Goal: Complete application form: Complete application form

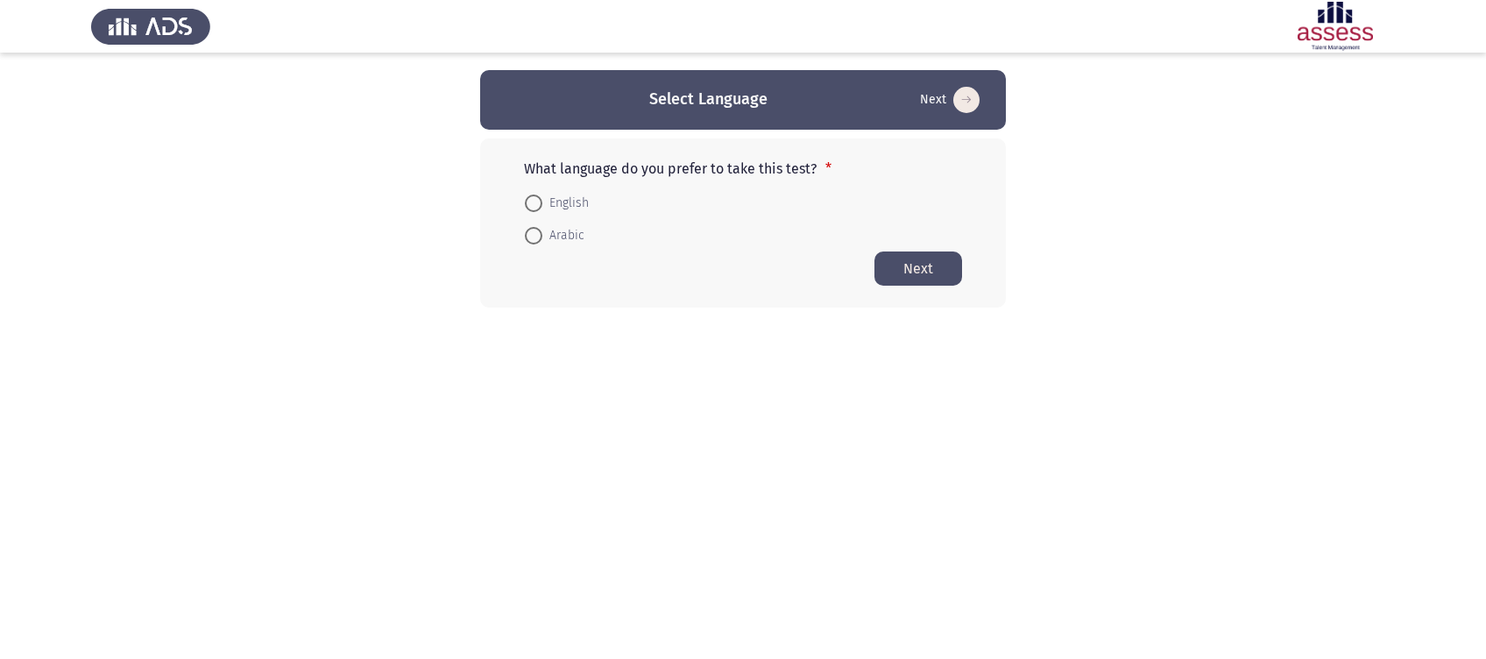
click at [522, 209] on mat-radio-button "English" at bounding box center [557, 202] width 87 height 32
click at [530, 208] on span at bounding box center [534, 204] width 18 height 18
click at [530, 208] on input "English" at bounding box center [534, 204] width 18 height 18
radio input "true"
click at [904, 266] on button "Next" at bounding box center [919, 268] width 88 height 34
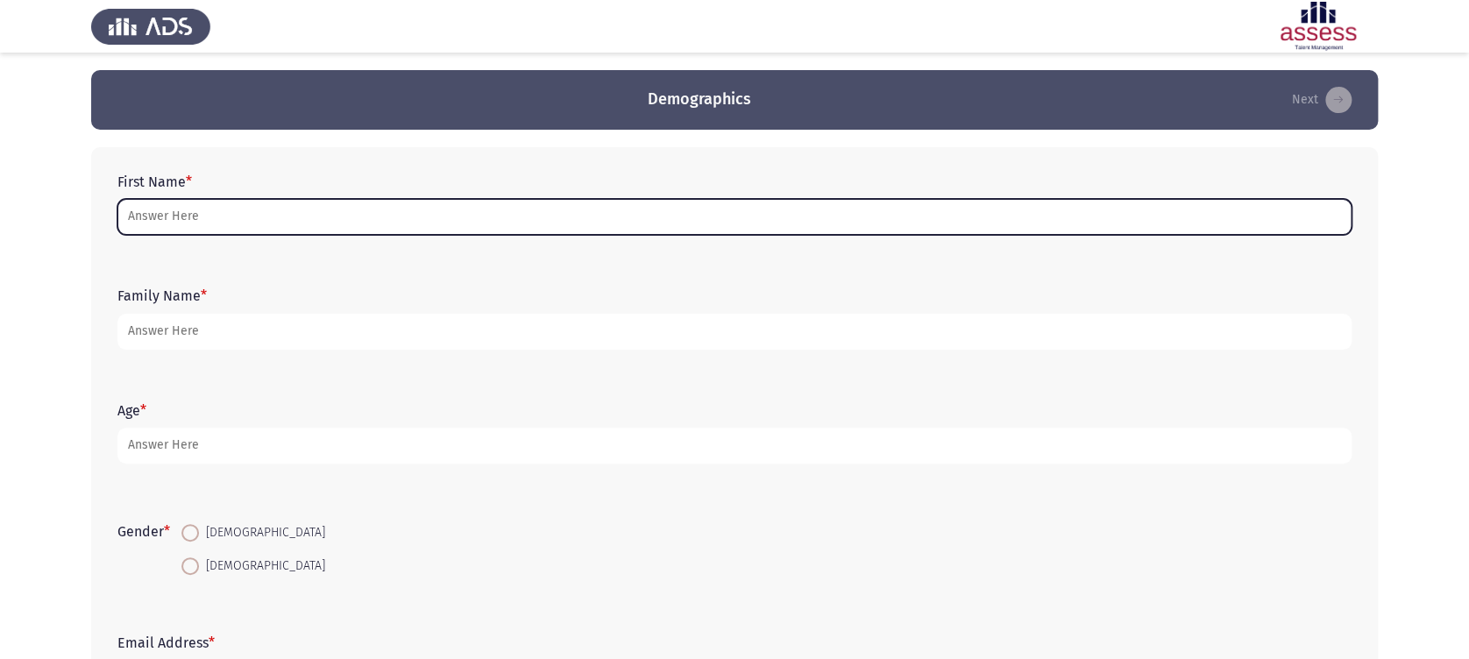
click at [579, 206] on input "First Name *" at bounding box center [734, 217] width 1234 height 36
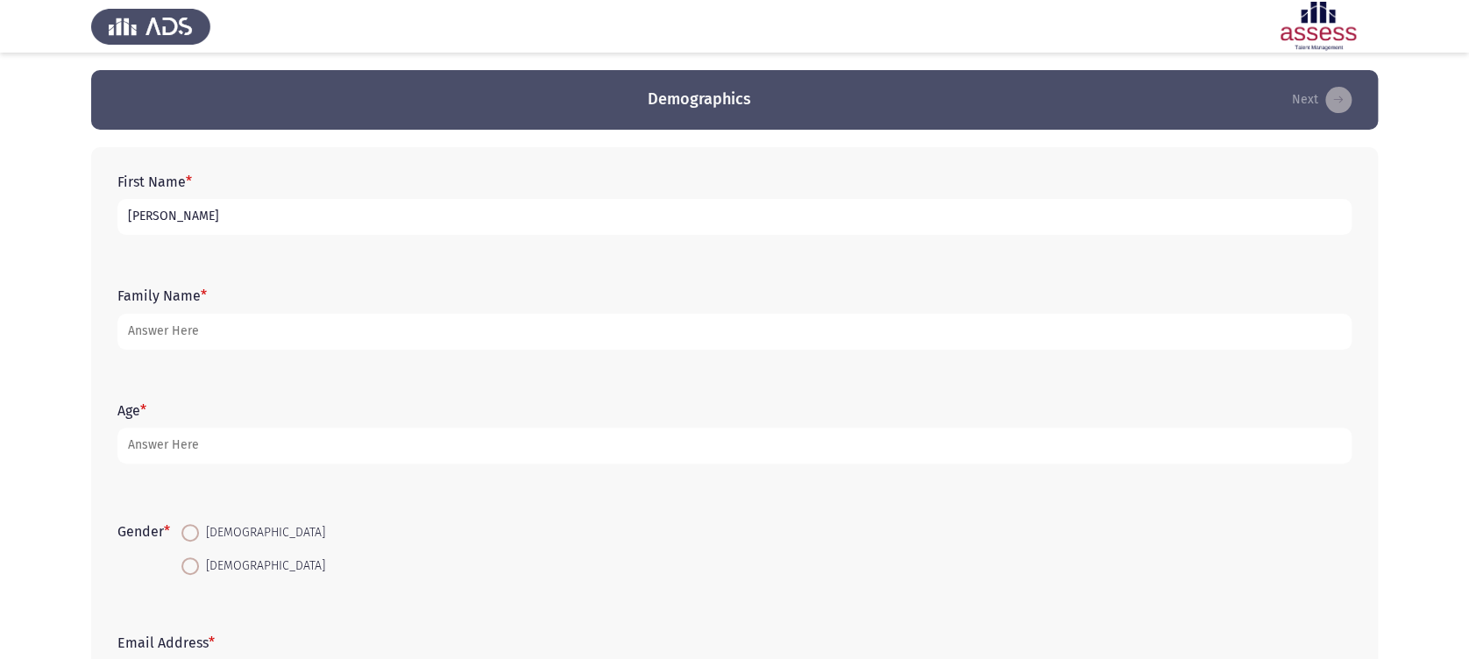
type input "[PERSON_NAME]"
type input "Asser"
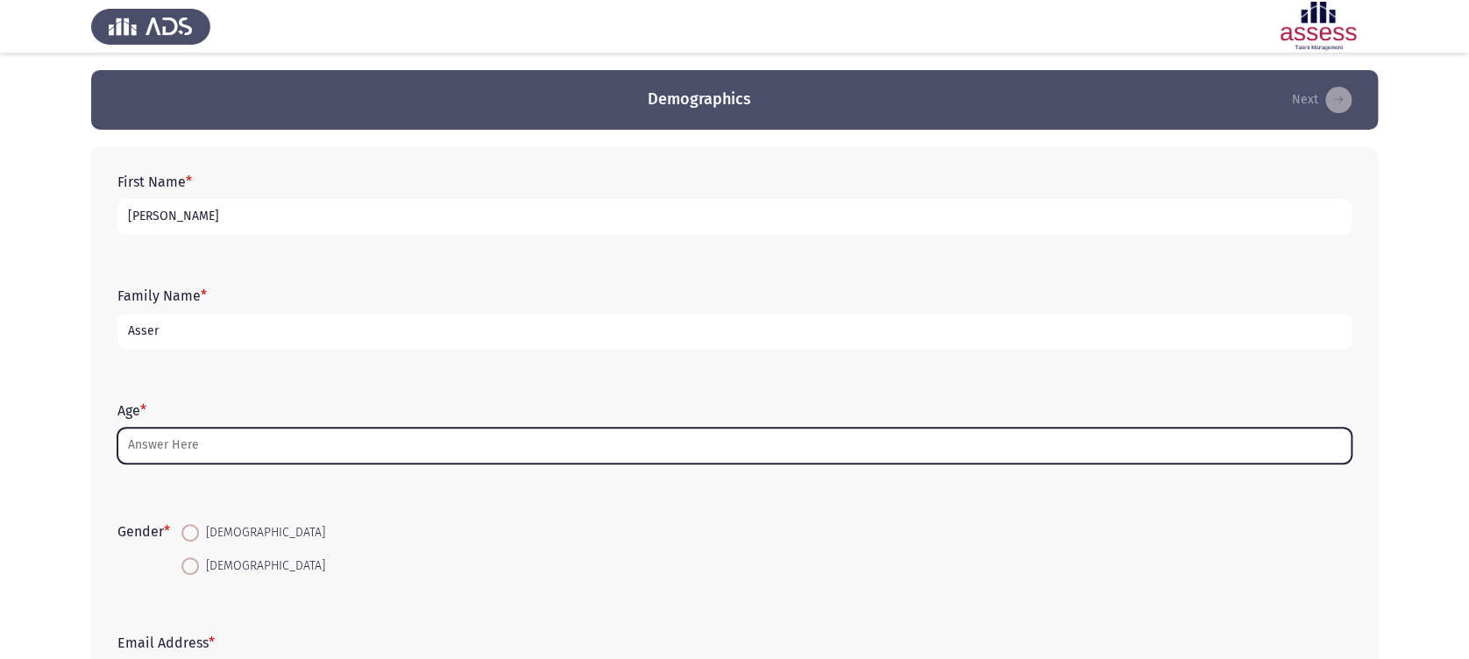
click at [393, 435] on input "Age *" at bounding box center [734, 446] width 1234 height 36
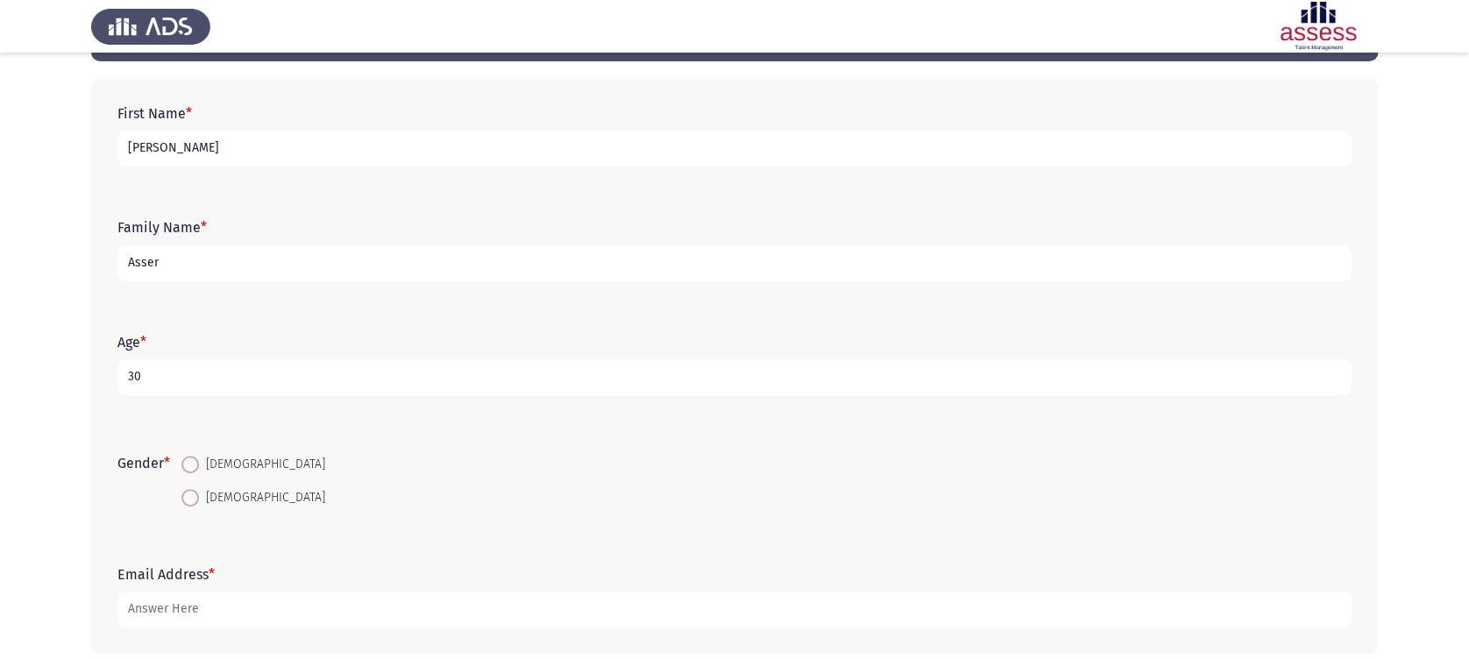
scroll to position [153, 0]
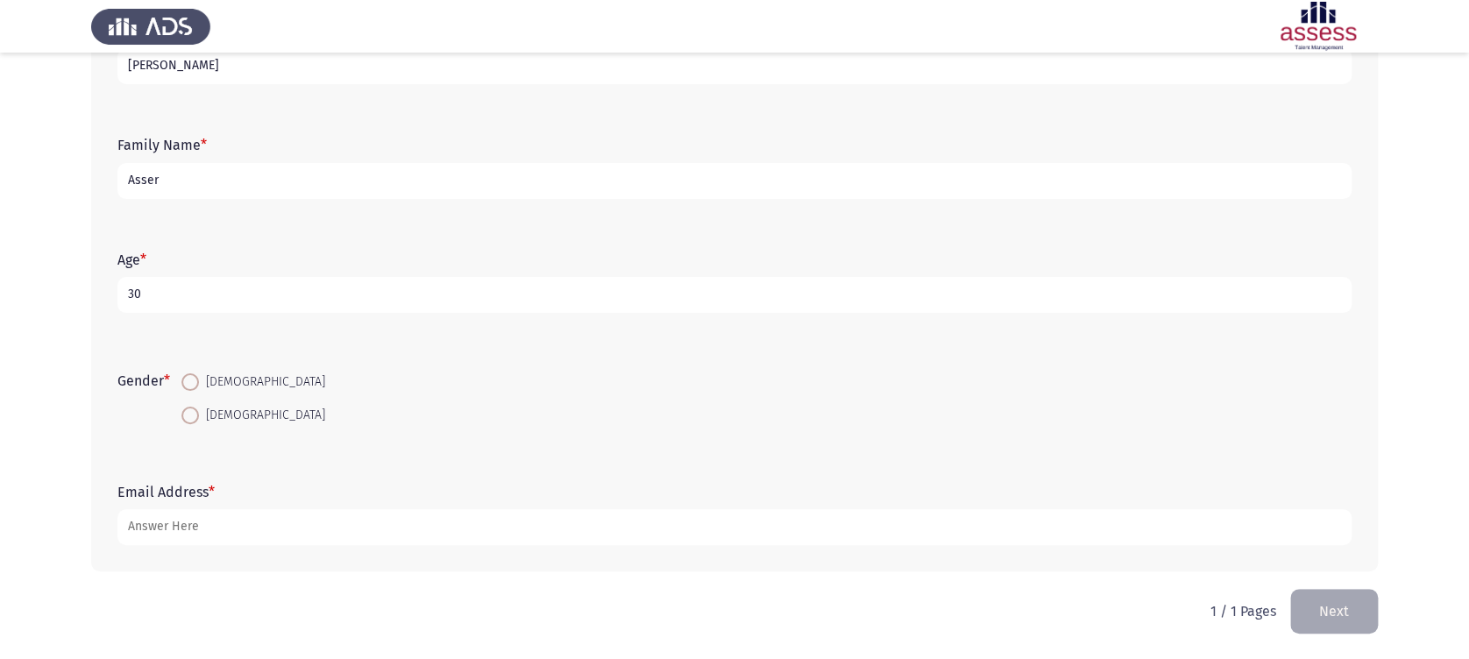
type input "30"
click at [182, 393] on mat-radio-button "[DEMOGRAPHIC_DATA]" at bounding box center [253, 381] width 167 height 32
click at [199, 386] on span at bounding box center [190, 382] width 18 height 18
click at [199, 386] on input "[DEMOGRAPHIC_DATA]" at bounding box center [190, 382] width 18 height 18
radio input "true"
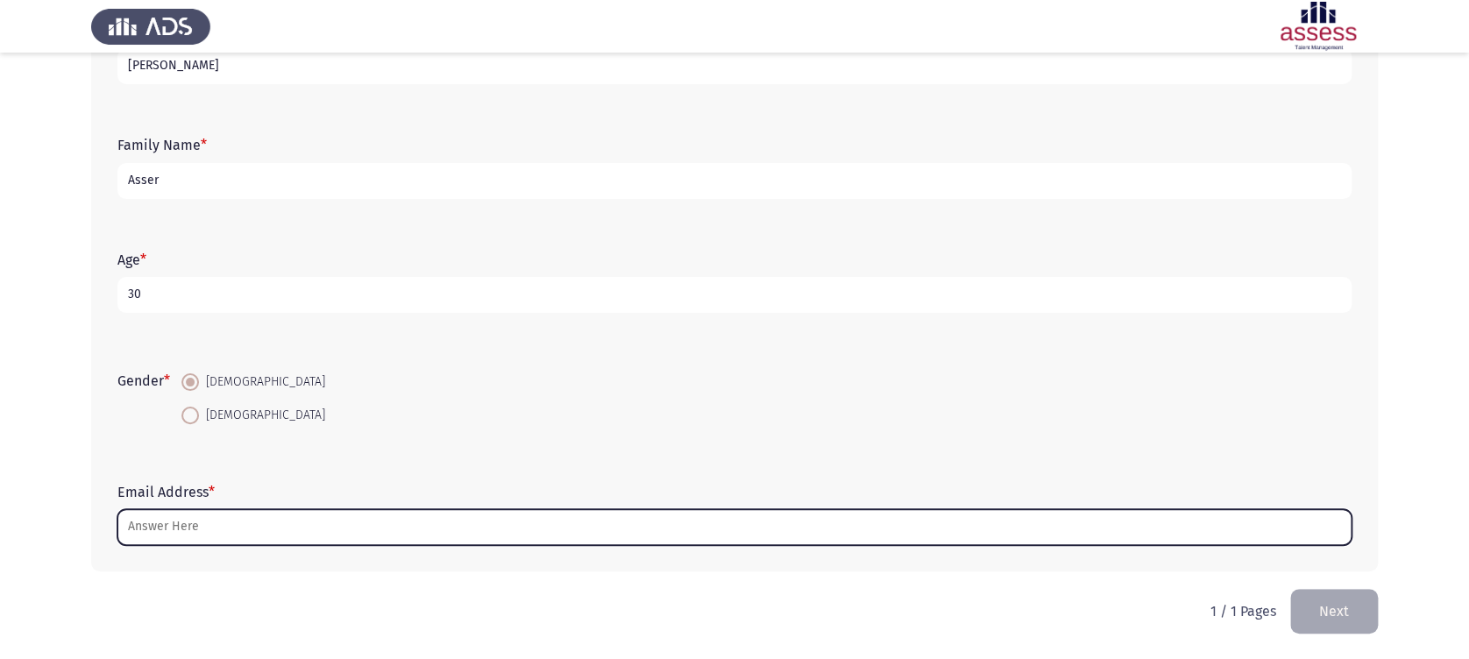
click at [262, 514] on input "Email Address *" at bounding box center [734, 527] width 1234 height 36
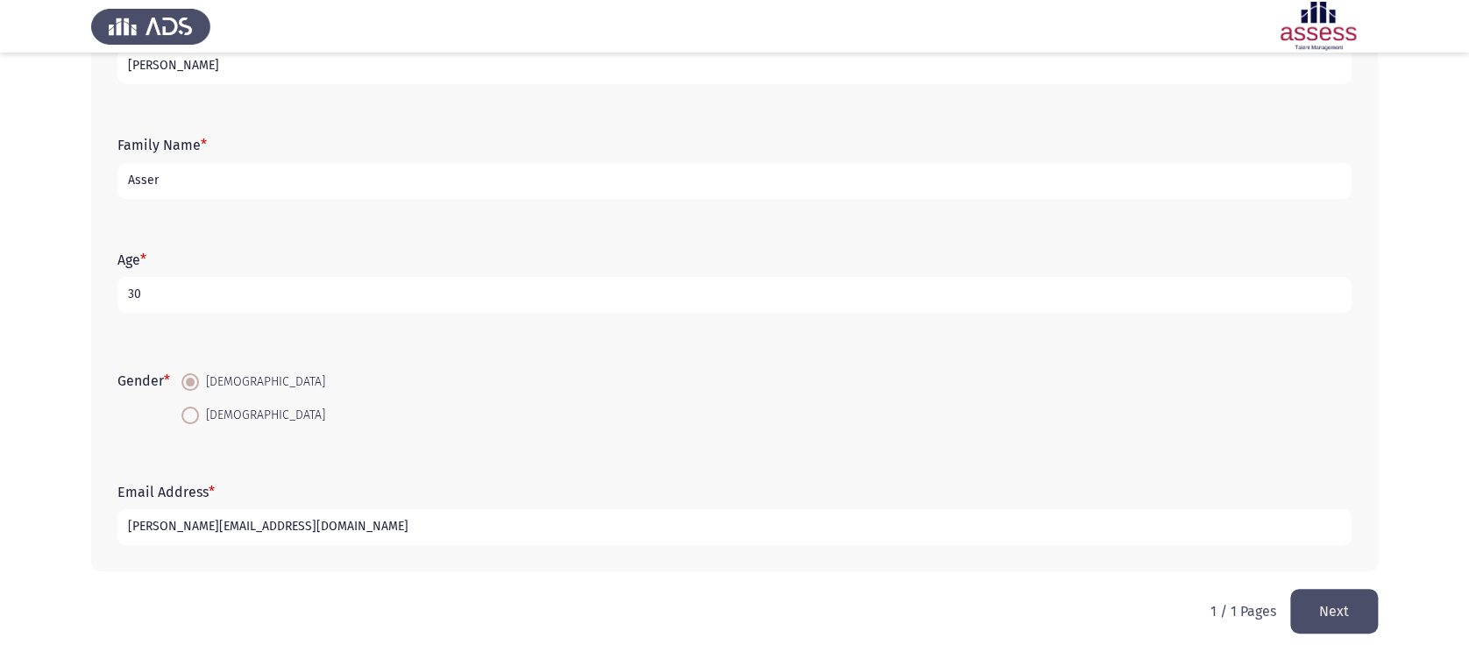
type input "[PERSON_NAME][EMAIL_ADDRESS][DOMAIN_NAME]"
click at [871, 438] on div "Gender * [DEMOGRAPHIC_DATA] [DEMOGRAPHIC_DATA]" at bounding box center [734, 398] width 1251 height 83
click at [1380, 602] on html "Demographics Next First Name * [PERSON_NAME] Family Name * Asser Age * [DEMOGRA…" at bounding box center [734, 254] width 1469 height 810
click at [1357, 599] on button "Next" at bounding box center [1334, 611] width 88 height 45
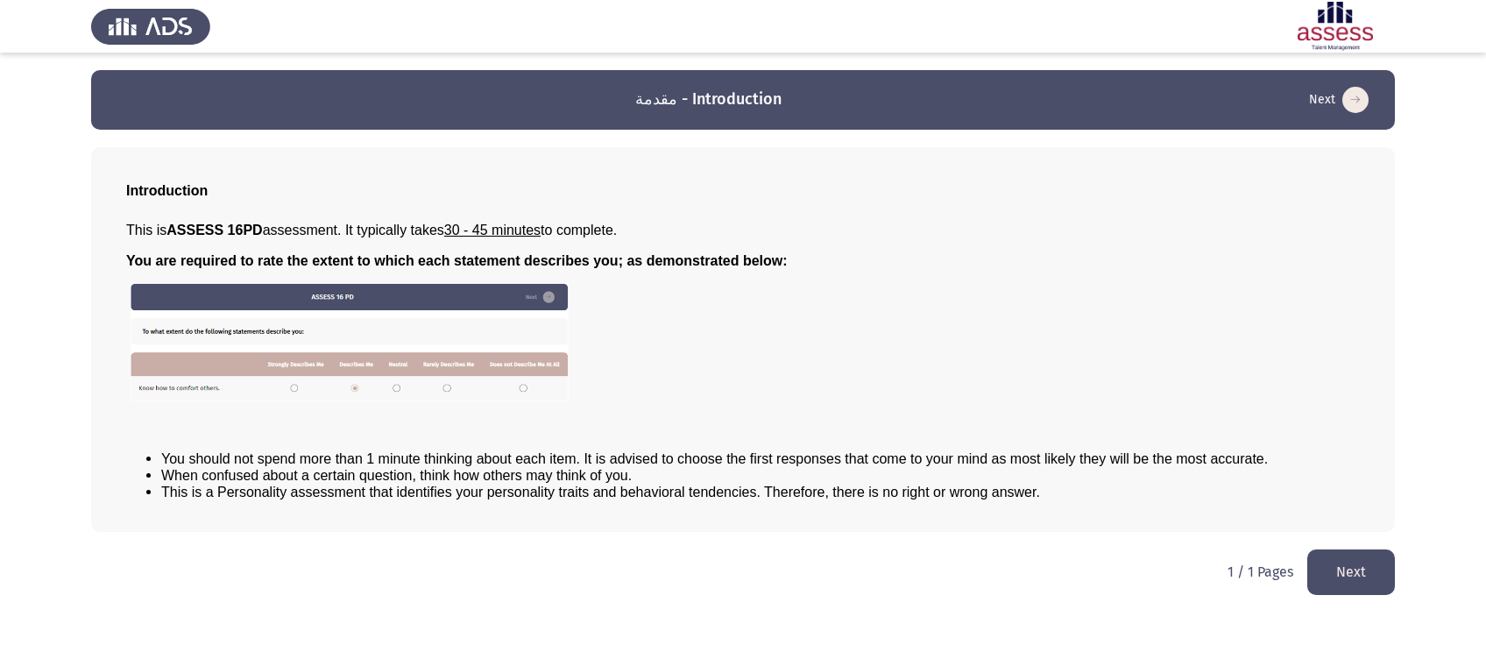
drag, startPoint x: 452, startPoint y: 222, endPoint x: 617, endPoint y: 230, distance: 165.0
click at [617, 230] on p "This is ASSESS 16PD assessment. It typically takes 30 - 45 minutes to complete." at bounding box center [743, 230] width 1234 height 17
click at [654, 241] on div "This is ASSESS 16PD assessment. It typically takes 30 - 45 minutes to complete.…" at bounding box center [743, 361] width 1234 height 307
click at [677, 259] on span "You are required to rate the extent to which each statement describes you; as d…" at bounding box center [457, 260] width 662 height 15
click at [1339, 556] on button "Next" at bounding box center [1352, 571] width 88 height 45
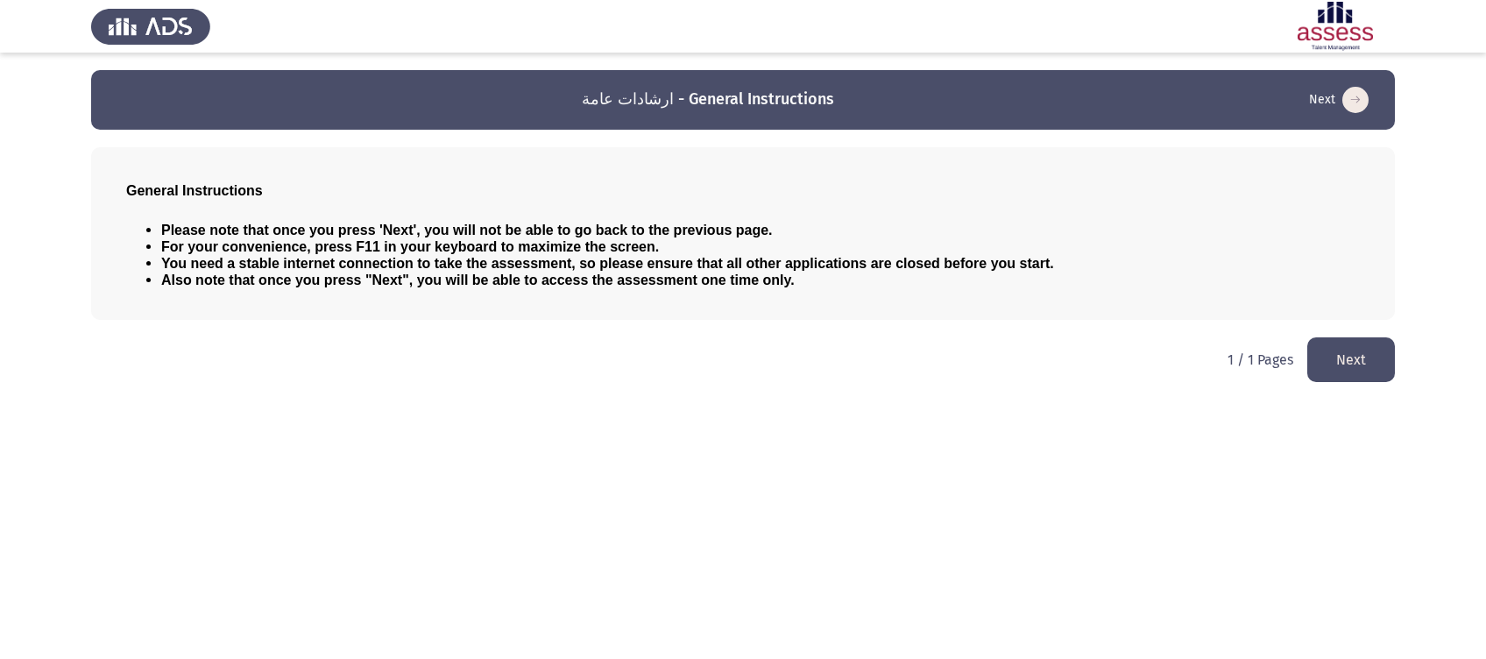
drag, startPoint x: 813, startPoint y: 285, endPoint x: 195, endPoint y: 239, distance: 619.5
click at [210, 254] on ul "Please note that once you press 'Next', you will not be able to go back to the …" at bounding box center [743, 255] width 1234 height 67
drag, startPoint x: 799, startPoint y: 279, endPoint x: 461, endPoint y: 283, distance: 338.3
click at [461, 283] on span "Also note that once you press "Next", you will be able to access the assessment…" at bounding box center [478, 280] width 634 height 15
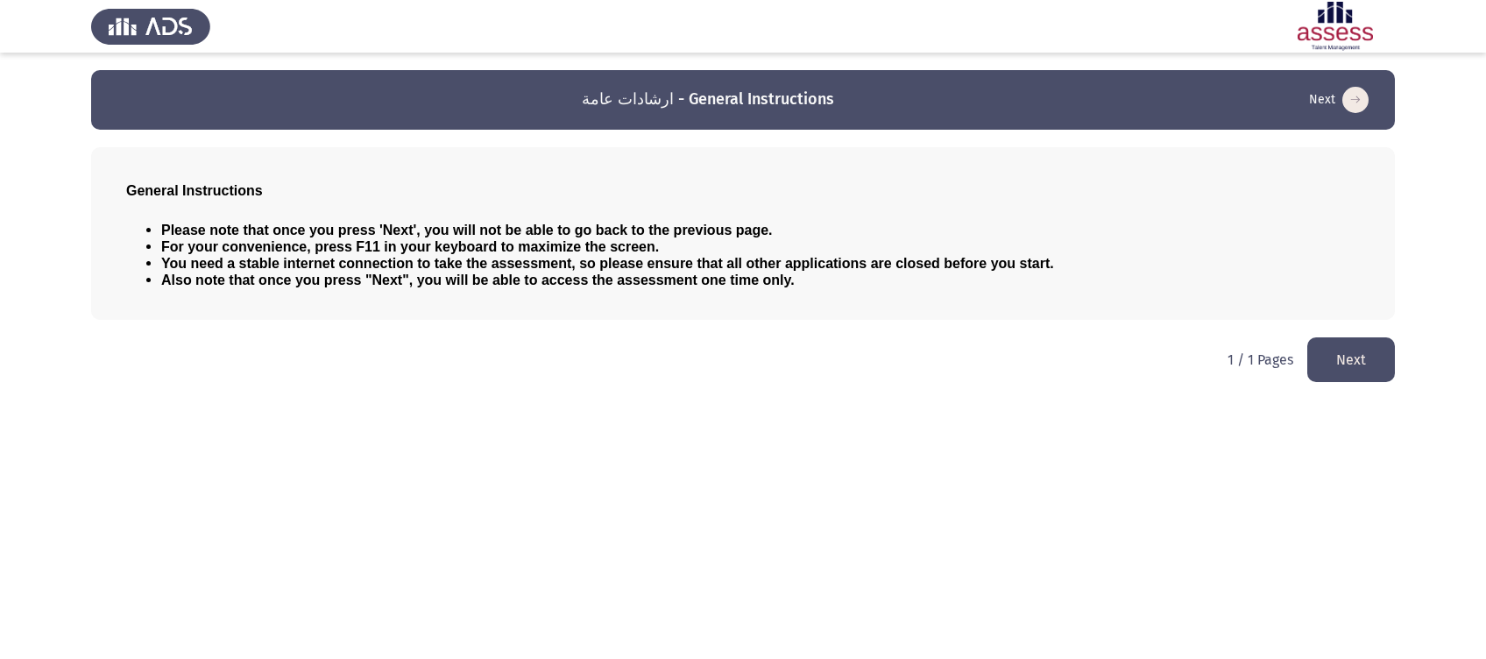
click at [848, 217] on div "Please note that once you press 'Next', you will not be able to go back to the …" at bounding box center [743, 255] width 1234 height 95
click at [1312, 348] on button "Next" at bounding box center [1352, 359] width 88 height 45
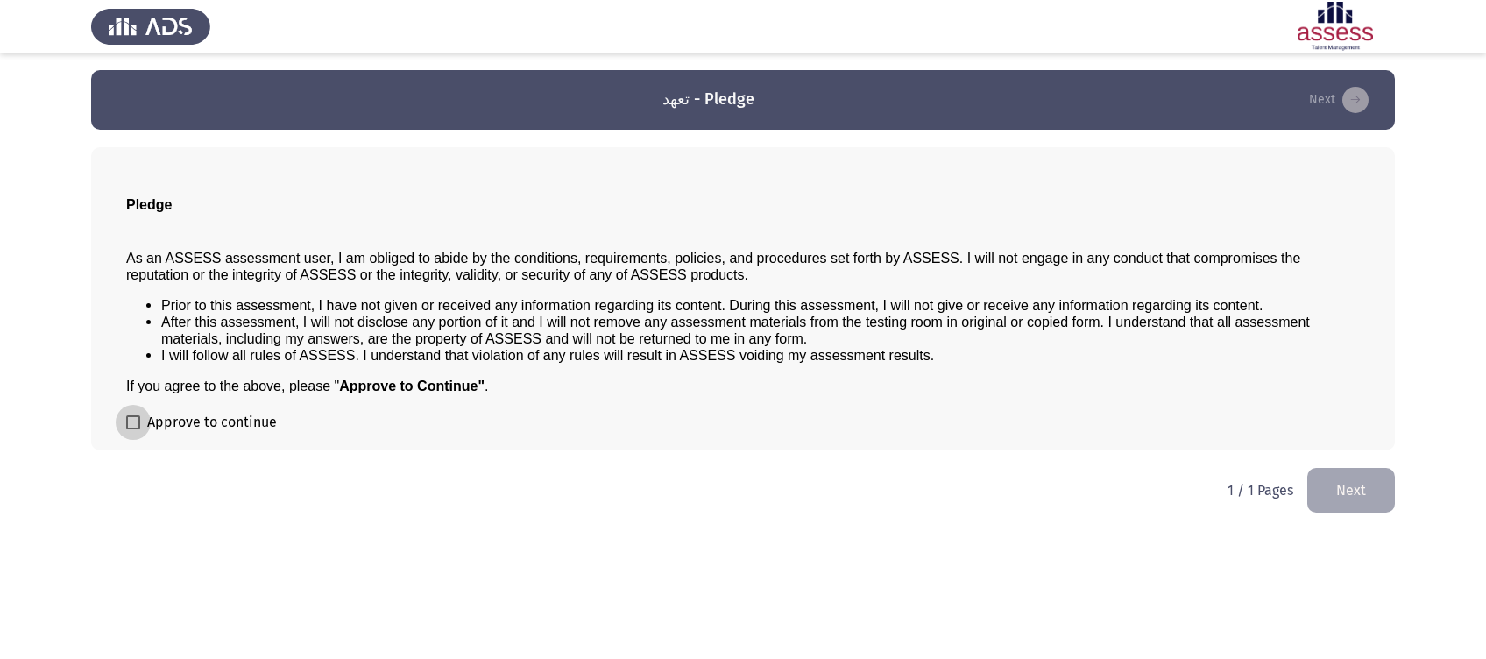
click at [209, 421] on span "Approve to continue" at bounding box center [212, 422] width 130 height 21
click at [133, 429] on input "Approve to continue" at bounding box center [132, 429] width 1 height 1
checkbox input "true"
click at [932, 424] on form "Approve to continue" at bounding box center [743, 422] width 1234 height 21
click at [949, 387] on p "If you agree to the above, please " Approve to Continue" ." at bounding box center [743, 386] width 1234 height 17
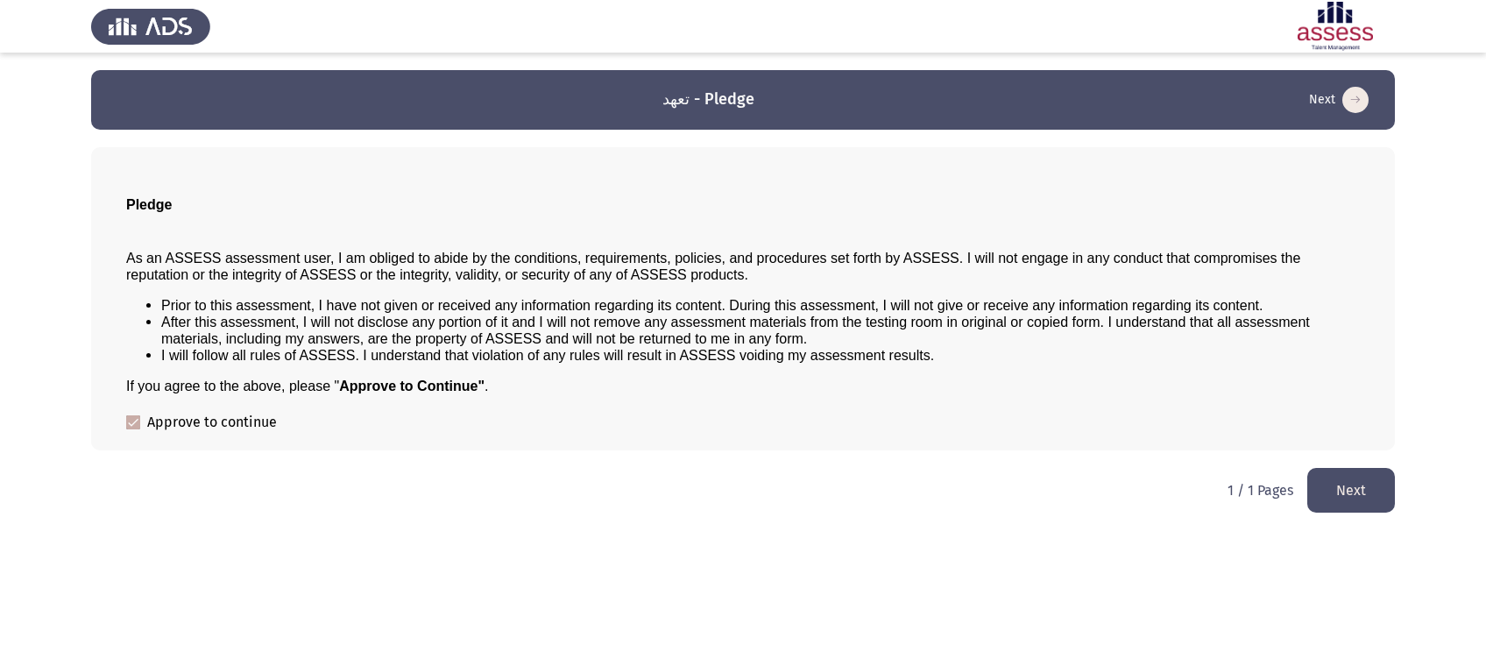
click at [1031, 424] on form "Approve to continue" at bounding box center [743, 422] width 1234 height 21
click at [750, 448] on div "Pledge As an ASSESS assessment user, I am obliged to abide by the conditions, r…" at bounding box center [743, 298] width 1304 height 303
drag, startPoint x: 930, startPoint y: 352, endPoint x: 417, endPoint y: 309, distance: 514.5
click at [418, 309] on ul "Prior to this assessment, I have not given or received any information regardin…" at bounding box center [743, 330] width 1234 height 67
click at [400, 312] on span "Prior to this assessment, I have not given or received any information regardin…" at bounding box center [712, 305] width 1102 height 15
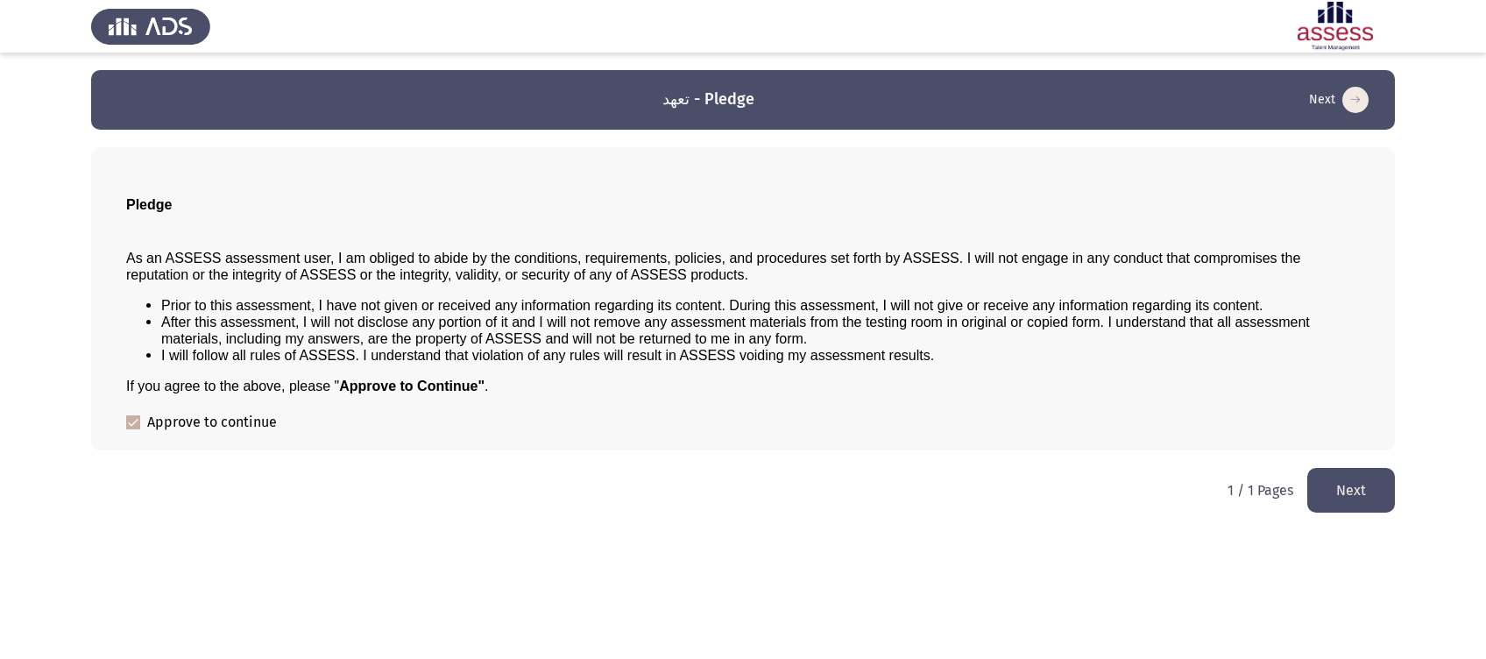
click at [603, 362] on span "I will follow all rules of ASSESS. I understand that violation of any rules wil…" at bounding box center [547, 355] width 773 height 15
click at [684, 409] on div "Pledge As an ASSESS assessment user, I am obliged to abide by the conditions, r…" at bounding box center [743, 298] width 1304 height 303
drag, startPoint x: 952, startPoint y: 358, endPoint x: 540, endPoint y: 311, distance: 414.6
click at [540, 311] on ul "Prior to this assessment, I have not given or received any information regardin…" at bounding box center [743, 330] width 1234 height 67
click at [975, 351] on li "I will follow all rules of ASSESS. I understand that violation of any rules wil…" at bounding box center [760, 355] width 1199 height 17
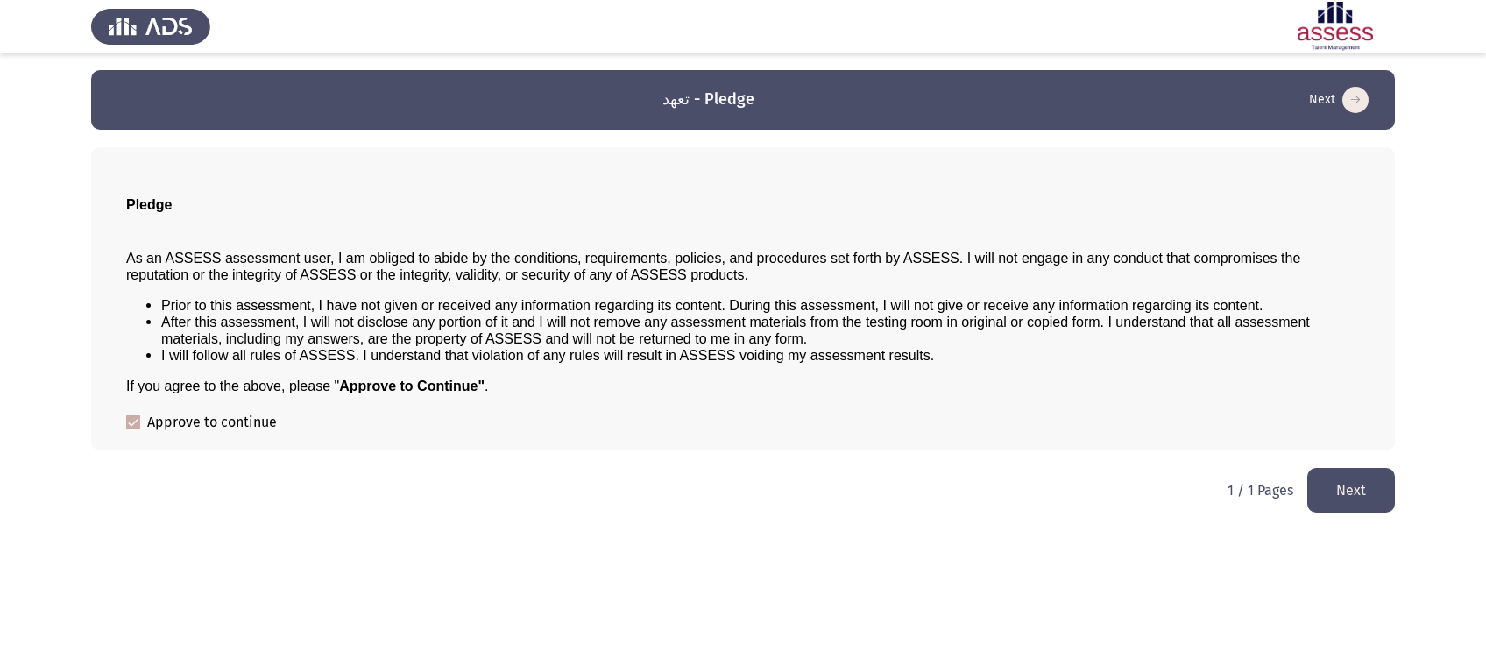
click at [834, 530] on html "تعهد - Pledge Next Pledge As an ASSESS assessment user, I am obliged to abide b…" at bounding box center [743, 265] width 1486 height 530
click at [775, 287] on div "As an ASSESS assessment user, I am obliged to abide by the conditions, requirem…" at bounding box center [743, 315] width 1234 height 159
click at [868, 259] on span "As an ASSESS assessment user, I am obliged to abide by the conditions, requirem…" at bounding box center [713, 267] width 1174 height 32
click at [664, 341] on span "After this assessment, I will not disclose any portion of it and I will not rem…" at bounding box center [735, 331] width 1149 height 32
click at [1376, 471] on button "Next" at bounding box center [1352, 490] width 88 height 45
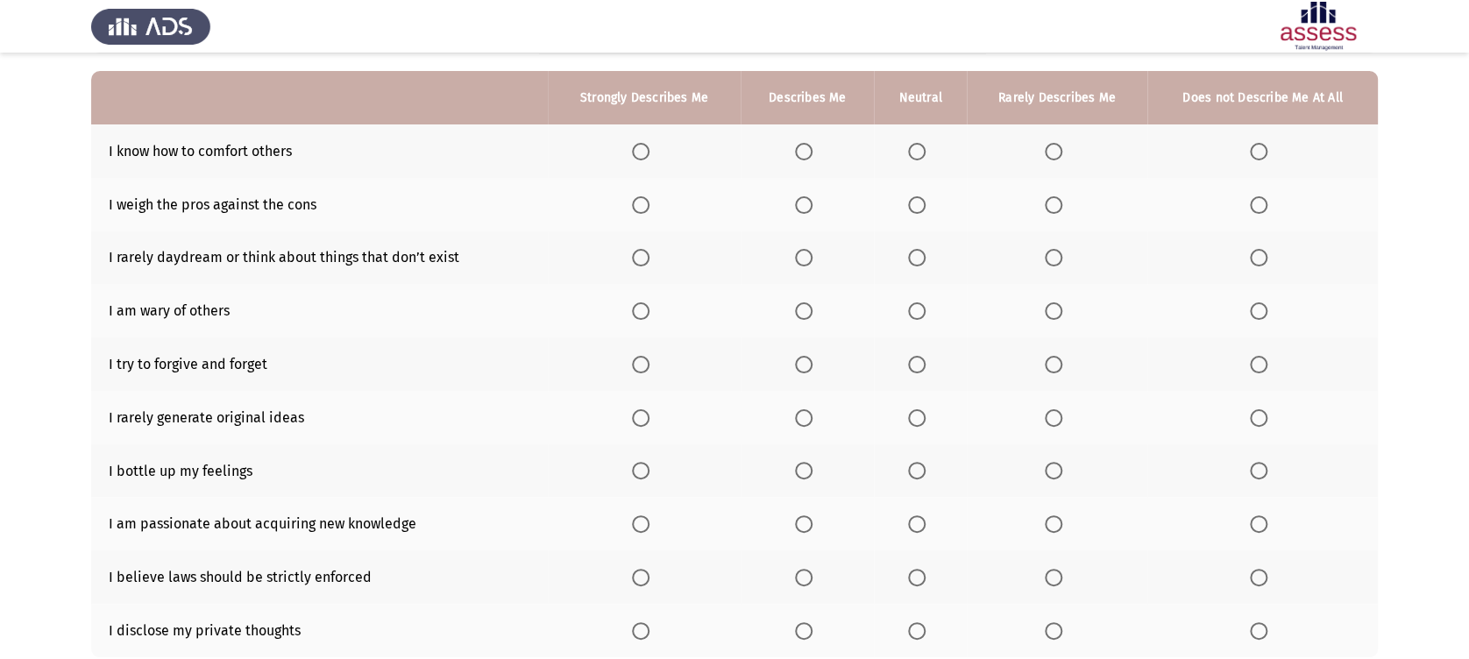
scroll to position [155, 0]
click at [638, 143] on span "Select an option" at bounding box center [641, 151] width 18 height 18
click at [638, 143] on input "Select an option" at bounding box center [641, 151] width 18 height 18
click at [634, 205] on span "Select an option" at bounding box center [641, 204] width 18 height 18
click at [634, 205] on input "Select an option" at bounding box center [641, 204] width 18 height 18
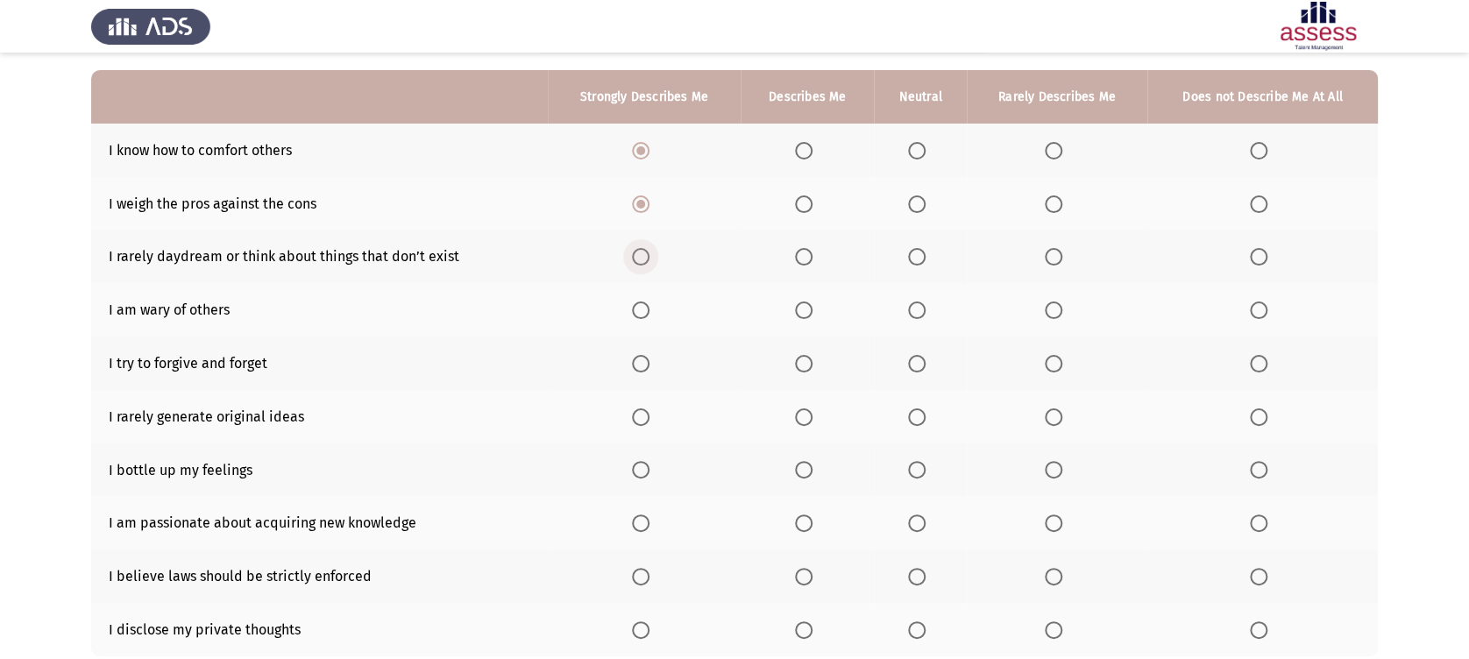
click at [639, 251] on span "Select an option" at bounding box center [641, 257] width 18 height 18
click at [639, 251] on input "Select an option" at bounding box center [641, 257] width 18 height 18
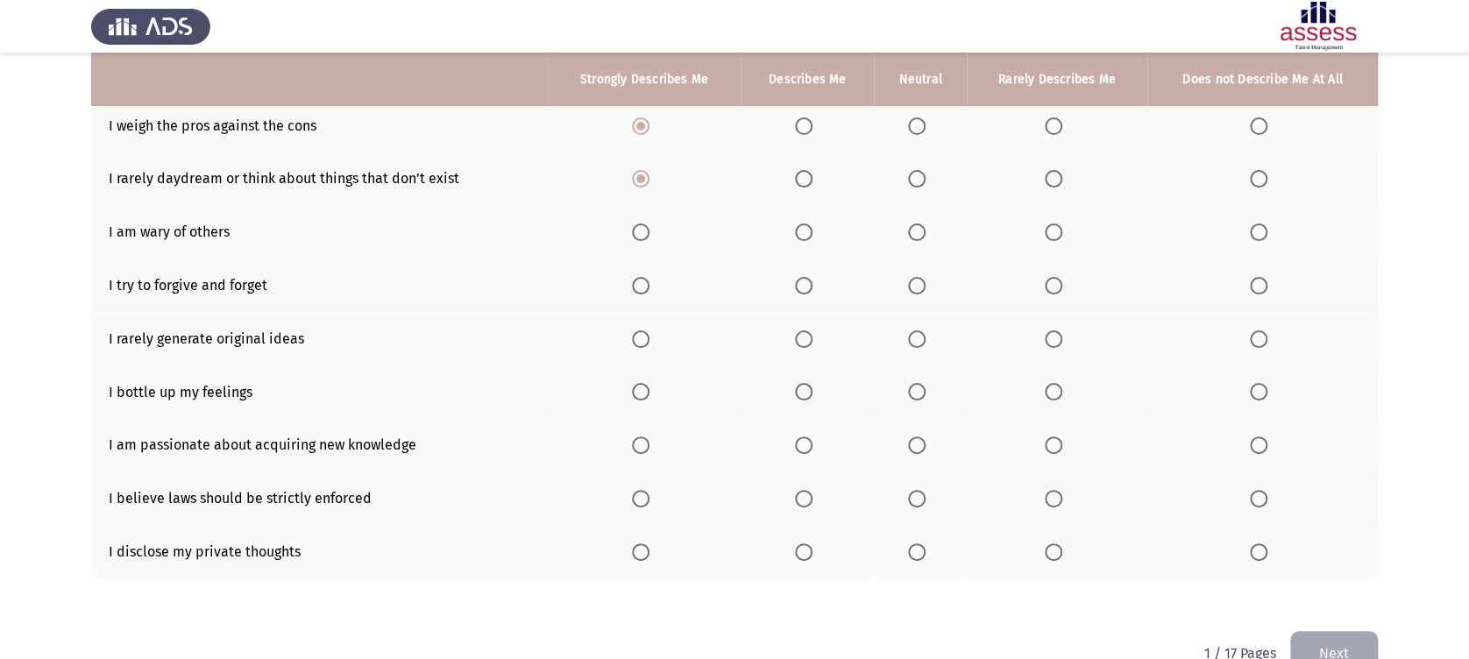
click at [925, 232] on span "Select an option" at bounding box center [917, 232] width 18 height 18
click at [925, 232] on input "Select an option" at bounding box center [917, 232] width 18 height 18
click at [917, 282] on span "Select an option" at bounding box center [917, 286] width 18 height 18
click at [917, 282] on input "Select an option" at bounding box center [917, 286] width 18 height 18
click at [1264, 336] on span "Select an option" at bounding box center [1259, 339] width 18 height 18
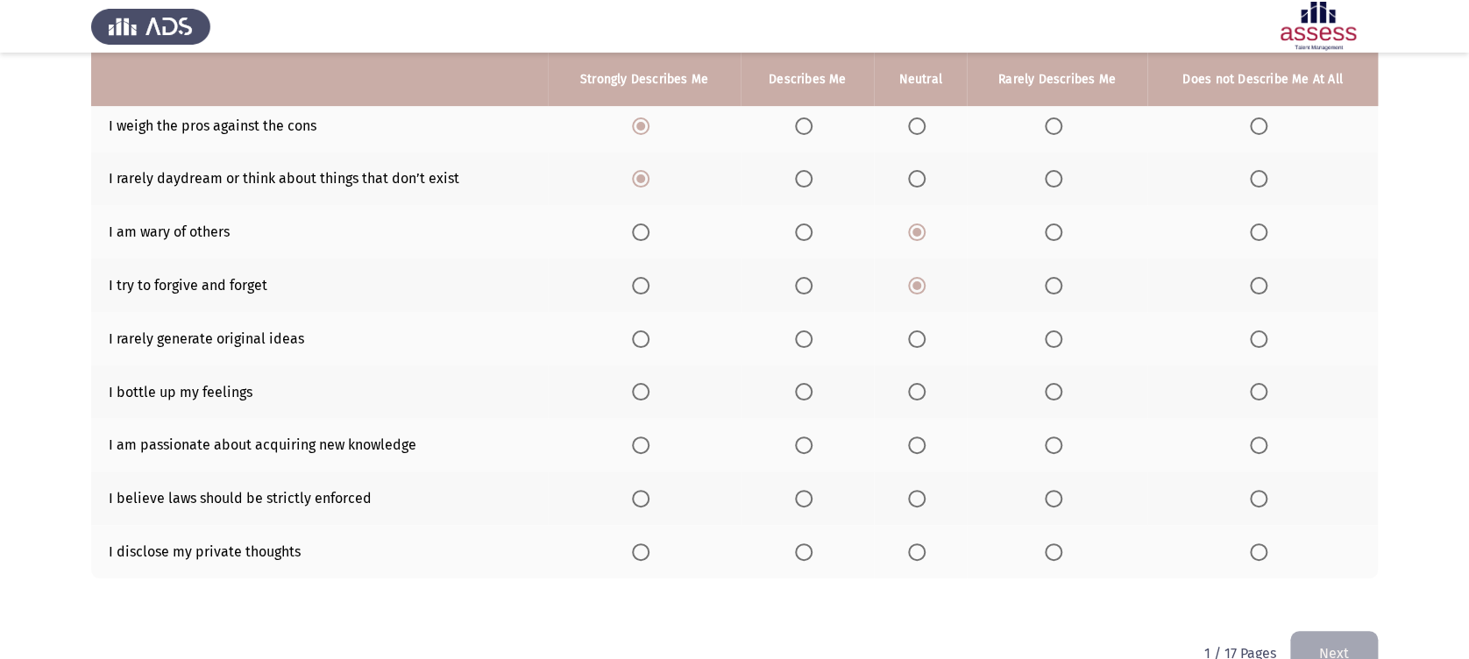
click at [1264, 336] on input "Select an option" at bounding box center [1259, 339] width 18 height 18
click at [908, 393] on th at bounding box center [920, 391] width 93 height 53
click at [1053, 399] on span "Select an option" at bounding box center [1054, 392] width 18 height 18
click at [1053, 399] on input "Select an option" at bounding box center [1054, 392] width 18 height 18
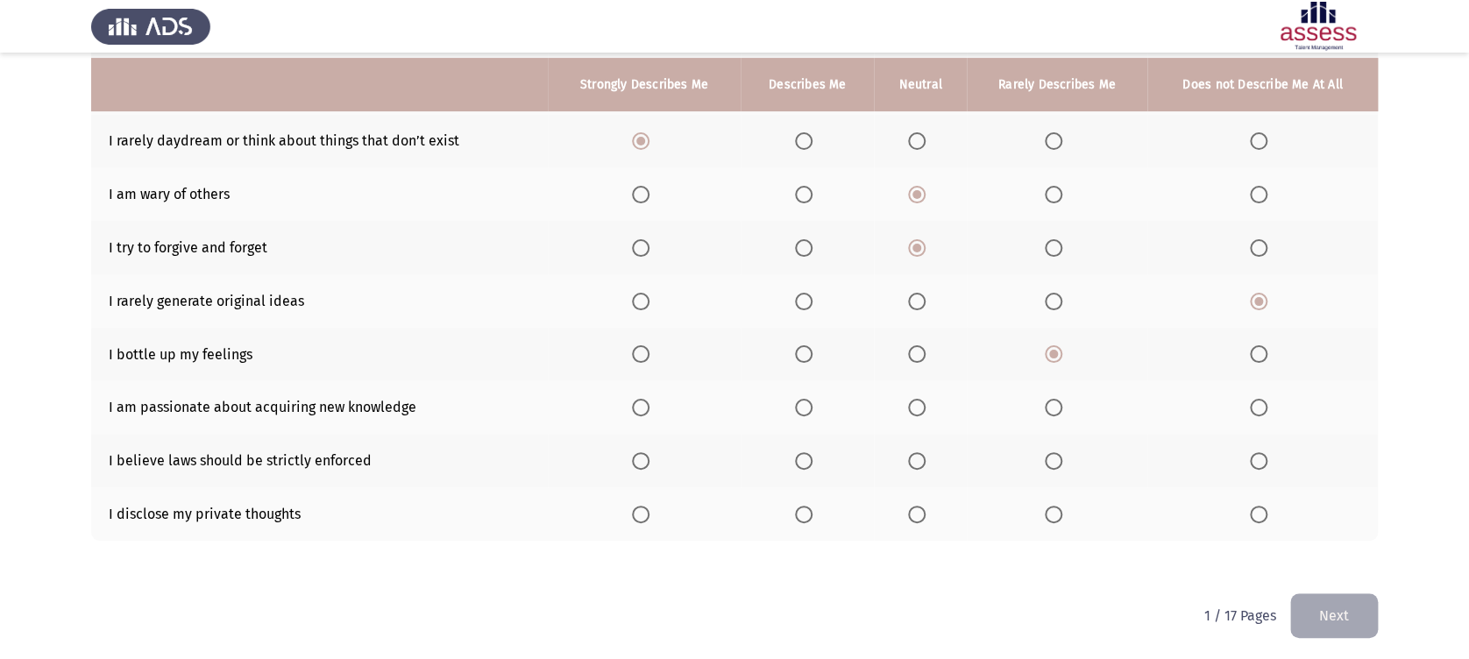
scroll to position [276, 0]
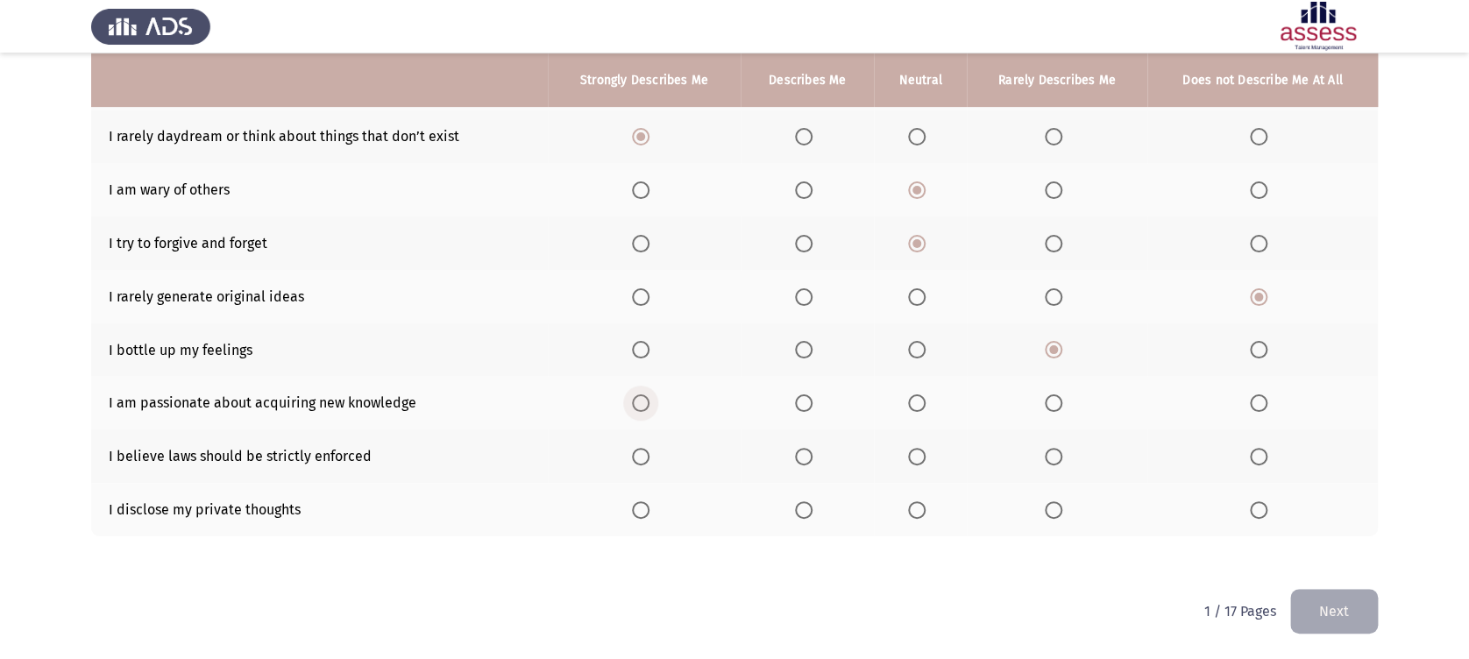
click at [648, 406] on span "Select an option" at bounding box center [641, 403] width 18 height 18
click at [648, 406] on input "Select an option" at bounding box center [641, 403] width 18 height 18
click at [1259, 464] on span "Select an option" at bounding box center [1259, 457] width 18 height 18
click at [1259, 464] on input "Select an option" at bounding box center [1259, 457] width 18 height 18
click at [646, 512] on span "Select an option" at bounding box center [641, 510] width 18 height 18
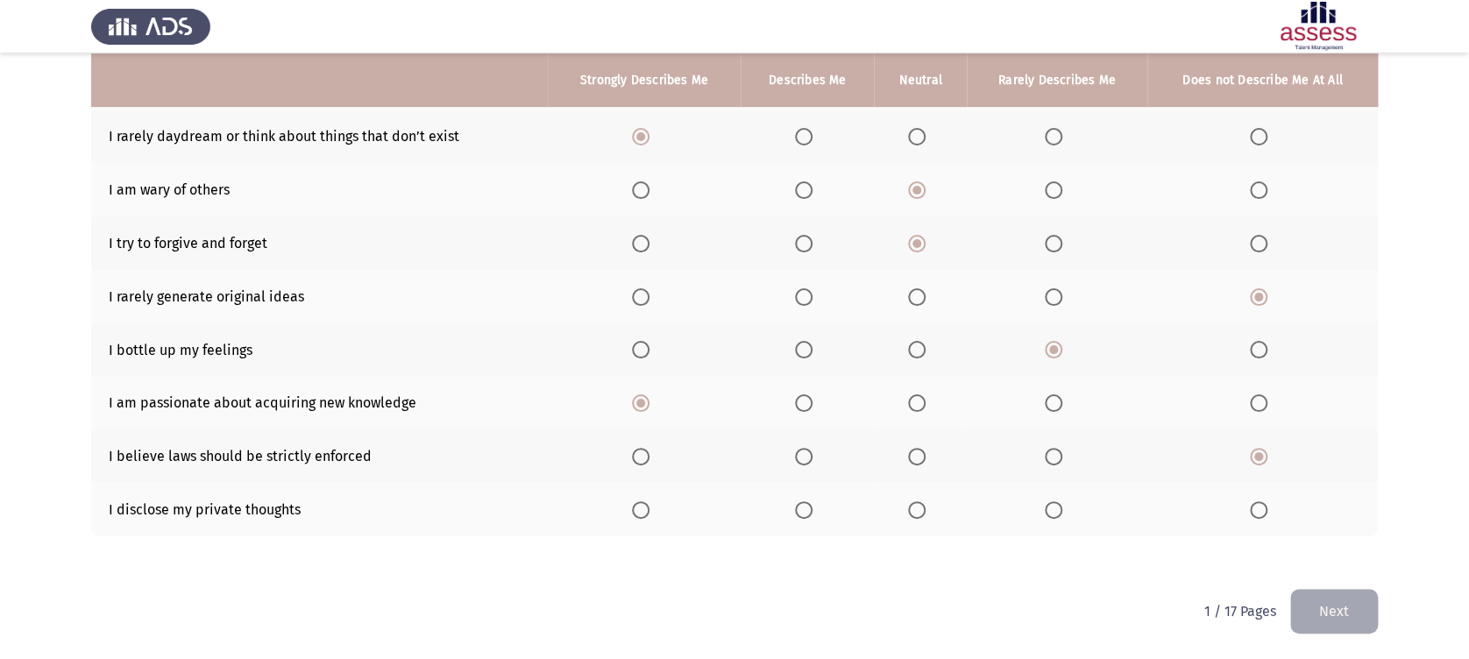
click at [646, 512] on input "Select an option" at bounding box center [641, 510] width 18 height 18
click at [1294, 613] on button "Next" at bounding box center [1334, 611] width 88 height 45
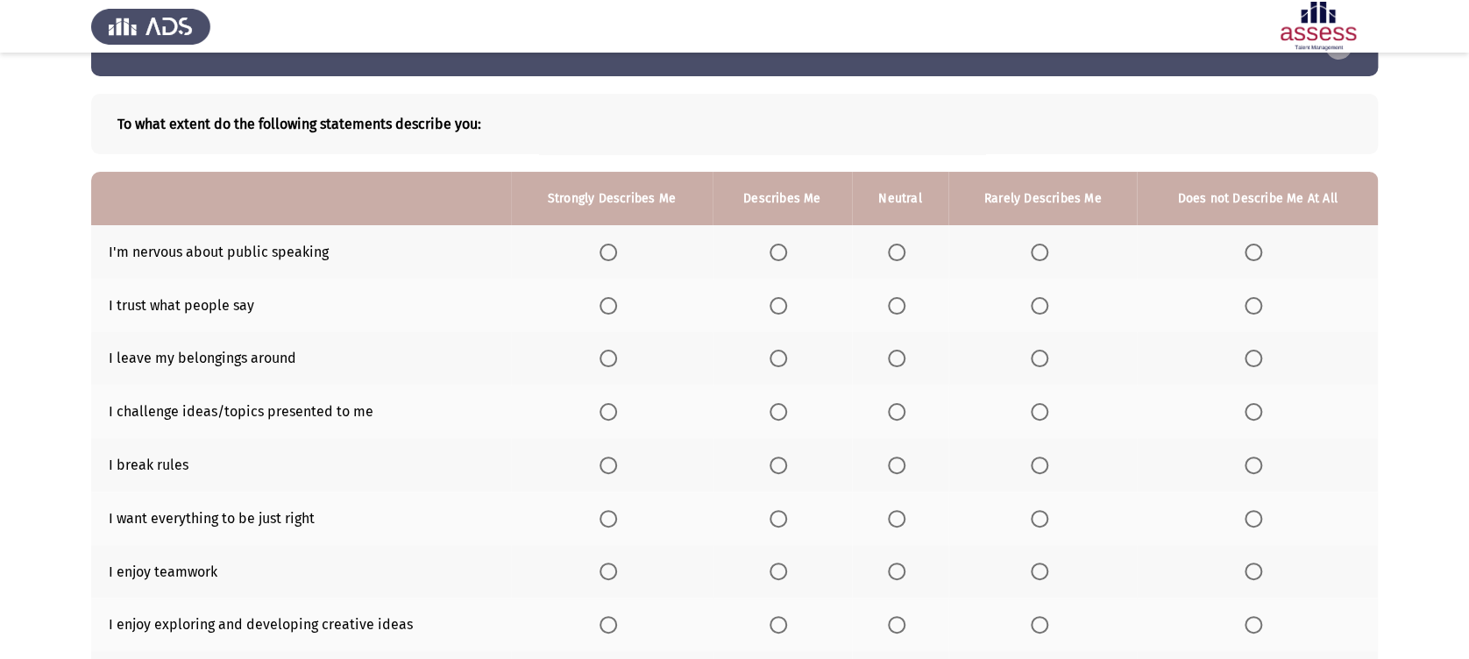
scroll to position [77, 0]
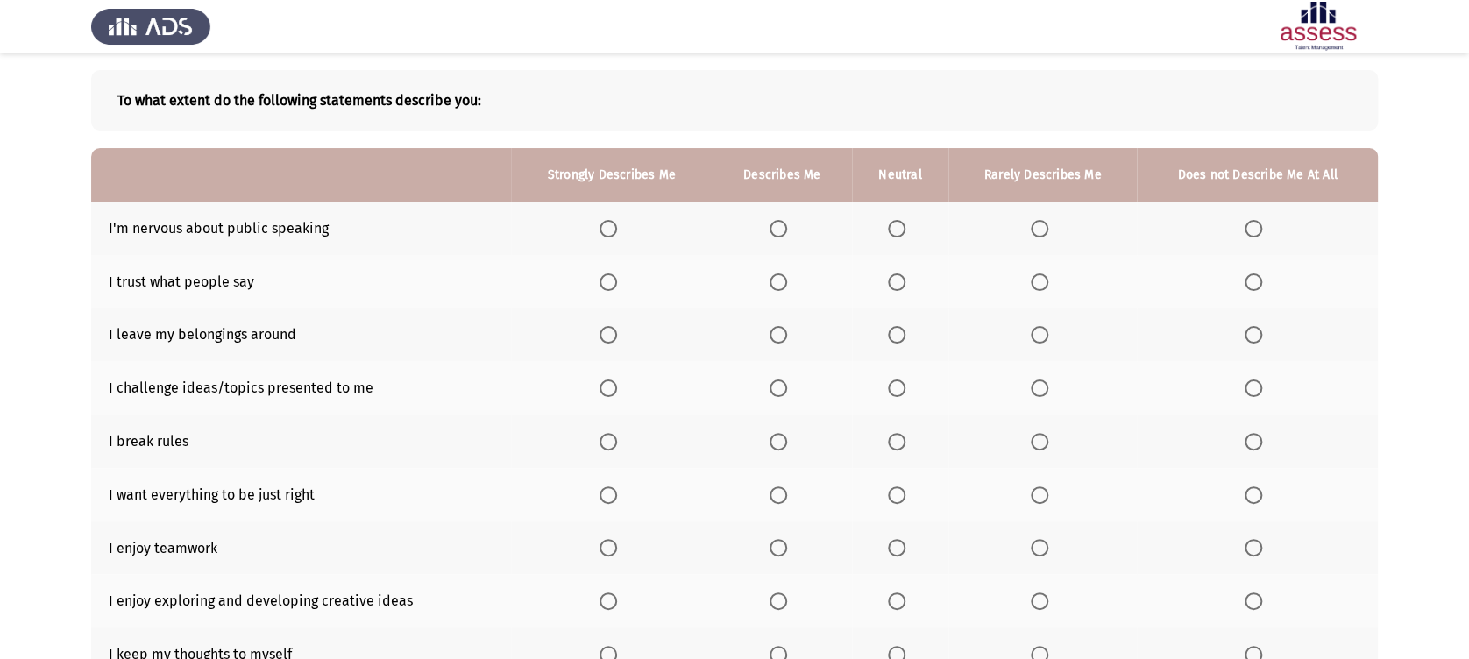
click at [776, 231] on span "Select an option" at bounding box center [778, 229] width 18 height 18
click at [776, 231] on input "Select an option" at bounding box center [778, 229] width 18 height 18
click at [897, 280] on span "Select an option" at bounding box center [897, 282] width 18 height 18
click at [897, 280] on input "Select an option" at bounding box center [897, 282] width 18 height 18
click at [888, 331] on span "Select an option" at bounding box center [897, 335] width 18 height 18
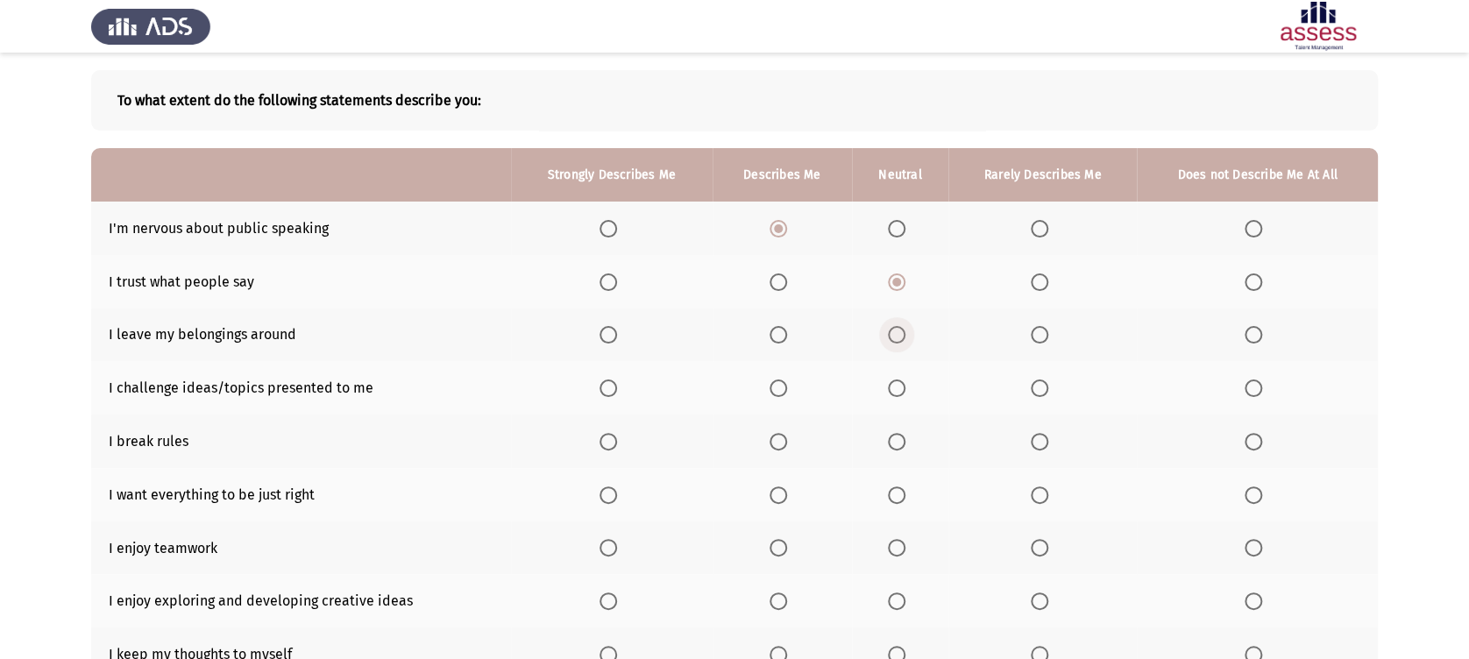
click at [888, 331] on input "Select an option" at bounding box center [897, 335] width 18 height 18
click at [596, 391] on th at bounding box center [612, 387] width 202 height 53
click at [611, 392] on span "Select an option" at bounding box center [608, 388] width 18 height 18
click at [611, 392] on input "Select an option" at bounding box center [608, 388] width 18 height 18
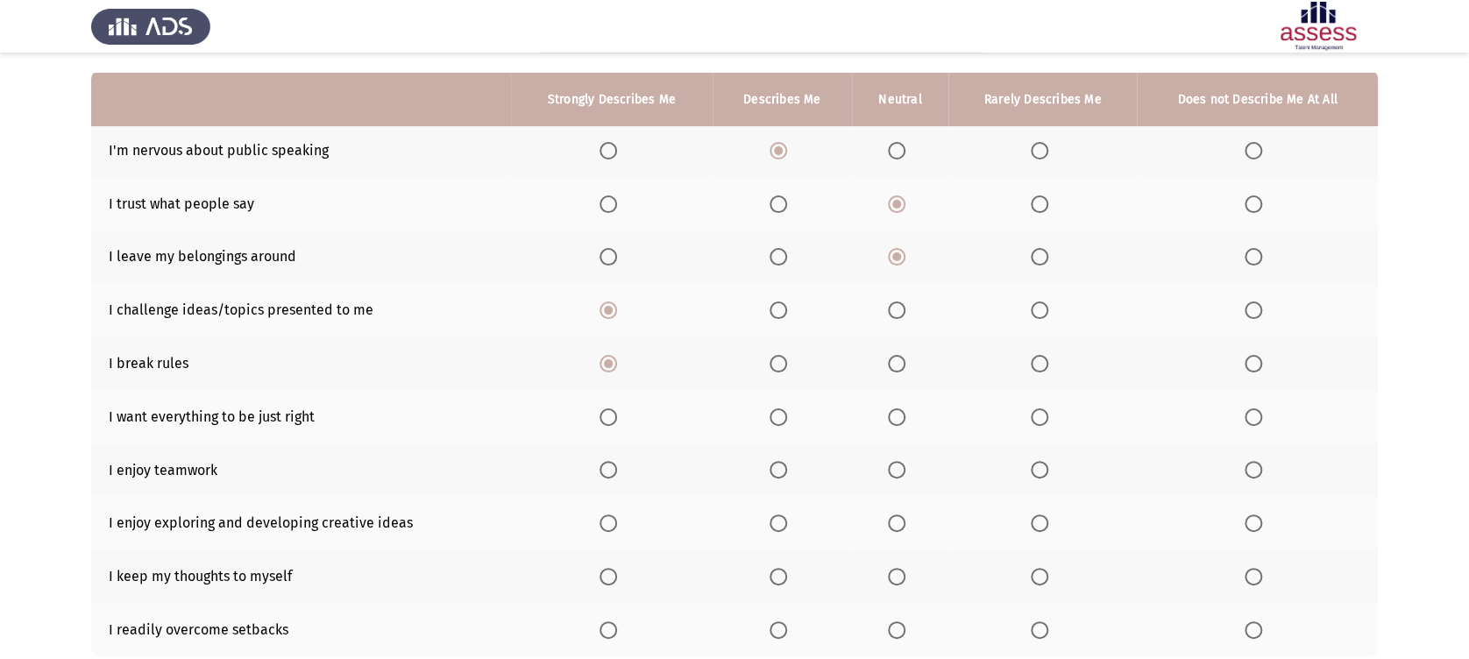
scroll to position [233, 0]
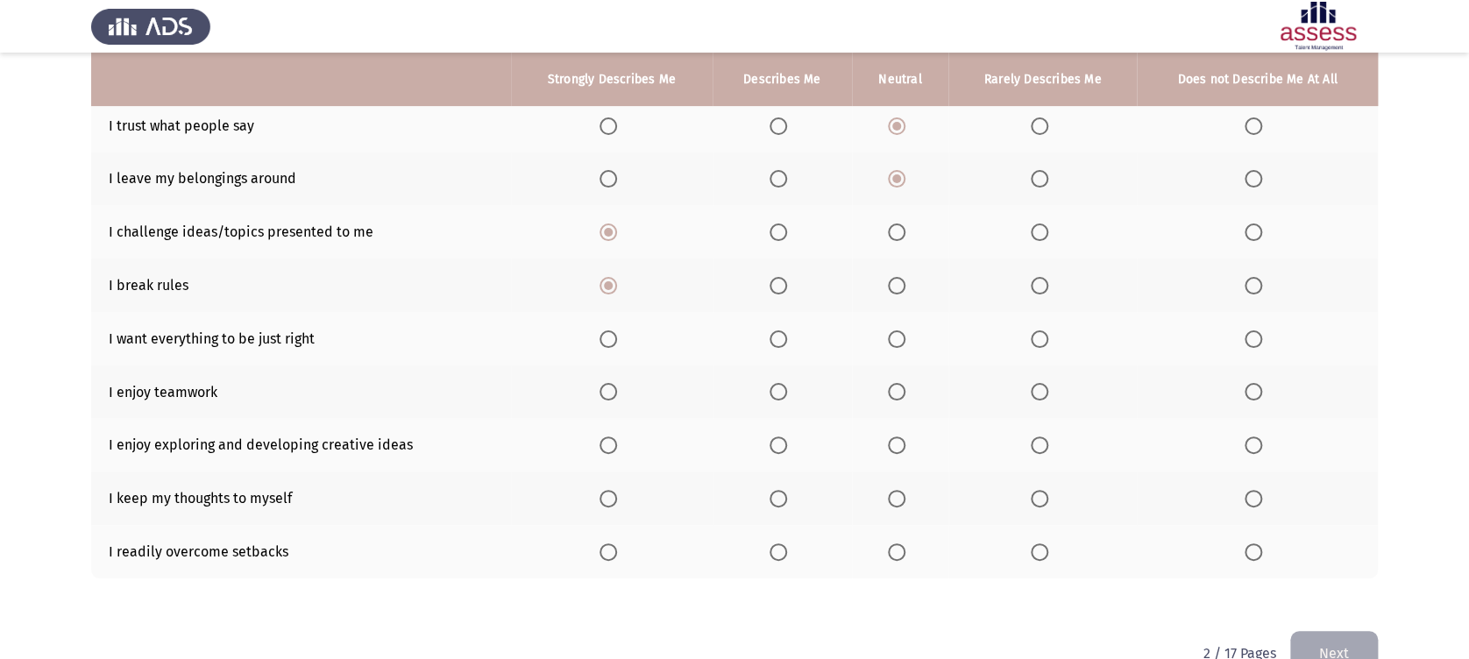
click at [606, 395] on span "Select an option" at bounding box center [608, 392] width 18 height 18
click at [606, 395] on input "Select an option" at bounding box center [608, 392] width 18 height 18
click at [777, 386] on span "Select an option" at bounding box center [778, 392] width 18 height 18
click at [777, 386] on input "Select an option" at bounding box center [778, 392] width 18 height 18
click at [607, 337] on span "Select an option" at bounding box center [608, 339] width 18 height 18
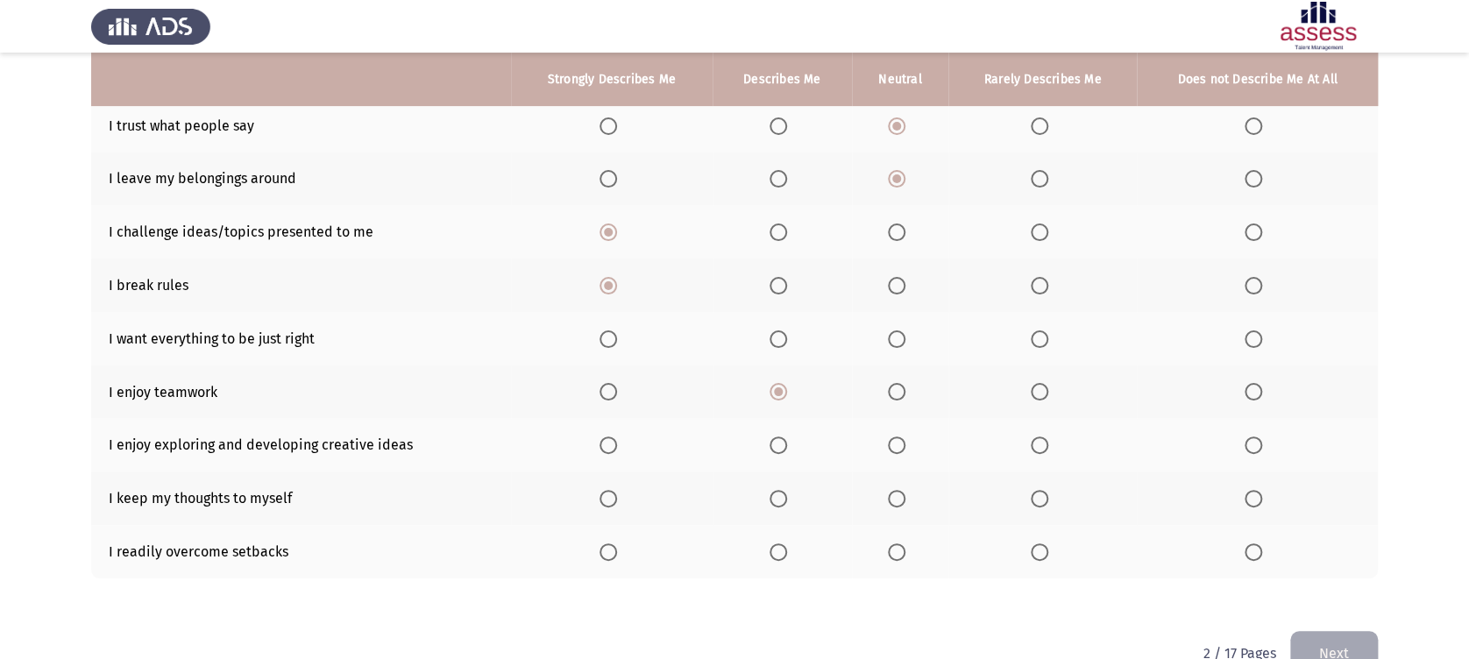
click at [607, 337] on input "Select an option" at bounding box center [608, 339] width 18 height 18
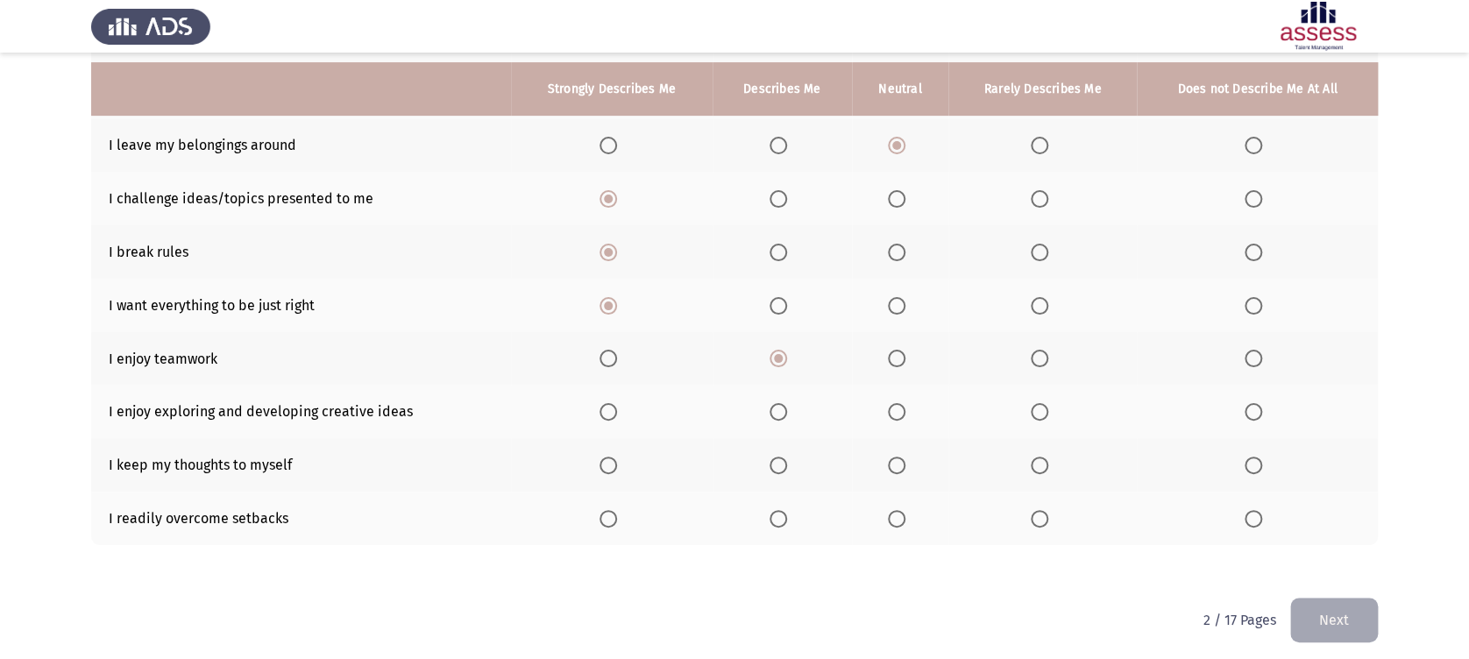
scroll to position [276, 0]
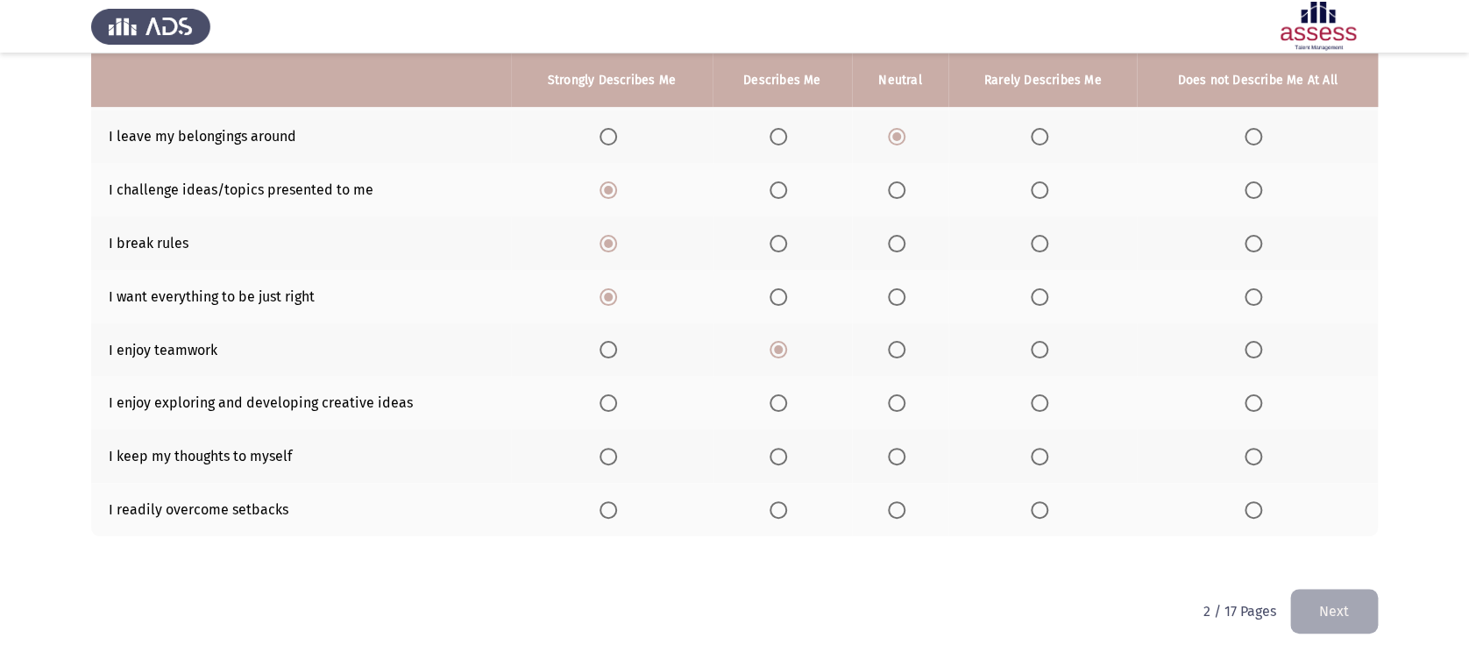
click at [603, 399] on span "Select an option" at bounding box center [608, 403] width 18 height 18
click at [603, 399] on input "Select an option" at bounding box center [608, 403] width 18 height 18
click at [785, 450] on span "Select an option" at bounding box center [778, 457] width 18 height 18
click at [785, 450] on input "Select an option" at bounding box center [778, 457] width 18 height 18
click at [893, 514] on span "Select an option" at bounding box center [897, 510] width 18 height 18
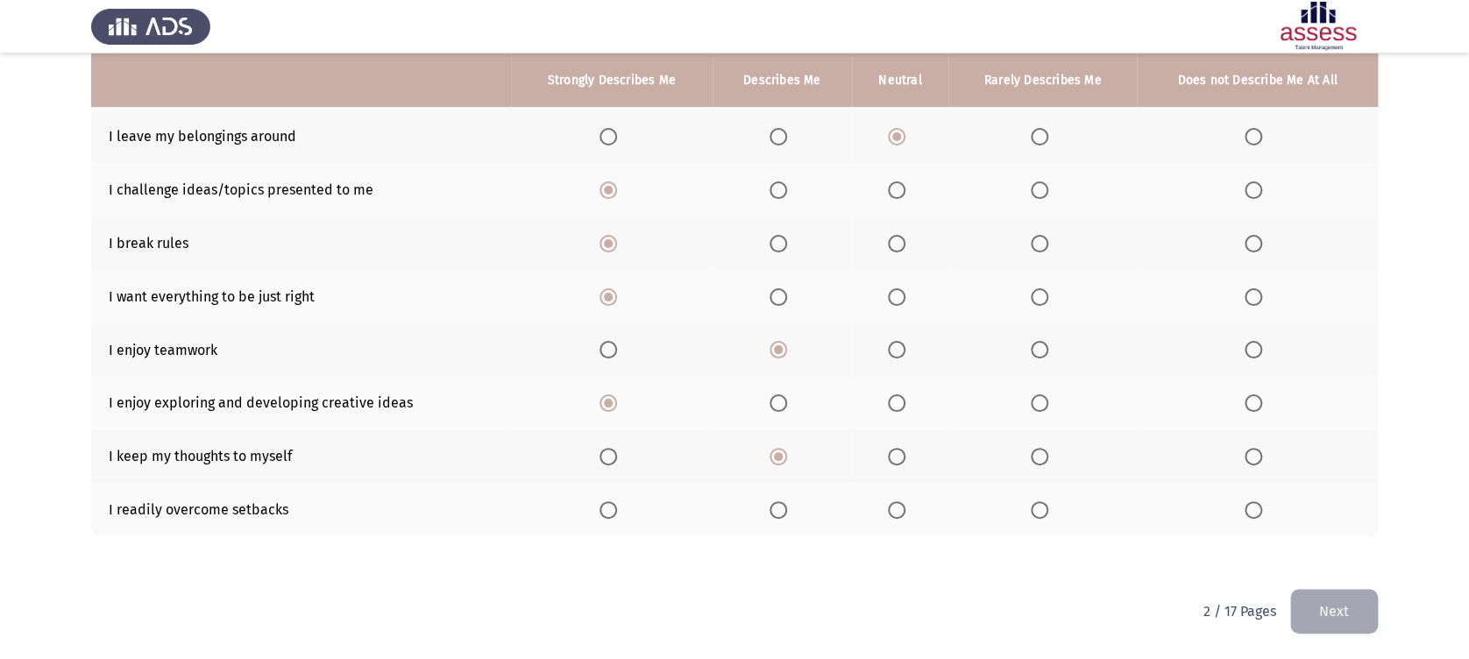
click at [893, 514] on input "Select an option" at bounding box center [897, 510] width 18 height 18
click at [1304, 616] on button "Next" at bounding box center [1334, 611] width 88 height 45
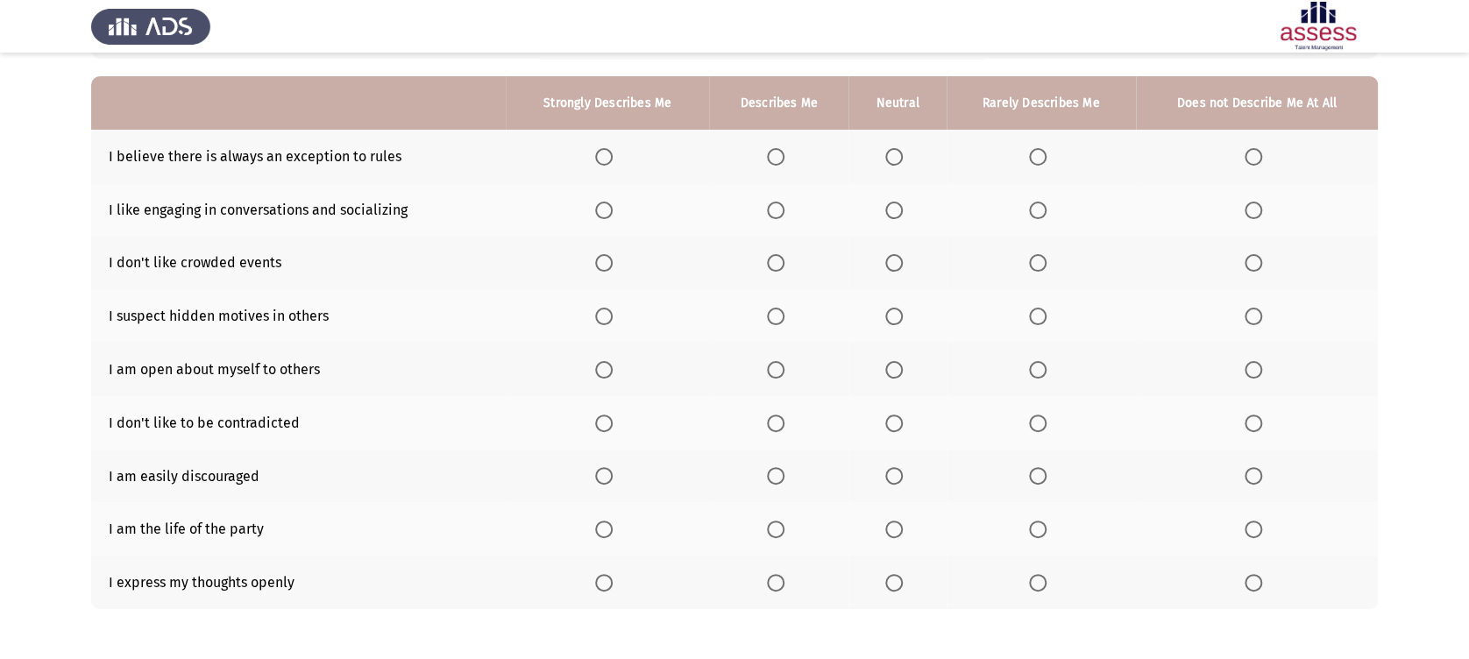
scroll to position [155, 0]
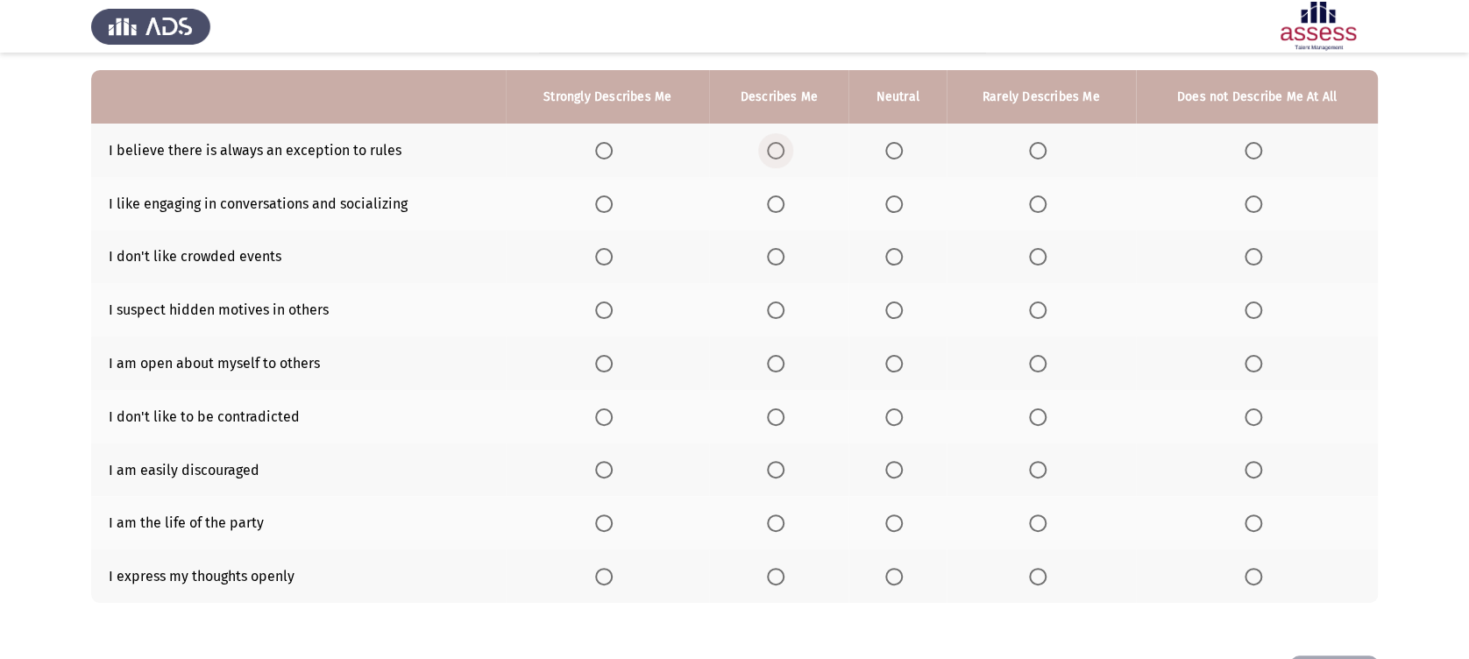
click at [778, 155] on span "Select an option" at bounding box center [776, 151] width 18 height 18
click at [778, 155] on input "Select an option" at bounding box center [776, 151] width 18 height 18
click at [890, 210] on span "Select an option" at bounding box center [894, 204] width 18 height 18
click at [890, 210] on input "Select an option" at bounding box center [894, 204] width 18 height 18
click at [893, 258] on span "Select an option" at bounding box center [894, 257] width 18 height 18
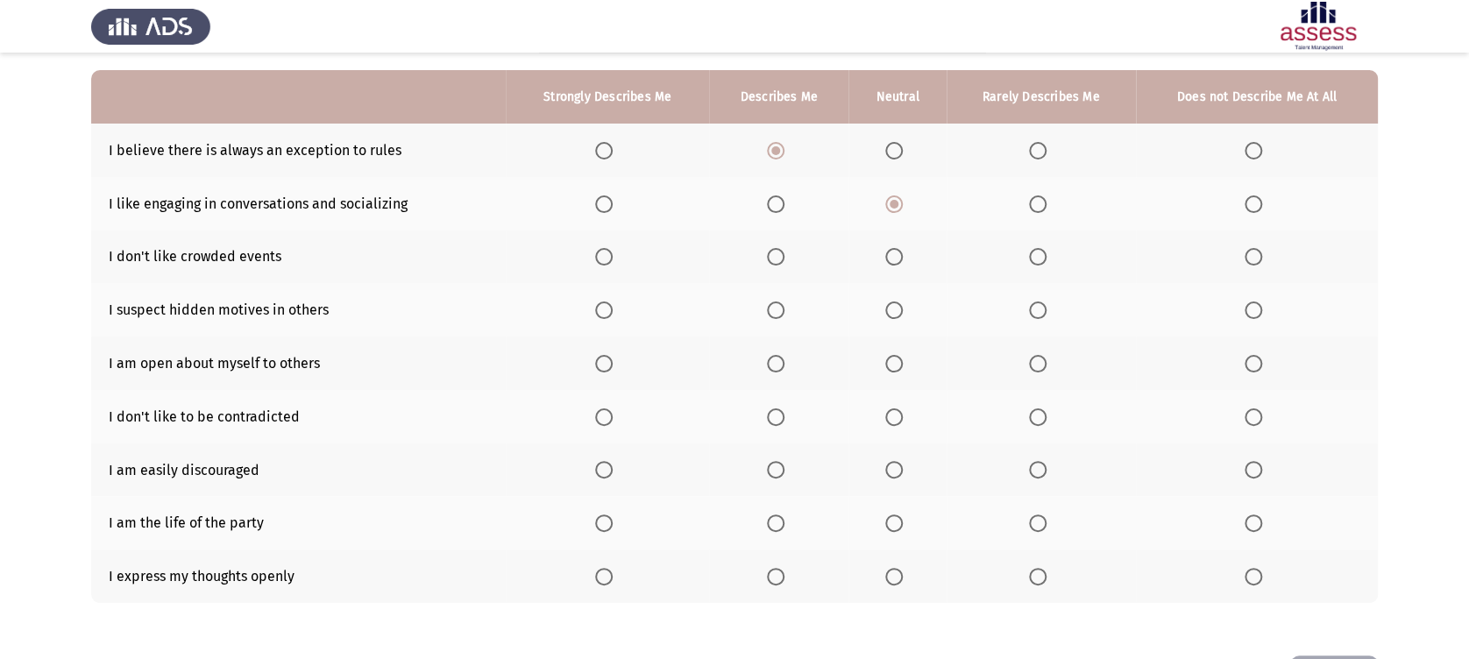
click at [893, 258] on input "Select an option" at bounding box center [894, 257] width 18 height 18
click at [777, 317] on span "Select an option" at bounding box center [776, 310] width 18 height 18
click at [777, 317] on input "Select an option" at bounding box center [776, 310] width 18 height 18
click at [784, 358] on span "Select an option" at bounding box center [776, 364] width 18 height 18
click at [784, 358] on input "Select an option" at bounding box center [776, 364] width 18 height 18
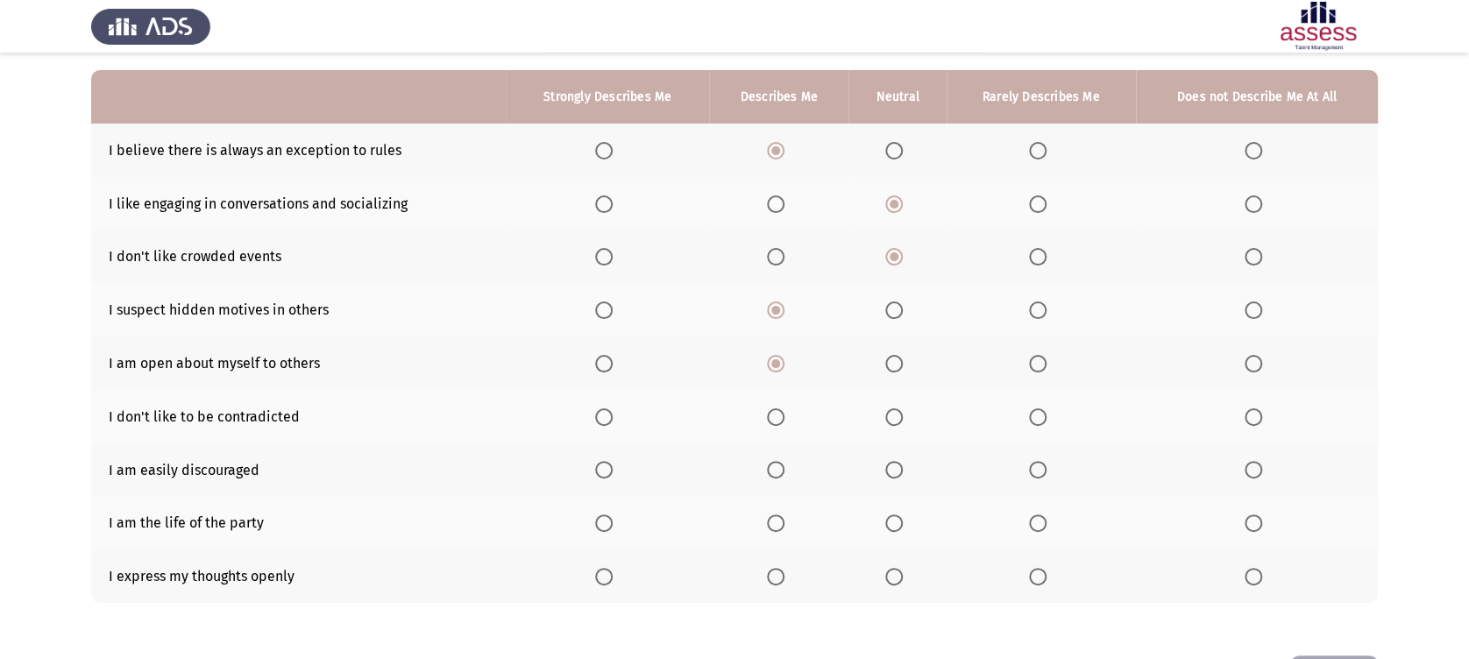
click at [892, 365] on span "Select an option" at bounding box center [894, 364] width 18 height 18
click at [892, 365] on input "Select an option" at bounding box center [894, 364] width 18 height 18
click at [776, 415] on span "Select an option" at bounding box center [776, 417] width 18 height 18
click at [776, 415] on input "Select an option" at bounding box center [776, 417] width 18 height 18
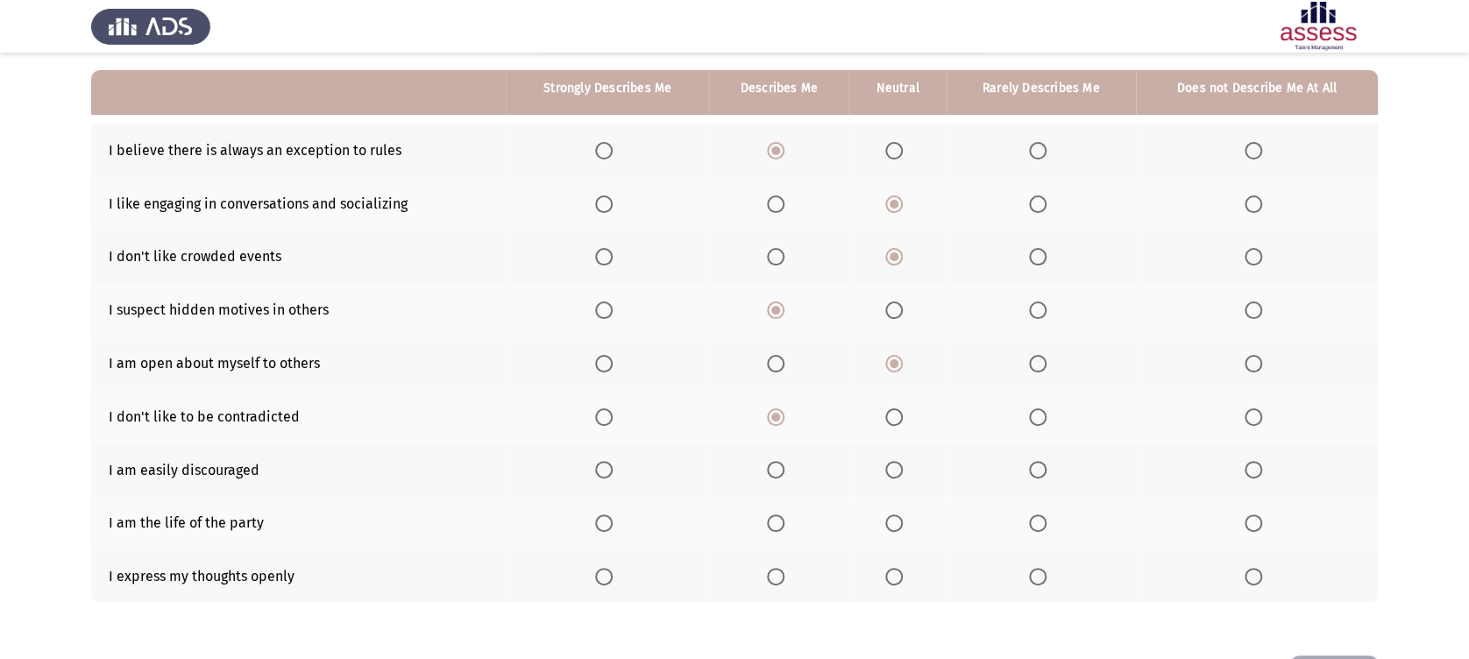
scroll to position [223, 0]
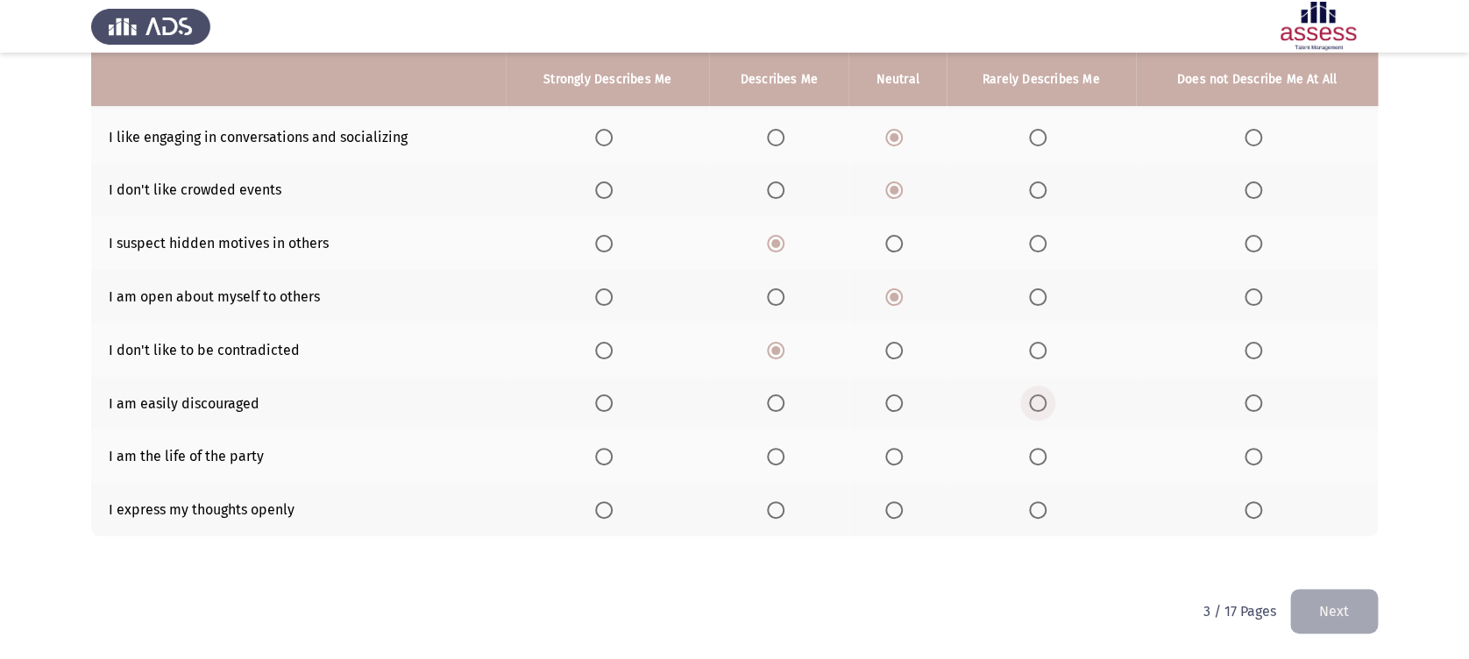
click at [1040, 404] on span "Select an option" at bounding box center [1038, 403] width 18 height 18
click at [1040, 404] on input "Select an option" at bounding box center [1038, 403] width 18 height 18
click at [894, 460] on span "Select an option" at bounding box center [894, 457] width 18 height 18
click at [894, 460] on input "Select an option" at bounding box center [894, 457] width 18 height 18
click at [901, 507] on span "Select an option" at bounding box center [894, 510] width 18 height 18
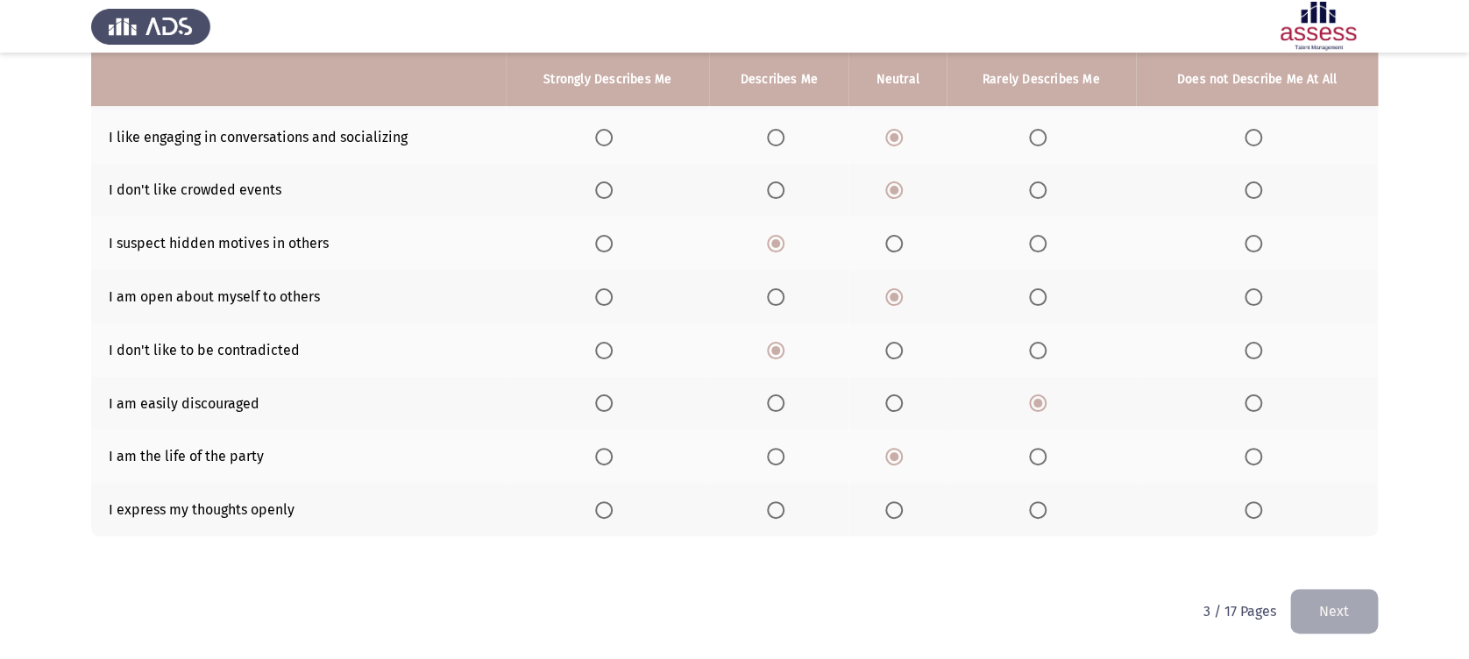
click at [901, 507] on input "Select an option" at bounding box center [894, 510] width 18 height 18
click at [1372, 603] on button "Next" at bounding box center [1334, 611] width 88 height 45
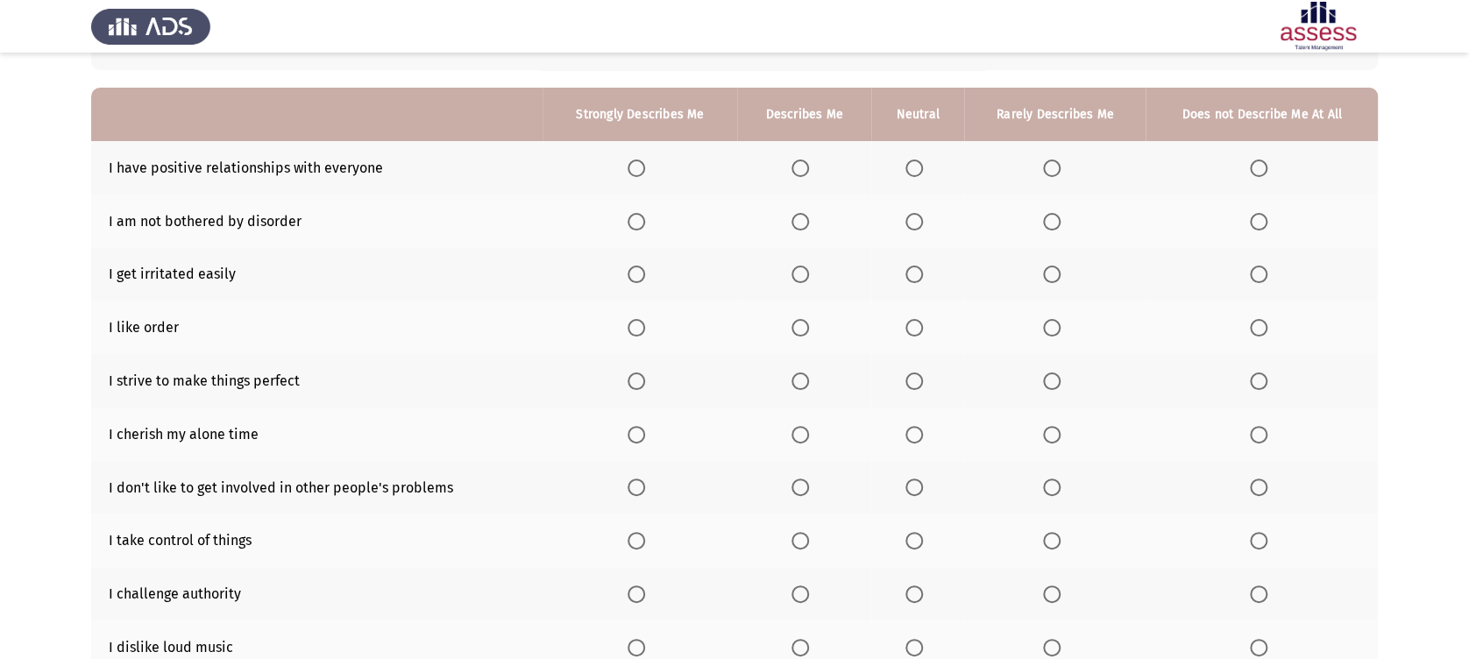
scroll to position [155, 0]
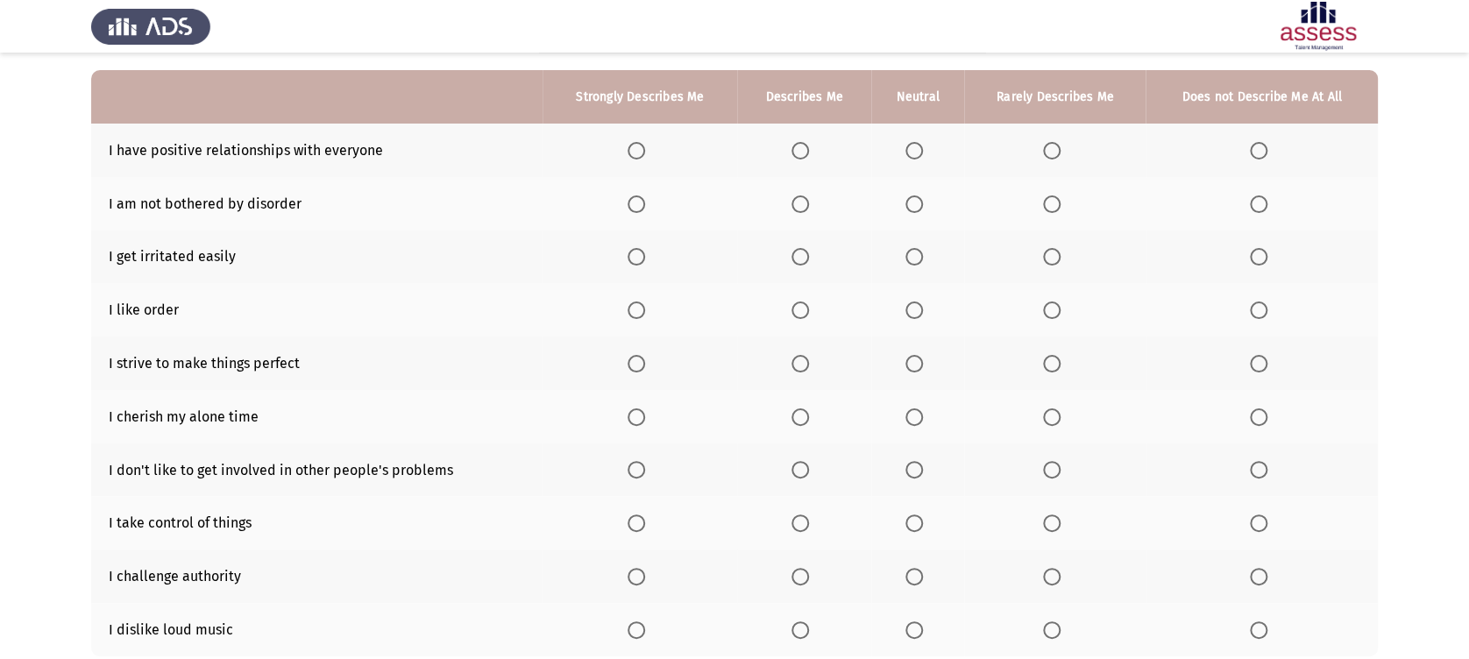
click at [898, 152] on th at bounding box center [917, 150] width 93 height 53
click at [918, 149] on span "Select an option" at bounding box center [914, 151] width 18 height 18
click at [918, 149] on input "Select an option" at bounding box center [914, 151] width 18 height 18
click at [1059, 210] on span "Select an option" at bounding box center [1052, 204] width 18 height 18
click at [1059, 210] on input "Select an option" at bounding box center [1052, 204] width 18 height 18
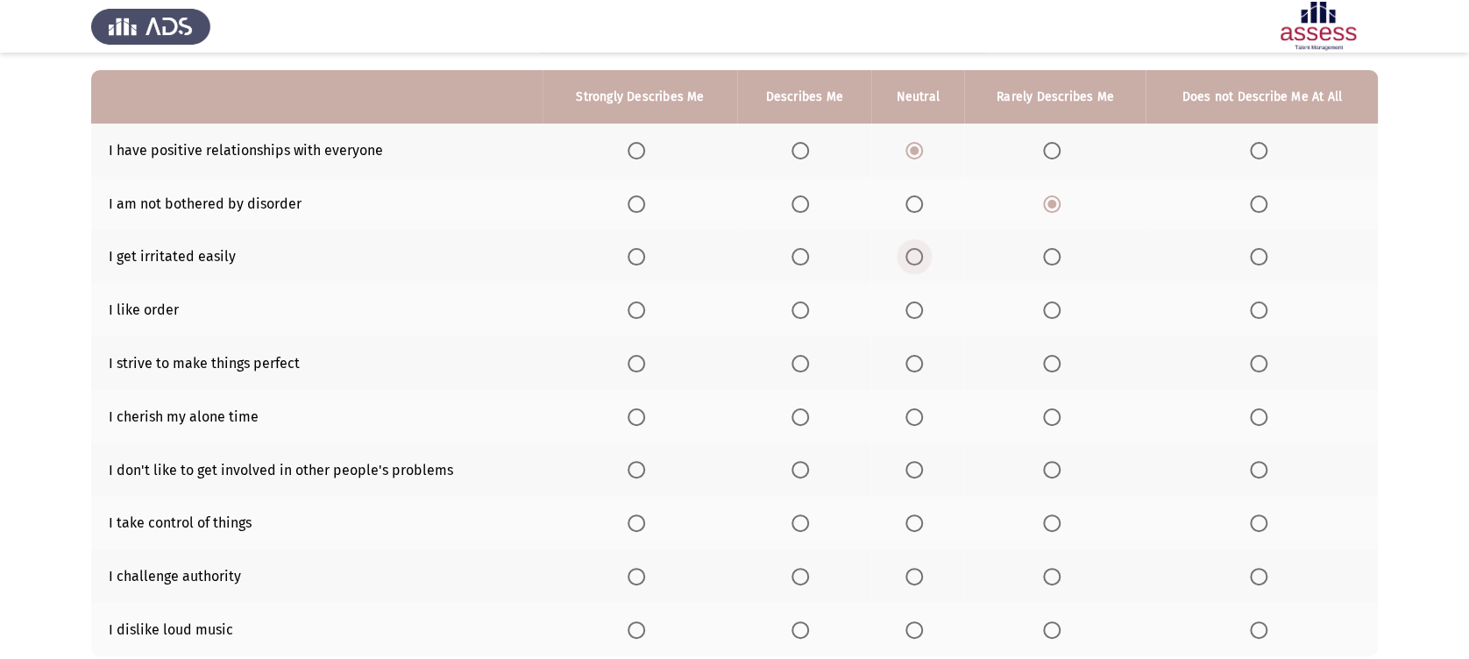
click at [905, 261] on span "Select an option" at bounding box center [914, 257] width 18 height 18
click at [905, 261] on input "Select an option" at bounding box center [914, 257] width 18 height 18
click at [804, 310] on span "Select an option" at bounding box center [800, 310] width 18 height 18
click at [804, 310] on input "Select an option" at bounding box center [800, 310] width 18 height 18
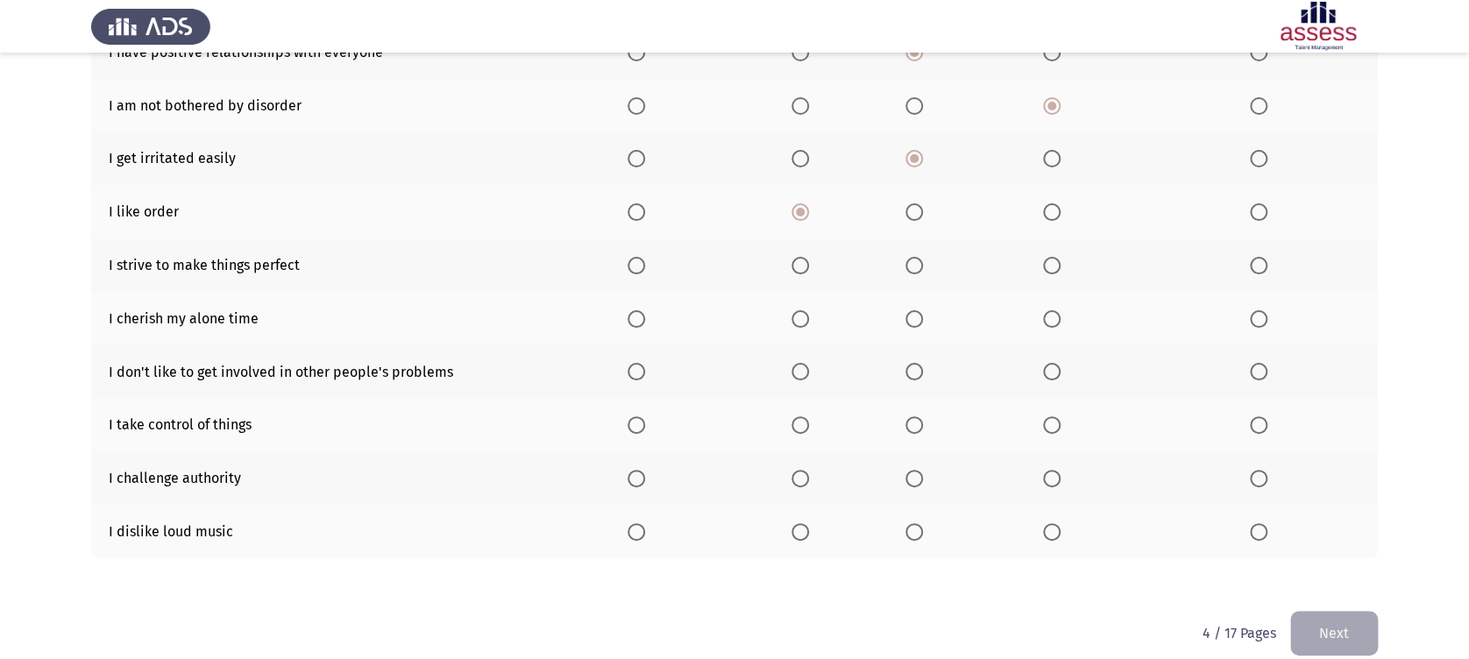
scroll to position [276, 0]
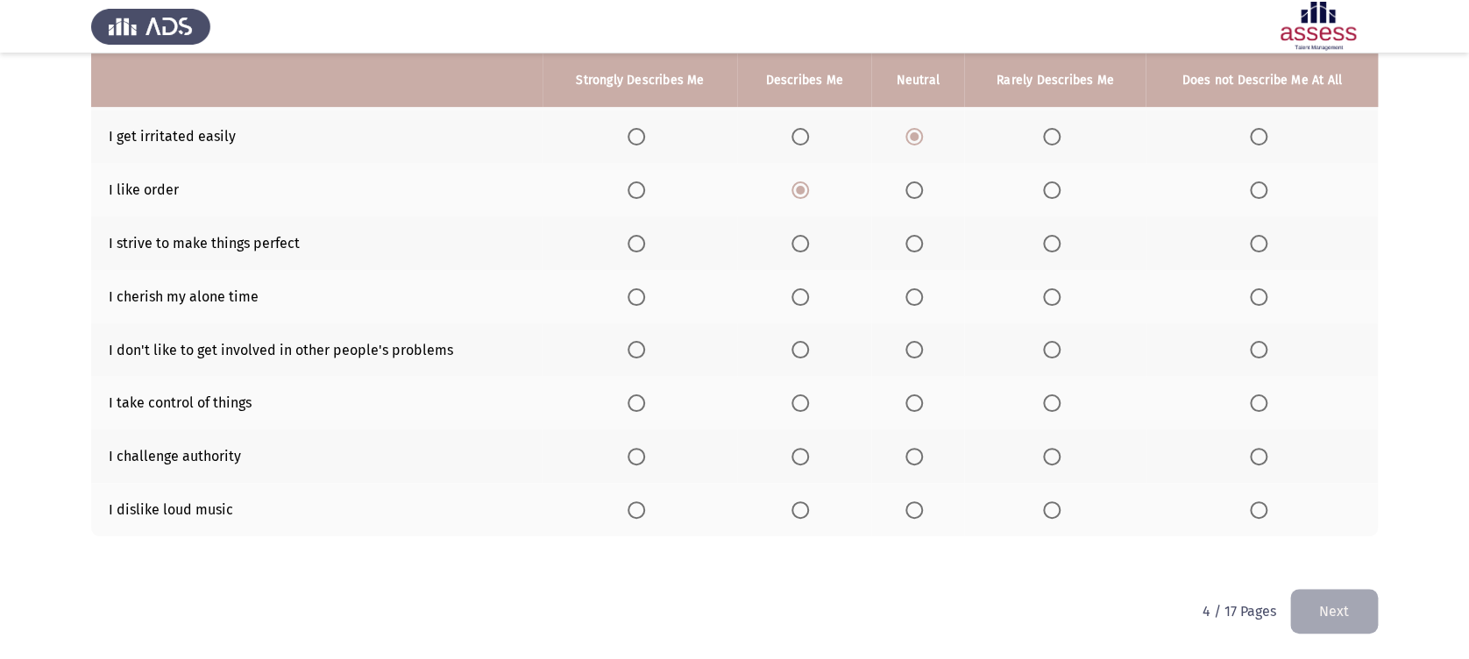
click at [637, 235] on span "Select an option" at bounding box center [636, 244] width 18 height 18
click at [637, 235] on input "Select an option" at bounding box center [636, 244] width 18 height 18
click at [798, 238] on span "Select an option" at bounding box center [800, 244] width 18 height 18
click at [798, 238] on input "Select an option" at bounding box center [800, 244] width 18 height 18
click at [631, 299] on span "Select an option" at bounding box center [636, 297] width 18 height 18
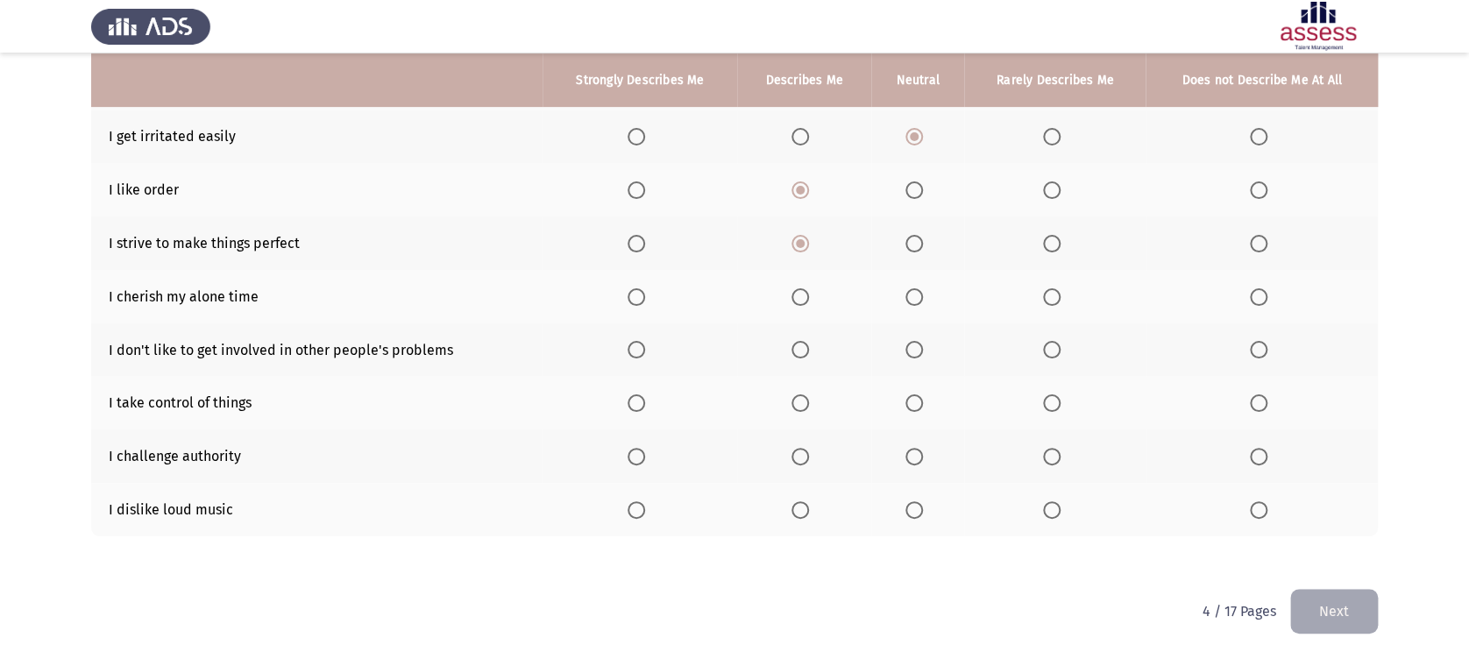
click at [631, 299] on input "Select an option" at bounding box center [636, 297] width 18 height 18
click at [922, 341] on span "Select an option" at bounding box center [914, 350] width 18 height 18
click at [922, 341] on input "Select an option" at bounding box center [914, 350] width 18 height 18
click at [917, 408] on span "Select an option" at bounding box center [914, 403] width 18 height 18
click at [917, 408] on input "Select an option" at bounding box center [914, 403] width 18 height 18
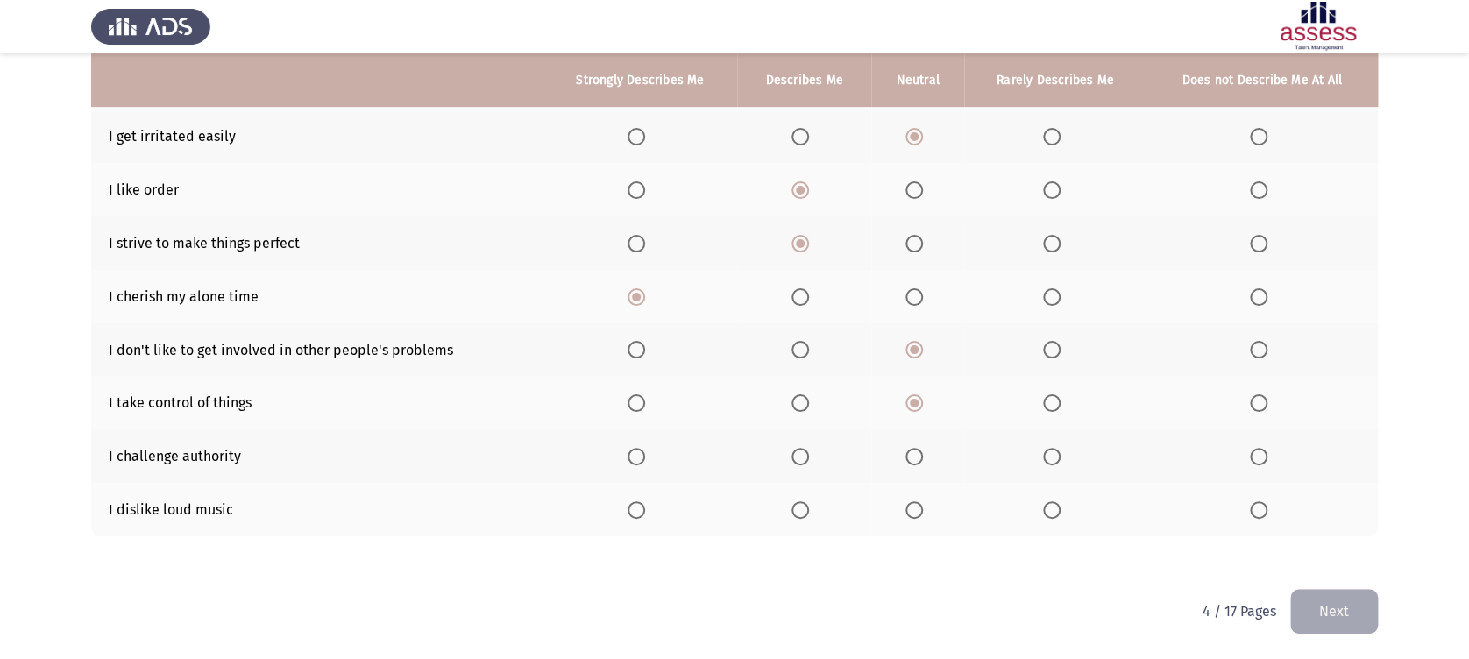
click at [793, 461] on span "Select an option" at bounding box center [800, 457] width 18 height 18
click at [793, 461] on input "Select an option" at bounding box center [800, 457] width 18 height 18
click at [896, 570] on div "To what extent do the following statements describe you: Strongly Describes Me …" at bounding box center [734, 213] width 1287 height 717
click at [918, 512] on span "Select an option" at bounding box center [914, 510] width 18 height 18
click at [918, 512] on input "Select an option" at bounding box center [914, 510] width 18 height 18
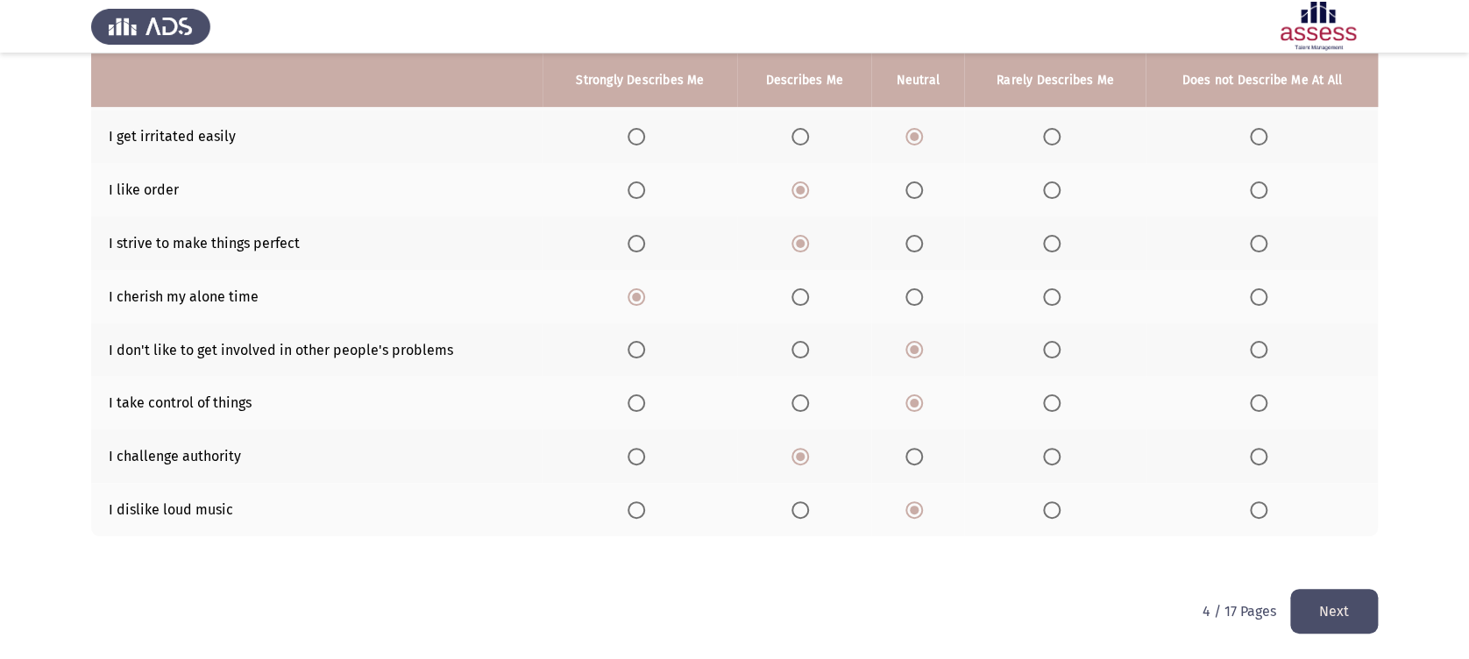
click at [1311, 598] on button "Next" at bounding box center [1334, 611] width 88 height 45
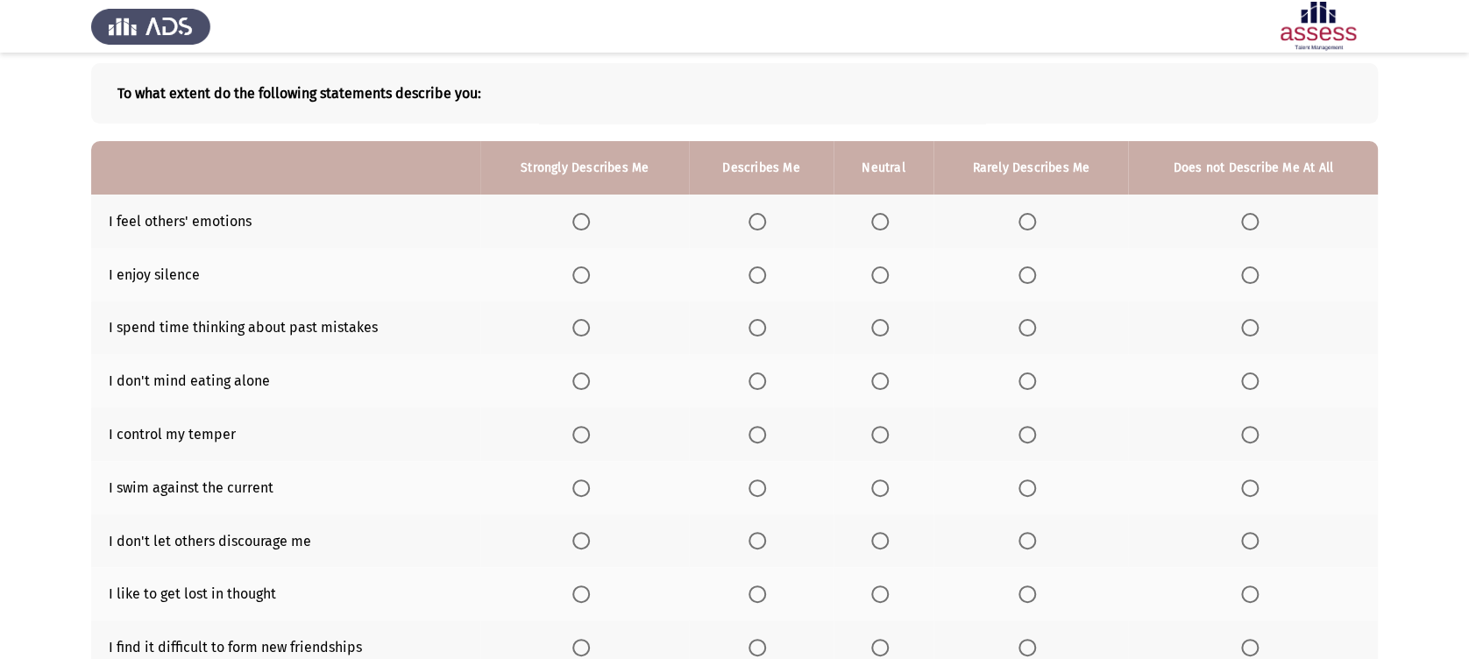
scroll to position [77, 0]
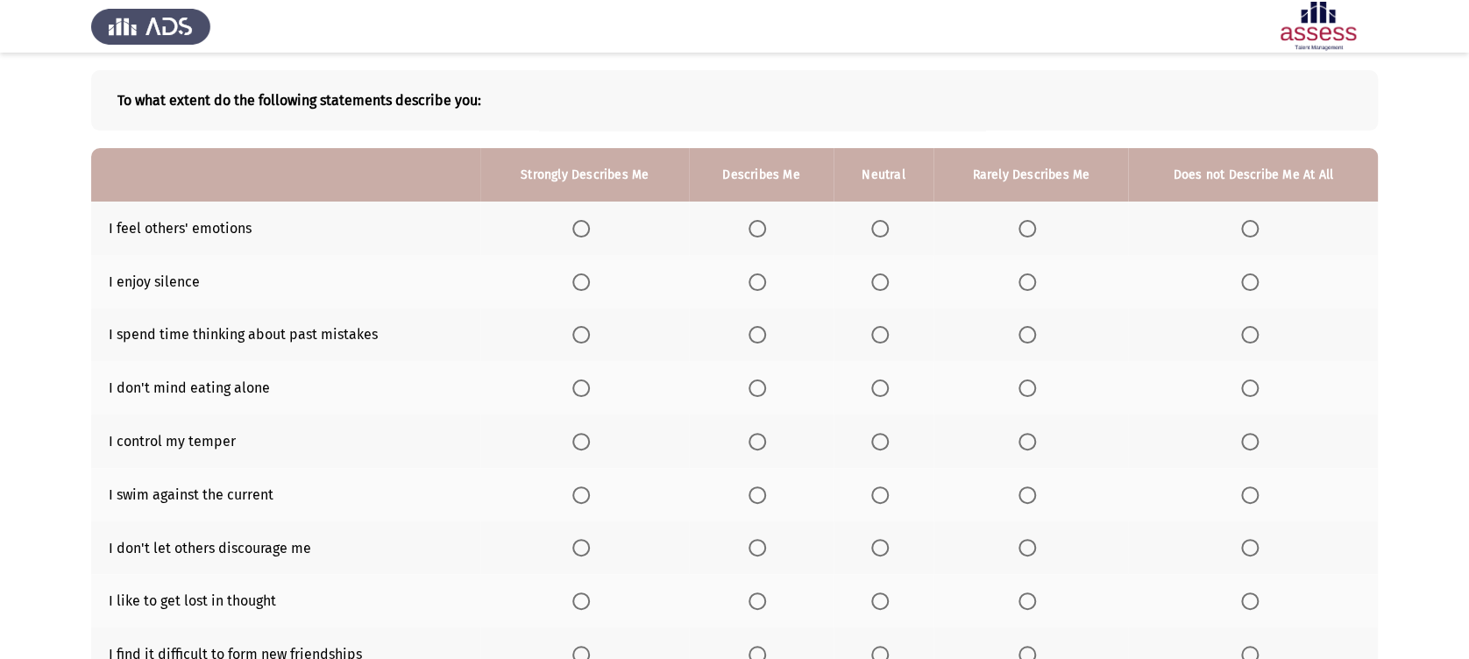
click at [596, 233] on label "Select an option" at bounding box center [584, 229] width 25 height 18
click at [590, 233] on input "Select an option" at bounding box center [581, 229] width 18 height 18
click at [589, 280] on span "Select an option" at bounding box center [581, 282] width 18 height 18
click at [589, 280] on input "Select an option" at bounding box center [581, 282] width 18 height 18
drag, startPoint x: 883, startPoint y: 345, endPoint x: 872, endPoint y: 346, distance: 11.4
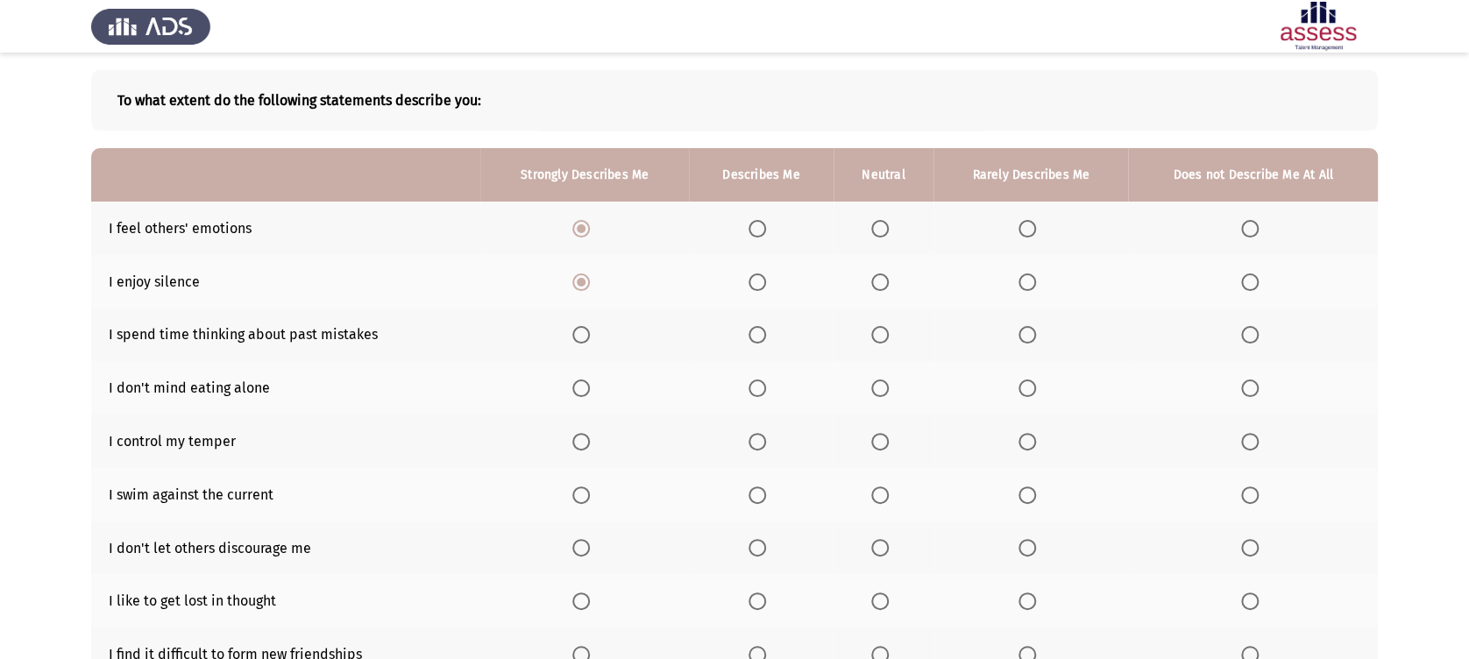
click at [882, 345] on th at bounding box center [883, 334] width 100 height 53
click at [871, 345] on th at bounding box center [883, 334] width 100 height 53
click at [877, 329] on span "Select an option" at bounding box center [880, 335] width 18 height 18
click at [877, 329] on input "Select an option" at bounding box center [880, 335] width 18 height 18
click at [585, 390] on span "Select an option" at bounding box center [581, 388] width 18 height 18
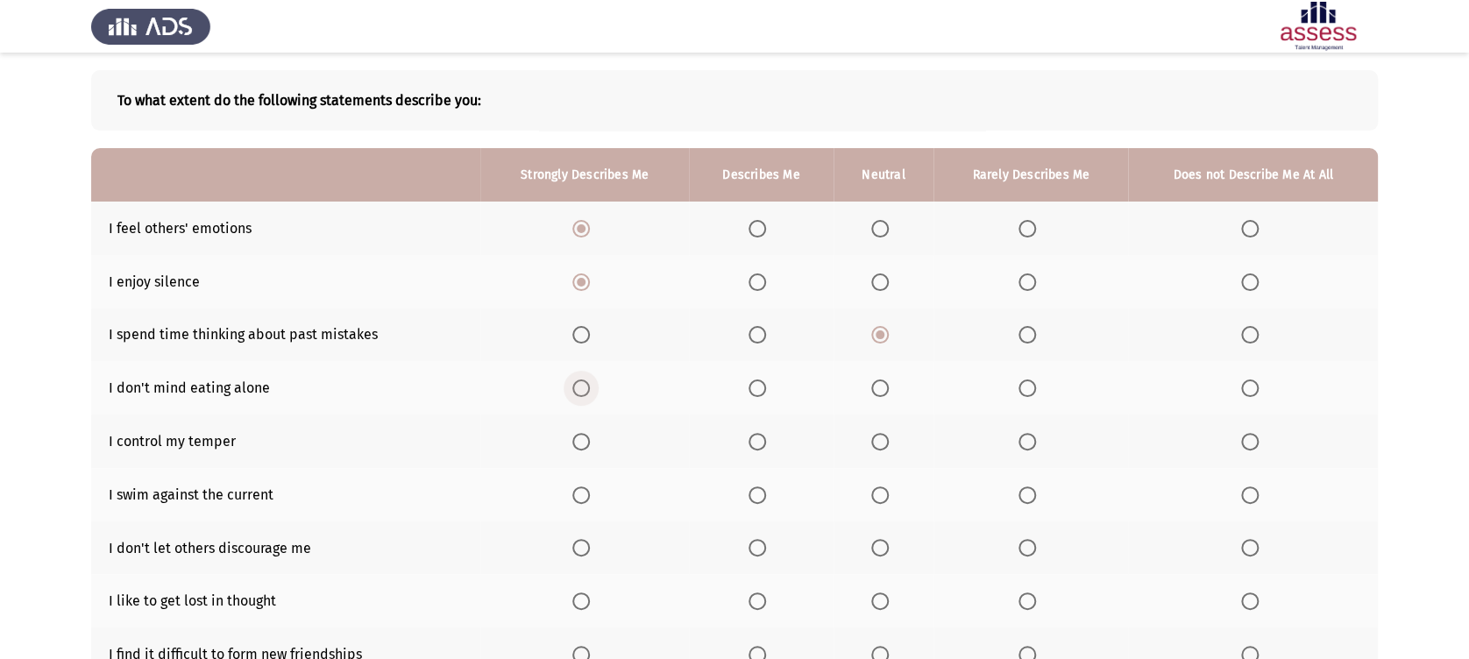
click at [585, 390] on input "Select an option" at bounding box center [581, 388] width 18 height 18
click at [875, 433] on span "Select an option" at bounding box center [880, 442] width 18 height 18
click at [875, 433] on input "Select an option" at bounding box center [880, 442] width 18 height 18
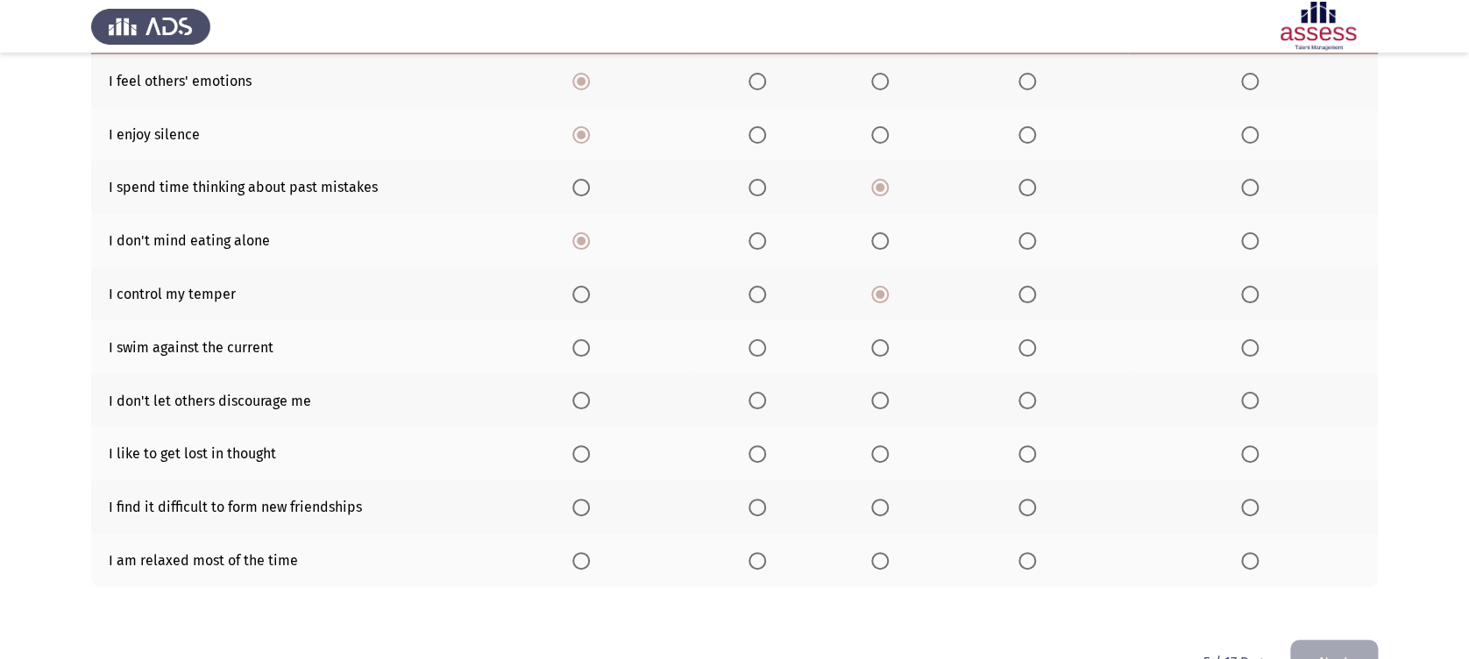
scroll to position [233, 0]
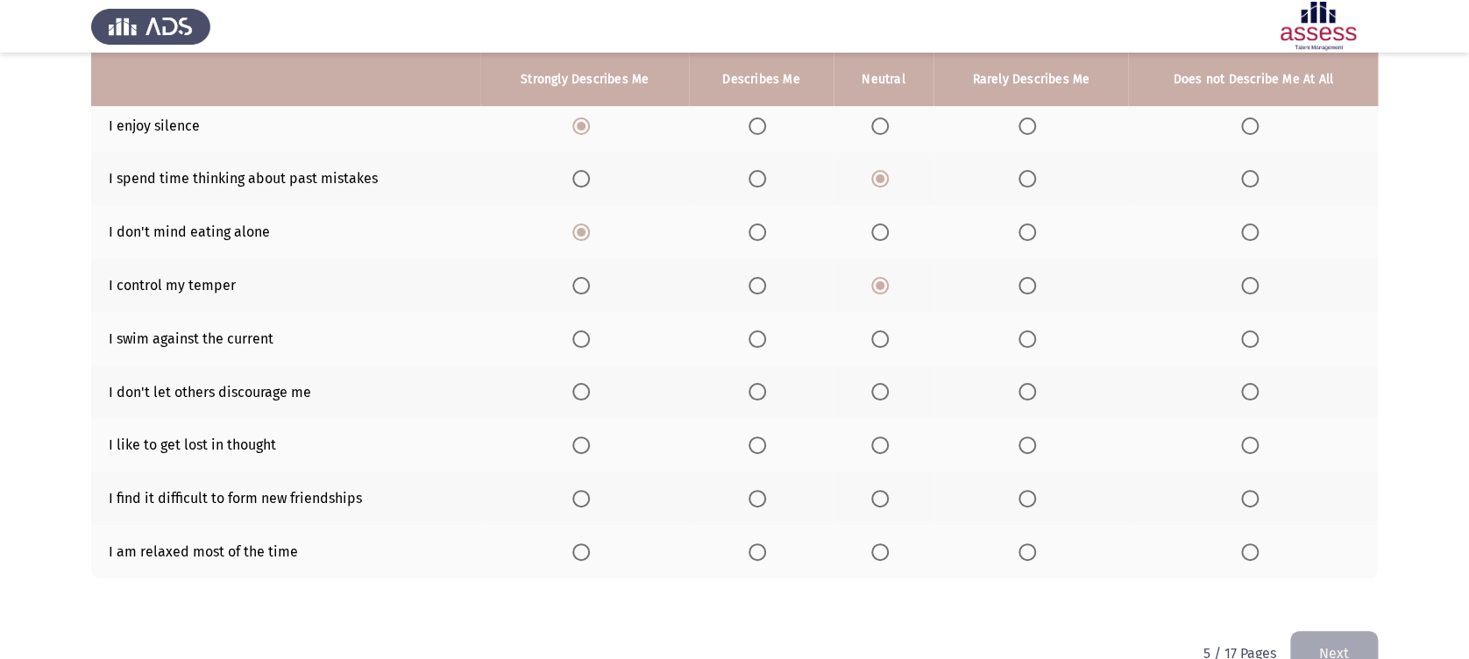
click at [750, 345] on span "Select an option" at bounding box center [757, 339] width 18 height 18
click at [750, 345] on input "Select an option" at bounding box center [757, 339] width 18 height 18
click at [577, 391] on span "Select an option" at bounding box center [581, 392] width 18 height 18
click at [577, 391] on input "Select an option" at bounding box center [581, 392] width 18 height 18
click at [581, 443] on span "Select an option" at bounding box center [581, 445] width 18 height 18
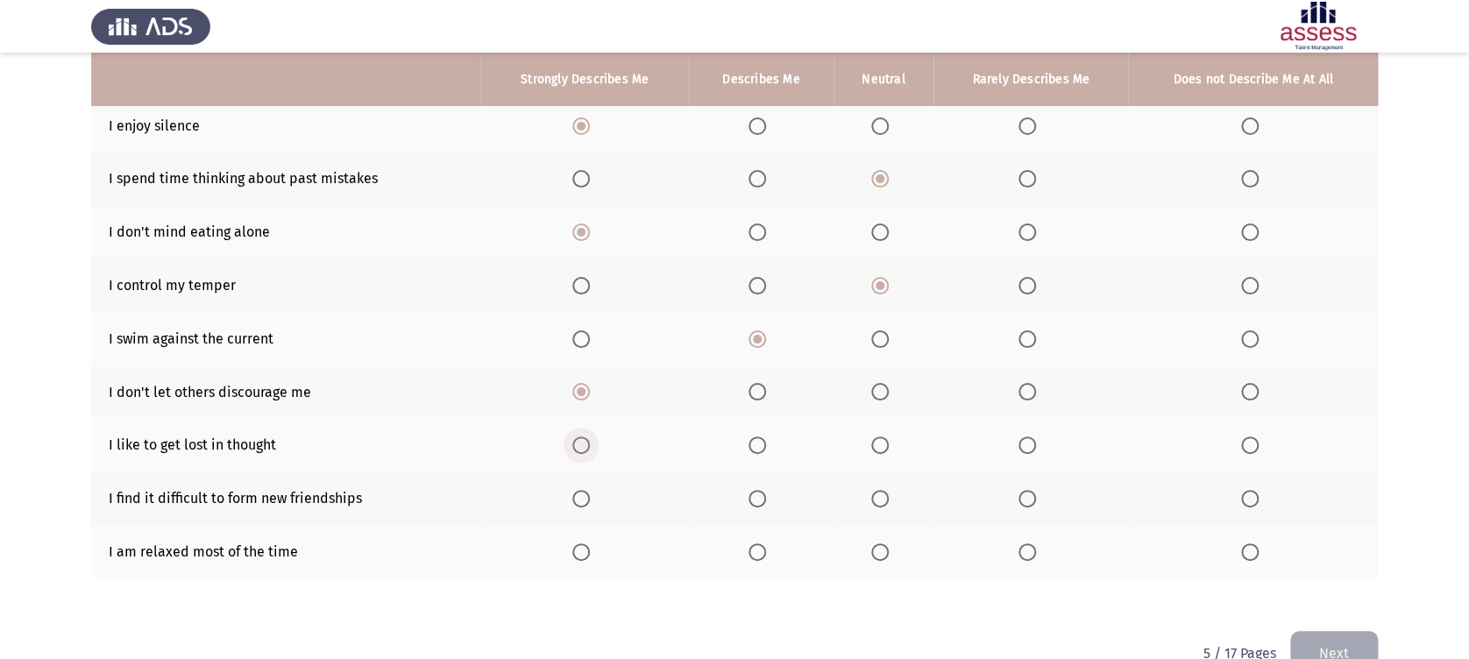
click at [581, 443] on input "Select an option" at bounding box center [581, 445] width 18 height 18
click at [752, 443] on span "Select an option" at bounding box center [757, 445] width 18 height 18
click at [752, 443] on input "Select an option" at bounding box center [757, 445] width 18 height 18
click at [1031, 494] on span "Select an option" at bounding box center [1027, 499] width 18 height 18
click at [1031, 494] on input "Select an option" at bounding box center [1027, 499] width 18 height 18
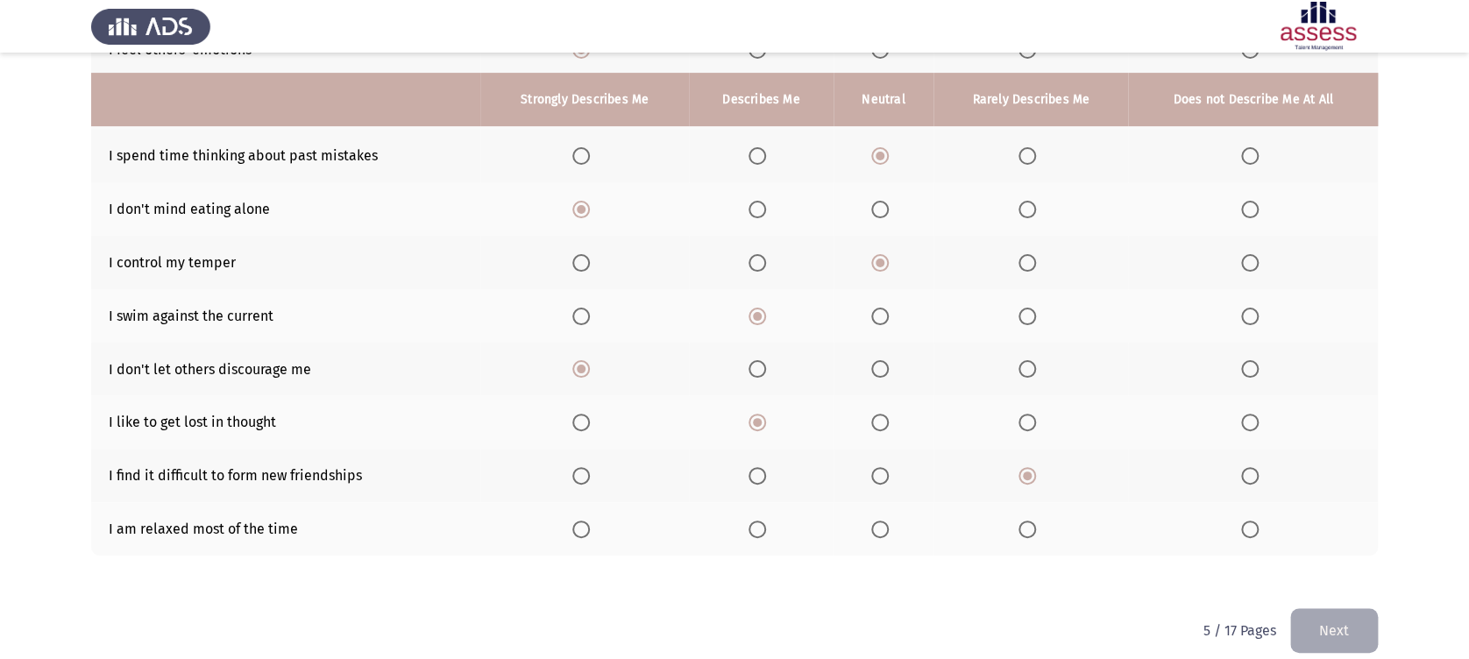
scroll to position [276, 0]
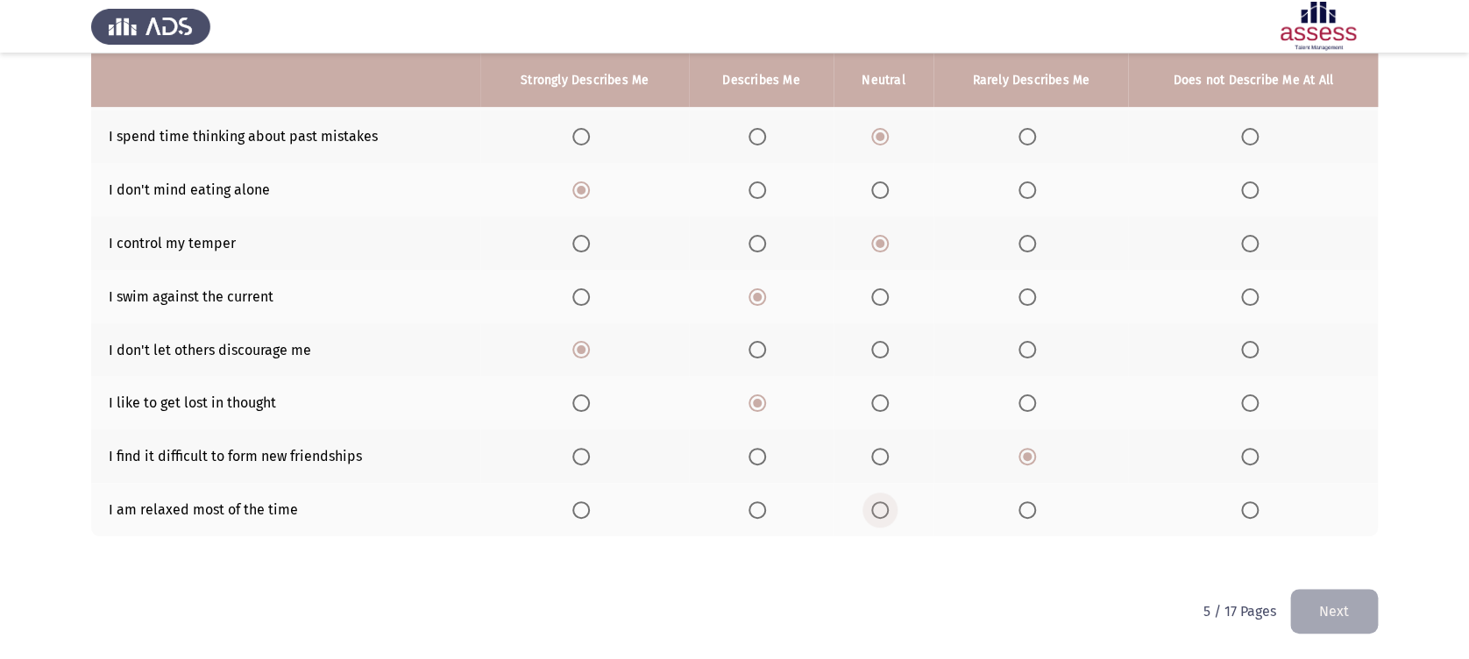
click at [875, 510] on span "Select an option" at bounding box center [880, 510] width 18 height 18
click at [875, 510] on input "Select an option" at bounding box center [880, 510] width 18 height 18
click at [1301, 594] on button "Next" at bounding box center [1334, 611] width 88 height 45
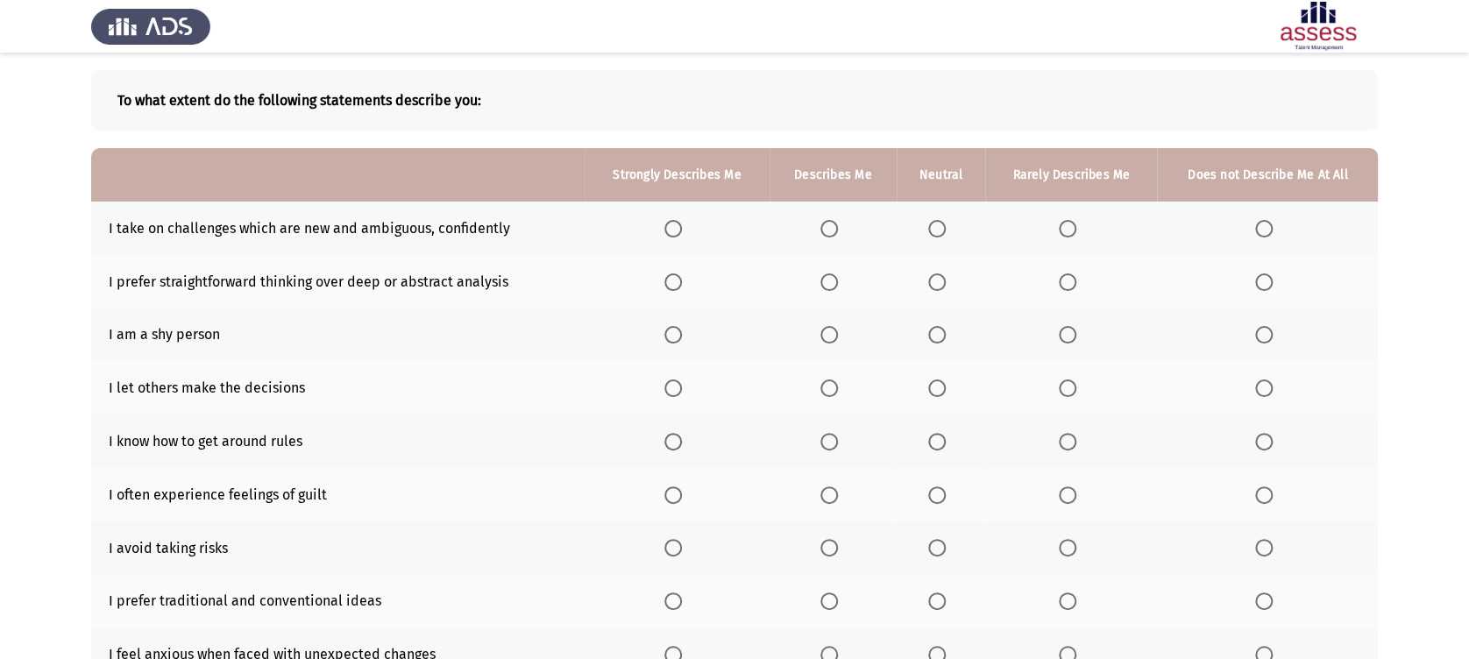
scroll to position [155, 0]
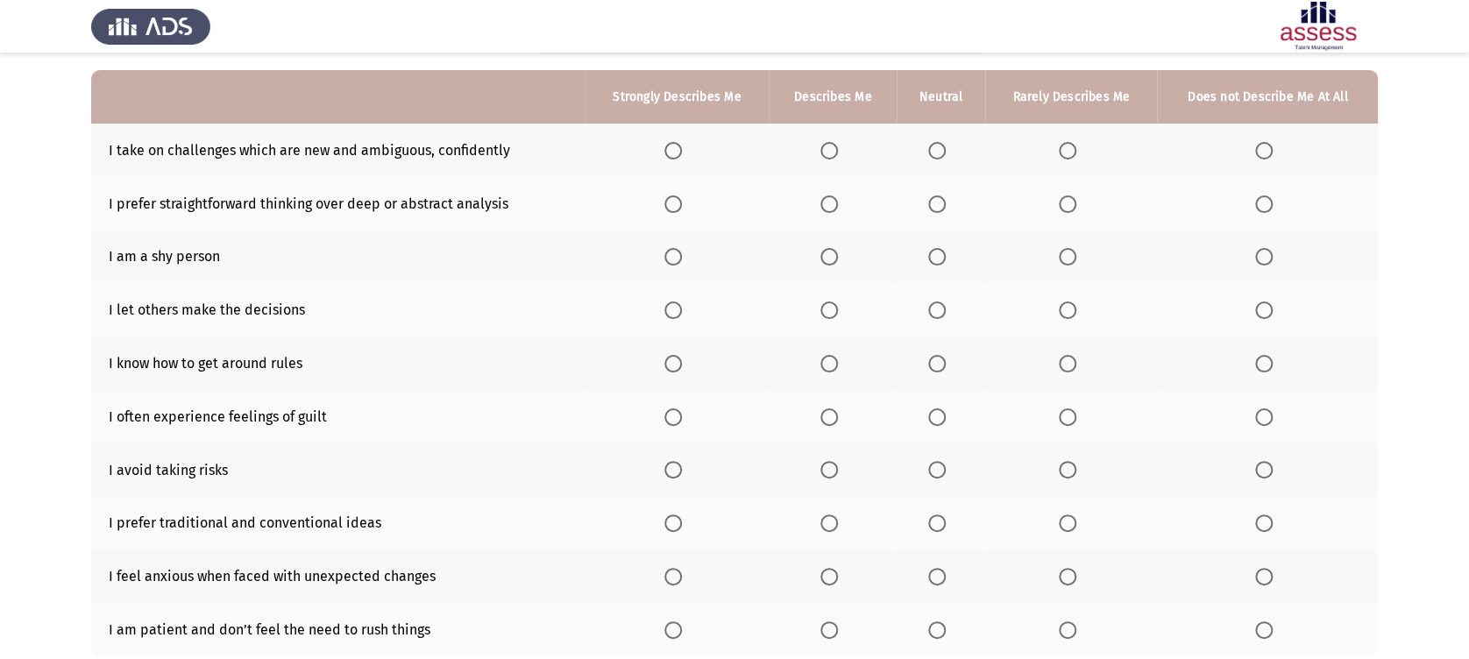
click at [831, 147] on span "Select an option" at bounding box center [829, 151] width 18 height 18
click at [831, 147] on input "Select an option" at bounding box center [829, 151] width 18 height 18
click at [942, 201] on span "Select an option" at bounding box center [937, 204] width 18 height 18
click at [942, 201] on input "Select an option" at bounding box center [937, 204] width 18 height 18
click at [943, 263] on span "Select an option" at bounding box center [937, 257] width 18 height 18
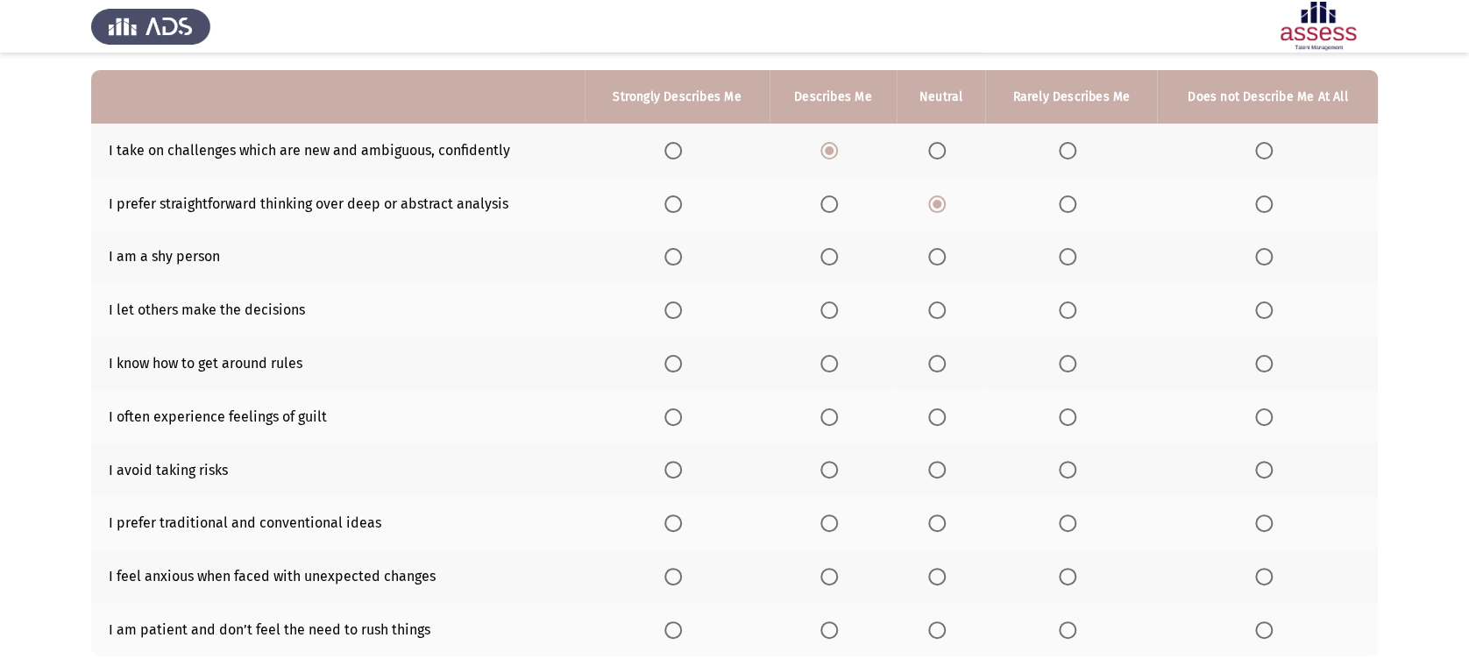
click at [943, 263] on input "Select an option" at bounding box center [937, 257] width 18 height 18
click at [838, 248] on span "Select an option" at bounding box center [829, 257] width 18 height 18
click at [838, 248] on input "Select an option" at bounding box center [829, 257] width 18 height 18
click at [941, 263] on span "Select an option" at bounding box center [937, 257] width 18 height 18
click at [941, 263] on input "Select an option" at bounding box center [937, 257] width 18 height 18
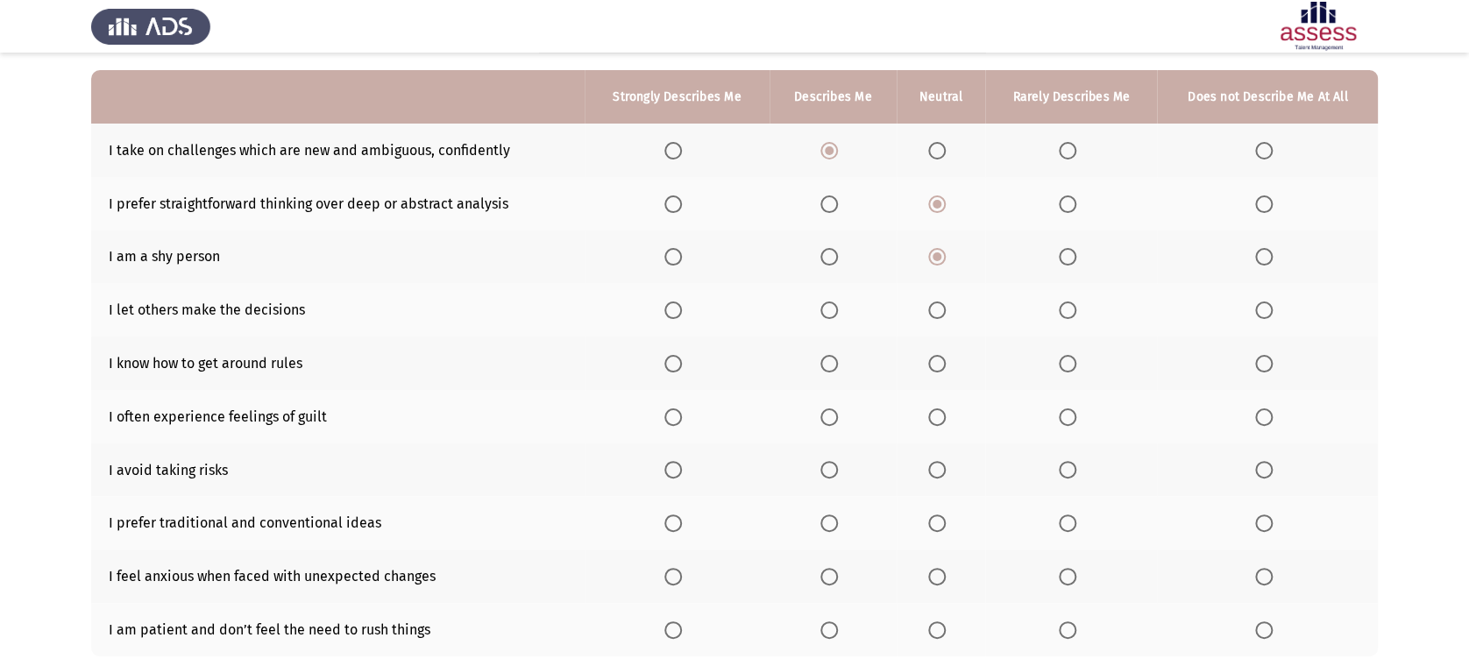
click at [948, 310] on label "Select an option" at bounding box center [940, 310] width 25 height 18
click at [946, 310] on input "Select an option" at bounding box center [937, 310] width 18 height 18
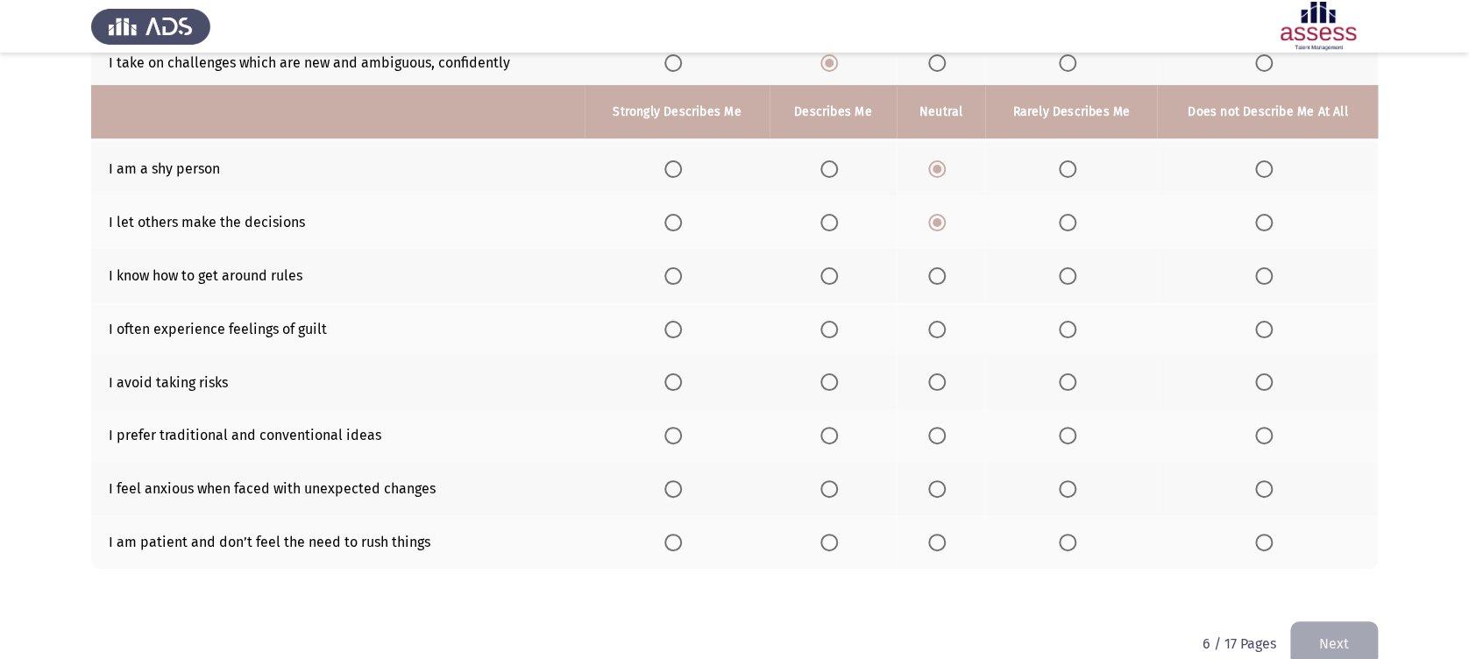
scroll to position [276, 0]
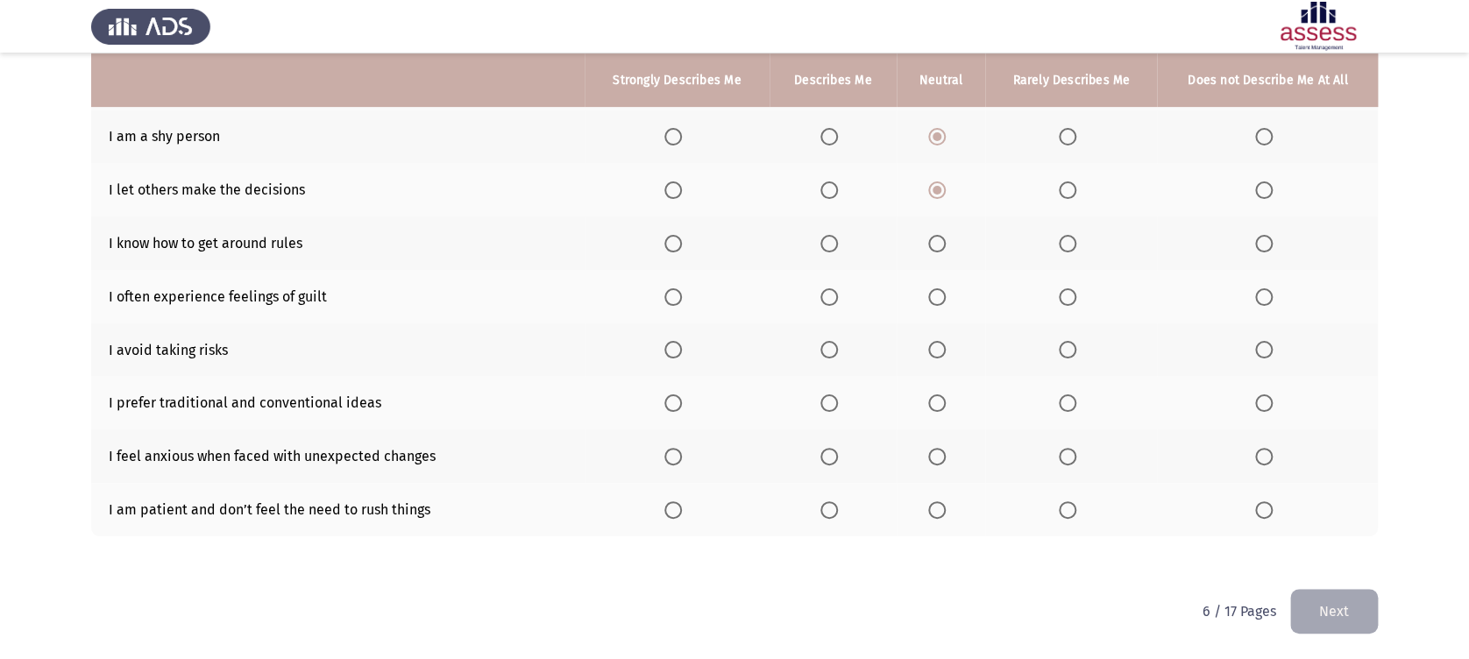
click at [941, 250] on span "Select an option" at bounding box center [937, 244] width 18 height 18
click at [941, 250] on input "Select an option" at bounding box center [937, 244] width 18 height 18
click at [820, 240] on th at bounding box center [832, 242] width 127 height 53
click at [834, 243] on span "Select an option" at bounding box center [829, 244] width 18 height 18
click at [834, 243] on input "Select an option" at bounding box center [829, 244] width 18 height 18
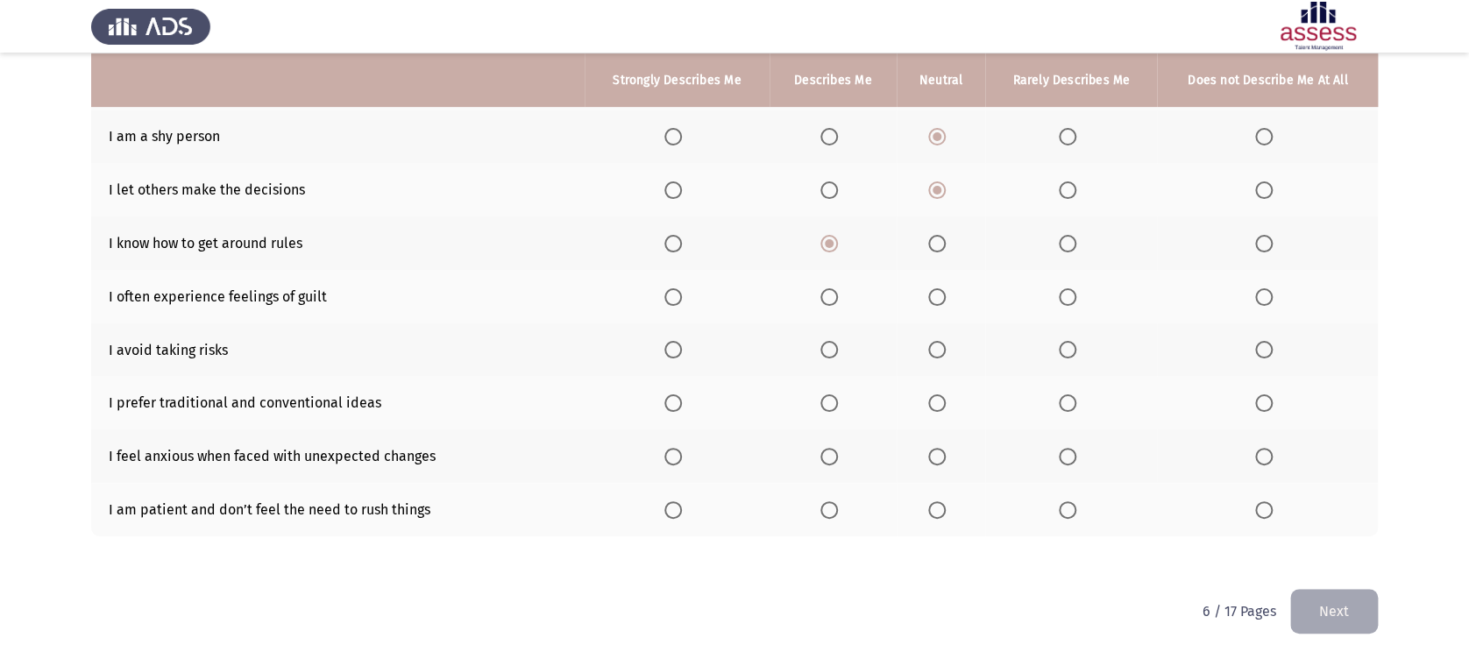
click at [831, 301] on span "Select an option" at bounding box center [829, 297] width 18 height 18
click at [831, 301] on input "Select an option" at bounding box center [829, 297] width 18 height 18
click at [936, 355] on span "Select an option" at bounding box center [937, 350] width 18 height 18
click at [936, 355] on input "Select an option" at bounding box center [937, 350] width 18 height 18
click at [1067, 407] on span "Select an option" at bounding box center [1068, 403] width 18 height 18
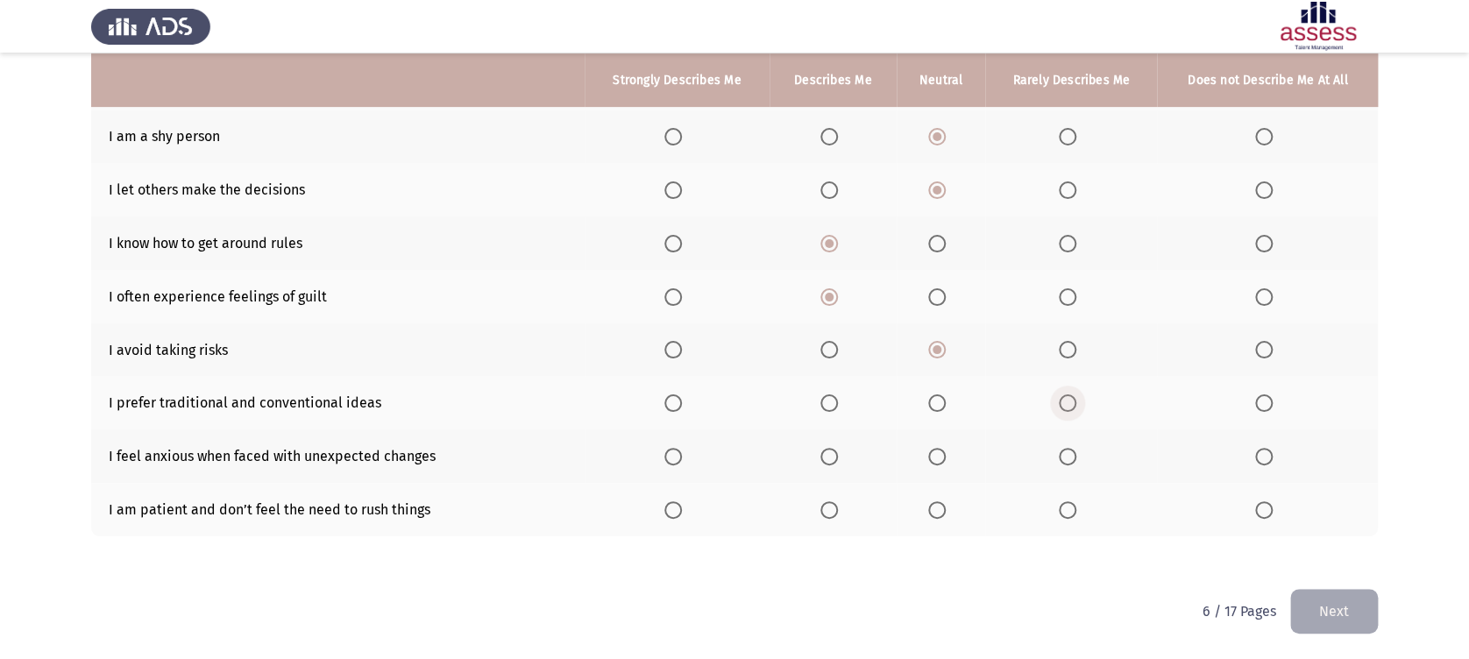
click at [1067, 407] on input "Select an option" at bounding box center [1068, 403] width 18 height 18
click at [1278, 402] on label "Select an option" at bounding box center [1267, 403] width 25 height 18
click at [1272, 402] on input "Select an option" at bounding box center [1264, 403] width 18 height 18
click at [1058, 579] on div "To what extent do the following statements describe you: Strongly Describes Me …" at bounding box center [734, 222] width 1287 height 734
click at [924, 459] on th at bounding box center [941, 455] width 89 height 53
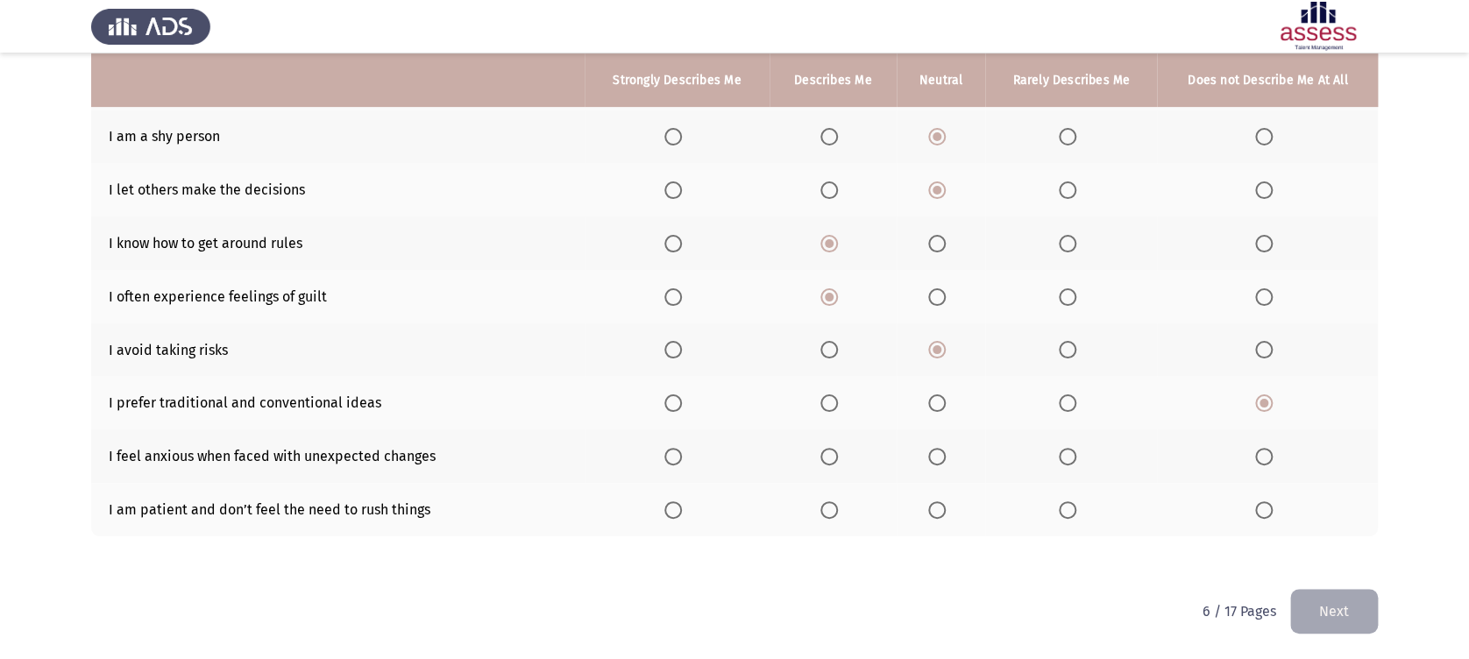
click at [932, 462] on span "Select an option" at bounding box center [937, 457] width 18 height 18
click at [932, 462] on input "Select an option" at bounding box center [937, 457] width 18 height 18
click at [831, 518] on span "Select an option" at bounding box center [829, 510] width 18 height 18
click at [831, 518] on input "Select an option" at bounding box center [829, 510] width 18 height 18
click at [1317, 621] on button "Next" at bounding box center [1334, 611] width 88 height 45
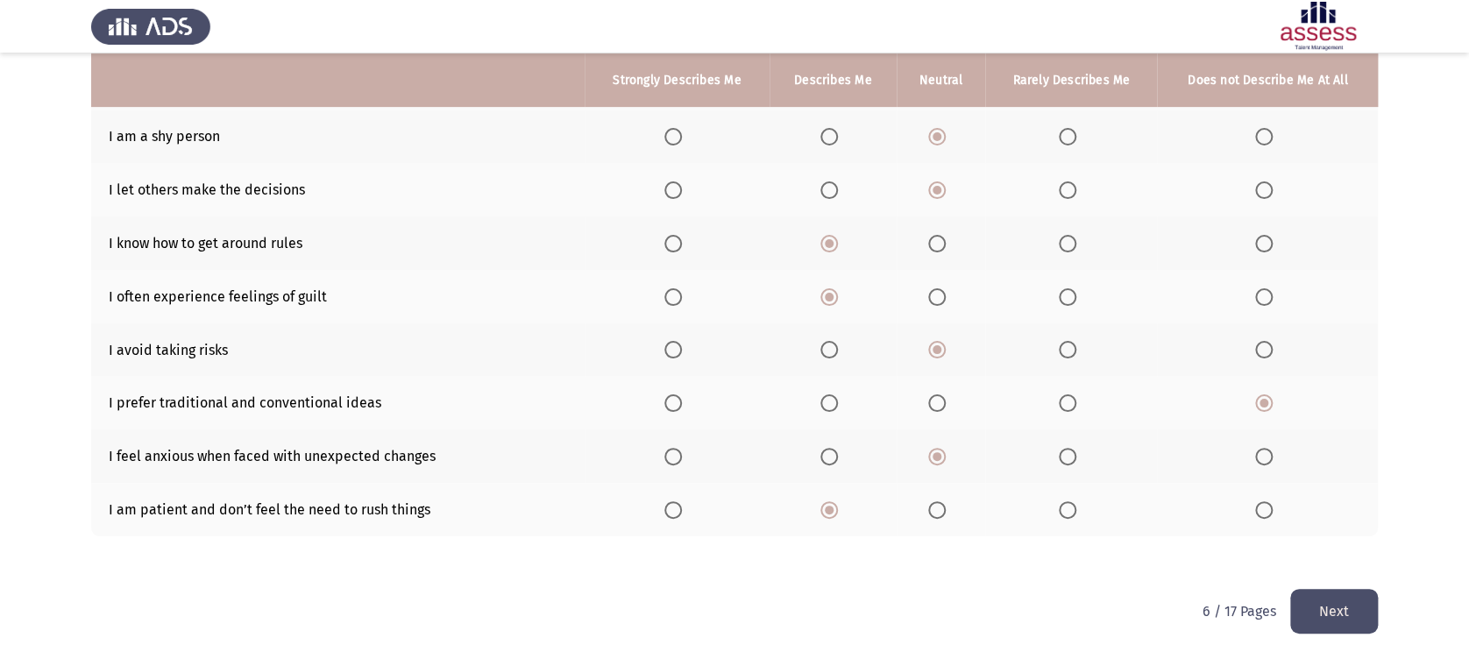
scroll to position [0, 0]
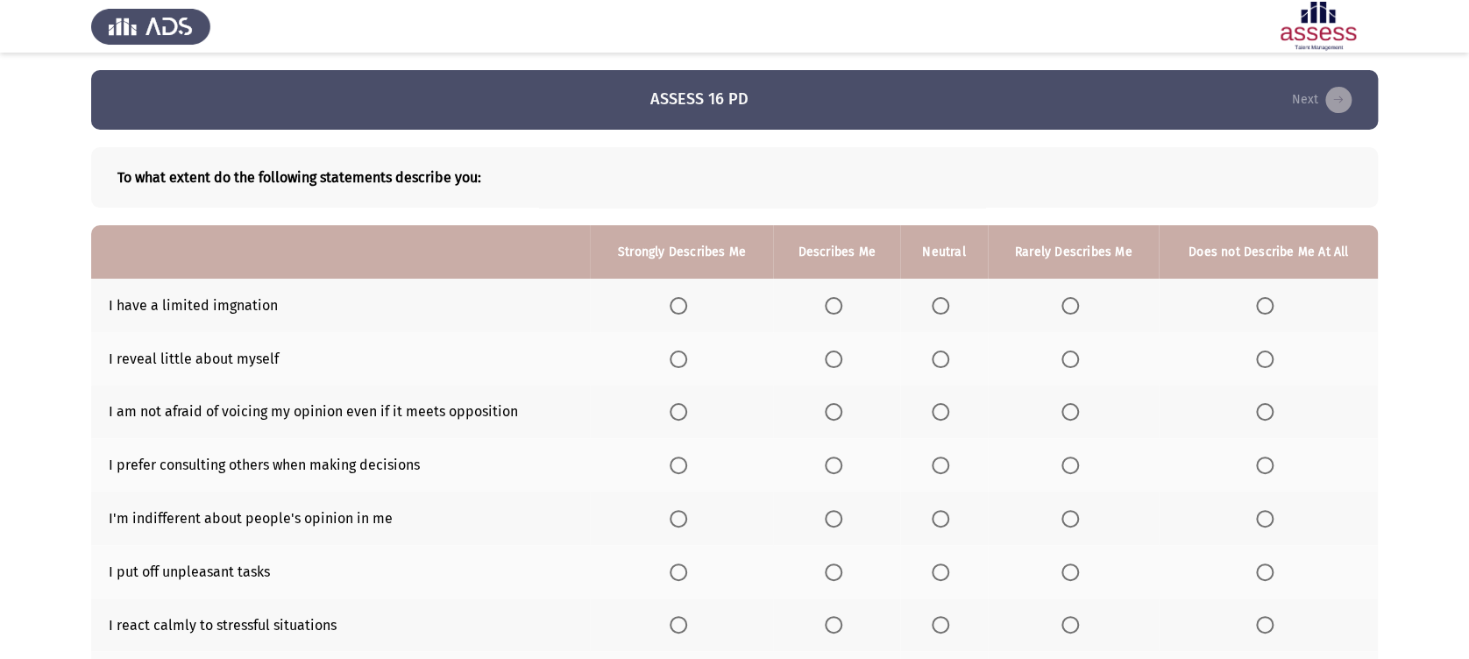
click at [1262, 312] on span "Select an option" at bounding box center [1265, 306] width 18 height 18
click at [1262, 312] on input "Select an option" at bounding box center [1265, 306] width 18 height 18
click at [1069, 354] on span "Select an option" at bounding box center [1070, 360] width 18 height 18
click at [1069, 354] on input "Select an option" at bounding box center [1070, 360] width 18 height 18
click at [932, 411] on span "Select an option" at bounding box center [941, 412] width 18 height 18
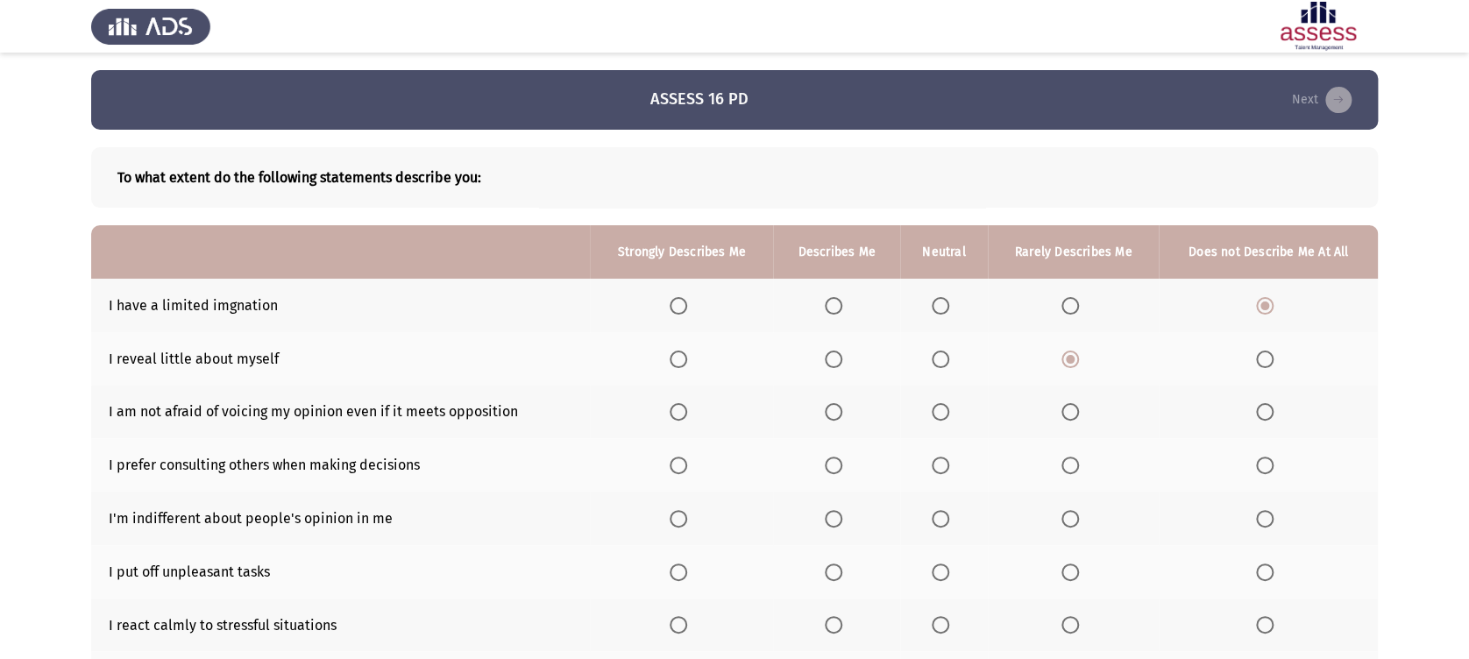
click at [932, 411] on input "Select an option" at bounding box center [941, 412] width 18 height 18
click at [842, 409] on span "Select an option" at bounding box center [834, 412] width 18 height 18
click at [842, 409] on input "Select an option" at bounding box center [834, 412] width 18 height 18
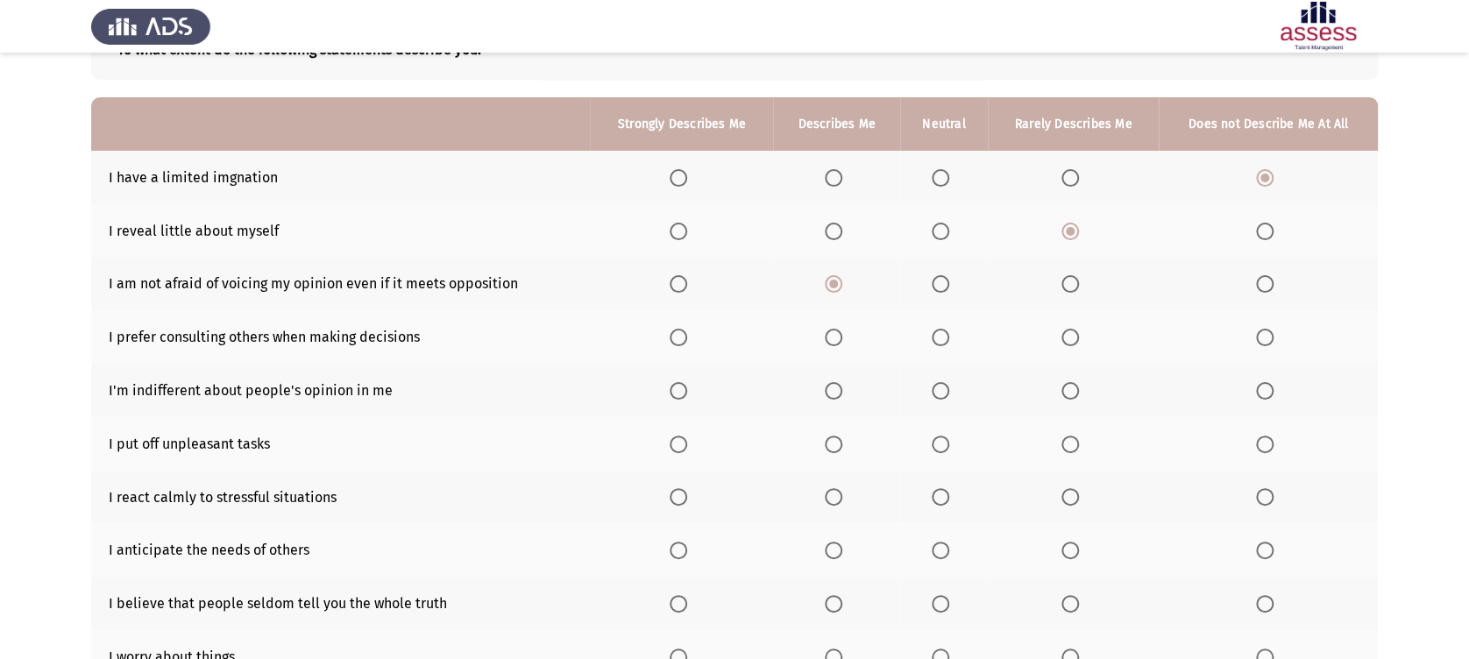
scroll to position [155, 0]
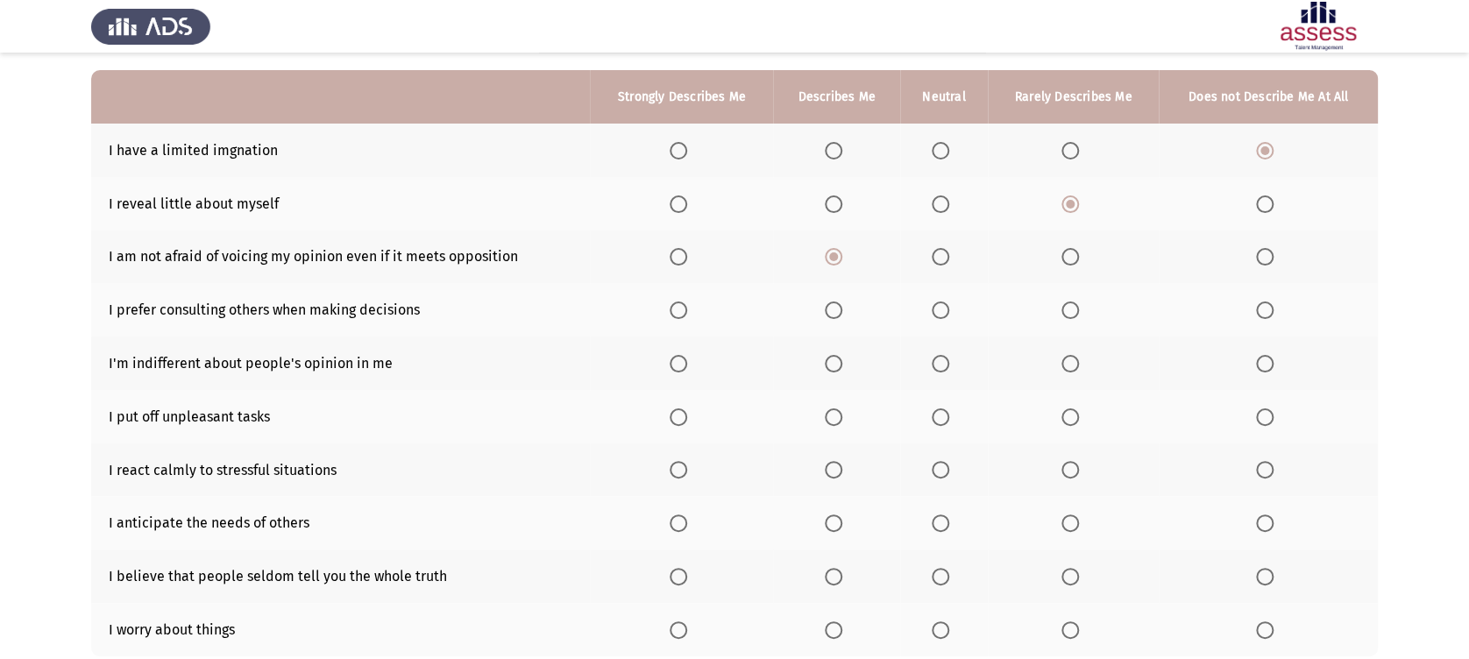
click at [833, 306] on span "Select an option" at bounding box center [834, 310] width 18 height 18
click at [833, 306] on input "Select an option" at bounding box center [834, 310] width 18 height 18
click at [667, 372] on th at bounding box center [681, 363] width 183 height 53
click at [684, 361] on span "Select an option" at bounding box center [679, 364] width 18 height 18
click at [684, 361] on input "Select an option" at bounding box center [679, 364] width 18 height 18
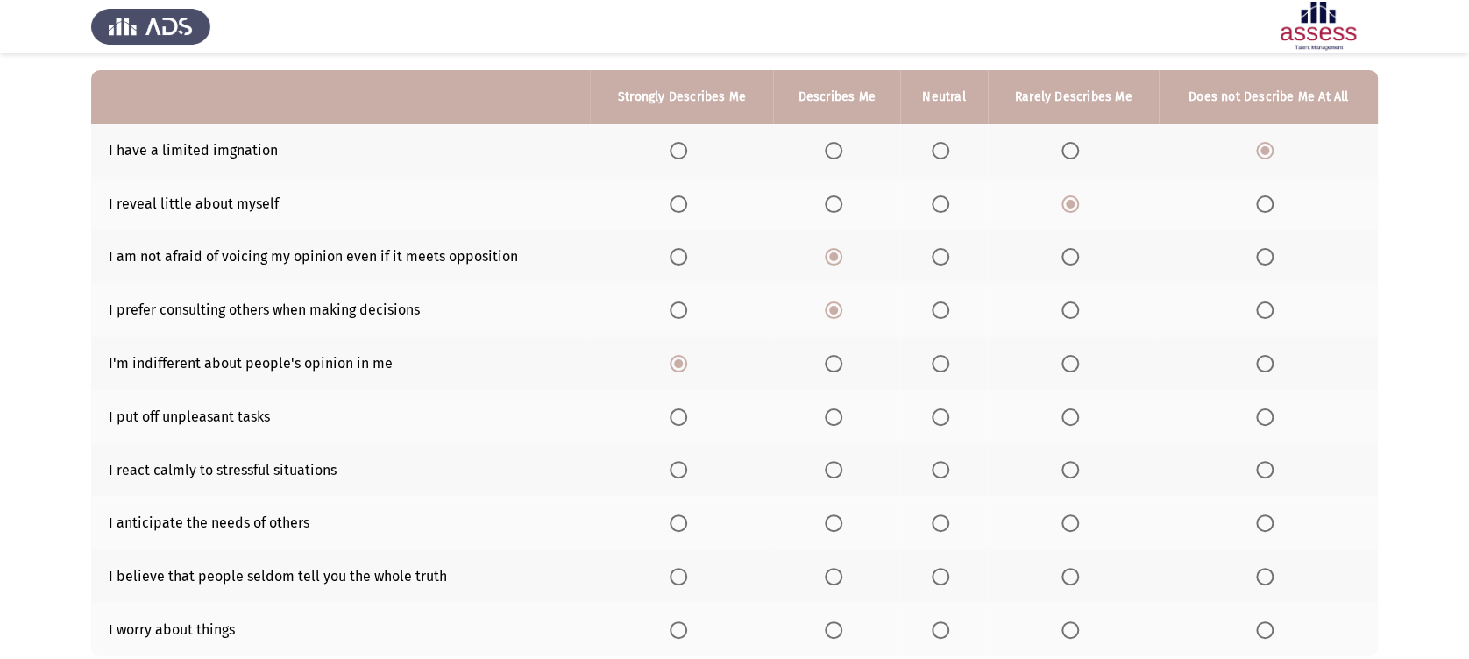
click at [938, 359] on span "Select an option" at bounding box center [941, 364] width 18 height 18
click at [938, 359] on input "Select an option" at bounding box center [941, 364] width 18 height 18
click at [946, 420] on span "Select an option" at bounding box center [941, 417] width 18 height 18
click at [946, 420] on input "Select an option" at bounding box center [941, 417] width 18 height 18
click at [837, 463] on span "Select an option" at bounding box center [834, 470] width 18 height 18
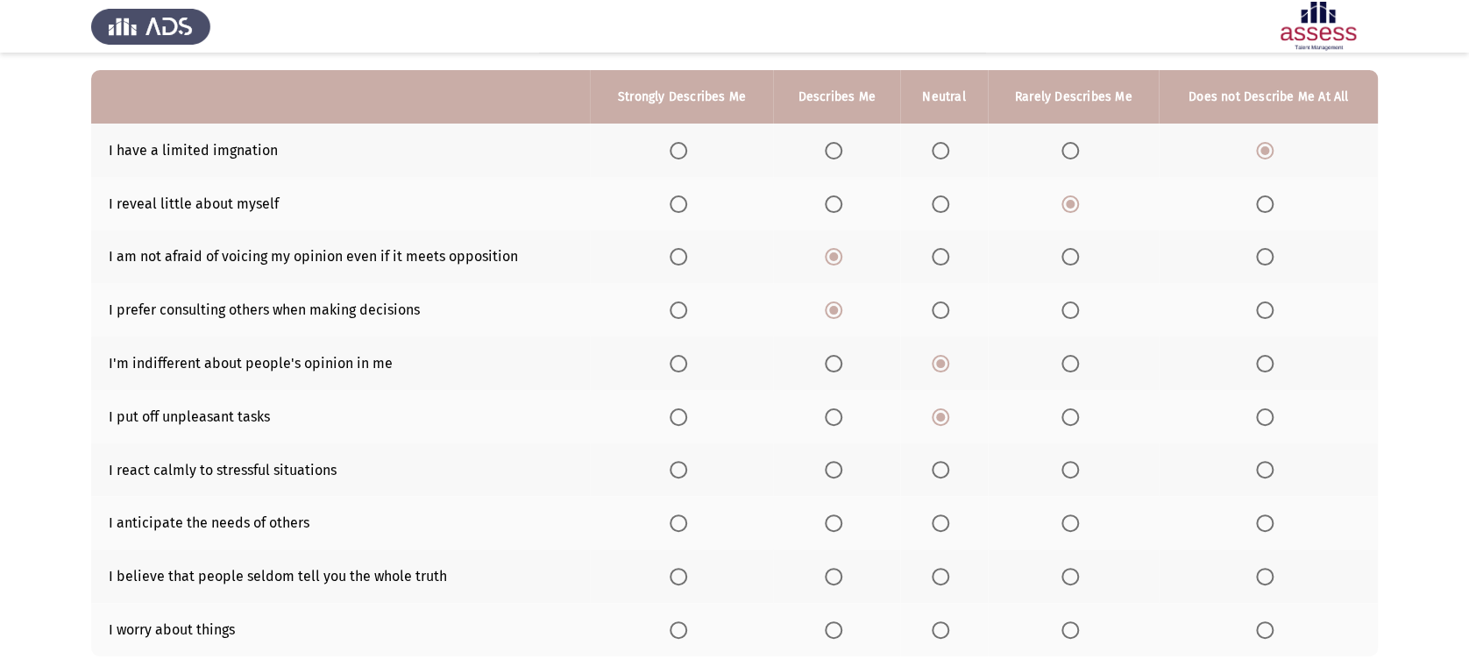
click at [837, 463] on input "Select an option" at bounding box center [834, 470] width 18 height 18
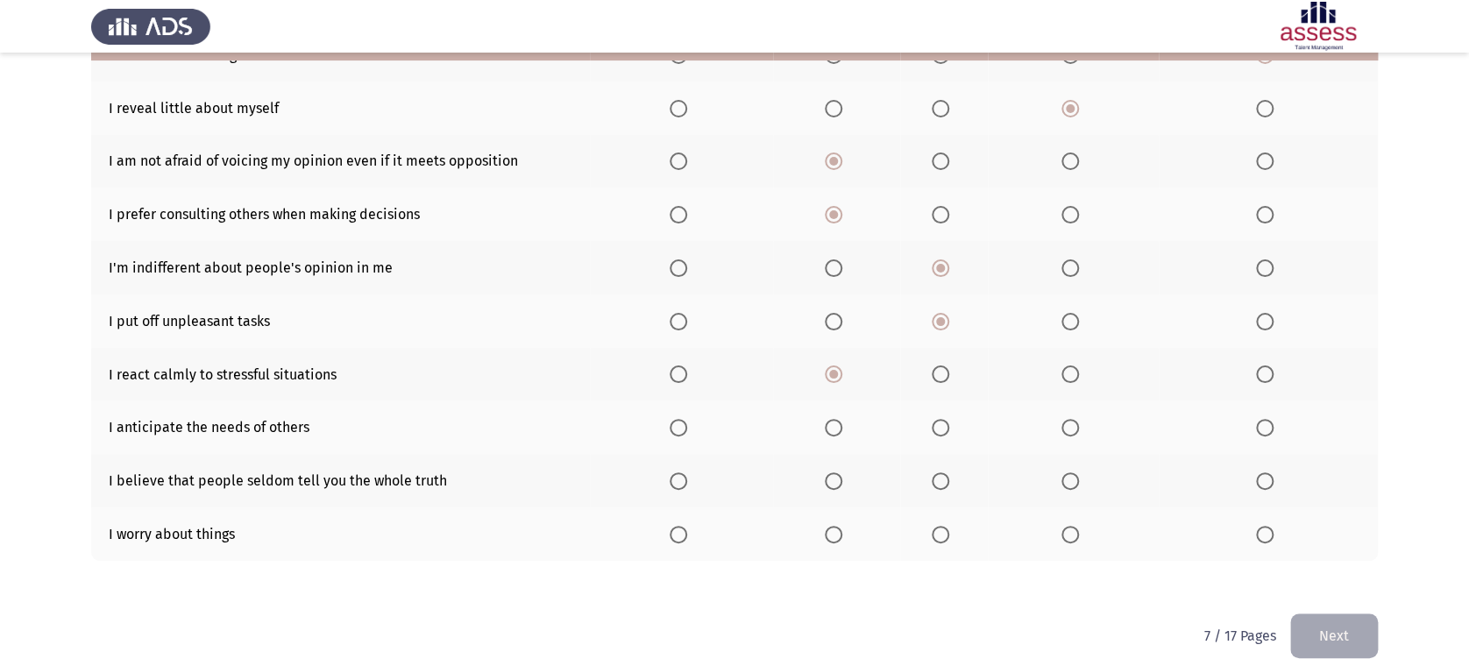
scroll to position [276, 0]
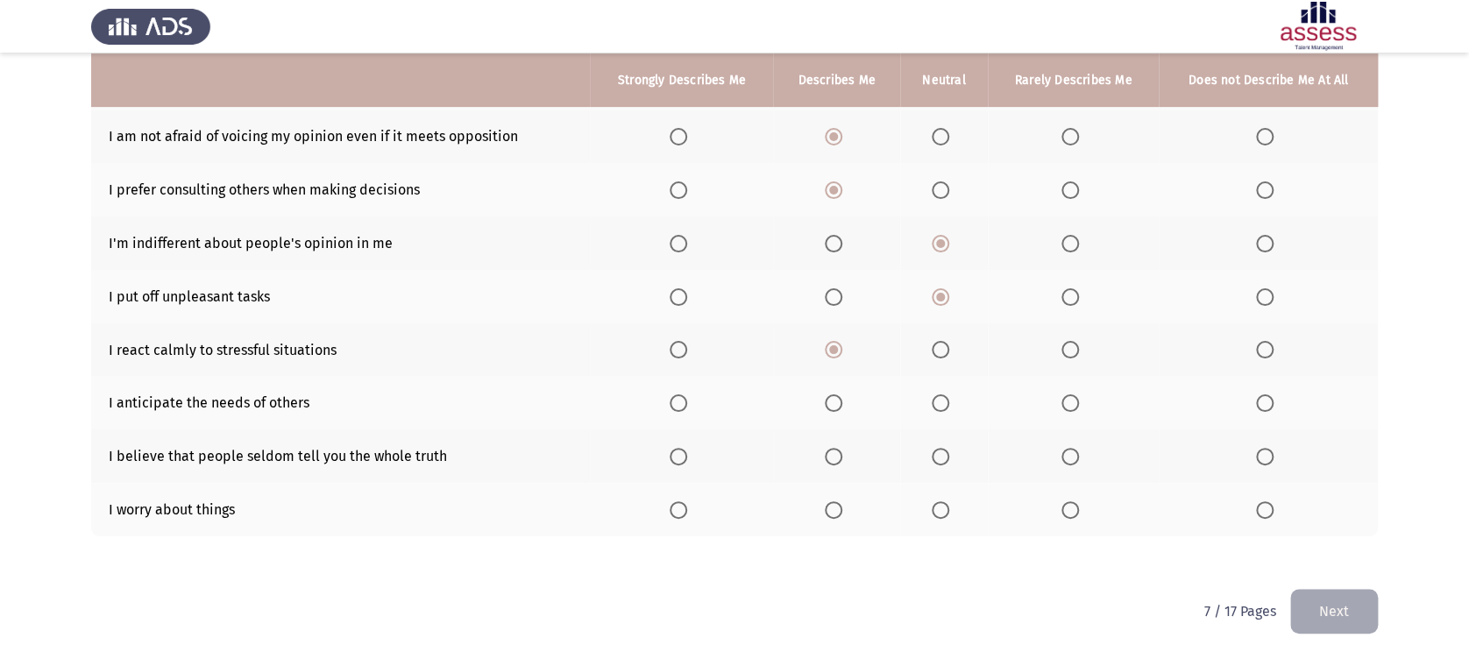
click at [685, 395] on span "Select an option" at bounding box center [679, 403] width 18 height 18
click at [685, 395] on input "Select an option" at bounding box center [679, 403] width 18 height 18
click at [687, 464] on span "Select an option" at bounding box center [679, 457] width 18 height 18
click at [687, 464] on input "Select an option" at bounding box center [679, 457] width 18 height 18
click at [947, 512] on span "Select an option" at bounding box center [941, 510] width 18 height 18
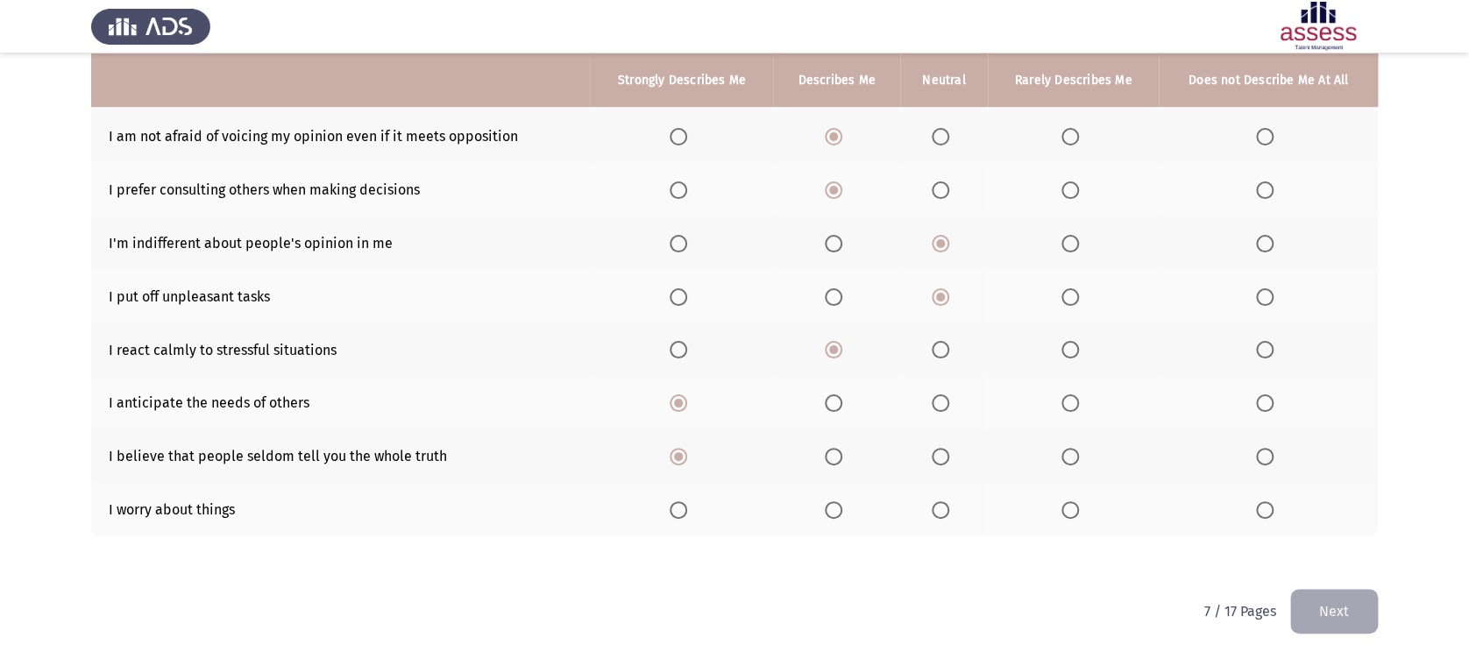
click at [947, 512] on input "Select an option" at bounding box center [941, 510] width 18 height 18
click at [1336, 603] on button "Next" at bounding box center [1334, 611] width 88 height 45
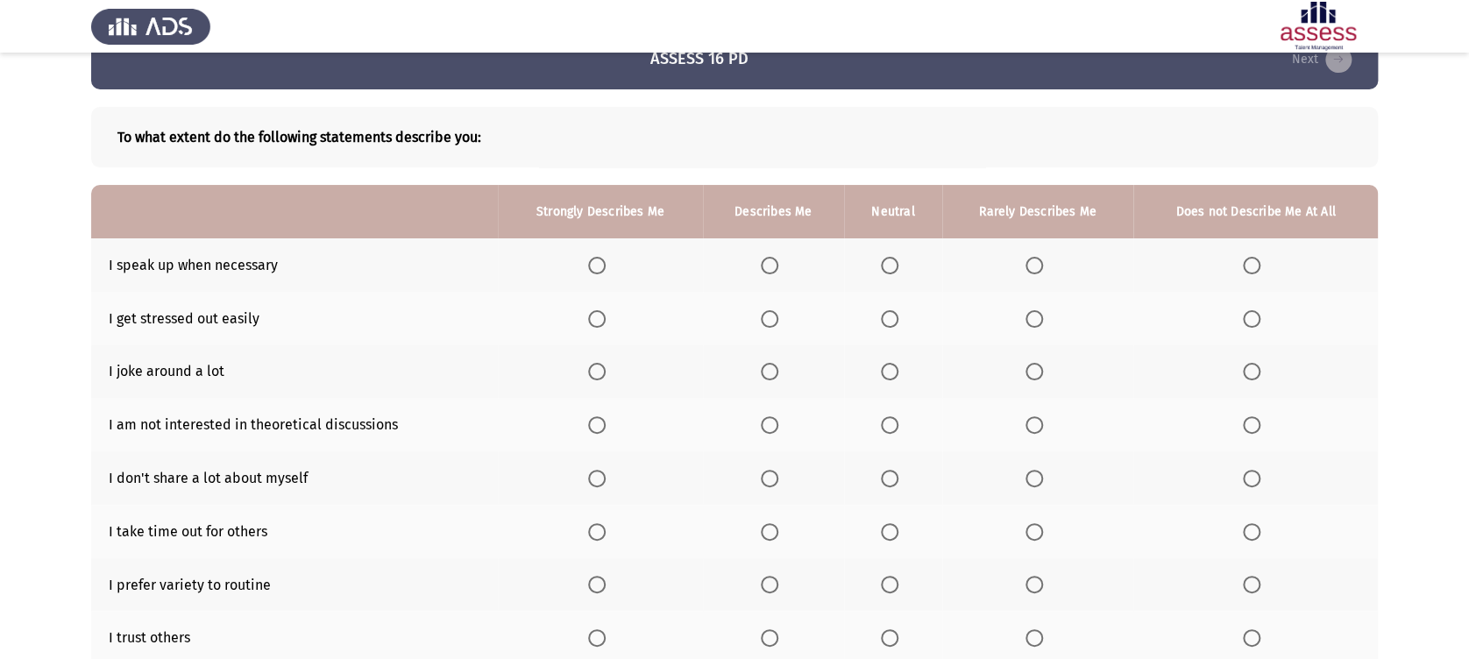
scroll to position [77, 0]
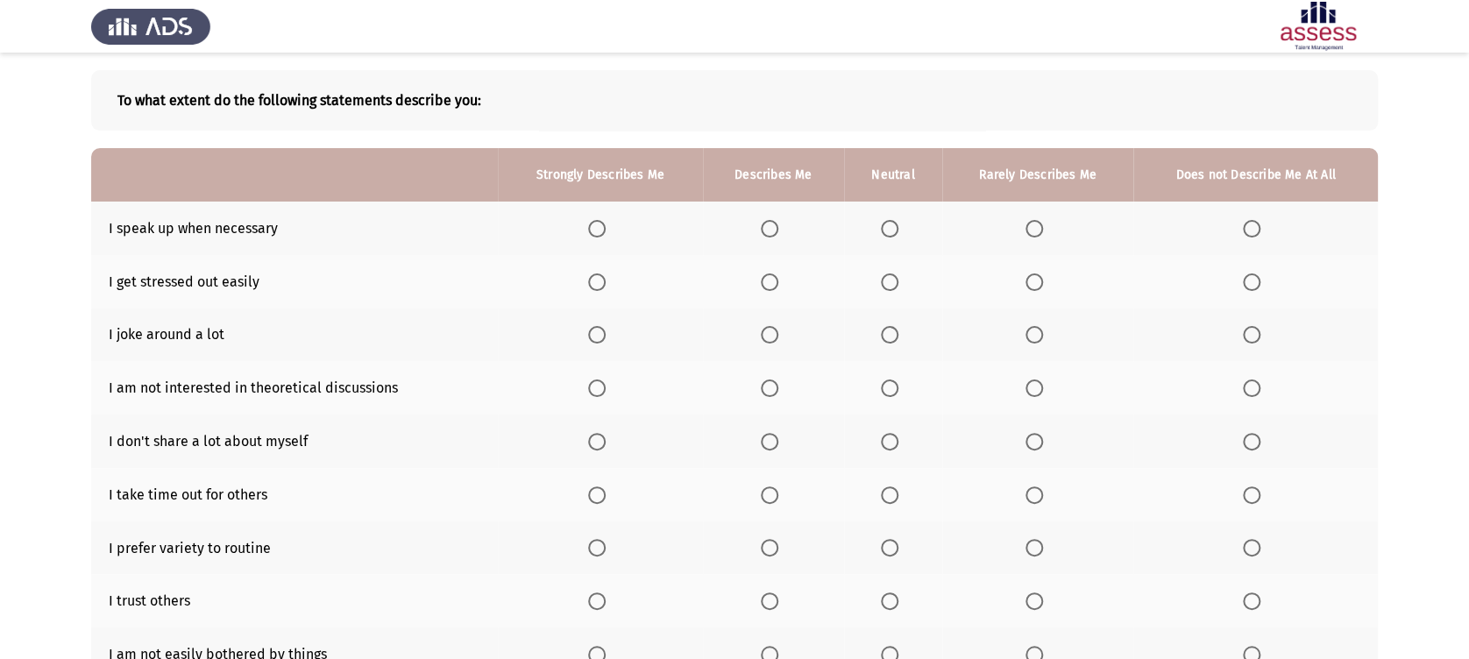
click at [769, 234] on span "Select an option" at bounding box center [770, 229] width 18 height 18
click at [769, 234] on input "Select an option" at bounding box center [770, 229] width 18 height 18
click at [1034, 287] on span "Select an option" at bounding box center [1034, 282] width 18 height 18
click at [1034, 287] on input "Select an option" at bounding box center [1034, 282] width 18 height 18
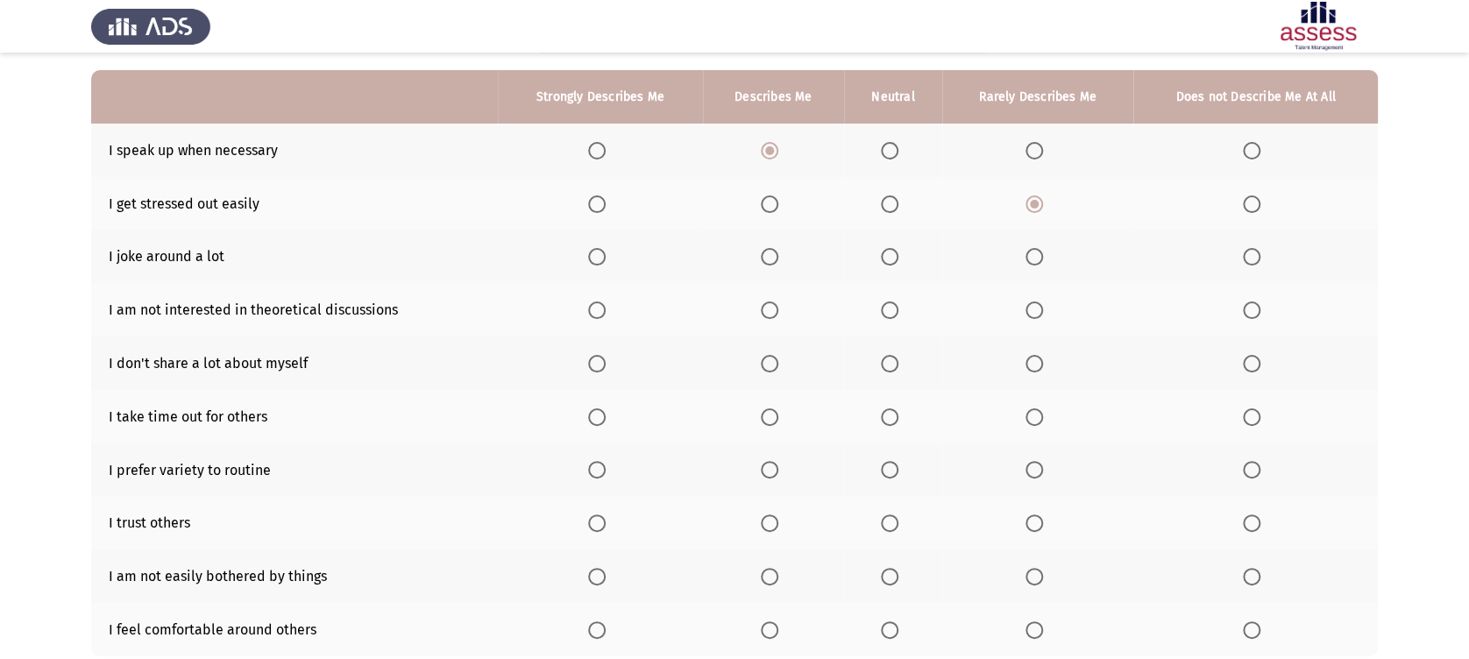
click at [775, 252] on span "Select an option" at bounding box center [770, 257] width 18 height 18
click at [775, 252] on input "Select an option" at bounding box center [770, 257] width 18 height 18
click at [889, 314] on span "Select an option" at bounding box center [890, 310] width 18 height 18
click at [889, 314] on input "Select an option" at bounding box center [890, 310] width 18 height 18
click at [770, 368] on span "Select an option" at bounding box center [770, 364] width 18 height 18
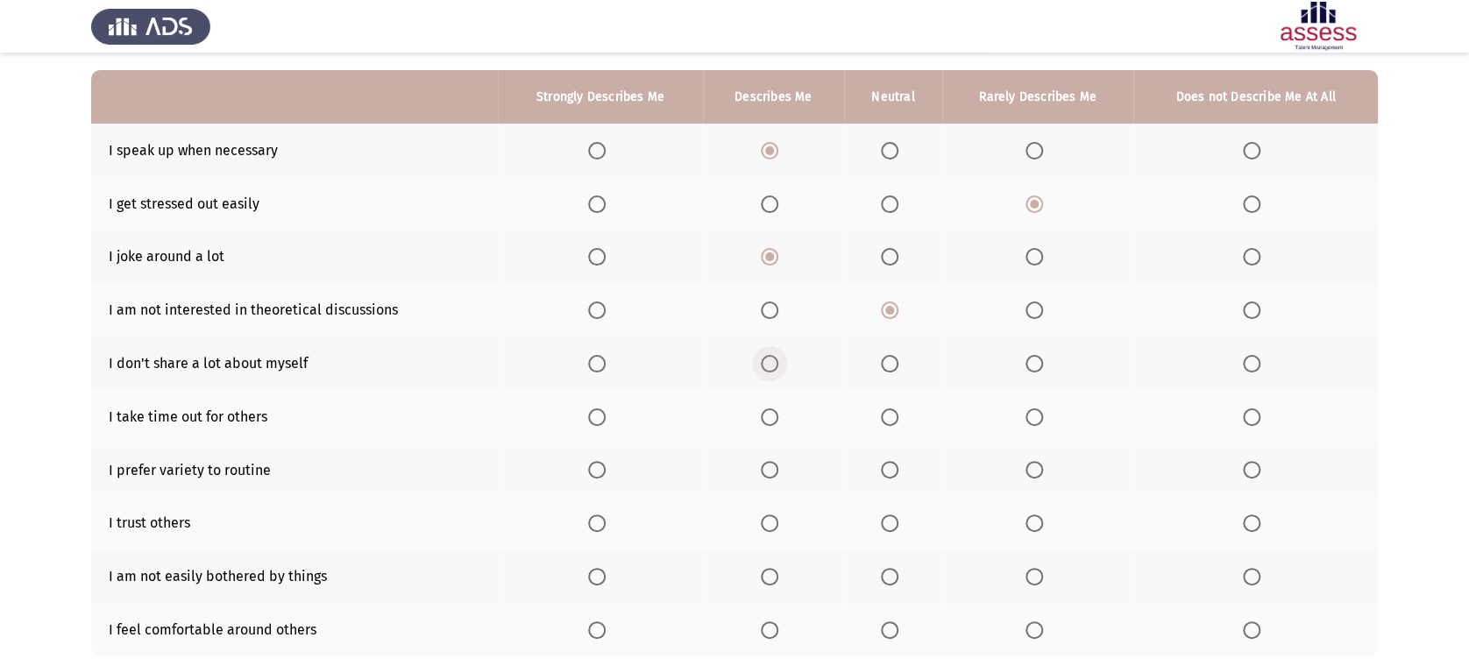
click at [770, 368] on input "Select an option" at bounding box center [770, 364] width 18 height 18
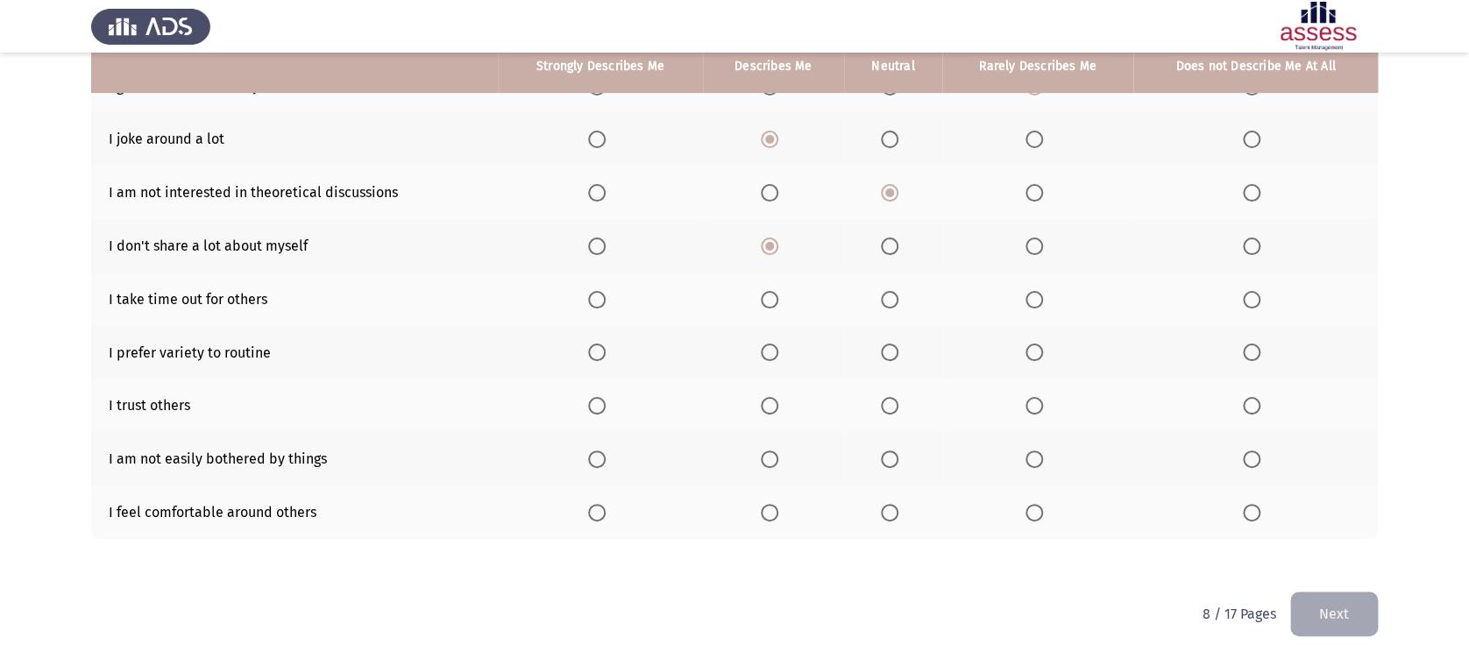
scroll to position [276, 0]
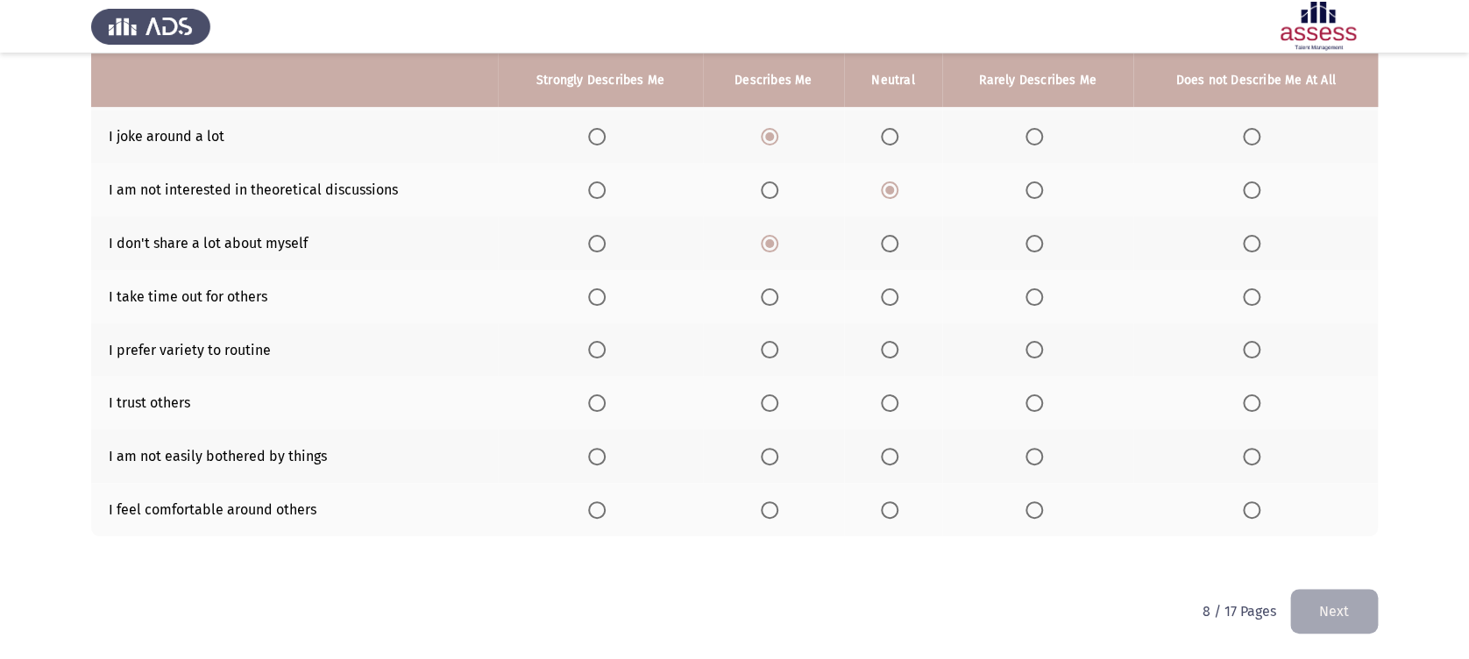
click at [883, 288] on span "Select an option" at bounding box center [890, 297] width 18 height 18
click at [883, 288] on input "Select an option" at bounding box center [890, 297] width 18 height 18
click at [772, 351] on span "Select an option" at bounding box center [770, 350] width 18 height 18
click at [772, 351] on input "Select an option" at bounding box center [770, 350] width 18 height 18
click at [892, 407] on span "Select an option" at bounding box center [890, 403] width 18 height 18
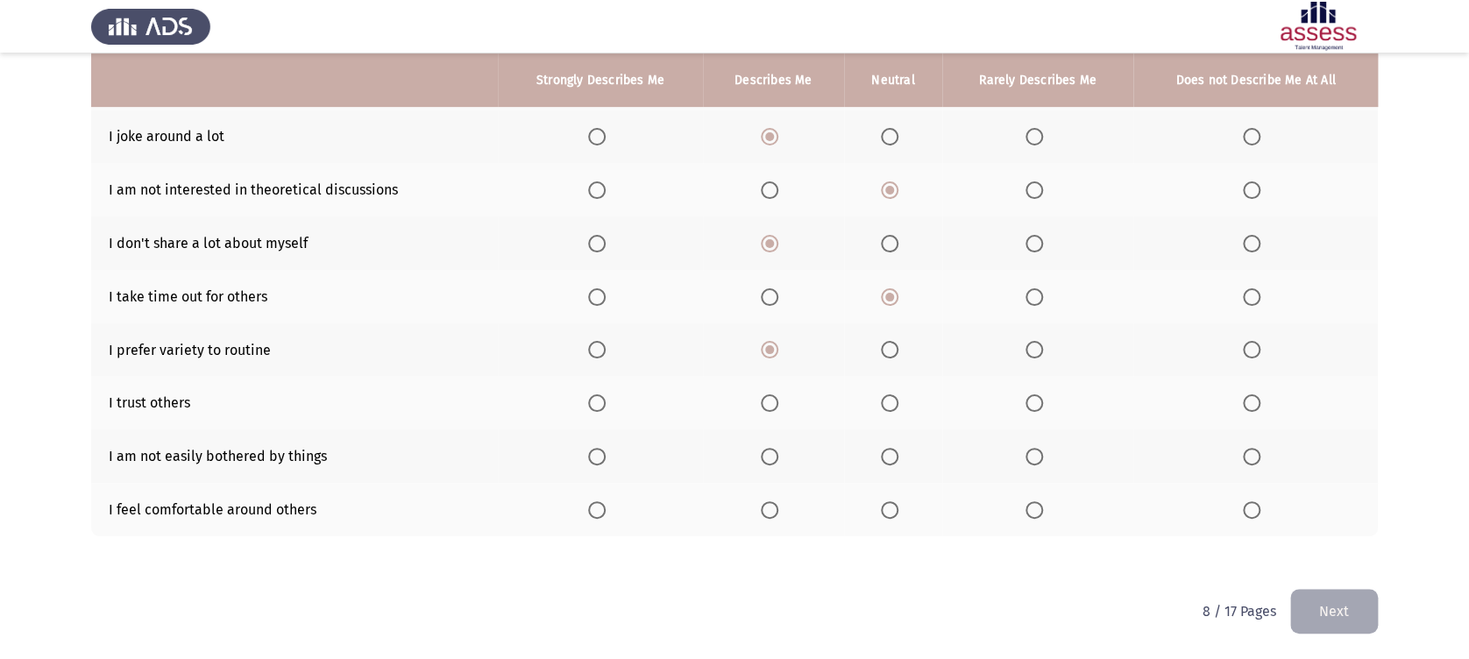
click at [892, 407] on input "Select an option" at bounding box center [890, 403] width 18 height 18
click at [1036, 455] on span "Select an option" at bounding box center [1034, 457] width 18 height 18
click at [1036, 455] on input "Select an option" at bounding box center [1034, 457] width 18 height 18
click at [890, 512] on span "Select an option" at bounding box center [890, 510] width 18 height 18
click at [890, 512] on input "Select an option" at bounding box center [890, 510] width 18 height 18
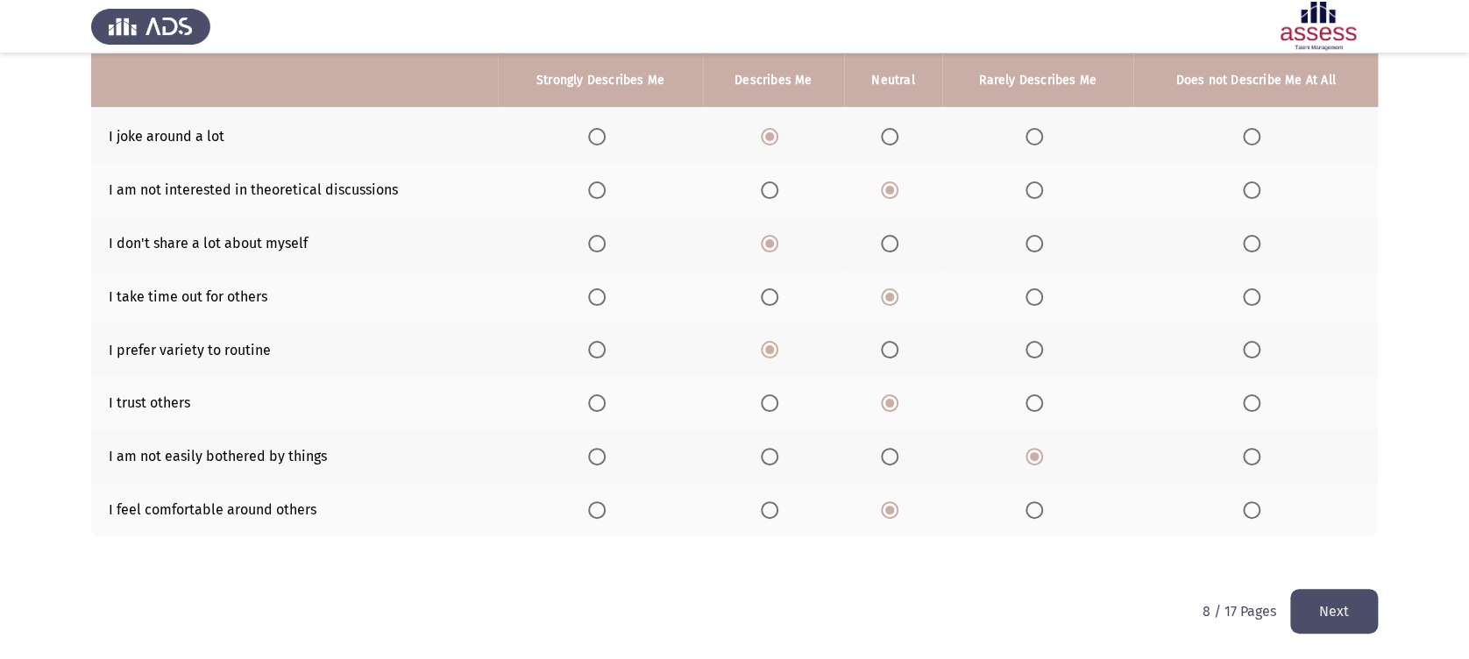
click at [1321, 610] on button "Next" at bounding box center [1334, 611] width 88 height 45
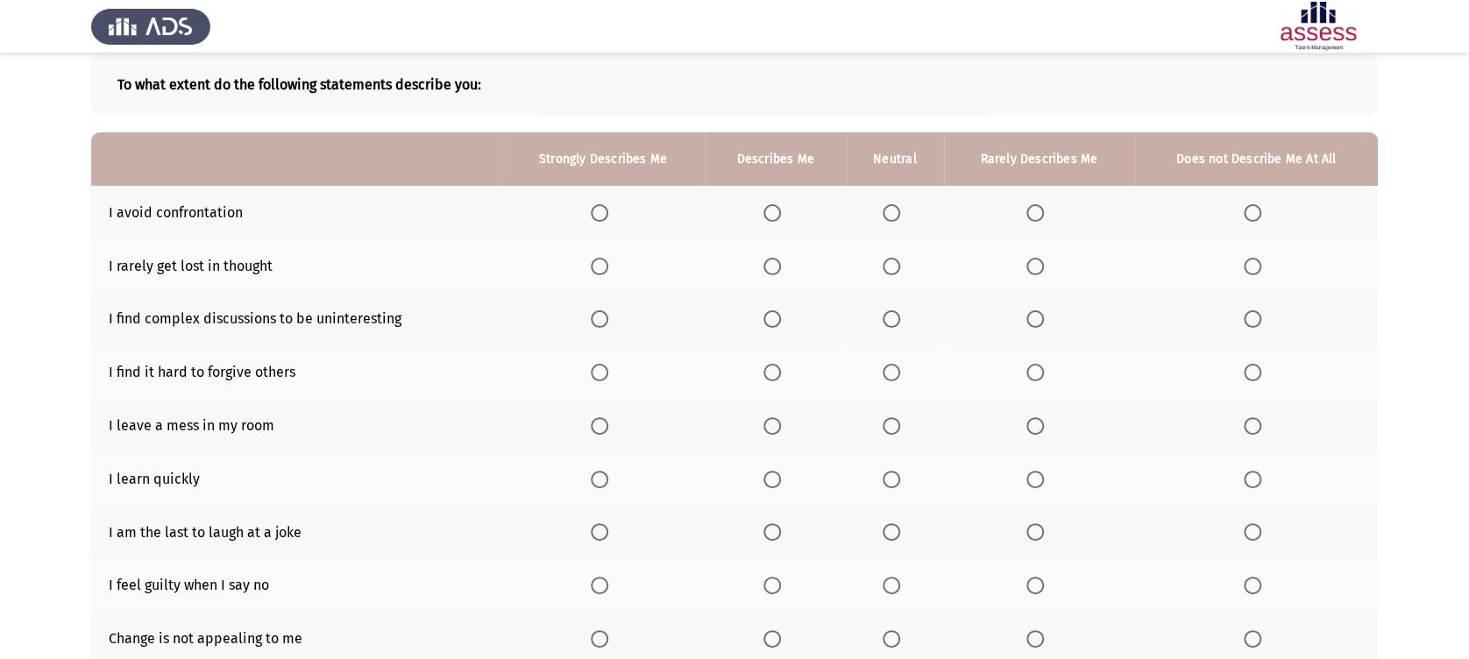
scroll to position [155, 0]
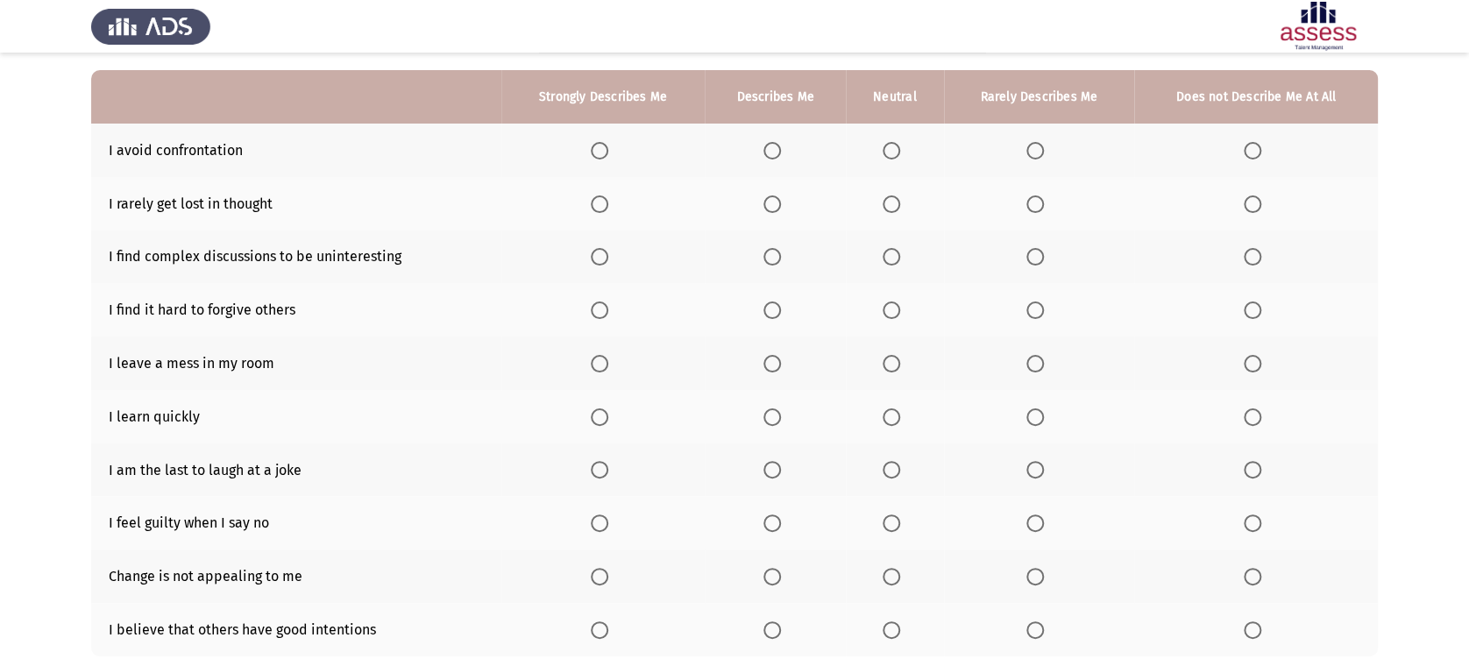
click at [781, 145] on span "Select an option" at bounding box center [772, 151] width 18 height 18
click at [781, 145] on input "Select an option" at bounding box center [772, 151] width 18 height 18
click at [910, 153] on th at bounding box center [895, 150] width 98 height 53
click at [888, 154] on span "Select an option" at bounding box center [891, 151] width 18 height 18
click at [888, 154] on input "Select an option" at bounding box center [891, 151] width 18 height 18
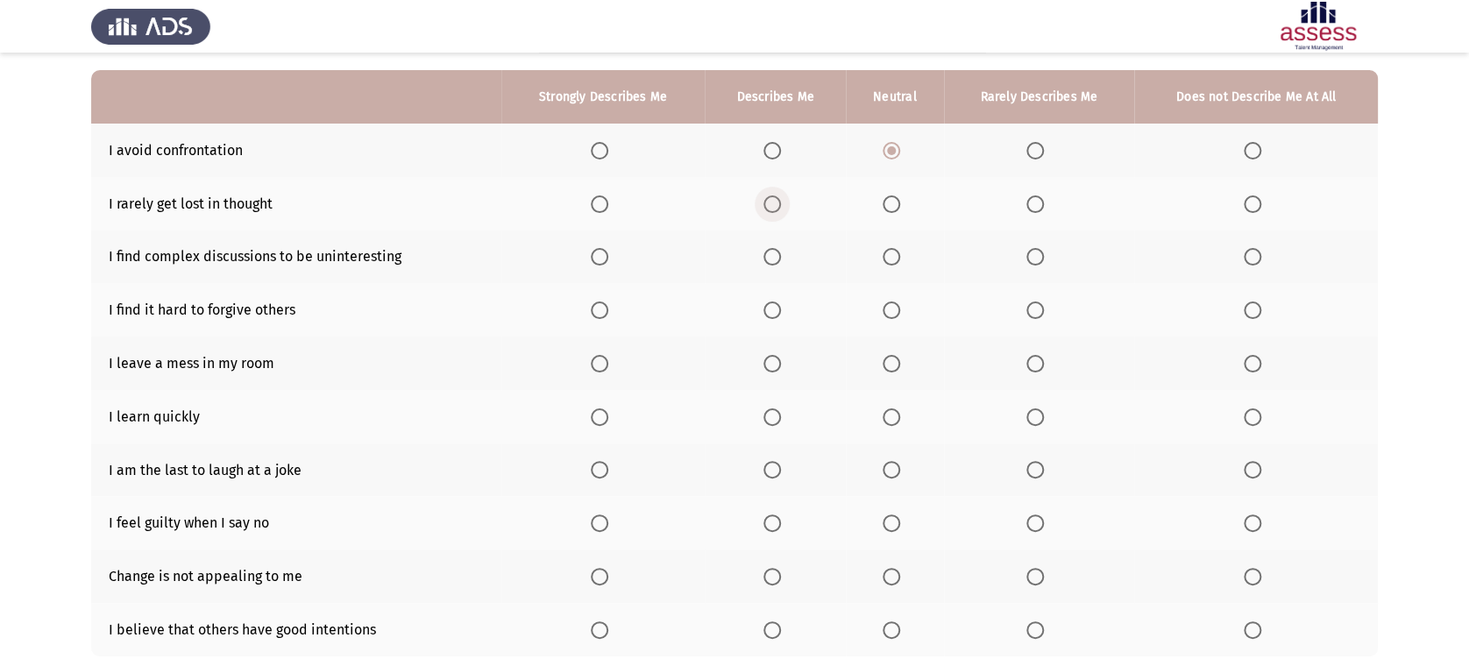
click at [772, 207] on span "Select an option" at bounding box center [772, 204] width 18 height 18
click at [772, 207] on input "Select an option" at bounding box center [772, 204] width 18 height 18
click at [886, 209] on span "Select an option" at bounding box center [891, 204] width 18 height 18
click at [886, 209] on input "Select an option" at bounding box center [891, 204] width 18 height 18
click at [1036, 261] on span "Select an option" at bounding box center [1035, 257] width 18 height 18
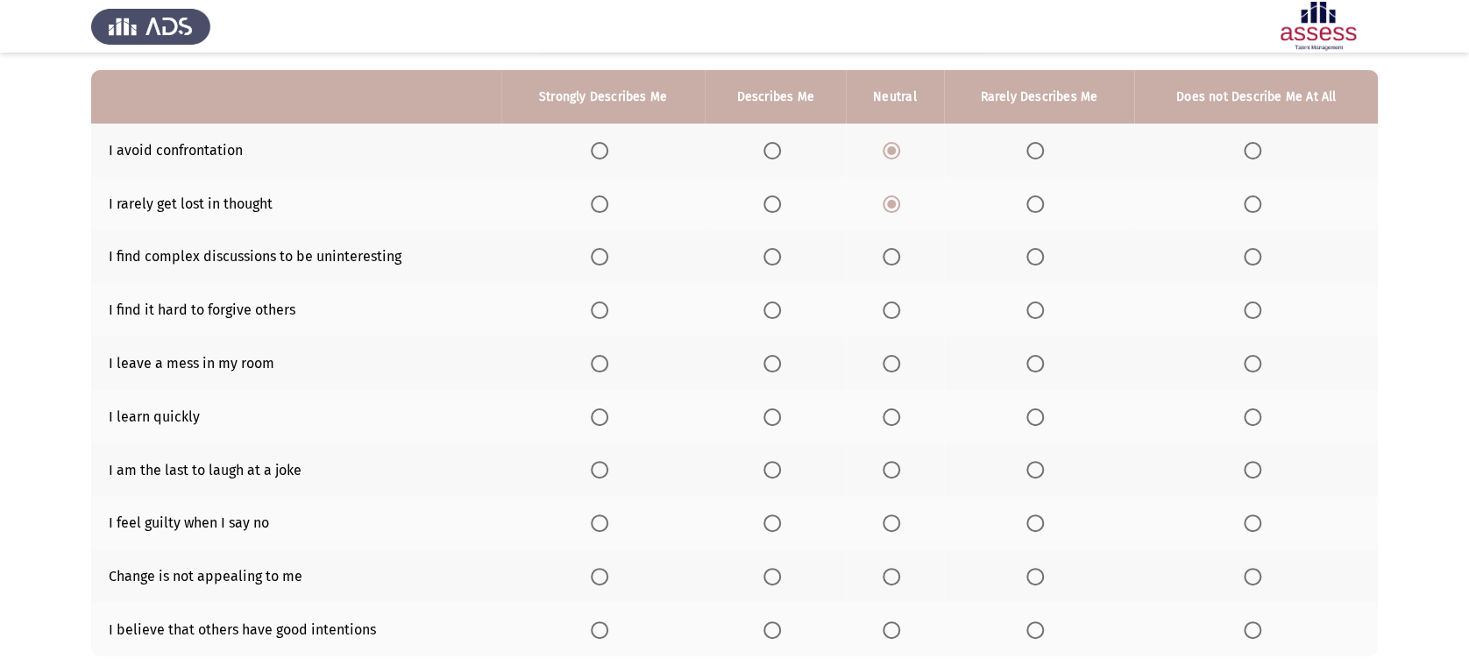
click at [1036, 261] on input "Select an option" at bounding box center [1035, 257] width 18 height 18
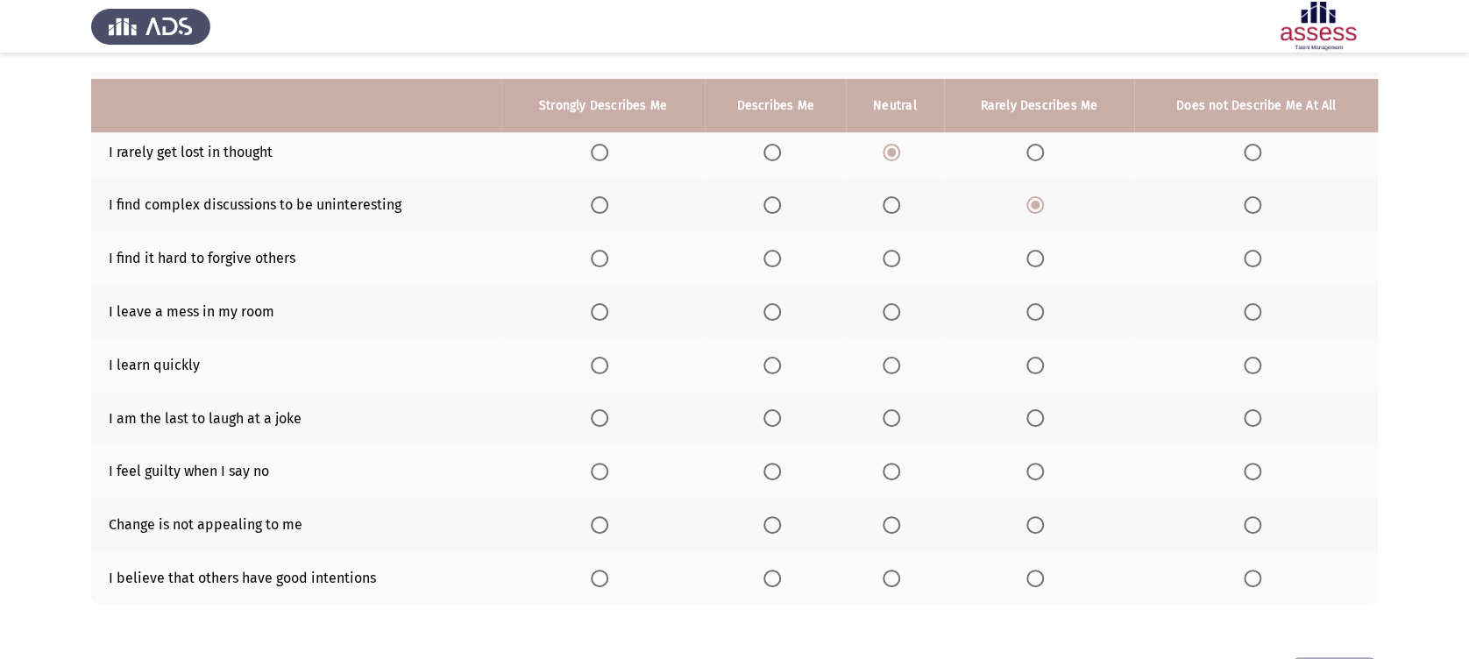
scroll to position [233, 0]
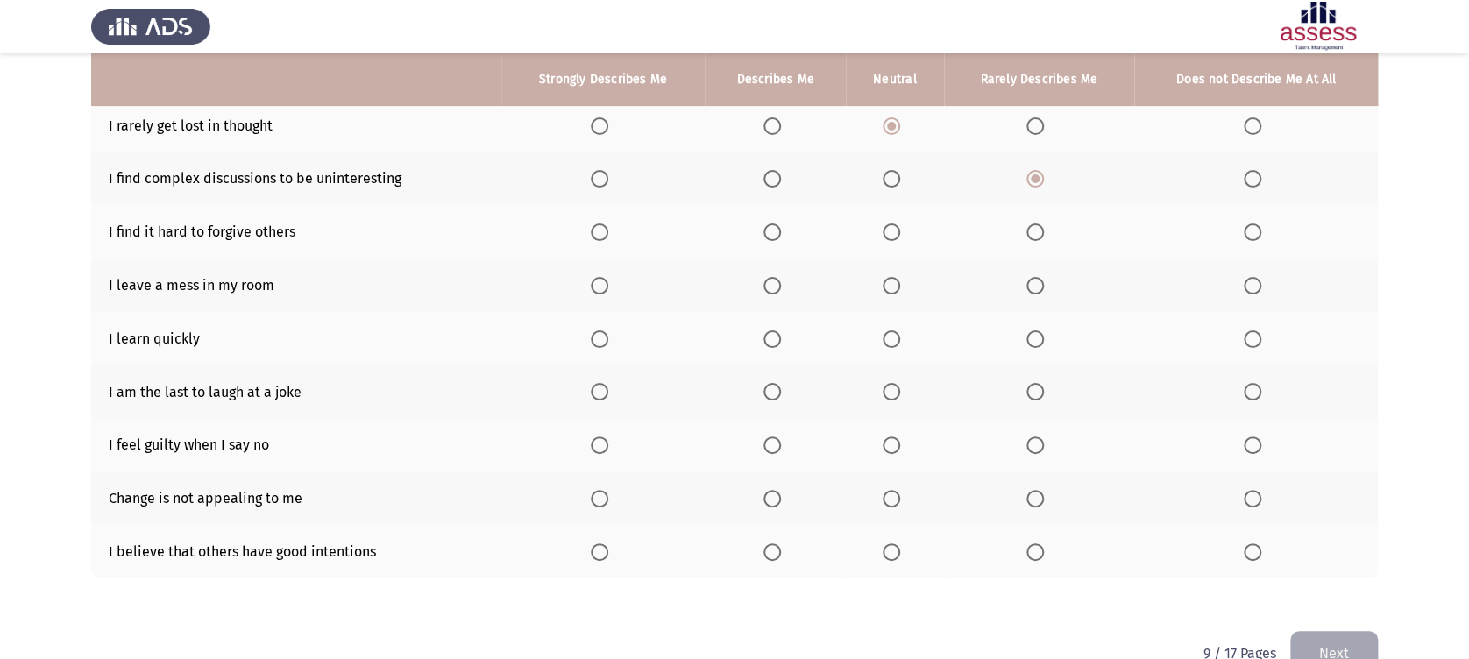
click at [1038, 239] on span "Select an option" at bounding box center [1035, 232] width 18 height 18
click at [1038, 239] on input "Select an option" at bounding box center [1035, 232] width 18 height 18
click at [1261, 217] on th at bounding box center [1256, 231] width 244 height 53
click at [1256, 223] on span "Select an option" at bounding box center [1253, 232] width 18 height 18
click at [1256, 223] on input "Select an option" at bounding box center [1253, 232] width 18 height 18
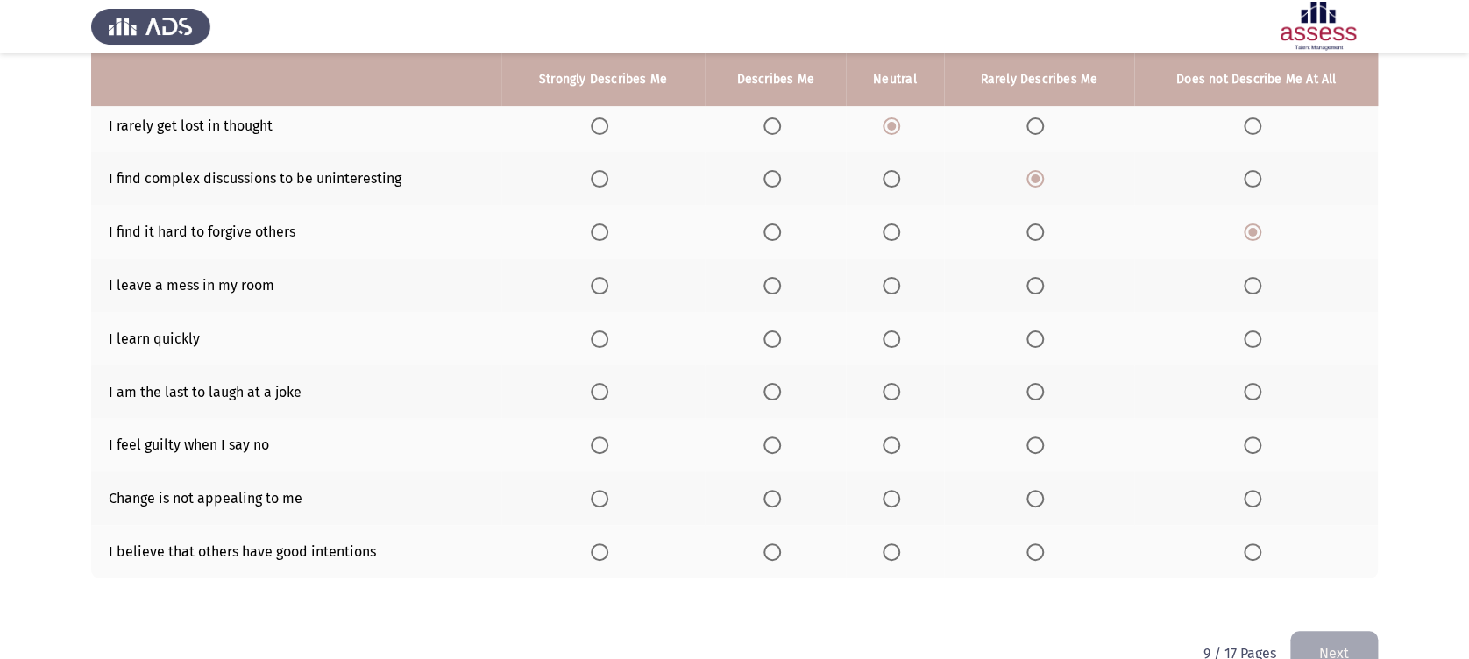
click at [900, 292] on span "Select an option" at bounding box center [891, 286] width 18 height 18
click at [900, 292] on input "Select an option" at bounding box center [891, 286] width 18 height 18
click at [603, 339] on span "Select an option" at bounding box center [600, 339] width 18 height 18
click at [603, 339] on input "Select an option" at bounding box center [600, 339] width 18 height 18
click at [884, 391] on span "Select an option" at bounding box center [891, 392] width 18 height 18
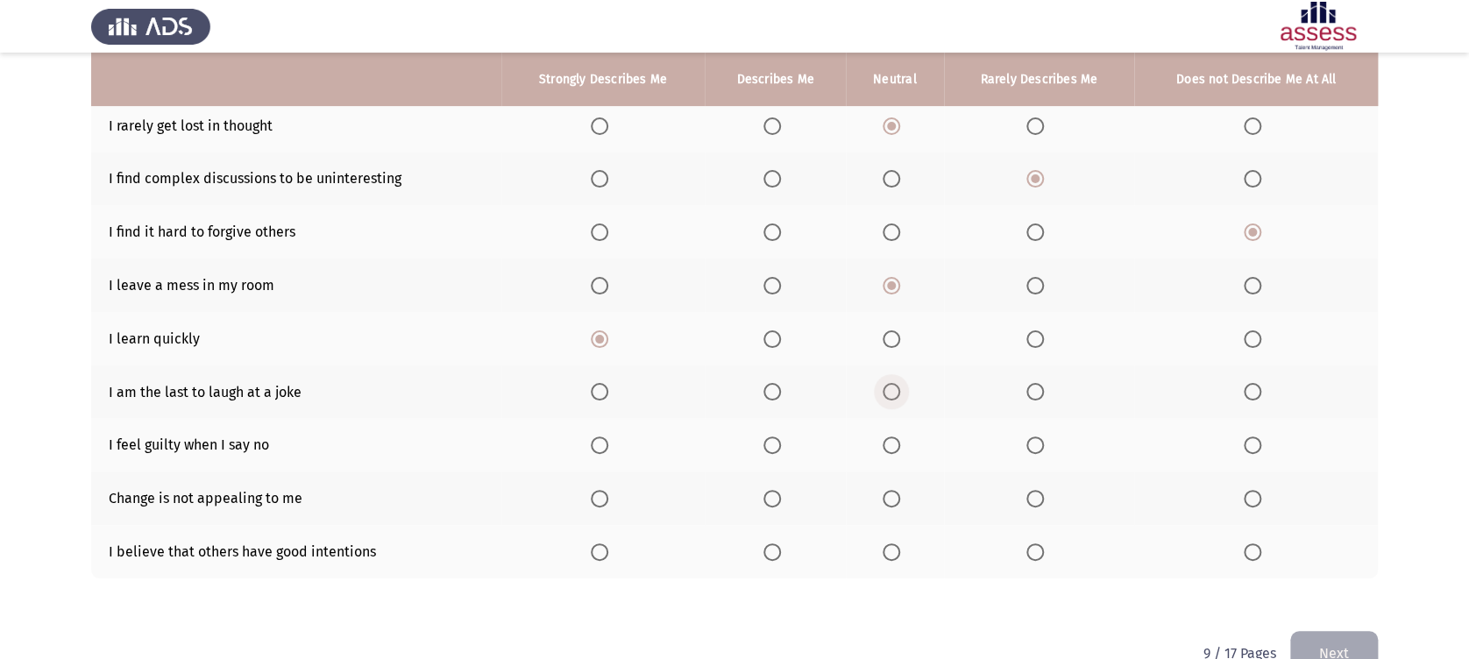
click at [884, 391] on input "Select an option" at bounding box center [891, 392] width 18 height 18
click at [1025, 393] on th at bounding box center [1039, 391] width 190 height 53
click at [1028, 393] on span "Select an option" at bounding box center [1035, 392] width 18 height 18
click at [1028, 393] on input "Select an option" at bounding box center [1035, 392] width 18 height 18
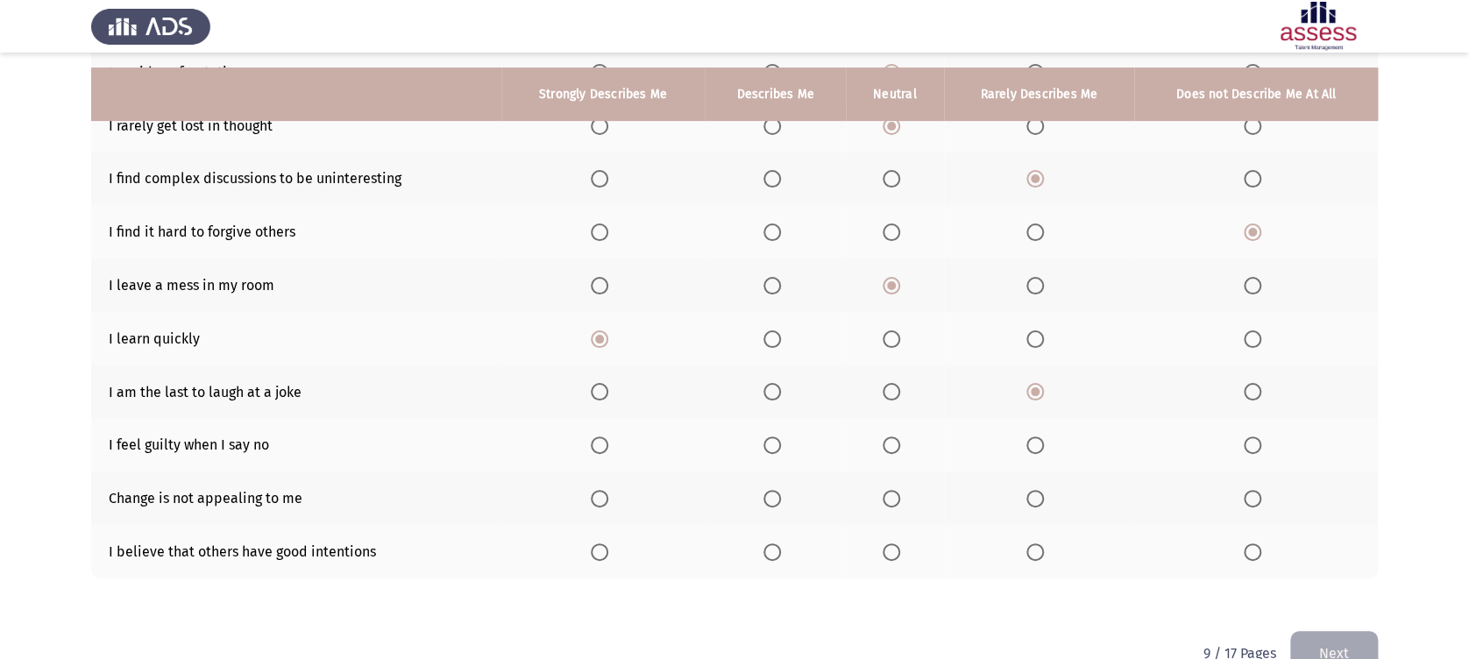
scroll to position [276, 0]
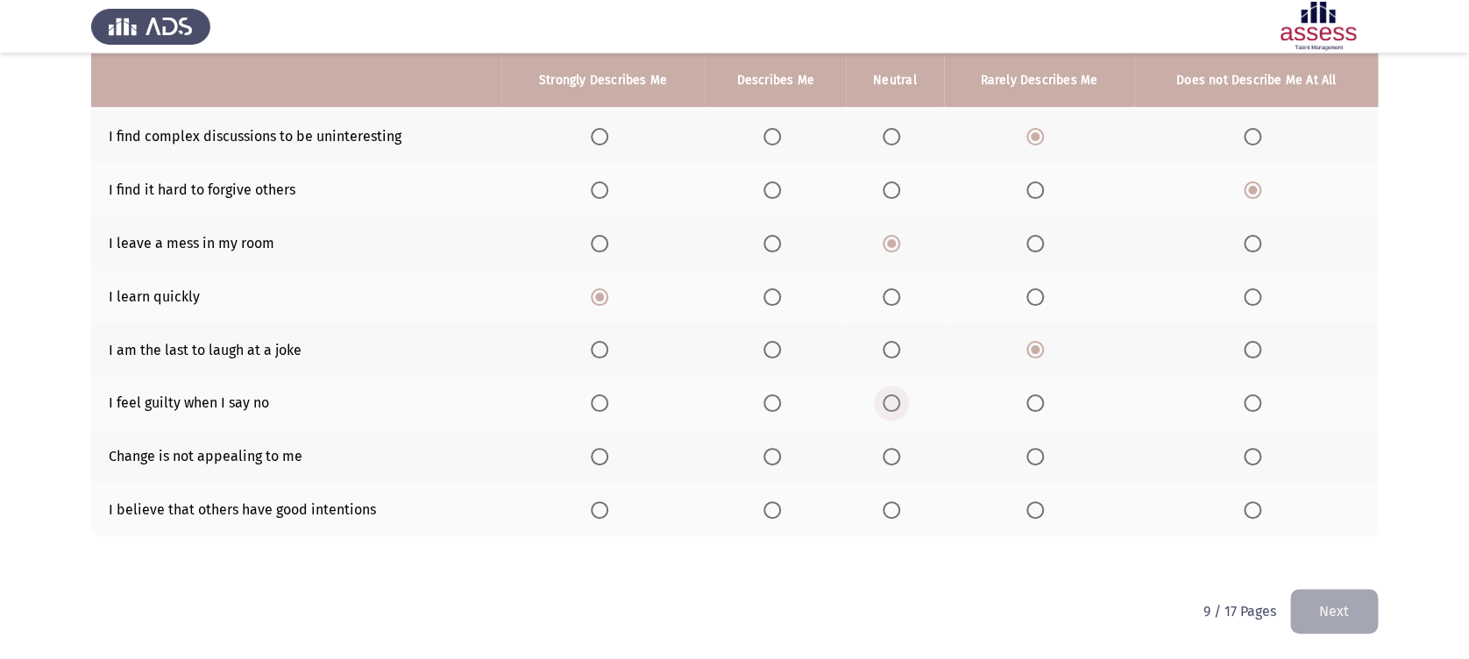
click at [892, 409] on span "Select an option" at bounding box center [891, 403] width 18 height 18
click at [892, 409] on input "Select an option" at bounding box center [891, 403] width 18 height 18
click at [1034, 464] on span "Select an option" at bounding box center [1035, 457] width 18 height 18
click at [1034, 464] on input "Select an option" at bounding box center [1035, 457] width 18 height 18
click at [887, 507] on span "Select an option" at bounding box center [891, 510] width 18 height 18
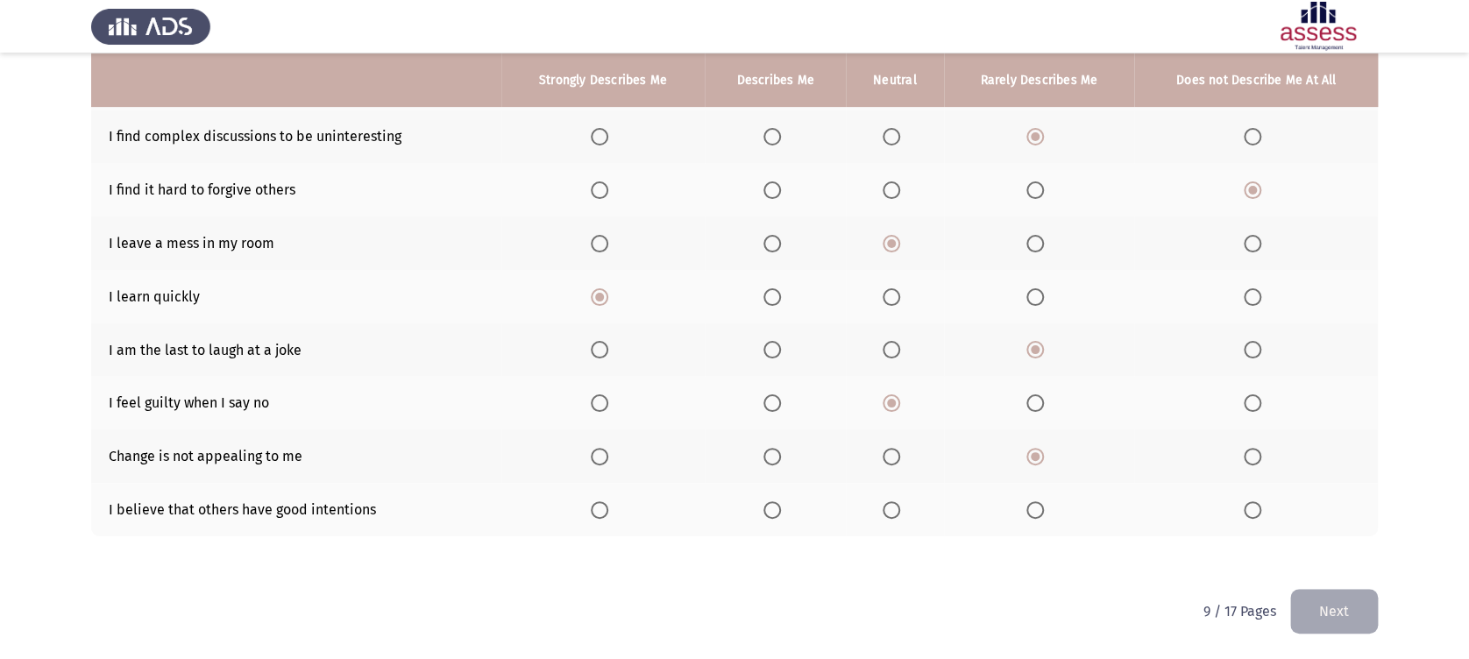
click at [887, 507] on input "Select an option" at bounding box center [891, 510] width 18 height 18
click at [1044, 510] on span "Select an option" at bounding box center [1035, 510] width 18 height 18
click at [1044, 510] on input "Select an option" at bounding box center [1035, 510] width 18 height 18
click at [768, 514] on span "Select an option" at bounding box center [772, 510] width 18 height 18
click at [768, 514] on input "Select an option" at bounding box center [772, 510] width 18 height 18
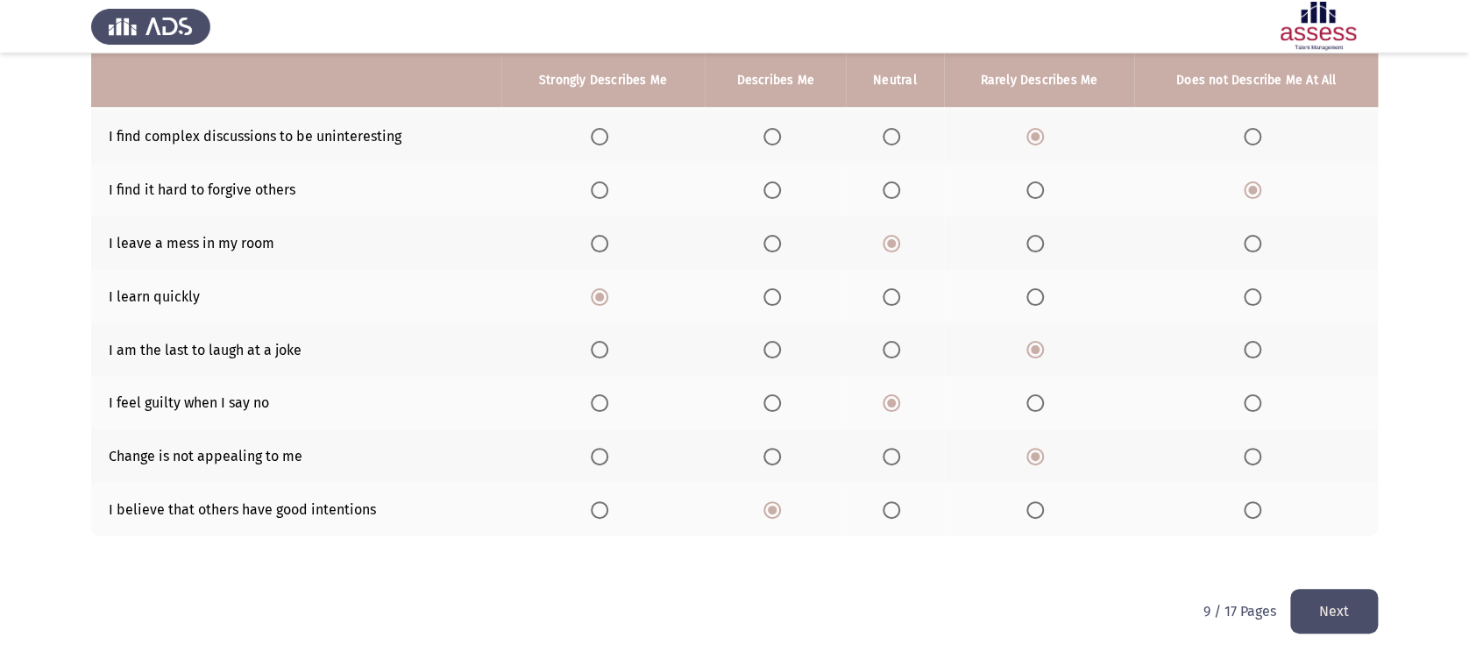
click at [1306, 599] on button "Next" at bounding box center [1334, 611] width 88 height 45
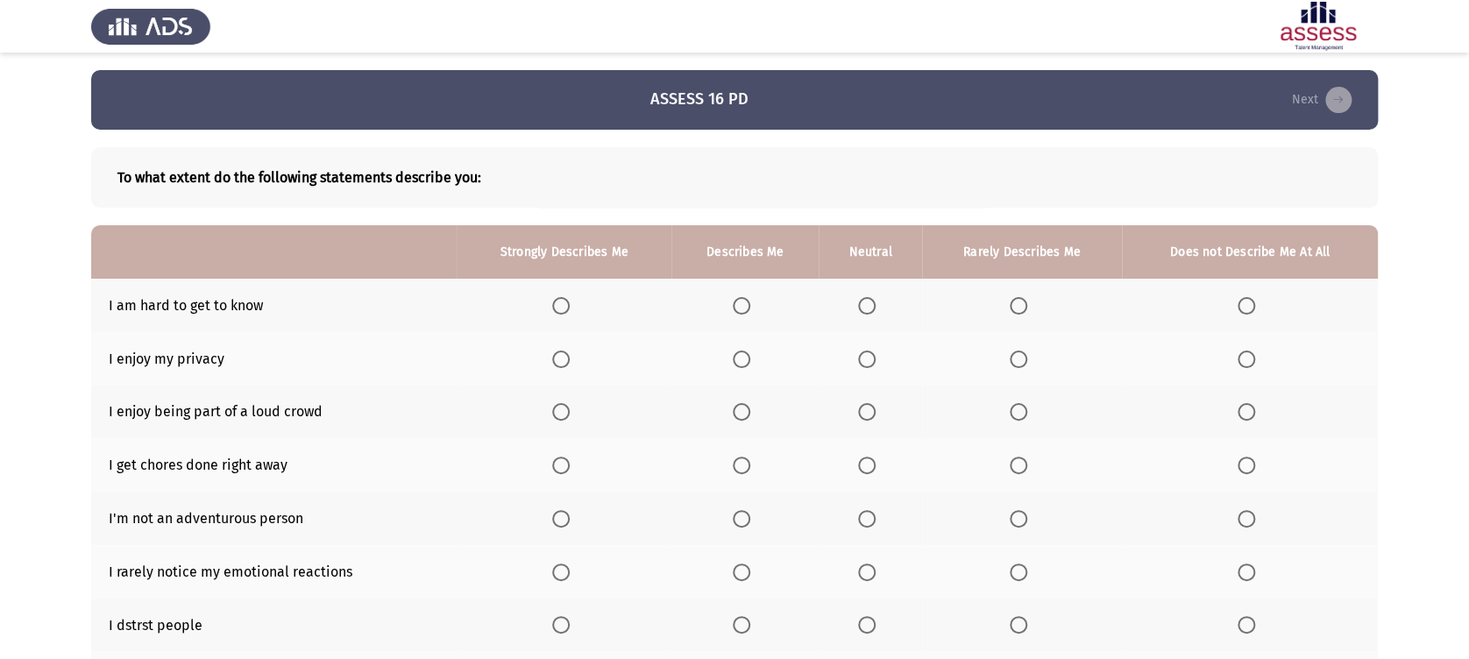
click at [1250, 319] on th at bounding box center [1250, 305] width 256 height 53
click at [1251, 311] on span "Select an option" at bounding box center [1246, 306] width 18 height 18
click at [1251, 311] on input "Select an option" at bounding box center [1246, 306] width 18 height 18
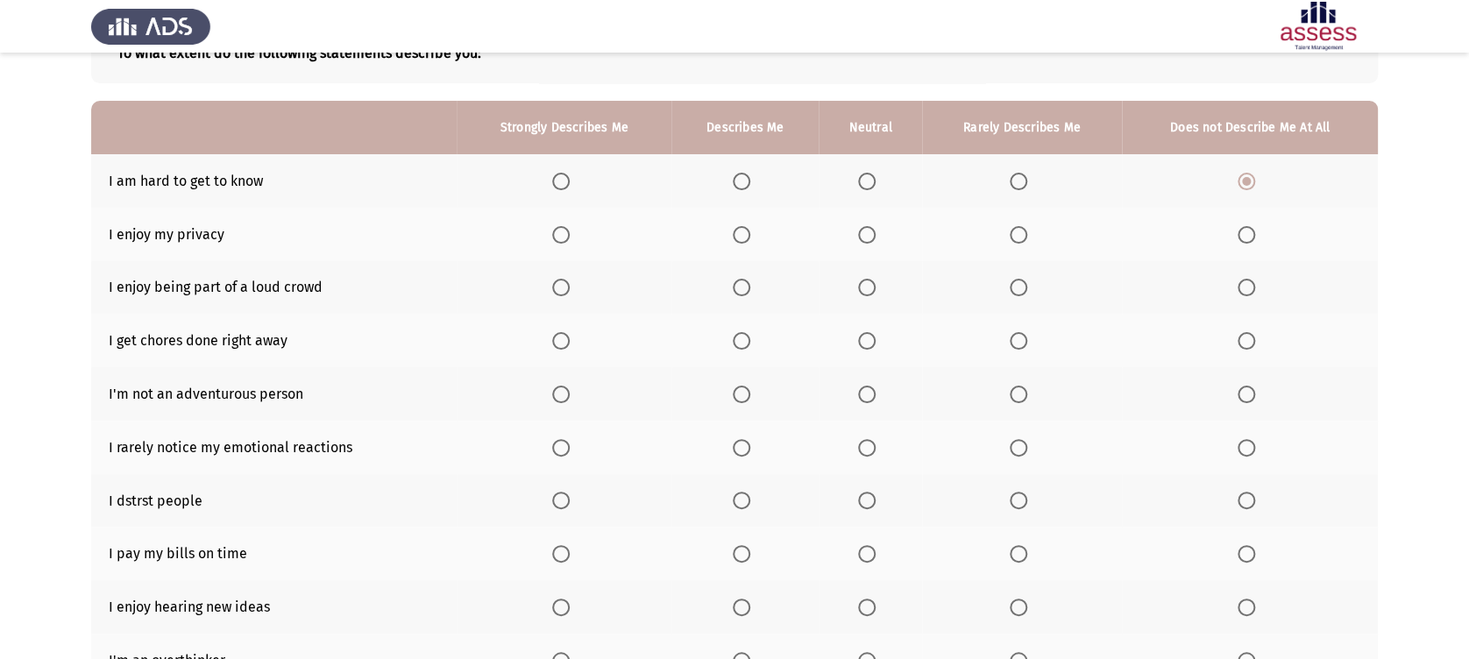
scroll to position [155, 0]
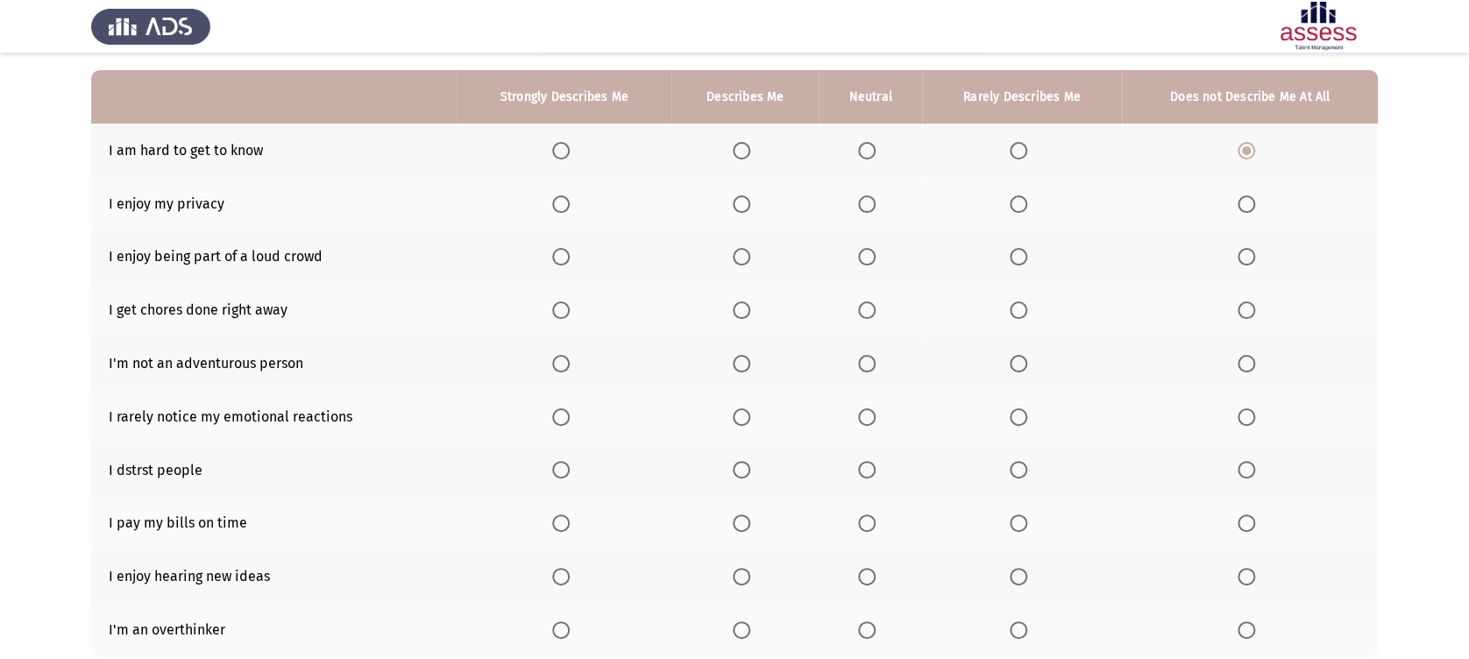
click at [550, 202] on th at bounding box center [564, 203] width 214 height 53
click at [565, 204] on span "Select an option" at bounding box center [561, 204] width 18 height 18
click at [565, 204] on input "Select an option" at bounding box center [561, 204] width 18 height 18
click at [876, 258] on label "Select an option" at bounding box center [870, 257] width 25 height 18
click at [875, 258] on input "Select an option" at bounding box center [867, 257] width 18 height 18
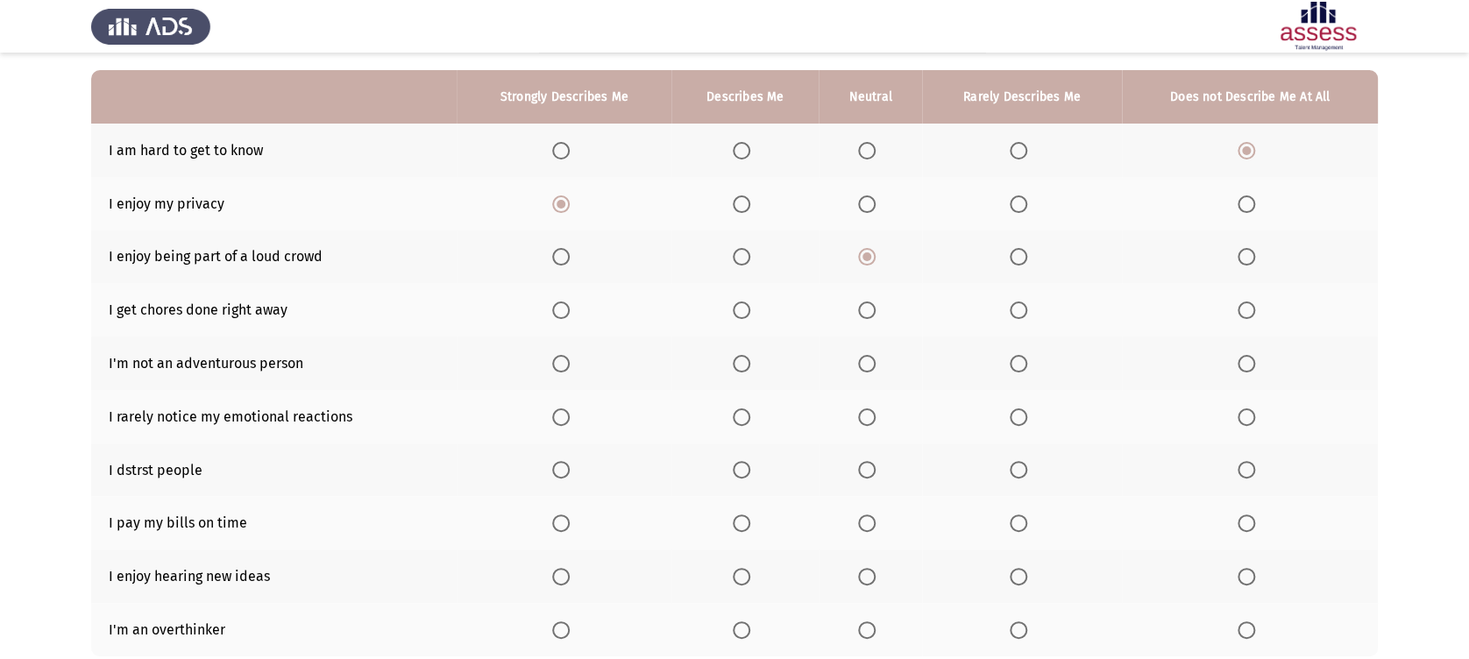
click at [1026, 259] on span "Select an option" at bounding box center [1019, 257] width 18 height 18
click at [1026, 259] on input "Select an option" at bounding box center [1019, 257] width 18 height 18
click at [741, 314] on span "Select an option" at bounding box center [742, 310] width 18 height 18
click at [741, 314] on input "Select an option" at bounding box center [742, 310] width 18 height 18
click at [1245, 362] on span "Select an option" at bounding box center [1246, 364] width 18 height 18
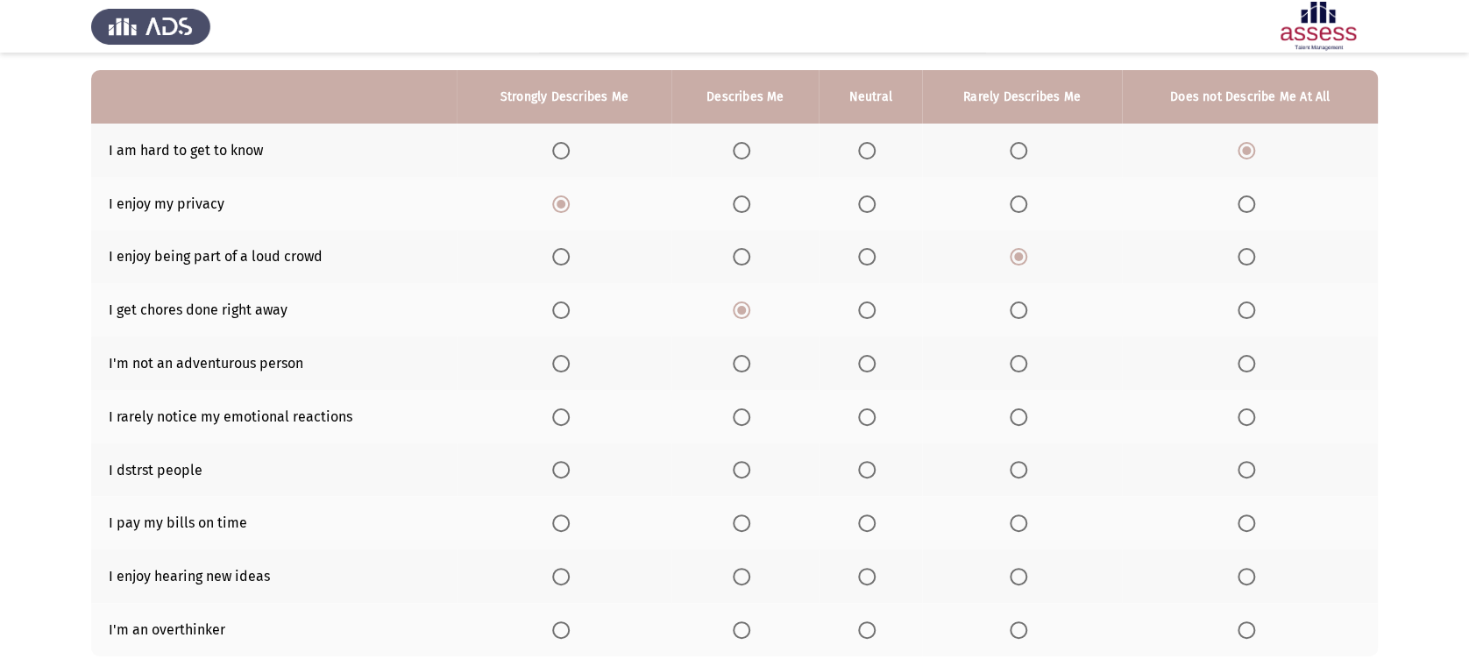
click at [1245, 362] on input "Select an option" at bounding box center [1246, 364] width 18 height 18
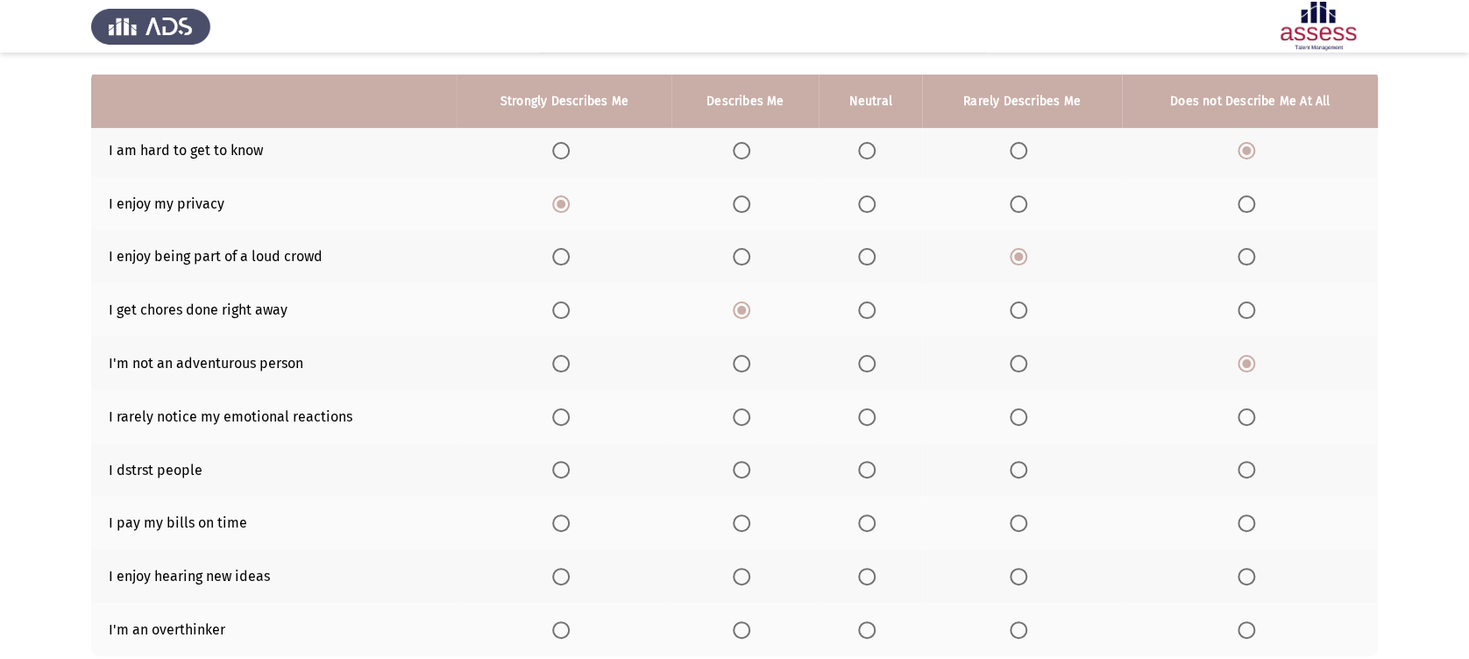
scroll to position [233, 0]
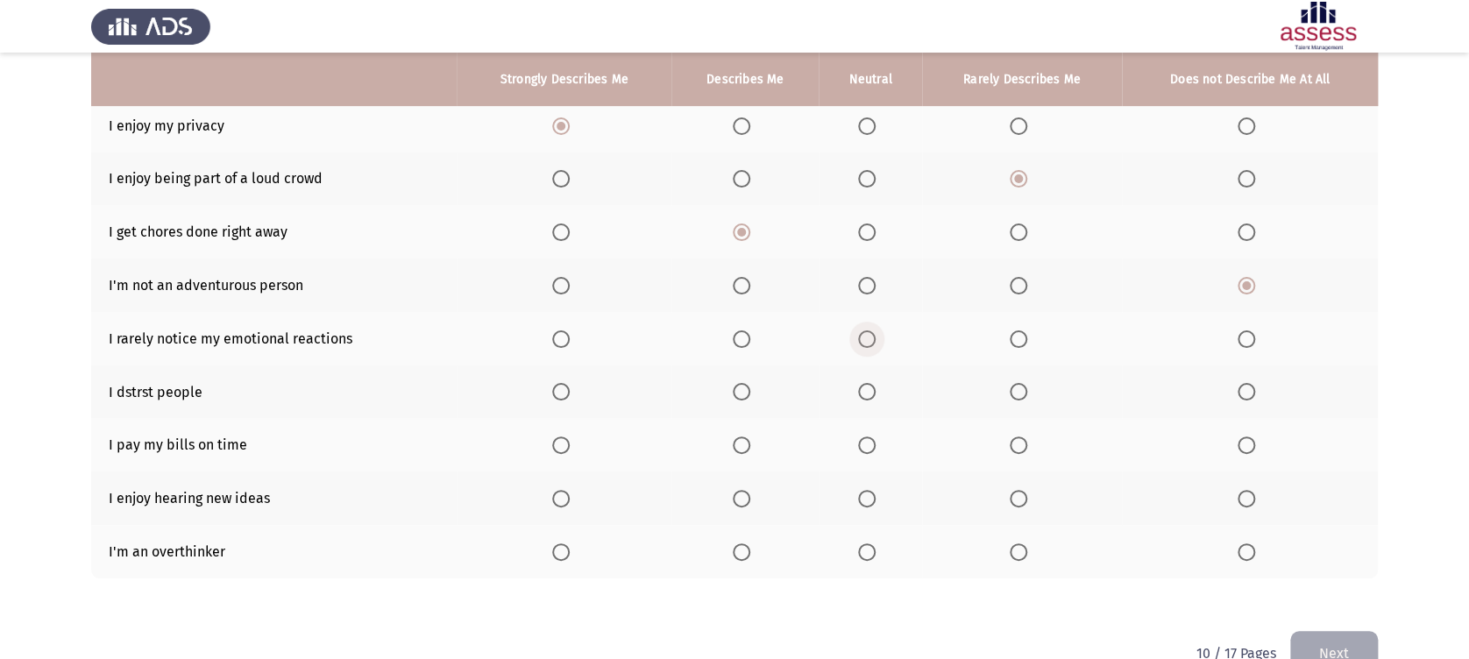
click at [864, 337] on span "Select an option" at bounding box center [867, 339] width 18 height 18
click at [864, 337] on input "Select an option" at bounding box center [867, 339] width 18 height 18
click at [1022, 342] on span "Select an option" at bounding box center [1019, 339] width 18 height 18
click at [1022, 342] on input "Select an option" at bounding box center [1019, 339] width 18 height 18
click at [1013, 390] on span "Select an option" at bounding box center [1019, 392] width 18 height 18
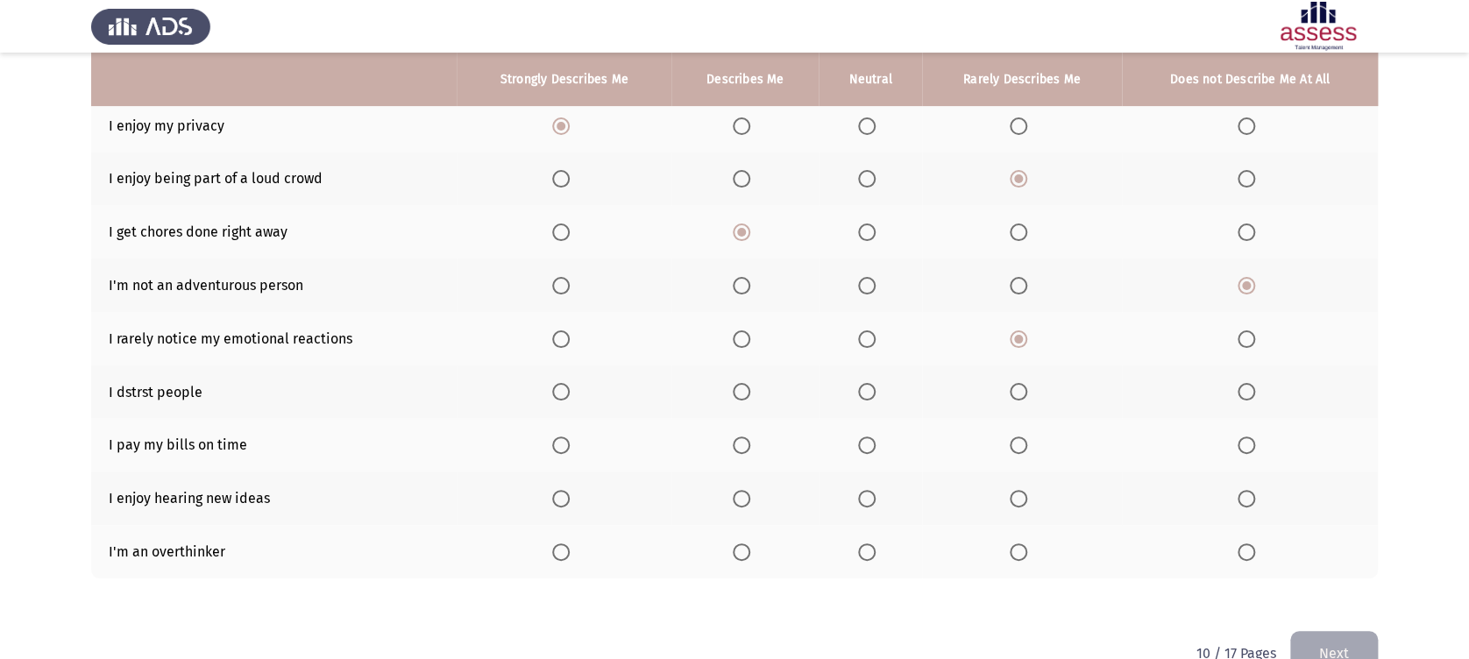
click at [1013, 390] on input "Select an option" at bounding box center [1019, 392] width 18 height 18
click at [751, 451] on label "Select an option" at bounding box center [745, 445] width 25 height 18
click at [750, 451] on input "Select an option" at bounding box center [742, 445] width 18 height 18
click at [550, 507] on th at bounding box center [564, 497] width 214 height 53
click at [561, 556] on span "Select an option" at bounding box center [561, 552] width 18 height 18
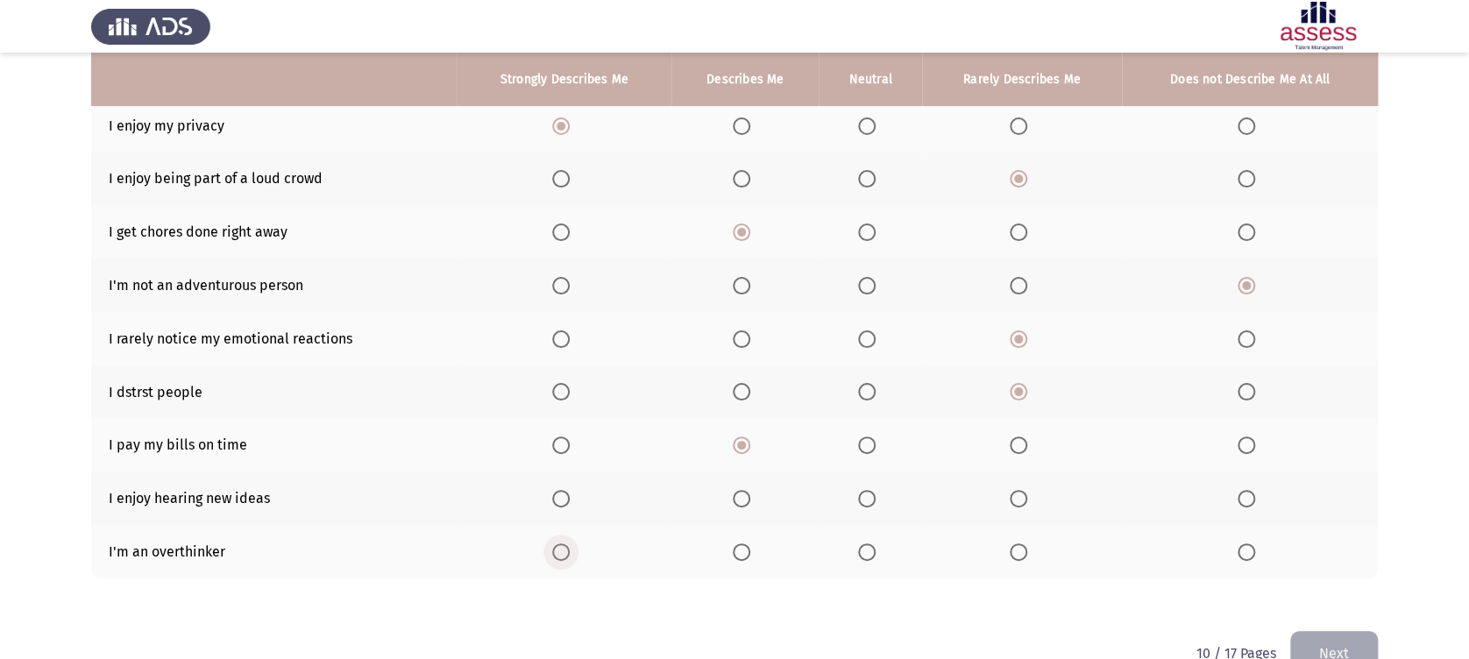
click at [561, 556] on input "Select an option" at bounding box center [561, 552] width 18 height 18
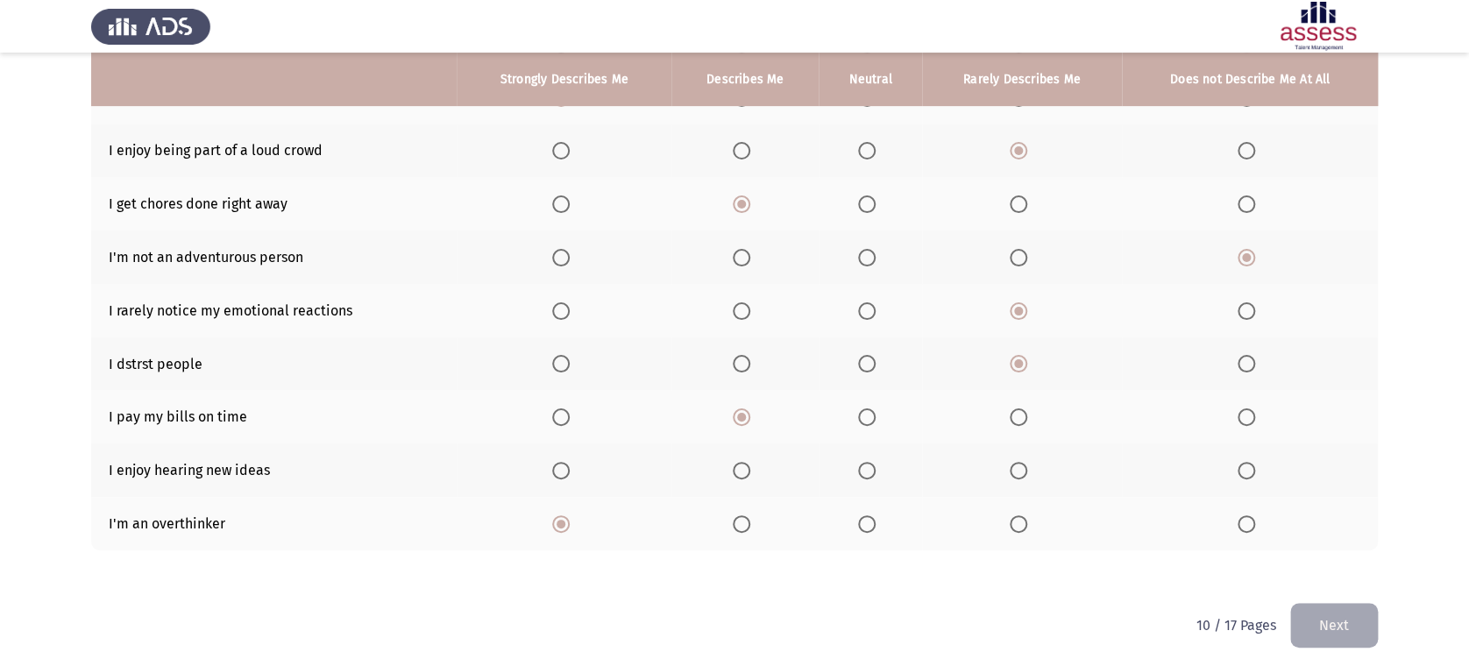
scroll to position [276, 0]
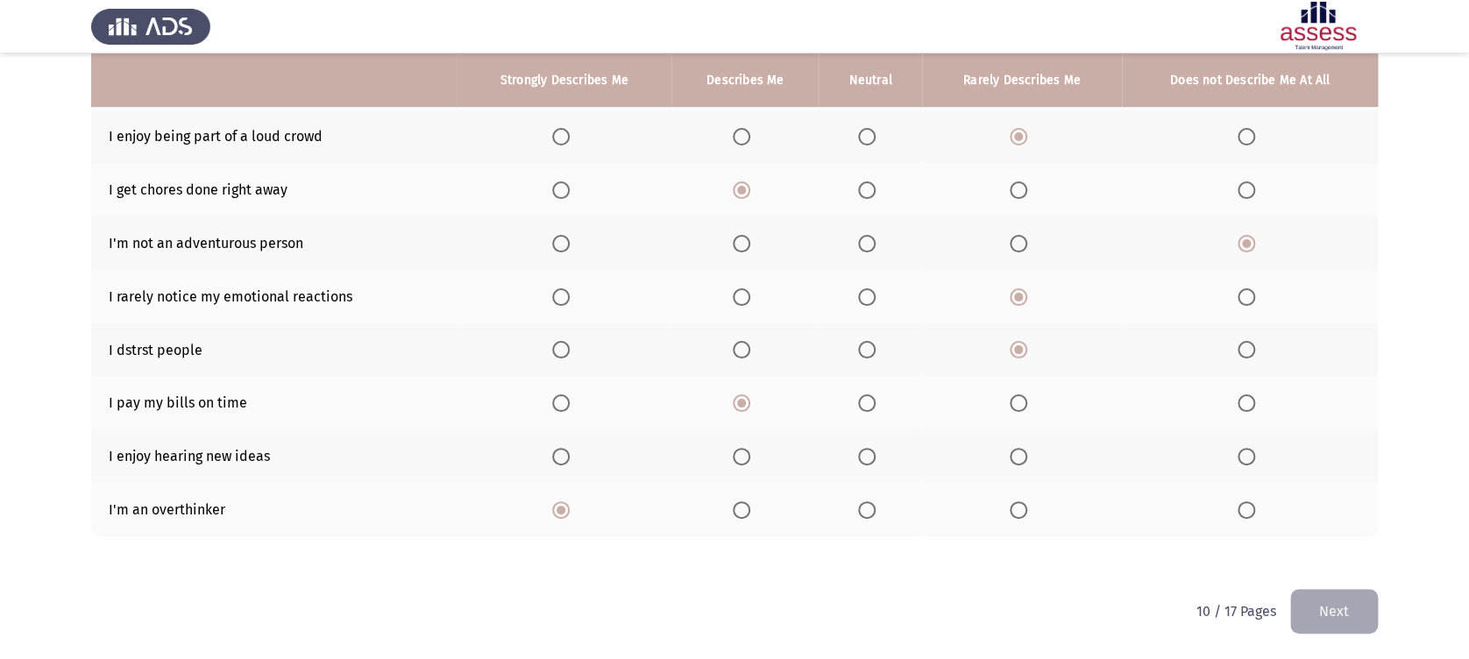
click at [562, 451] on span "Select an option" at bounding box center [561, 457] width 18 height 18
click at [562, 451] on input "Select an option" at bounding box center [561, 457] width 18 height 18
click at [1319, 595] on button "Next" at bounding box center [1334, 611] width 88 height 45
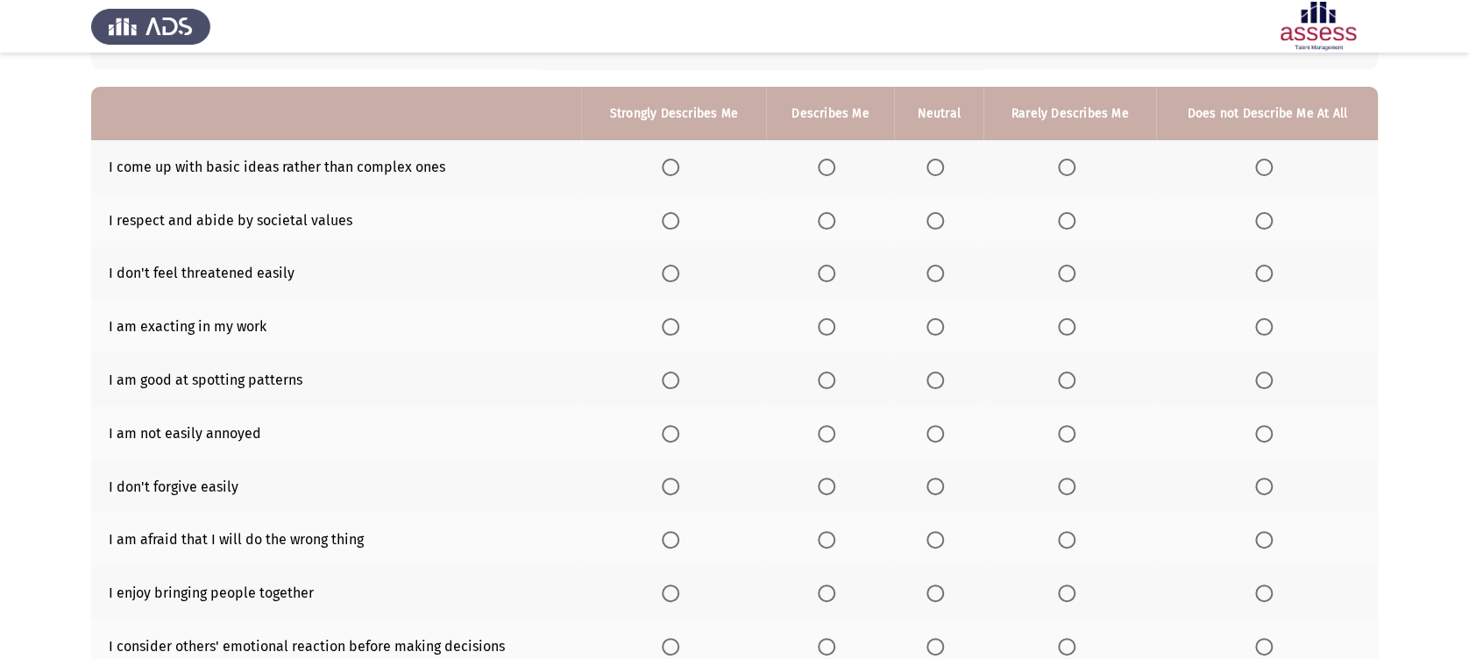
scroll to position [120, 0]
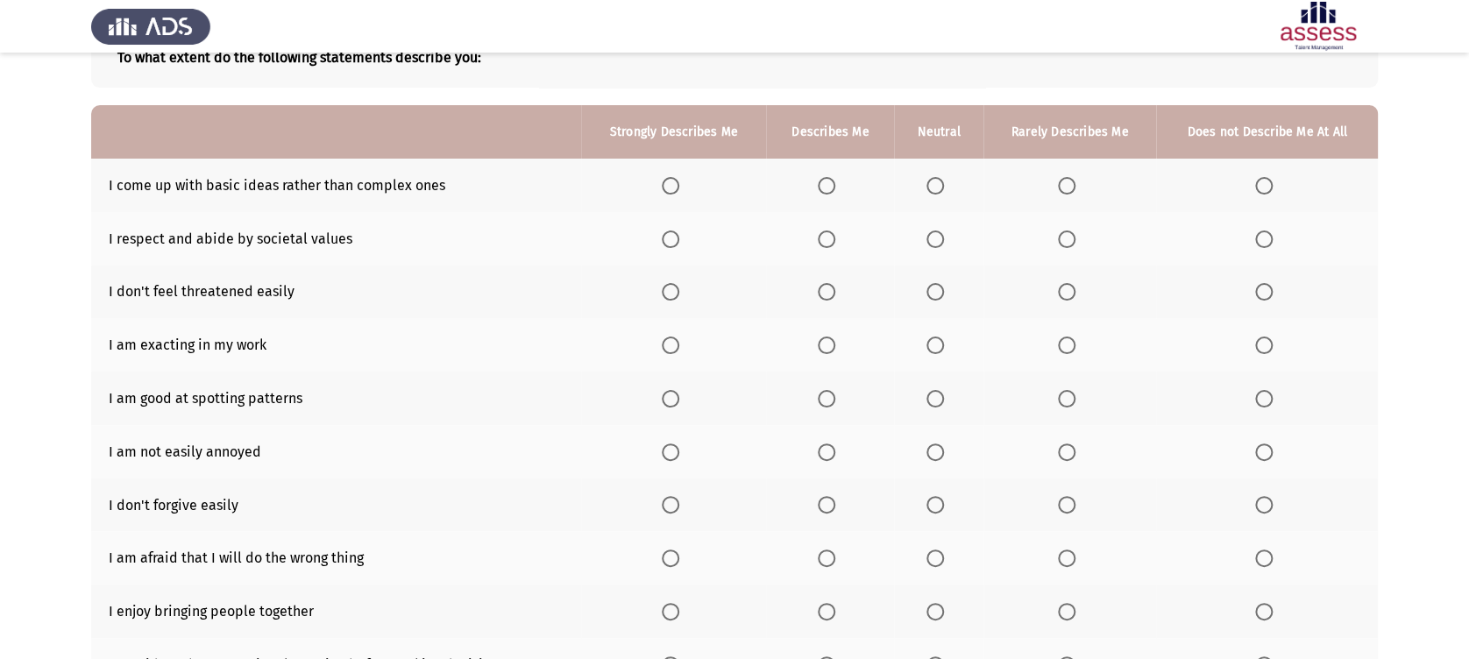
click at [1058, 198] on th at bounding box center [1069, 185] width 173 height 53
click at [1074, 186] on span "Select an option" at bounding box center [1067, 186] width 18 height 18
click at [1074, 186] on input "Select an option" at bounding box center [1067, 186] width 18 height 18
click at [1256, 188] on span "Select an option" at bounding box center [1264, 186] width 18 height 18
click at [1256, 188] on input "Select an option" at bounding box center [1264, 186] width 18 height 18
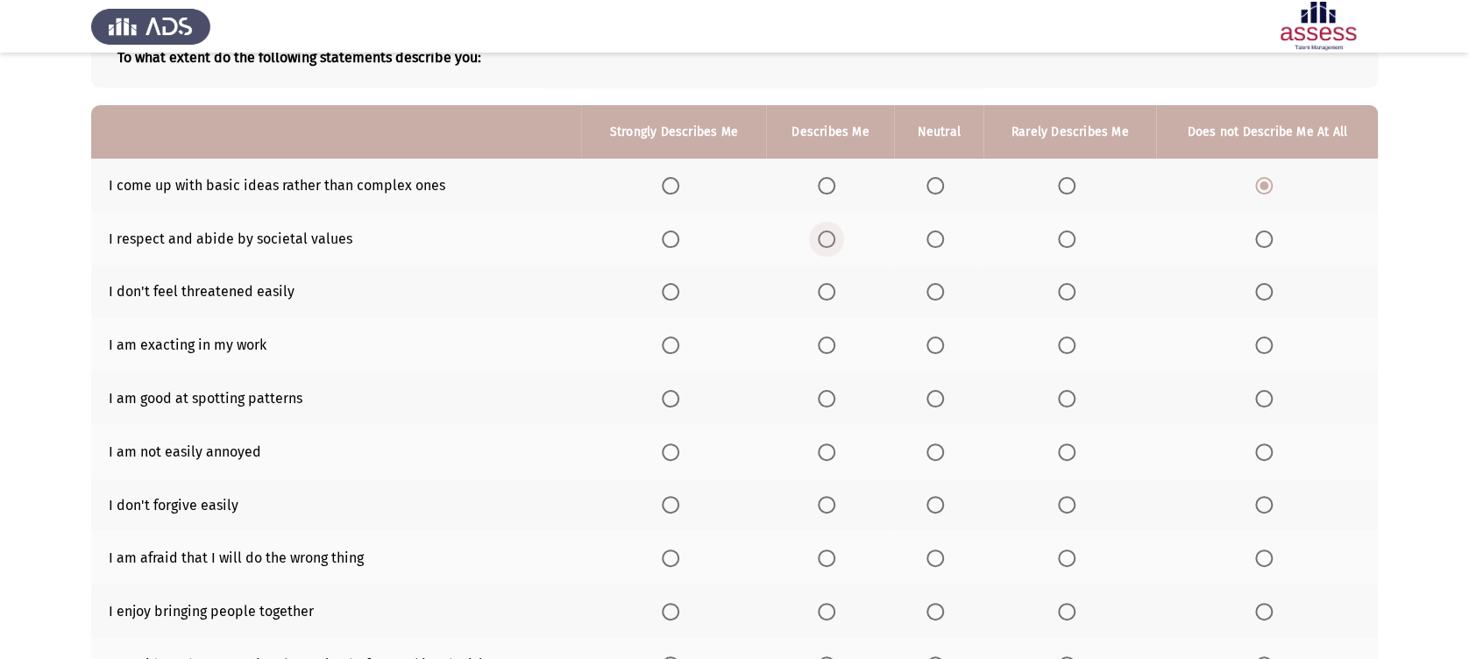
click at [837, 236] on label "Select an option" at bounding box center [830, 239] width 25 height 18
click at [835, 236] on input "Select an option" at bounding box center [827, 239] width 18 height 18
click at [674, 296] on span "Select an option" at bounding box center [671, 292] width 18 height 18
click at [674, 296] on input "Select an option" at bounding box center [671, 292] width 18 height 18
click at [160, 344] on td "I am exacting in my work" at bounding box center [336, 344] width 490 height 53
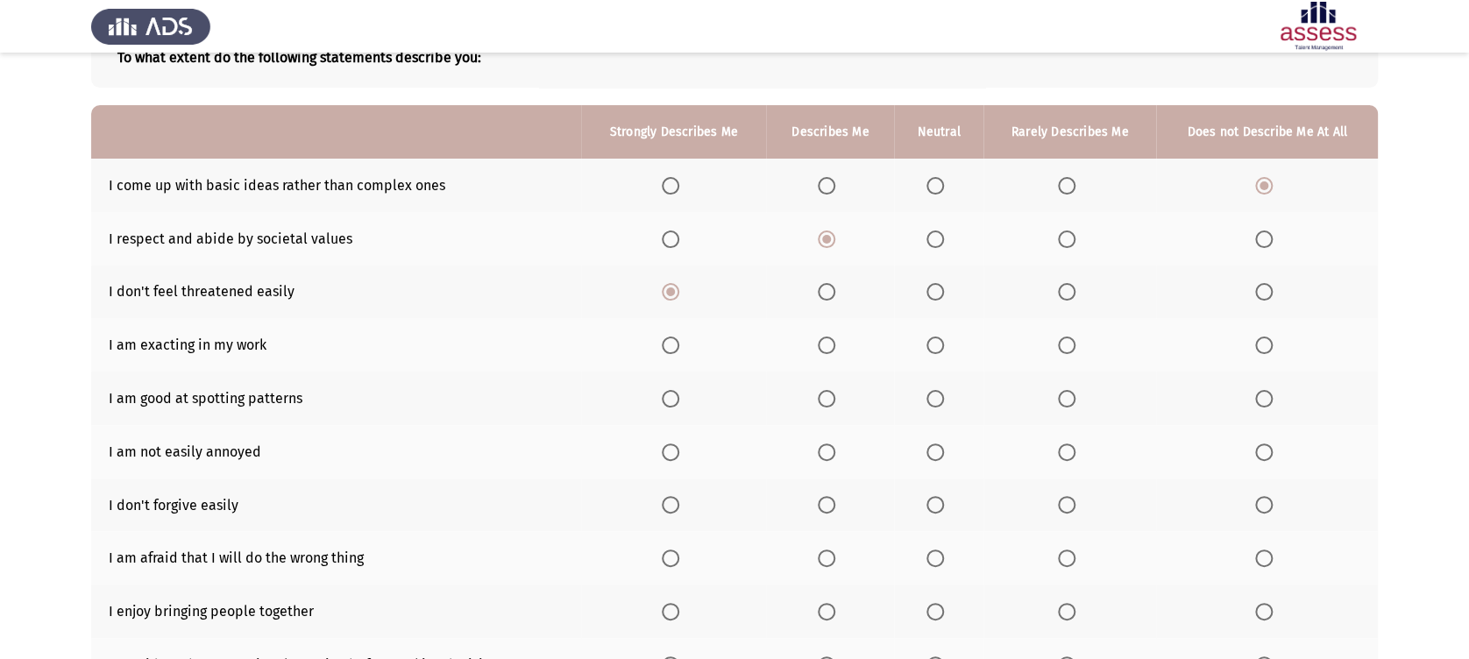
click at [160, 344] on td "I am exacting in my work" at bounding box center [336, 344] width 490 height 53
click at [833, 341] on span "Select an option" at bounding box center [827, 346] width 18 height 18
click at [833, 341] on input "Select an option" at bounding box center [827, 346] width 18 height 18
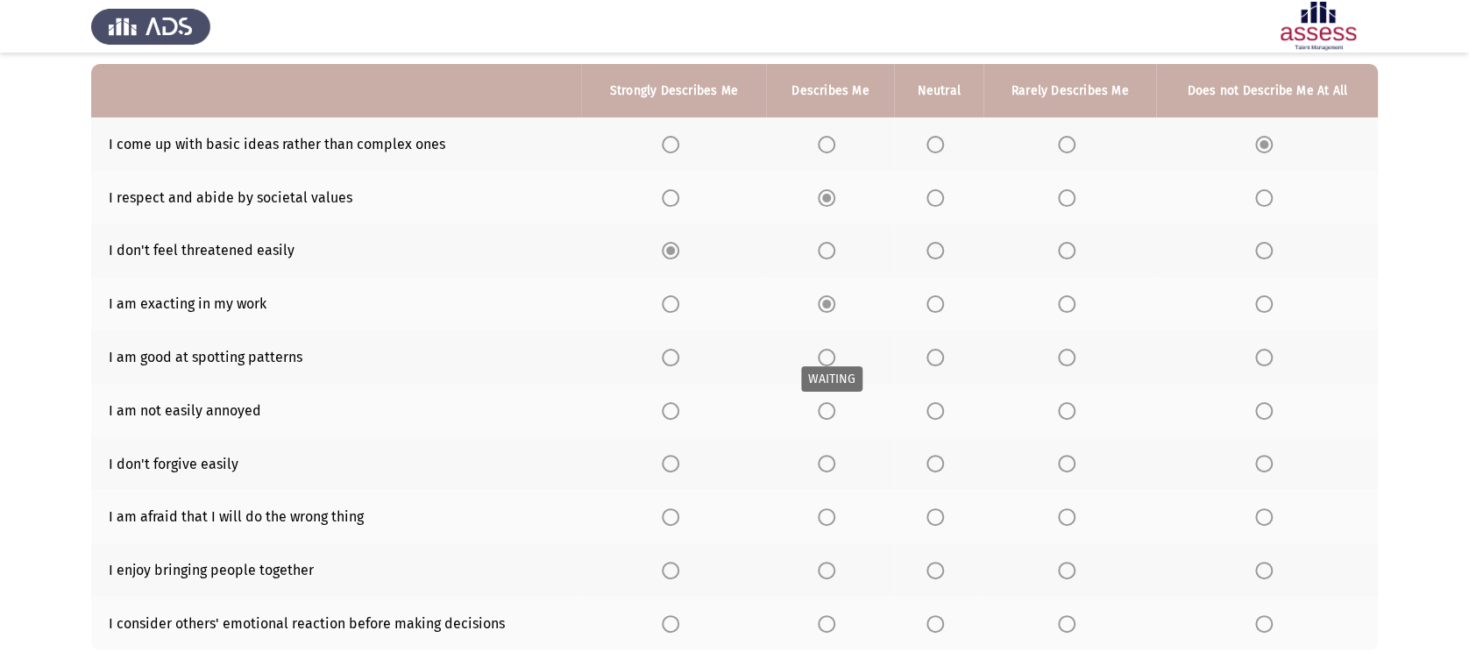
scroll to position [198, 0]
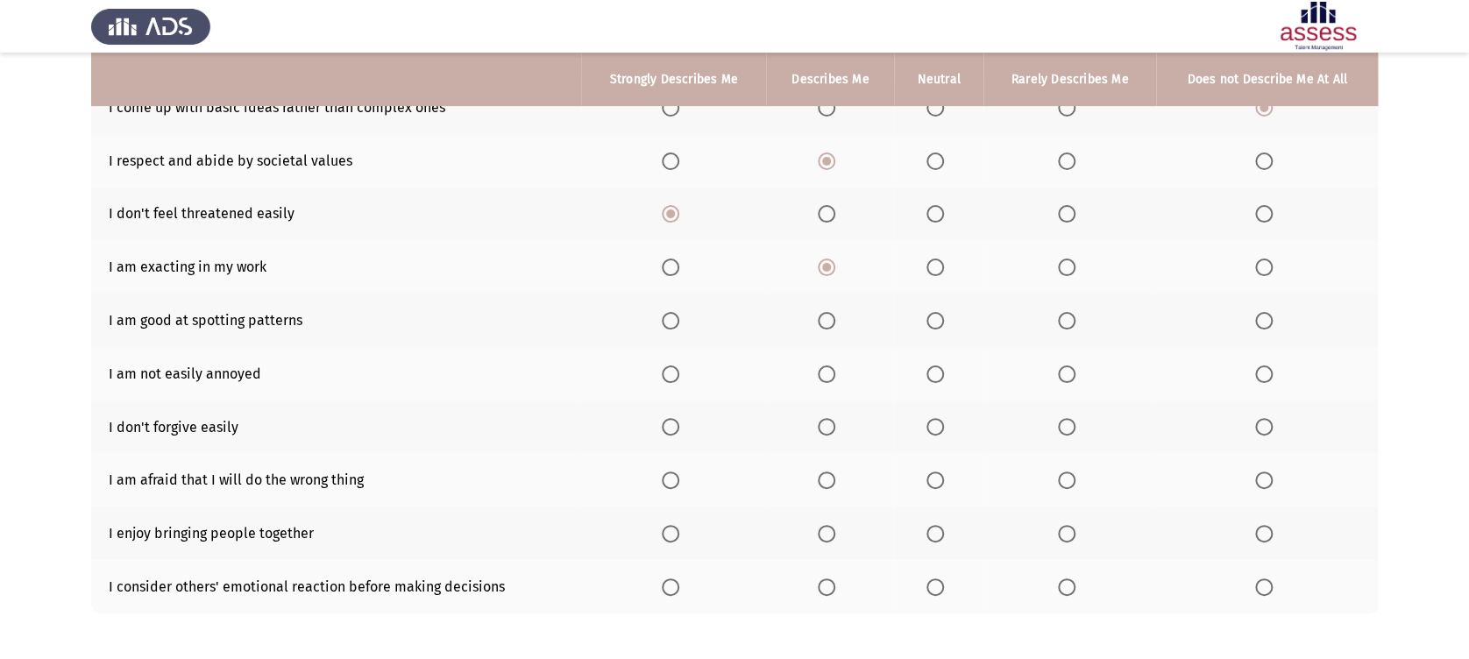
click at [681, 323] on label "Select an option" at bounding box center [674, 321] width 25 height 18
click at [679, 323] on input "Select an option" at bounding box center [671, 321] width 18 height 18
click at [824, 372] on span "Select an option" at bounding box center [827, 374] width 18 height 18
click at [824, 372] on input "Select an option" at bounding box center [827, 374] width 18 height 18
click at [1069, 429] on span "Select an option" at bounding box center [1067, 427] width 18 height 18
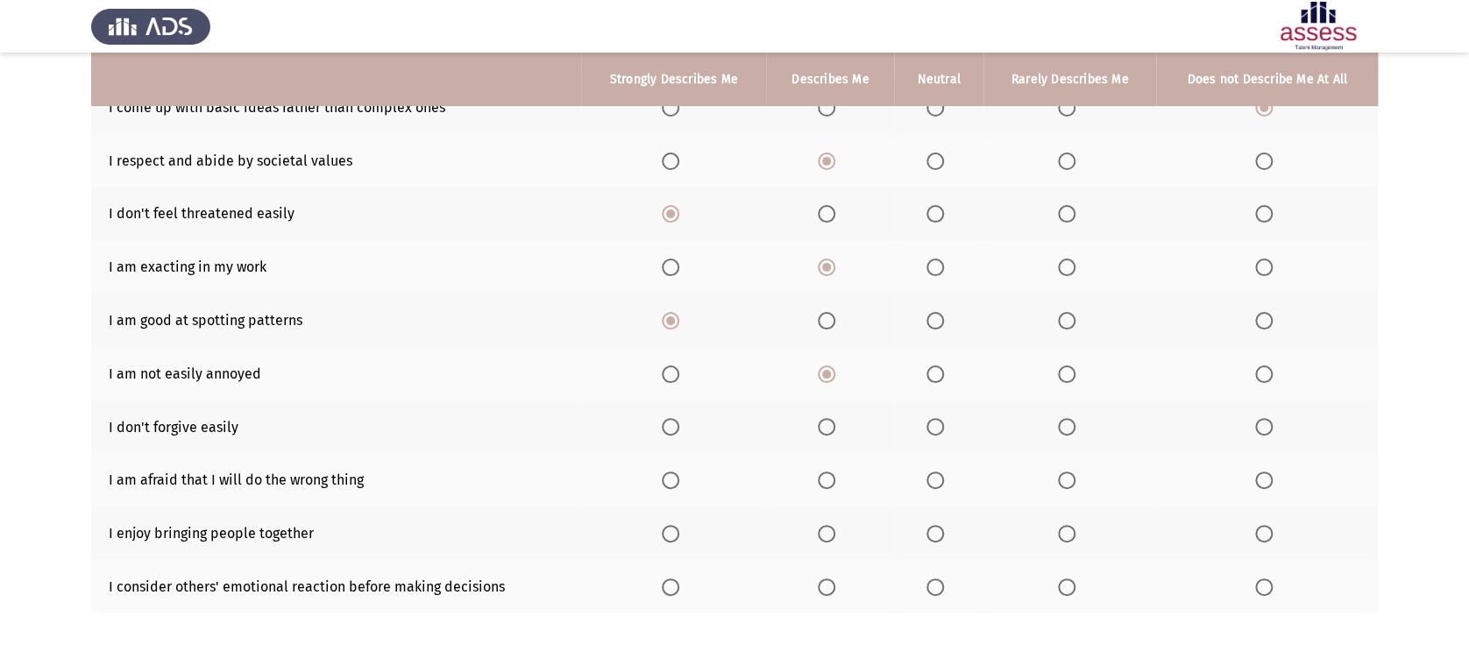
click at [1069, 429] on input "Select an option" at bounding box center [1067, 427] width 18 height 18
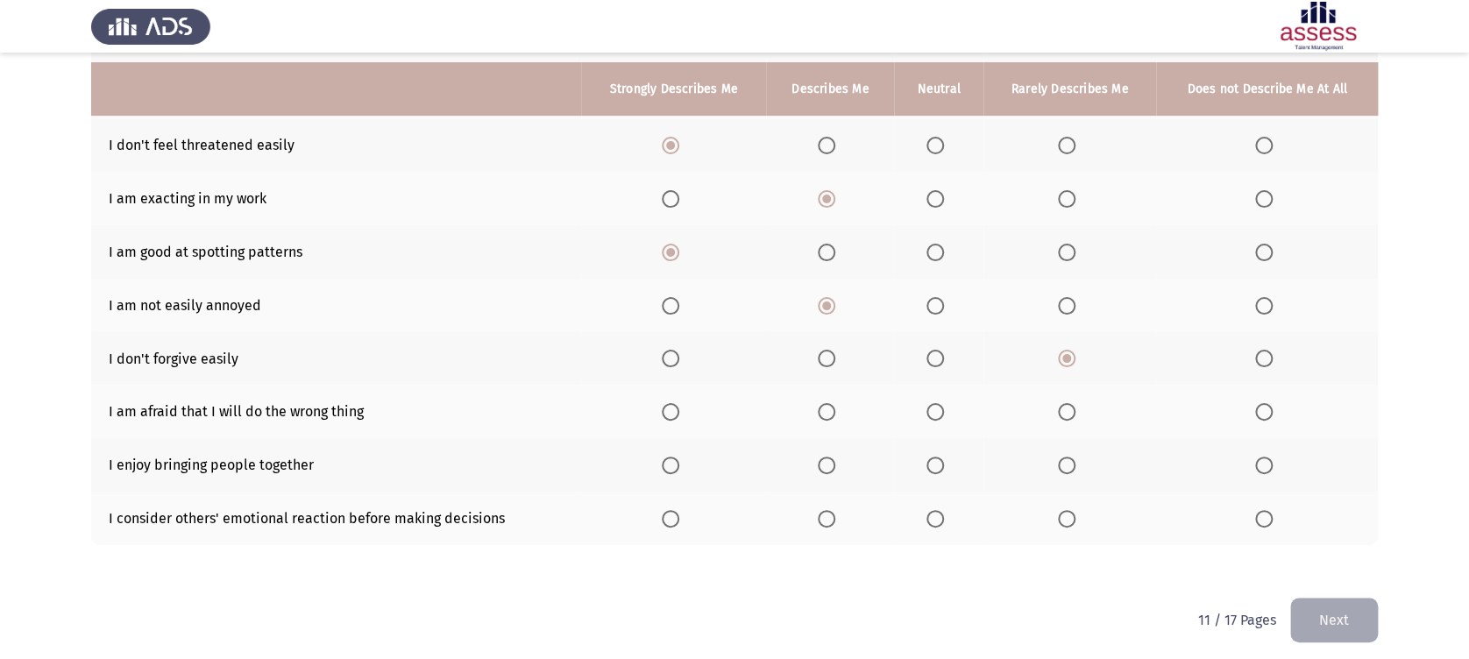
scroll to position [276, 0]
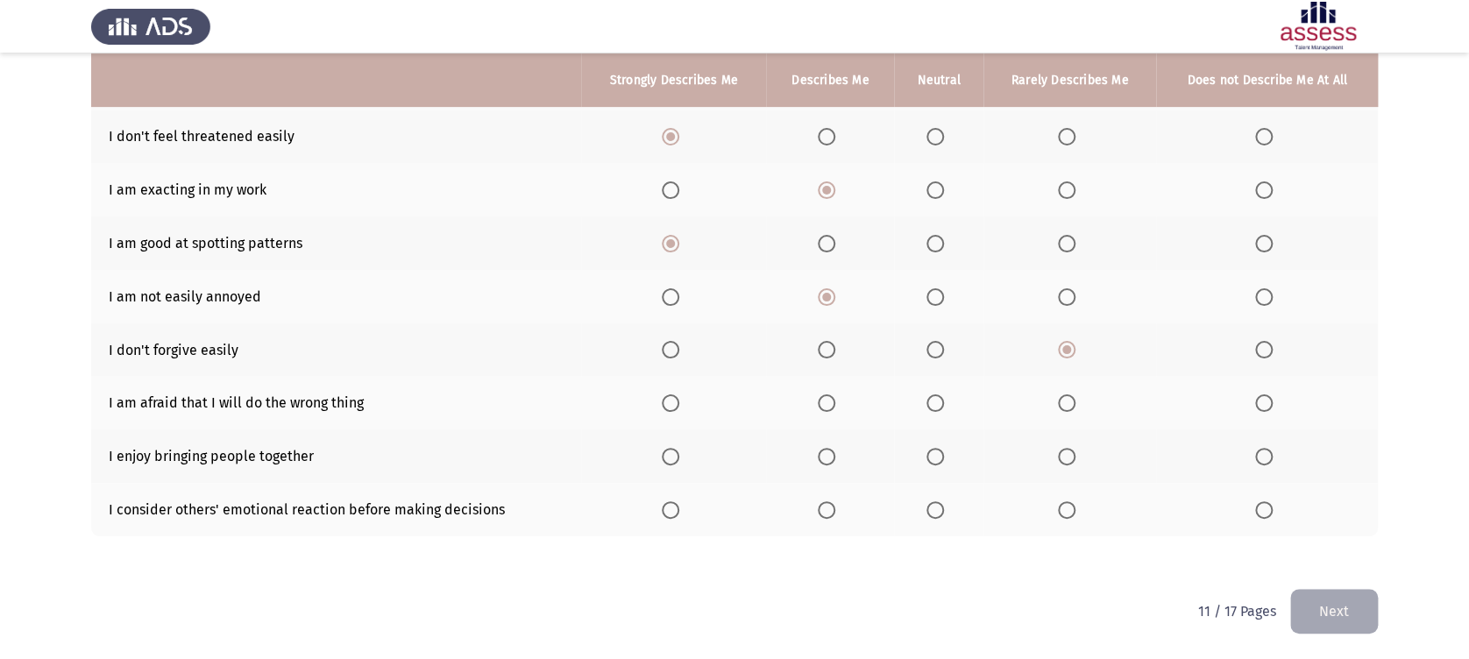
click at [935, 400] on span "Select an option" at bounding box center [935, 403] width 18 height 18
click at [935, 400] on input "Select an option" at bounding box center [935, 403] width 18 height 18
click at [1065, 397] on span "Select an option" at bounding box center [1067, 403] width 18 height 18
click at [1065, 397] on input "Select an option" at bounding box center [1067, 403] width 18 height 18
click at [944, 459] on span "Select an option" at bounding box center [935, 457] width 18 height 18
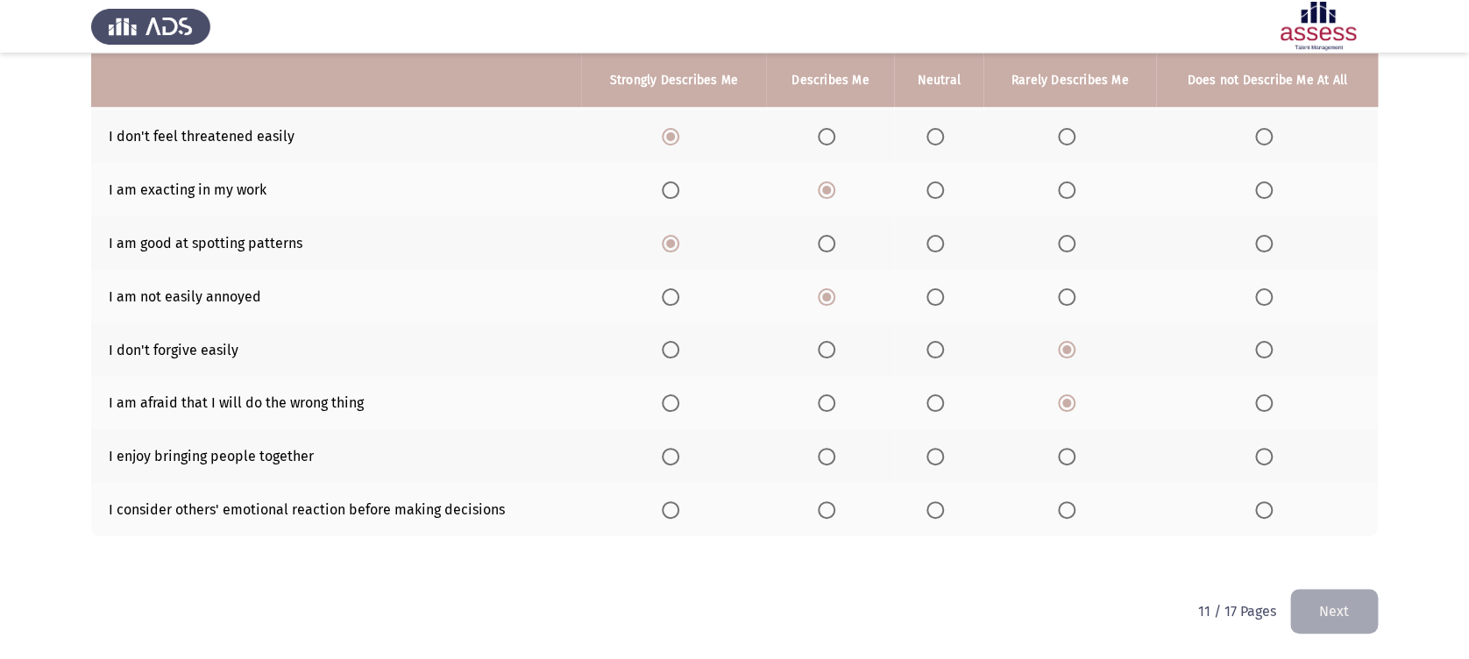
click at [944, 459] on input "Select an option" at bounding box center [935, 457] width 18 height 18
click at [827, 506] on span "Select an option" at bounding box center [827, 510] width 18 height 18
click at [827, 506] on input "Select an option" at bounding box center [827, 510] width 18 height 18
click at [1323, 604] on button "Next" at bounding box center [1334, 611] width 88 height 45
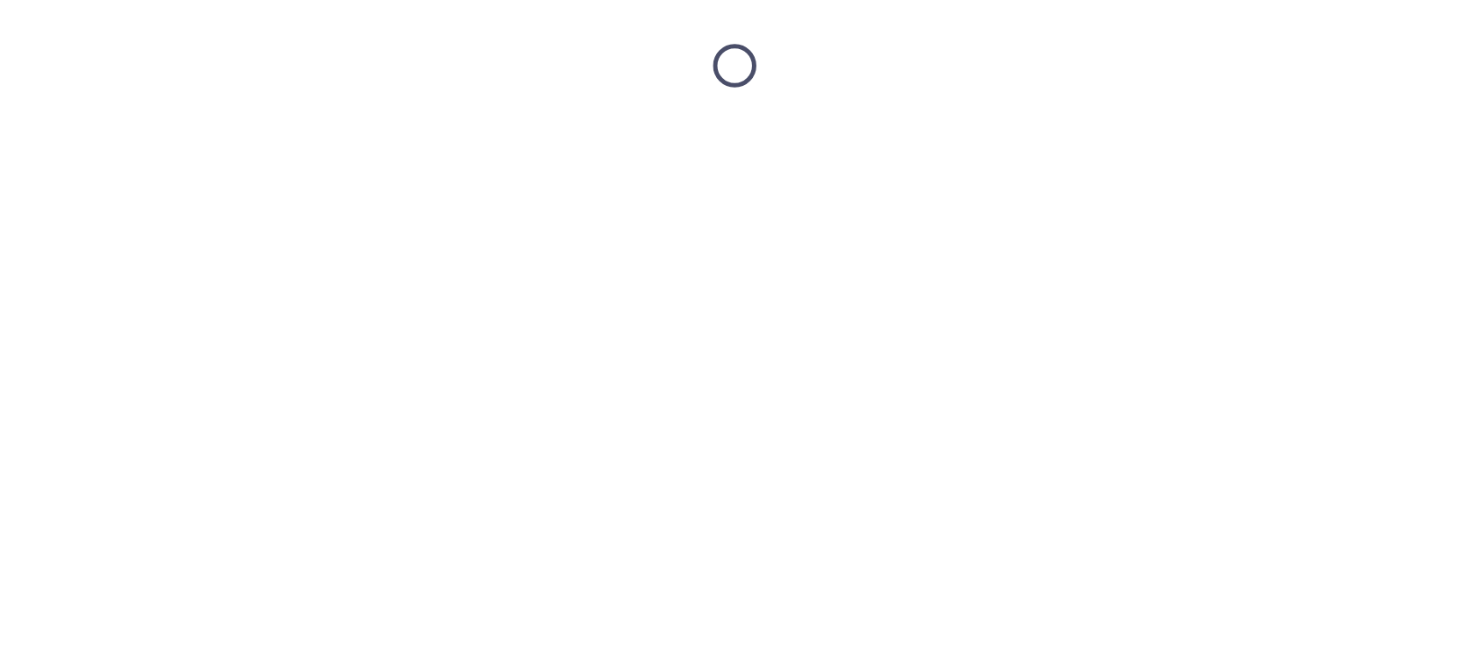
scroll to position [0, 0]
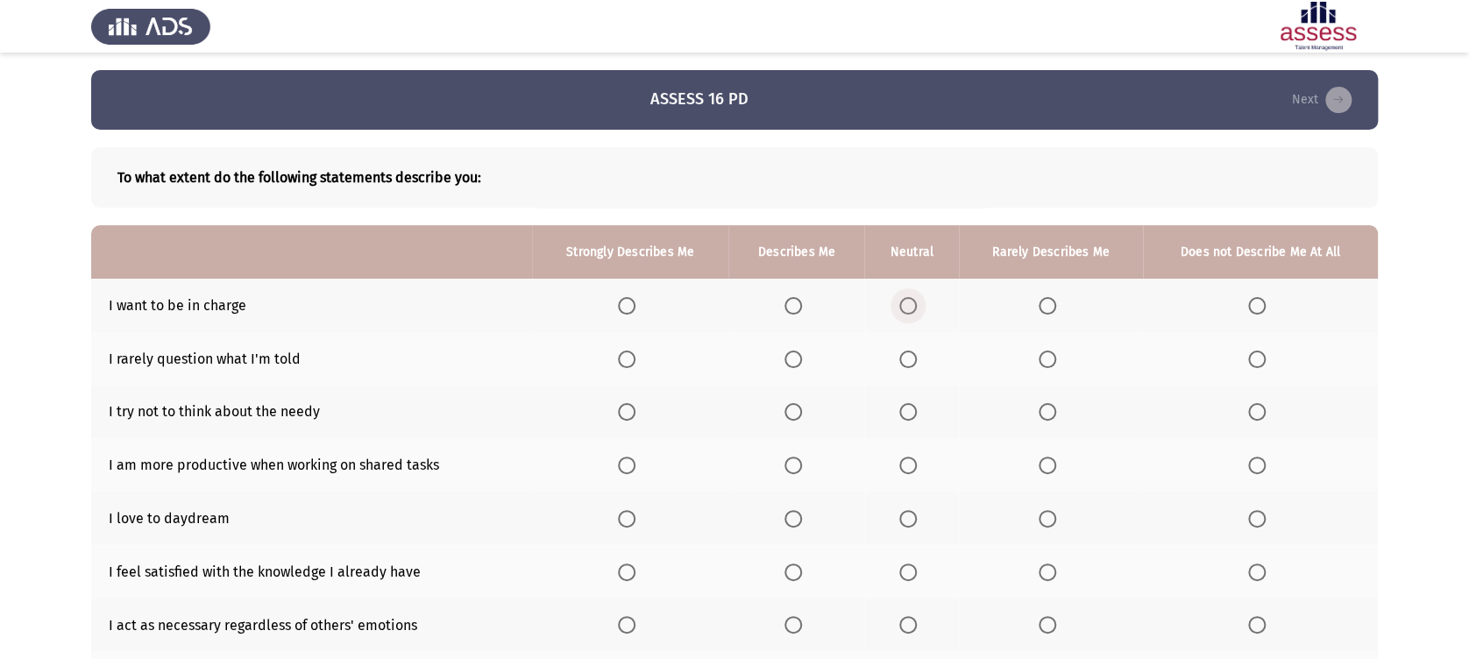
click at [907, 300] on span "Select an option" at bounding box center [908, 306] width 18 height 18
click at [907, 300] on input "Select an option" at bounding box center [908, 306] width 18 height 18
click at [917, 365] on span "Select an option" at bounding box center [908, 360] width 18 height 18
click at [917, 365] on input "Select an option" at bounding box center [908, 360] width 18 height 18
click at [1045, 357] on span "Select an option" at bounding box center [1047, 360] width 18 height 18
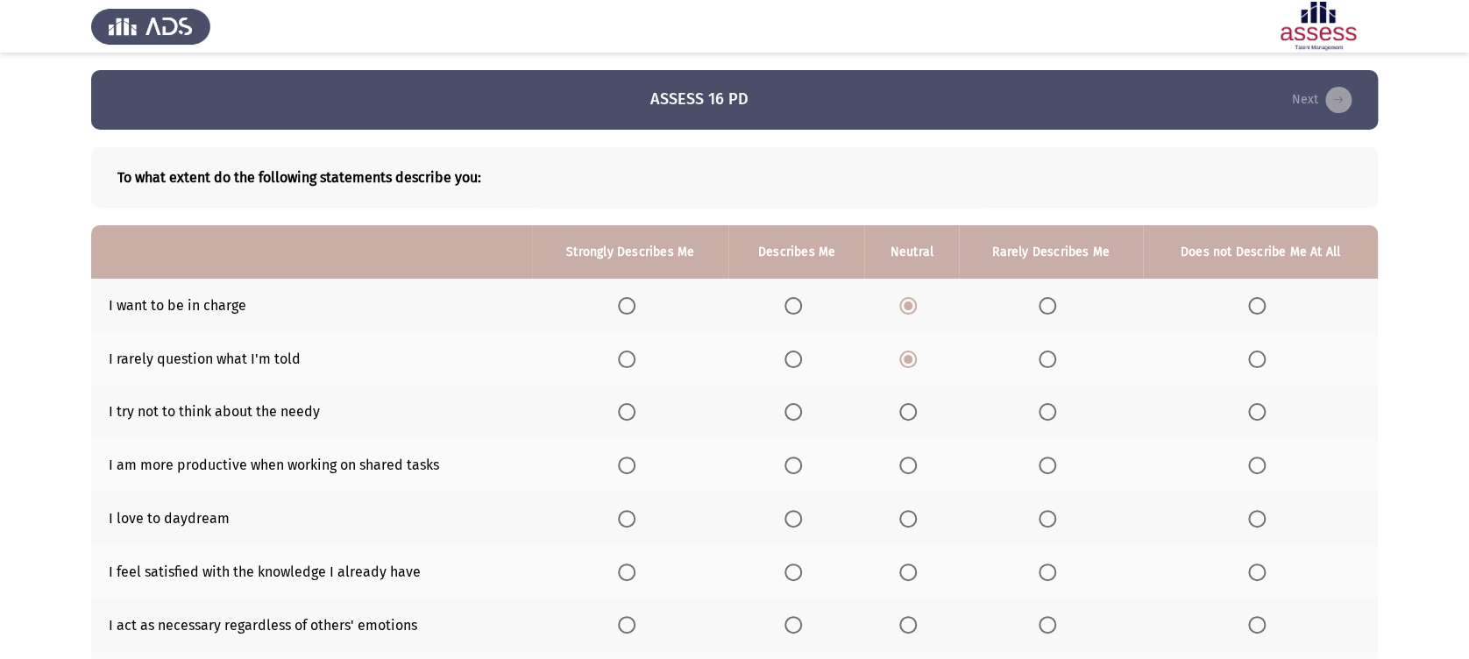
click at [1045, 357] on input "Select an option" at bounding box center [1047, 360] width 18 height 18
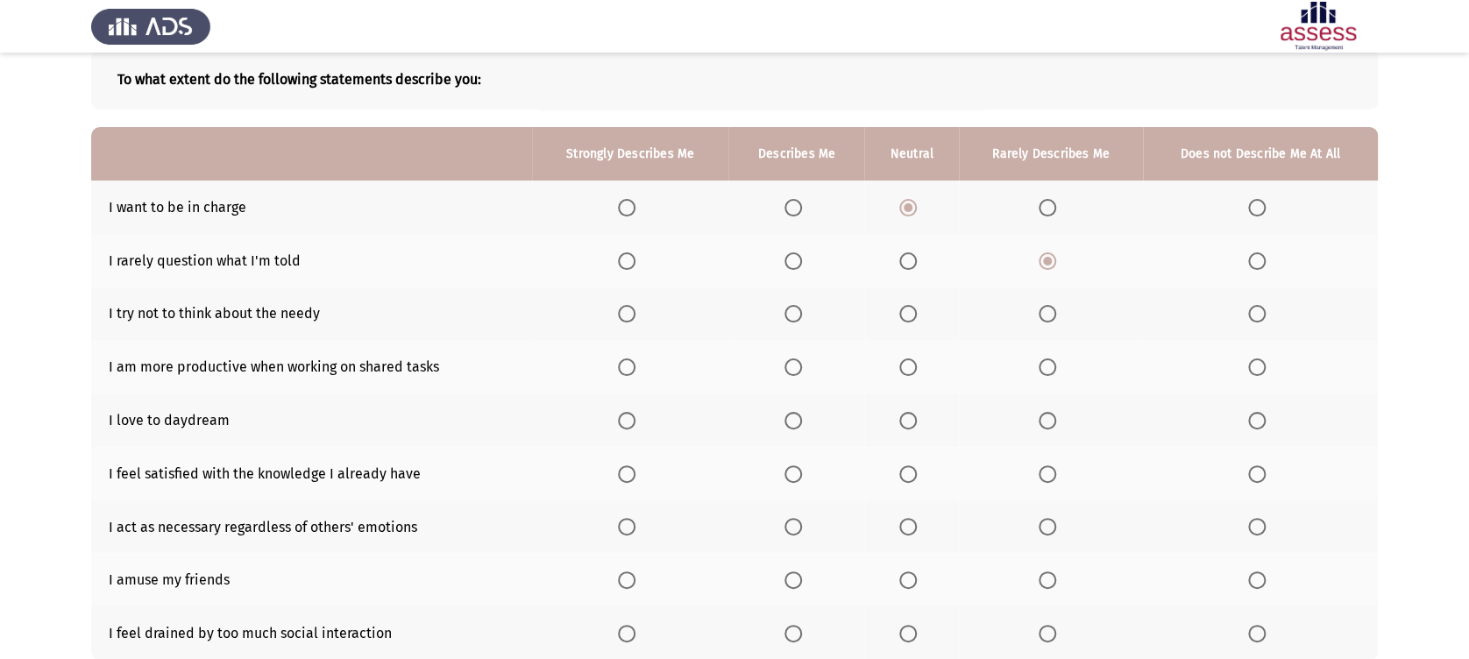
scroll to position [155, 0]
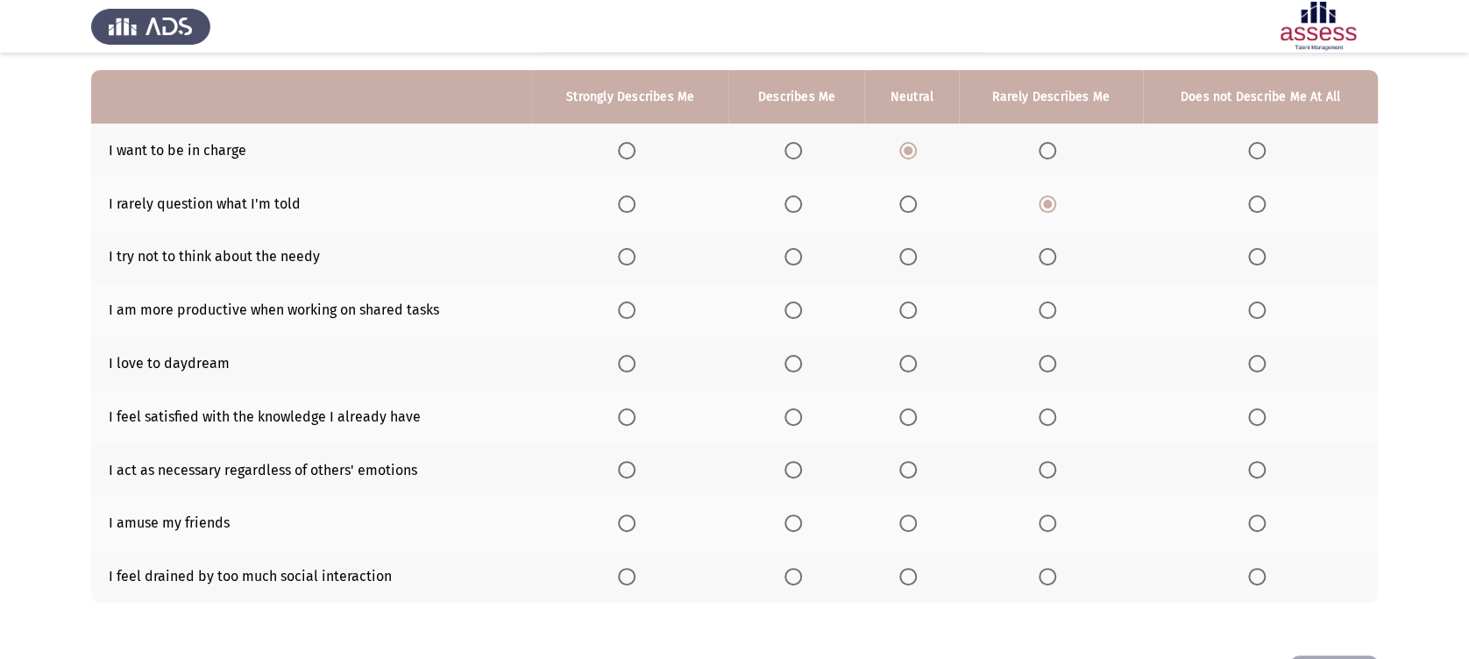
click at [902, 208] on span "Select an option" at bounding box center [908, 204] width 18 height 18
click at [902, 208] on input "Select an option" at bounding box center [908, 204] width 18 height 18
click at [797, 203] on span "Select an option" at bounding box center [793, 204] width 18 height 18
click at [797, 203] on input "Select an option" at bounding box center [793, 204] width 18 height 18
click at [915, 248] on span "Select an option" at bounding box center [908, 257] width 18 height 18
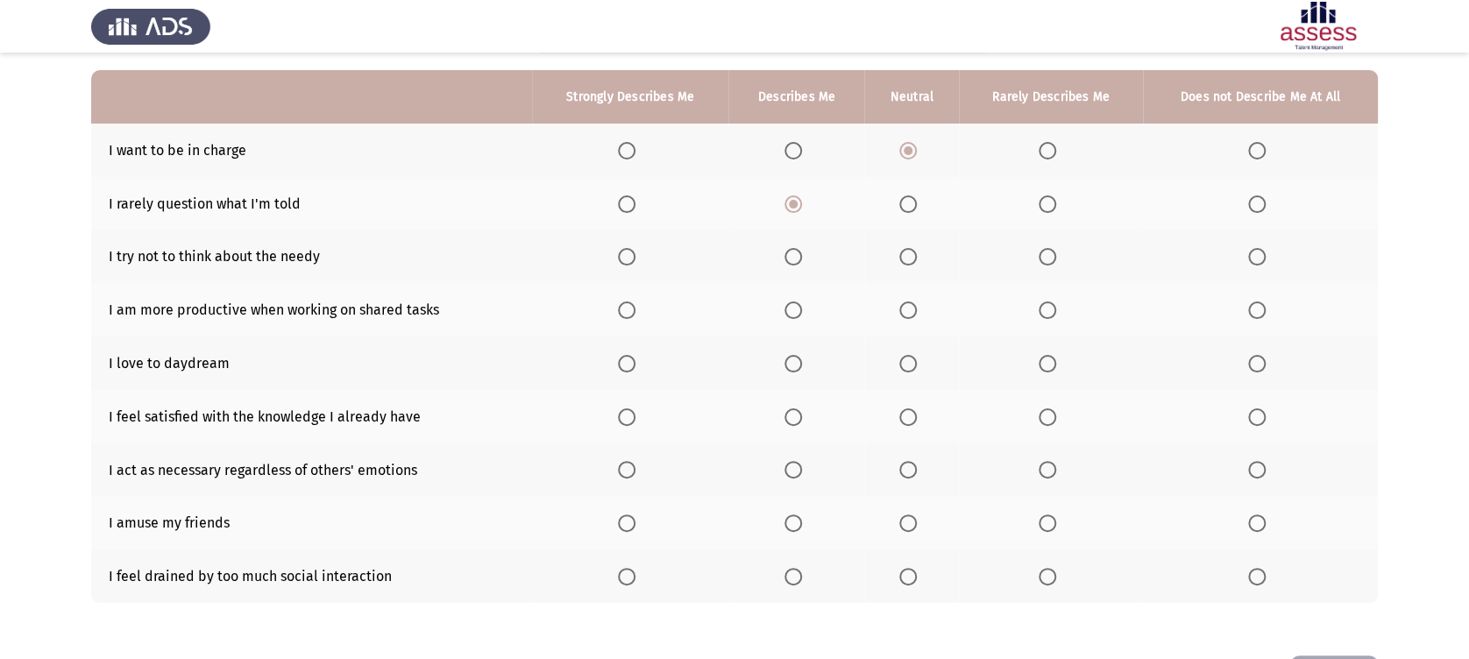
click at [915, 248] on input "Select an option" at bounding box center [908, 257] width 18 height 18
click at [917, 314] on span "Select an option" at bounding box center [908, 310] width 18 height 18
click at [917, 314] on input "Select an option" at bounding box center [908, 310] width 18 height 18
click at [635, 362] on span "Select an option" at bounding box center [627, 364] width 18 height 18
click at [635, 362] on input "Select an option" at bounding box center [627, 364] width 18 height 18
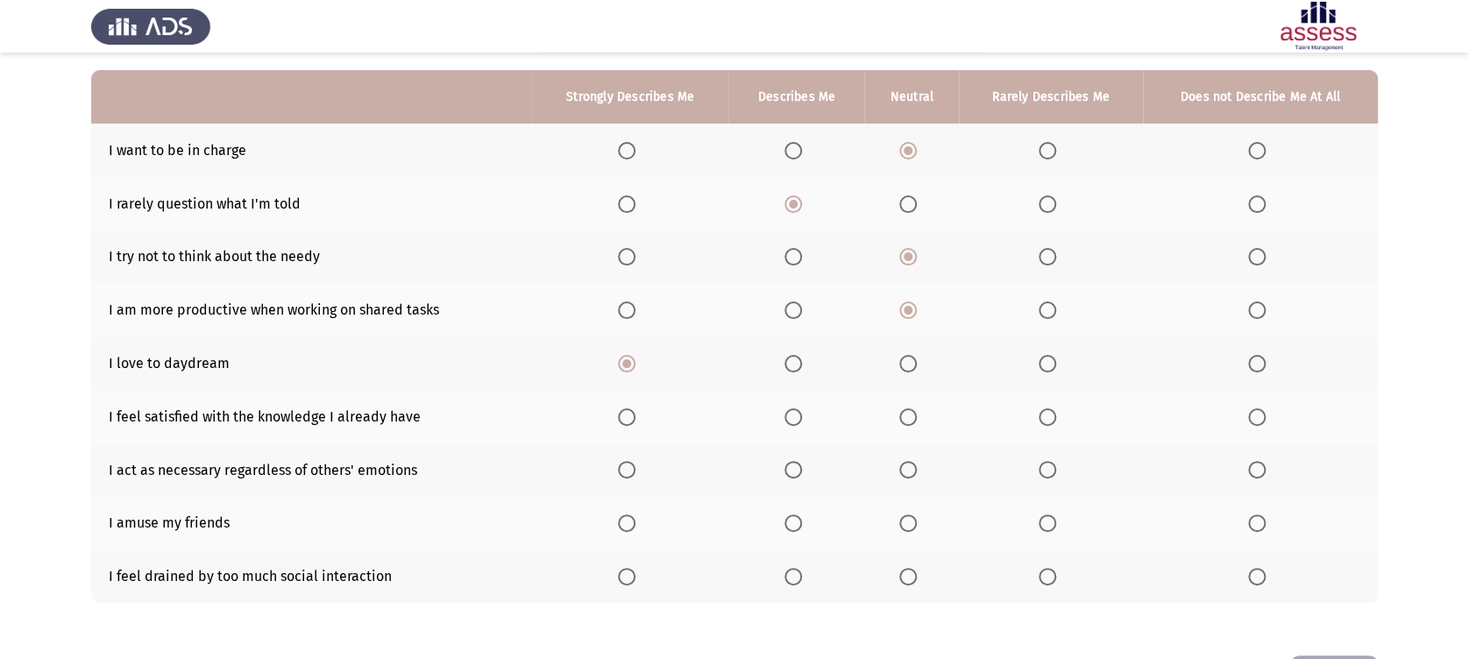
click at [799, 416] on span "Select an option" at bounding box center [793, 417] width 18 height 18
click at [799, 416] on input "Select an option" at bounding box center [793, 417] width 18 height 18
click at [916, 421] on span "Select an option" at bounding box center [908, 417] width 18 height 18
click at [916, 421] on input "Select an option" at bounding box center [908, 417] width 18 height 18
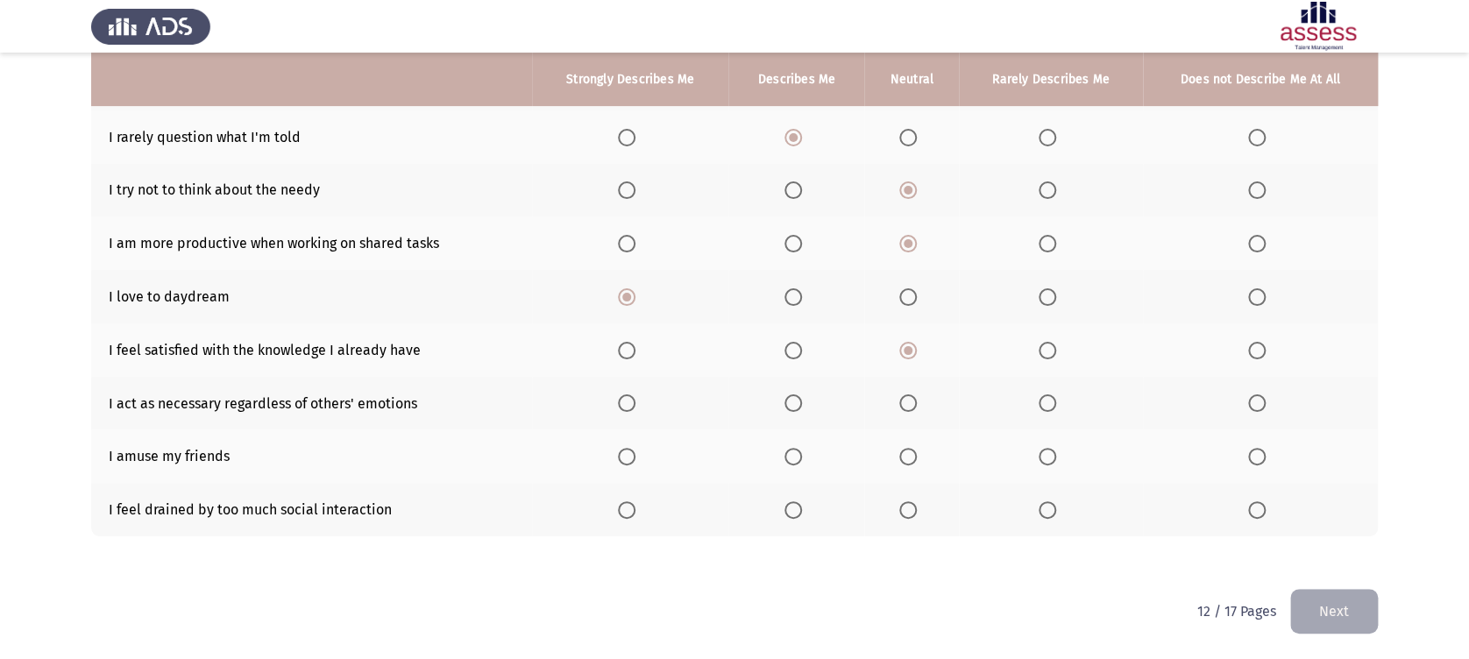
click at [790, 399] on span "Select an option" at bounding box center [793, 403] width 18 height 18
click at [790, 399] on input "Select an option" at bounding box center [793, 403] width 18 height 18
click at [627, 453] on span "Select an option" at bounding box center [627, 457] width 18 height 18
click at [627, 453] on input "Select an option" at bounding box center [627, 457] width 18 height 18
click at [623, 514] on span "Select an option" at bounding box center [627, 510] width 18 height 18
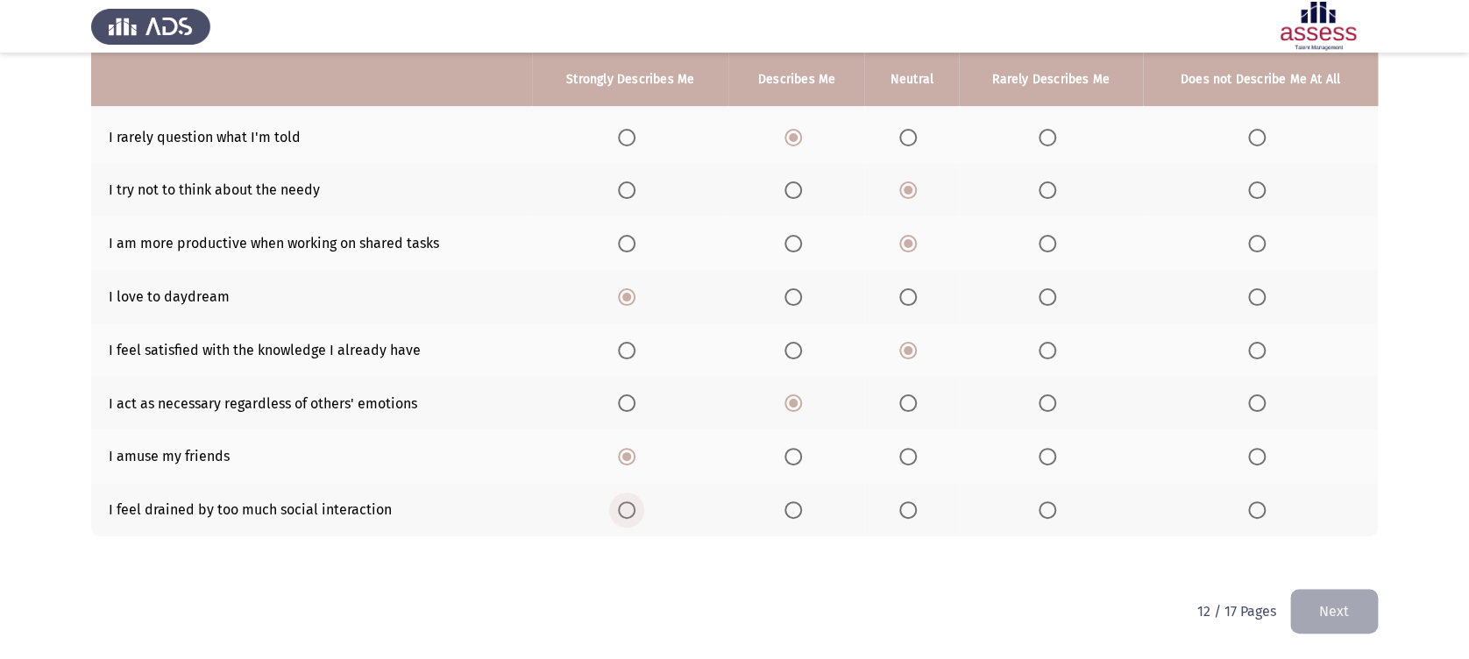
click at [623, 514] on input "Select an option" at bounding box center [627, 510] width 18 height 18
click at [1322, 617] on button "Next" at bounding box center [1334, 611] width 88 height 45
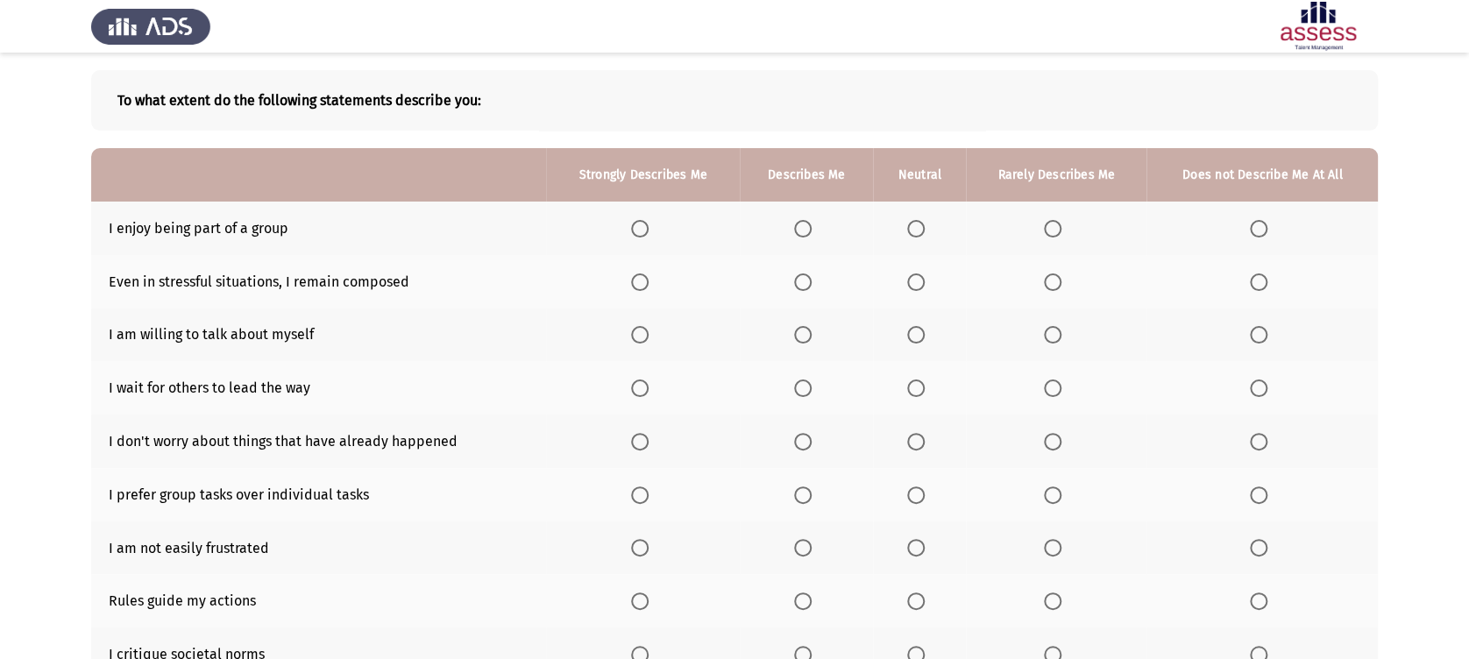
scroll to position [155, 0]
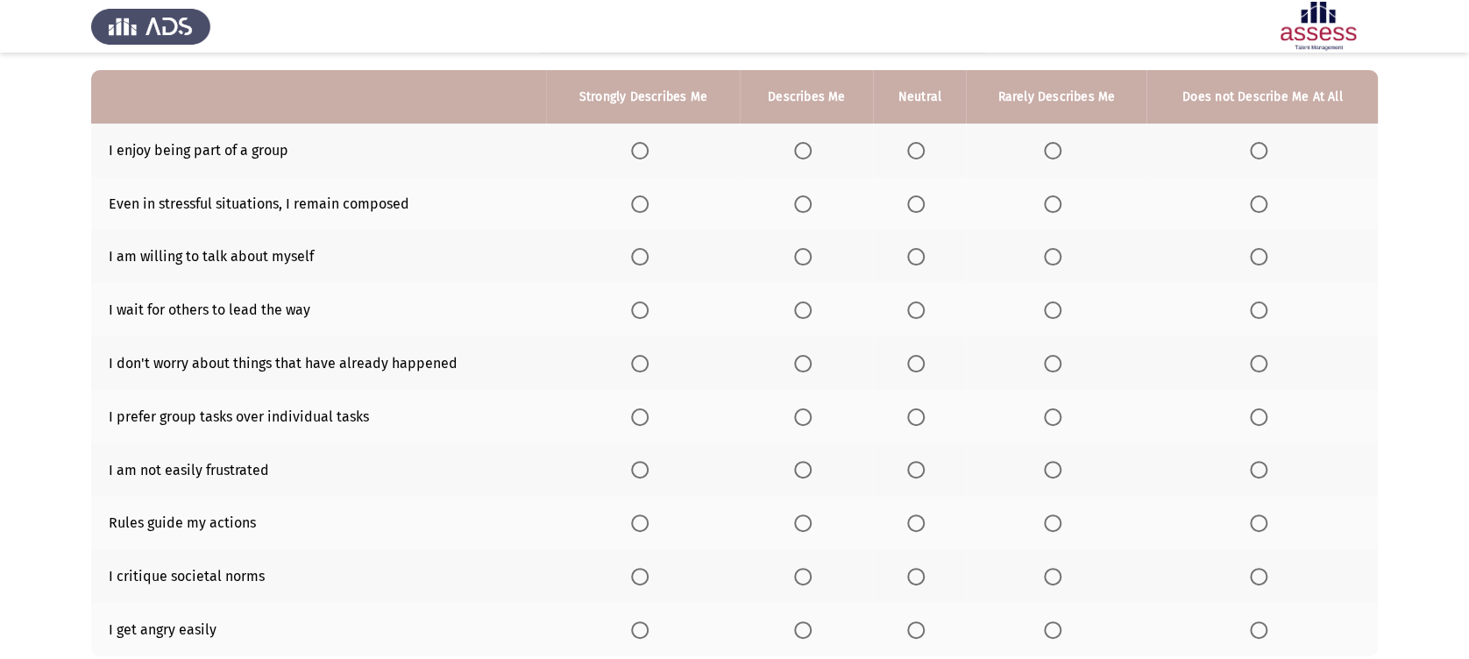
click at [904, 145] on th at bounding box center [919, 150] width 93 height 53
click at [921, 148] on span "Select an option" at bounding box center [916, 151] width 18 height 18
click at [921, 148] on input "Select an option" at bounding box center [916, 151] width 18 height 18
click at [810, 203] on span "Select an option" at bounding box center [803, 204] width 18 height 18
click at [810, 203] on input "Select an option" at bounding box center [803, 204] width 18 height 18
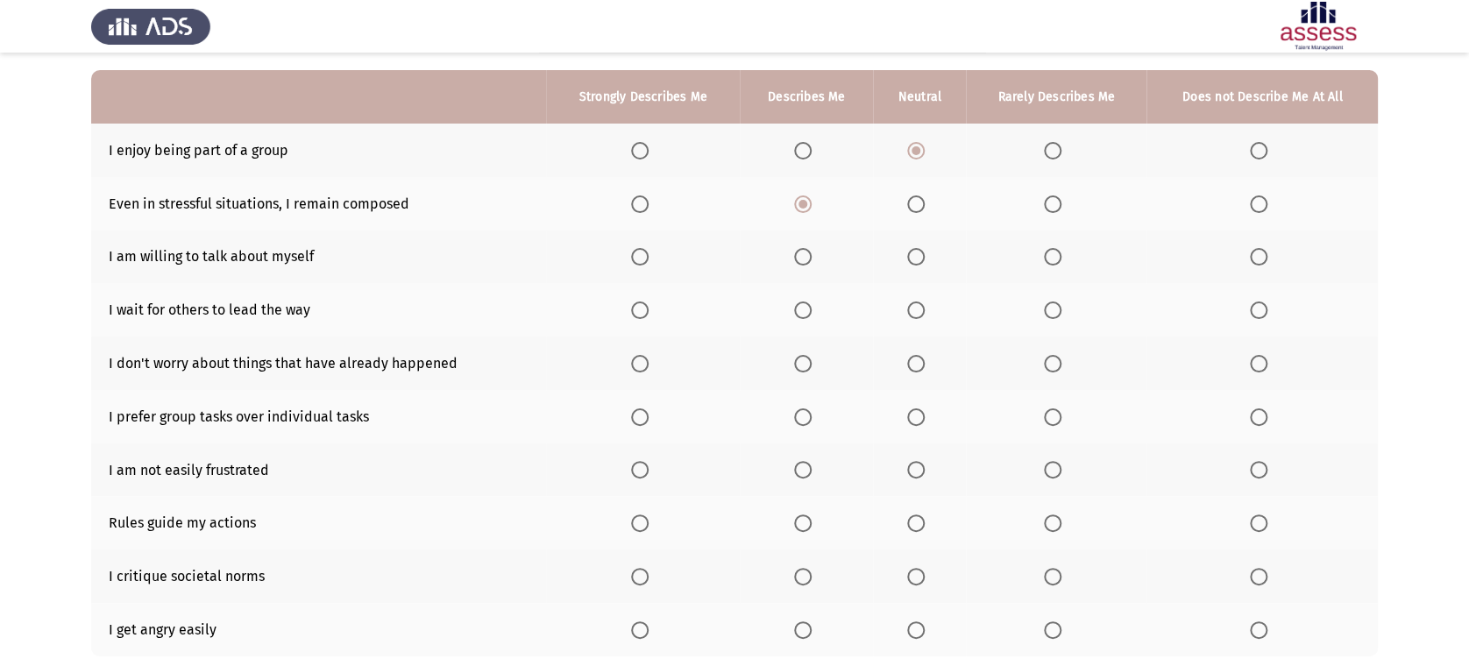
click at [812, 264] on span "Select an option" at bounding box center [803, 257] width 18 height 18
click at [812, 264] on input "Select an option" at bounding box center [803, 257] width 18 height 18
click at [908, 316] on span "Select an option" at bounding box center [916, 310] width 18 height 18
click at [908, 316] on input "Select an option" at bounding box center [916, 310] width 18 height 18
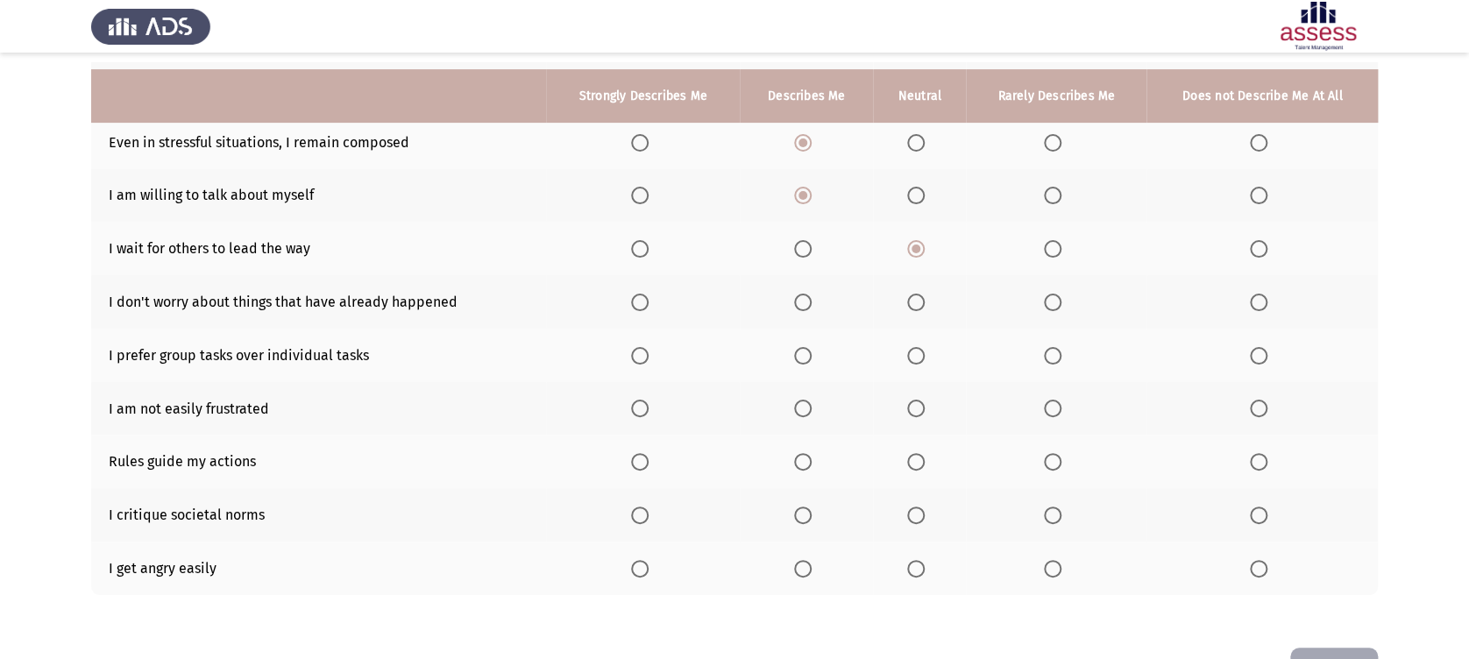
scroll to position [233, 0]
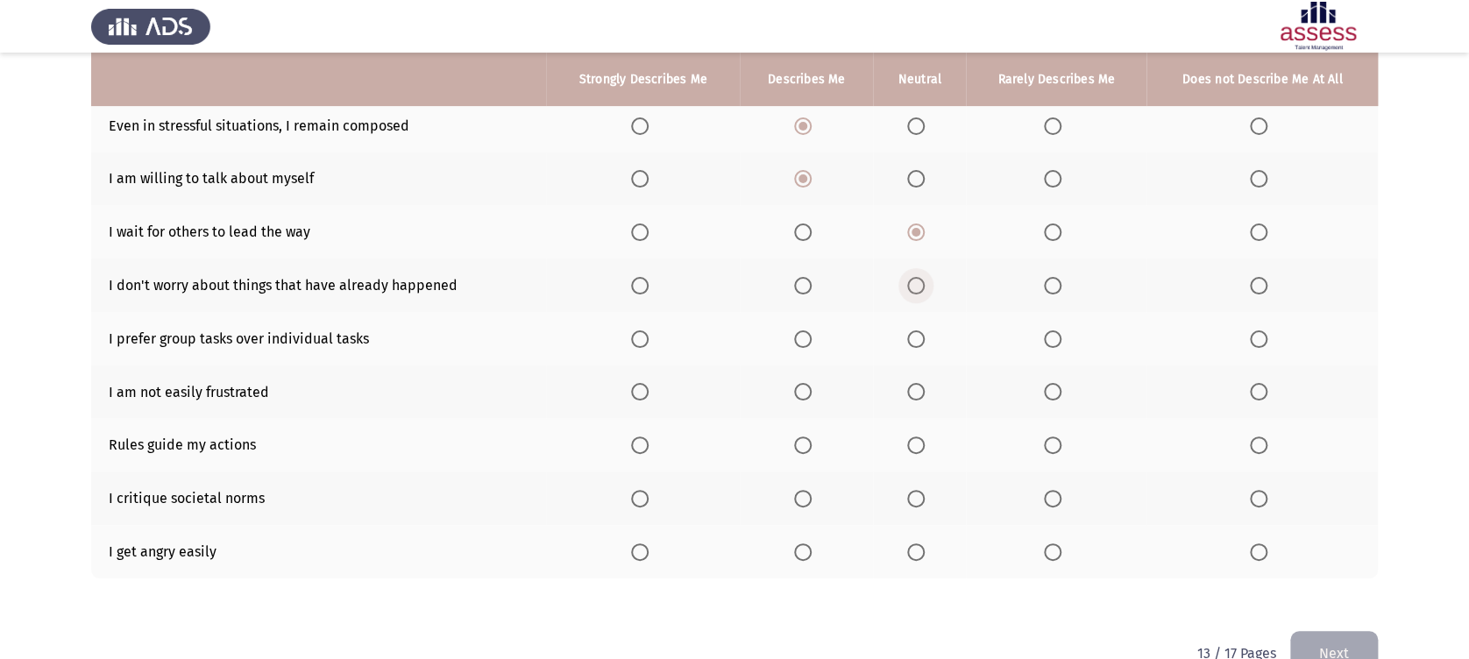
click at [918, 285] on span "Select an option" at bounding box center [916, 286] width 18 height 18
click at [918, 285] on input "Select an option" at bounding box center [916, 286] width 18 height 18
click at [805, 288] on span "Select an option" at bounding box center [803, 286] width 18 height 18
click at [805, 288] on input "Select an option" at bounding box center [803, 286] width 18 height 18
click at [913, 342] on span "Select an option" at bounding box center [916, 339] width 18 height 18
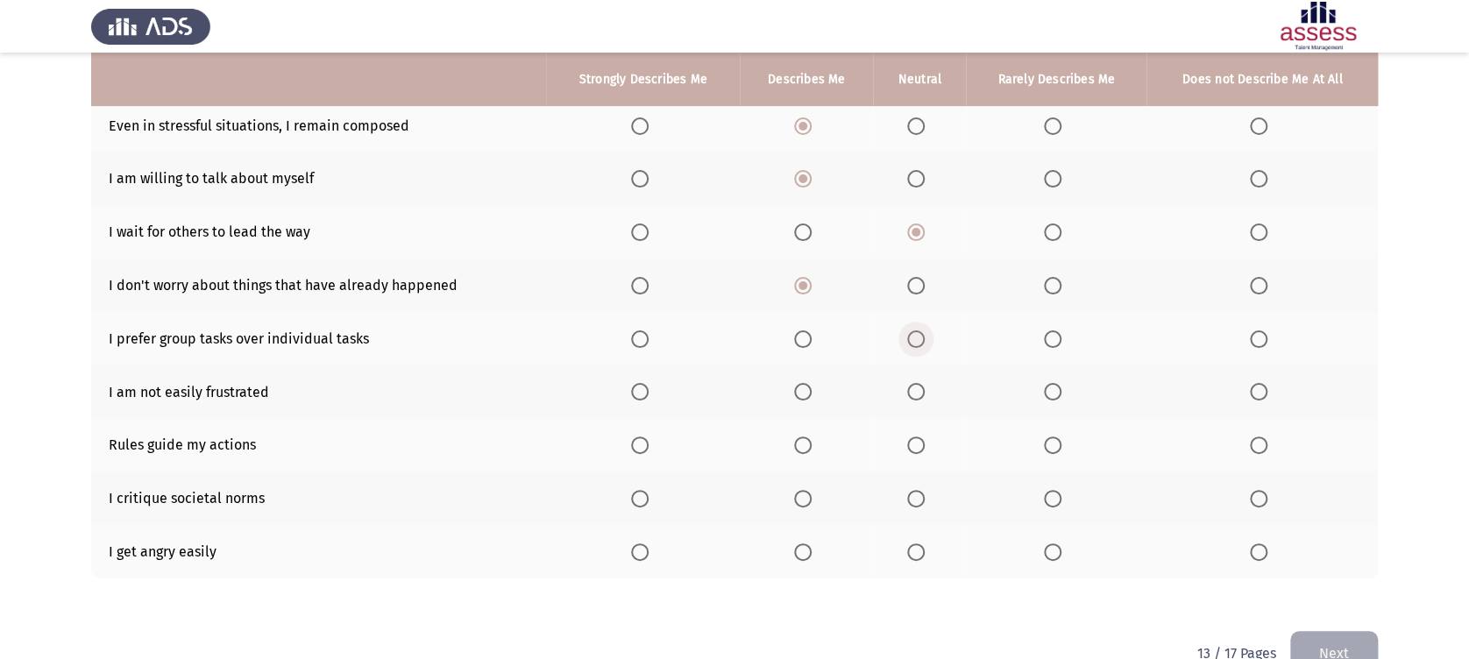
click at [913, 342] on input "Select an option" at bounding box center [916, 339] width 18 height 18
click at [911, 392] on span "Select an option" at bounding box center [916, 392] width 18 height 18
click at [911, 392] on input "Select an option" at bounding box center [916, 392] width 18 height 18
click at [1059, 452] on span "Select an option" at bounding box center [1053, 445] width 18 height 18
click at [1059, 452] on input "Select an option" at bounding box center [1053, 445] width 18 height 18
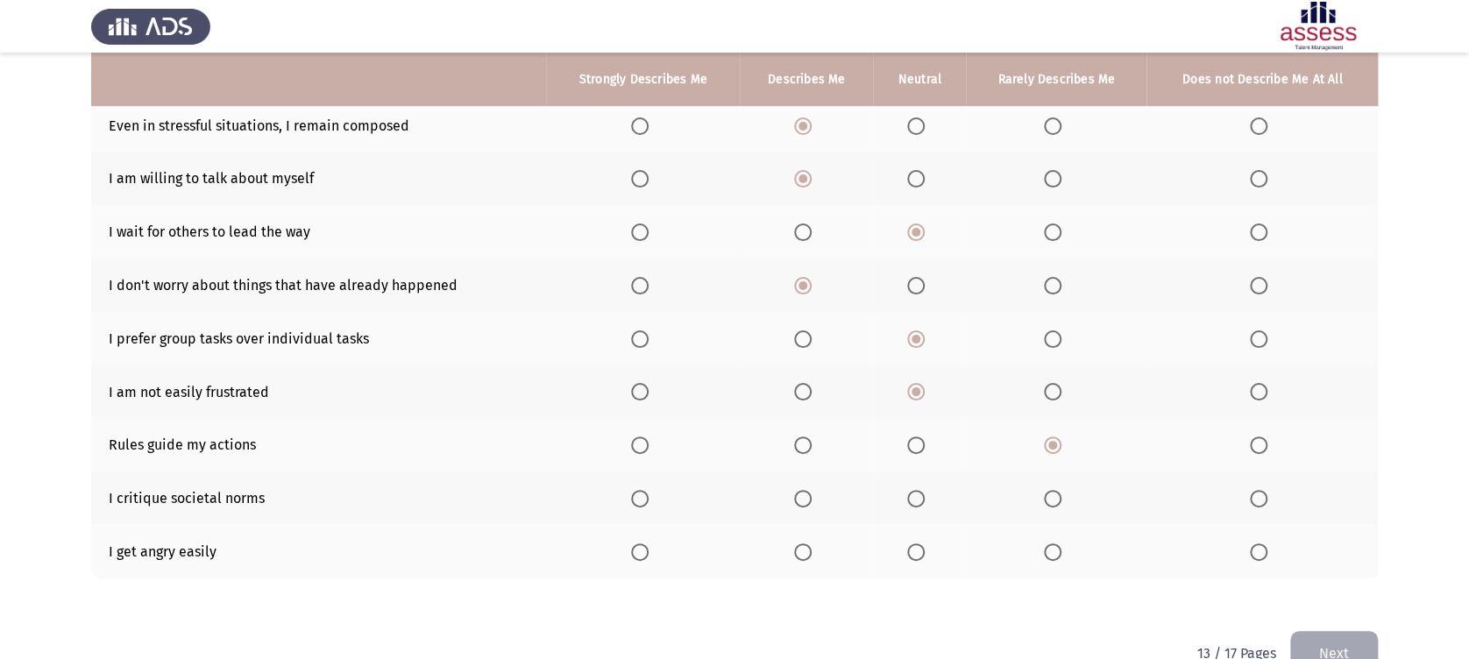
click at [922, 506] on span "Select an option" at bounding box center [916, 499] width 18 height 18
click at [922, 506] on input "Select an option" at bounding box center [916, 499] width 18 height 18
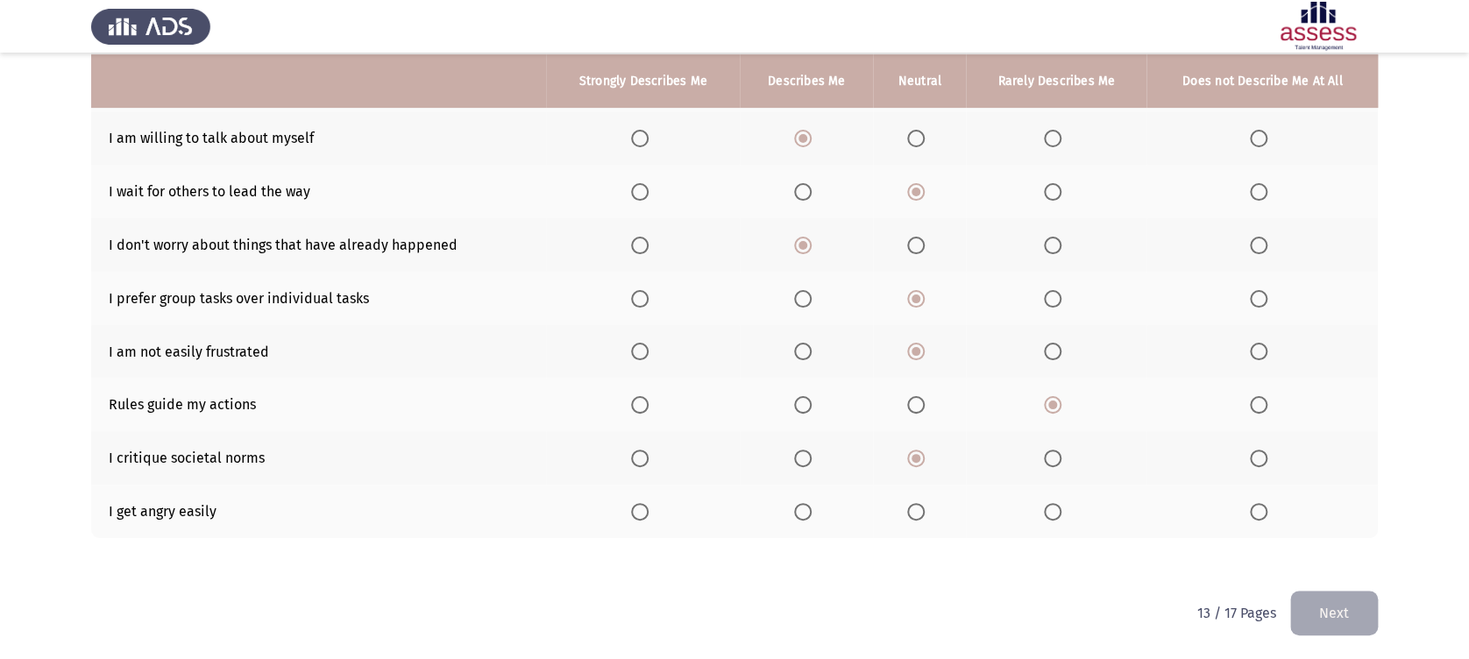
scroll to position [276, 0]
click at [805, 512] on span "Select an option" at bounding box center [803, 510] width 18 height 18
click at [805, 512] on input "Select an option" at bounding box center [803, 510] width 18 height 18
drag, startPoint x: 1313, startPoint y: 624, endPoint x: 1125, endPoint y: 551, distance: 201.2
click at [1314, 621] on button "Next" at bounding box center [1334, 611] width 88 height 45
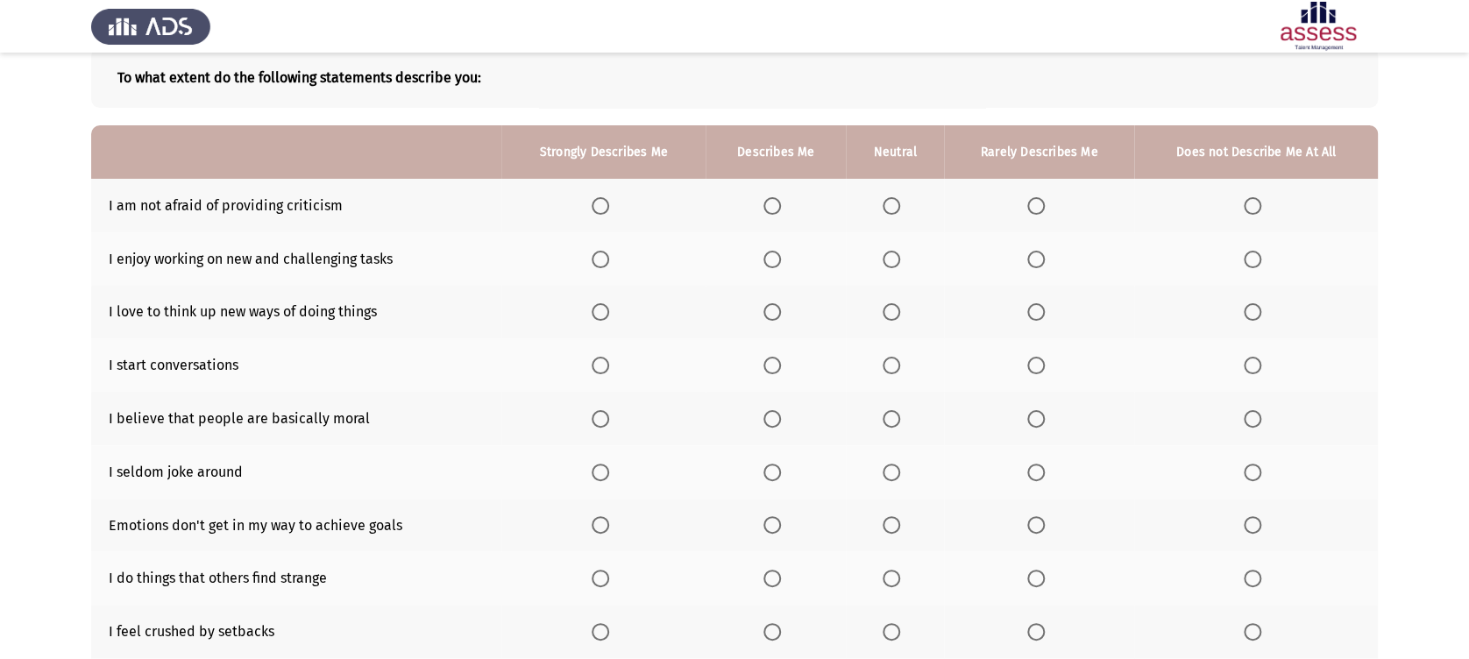
scroll to position [155, 0]
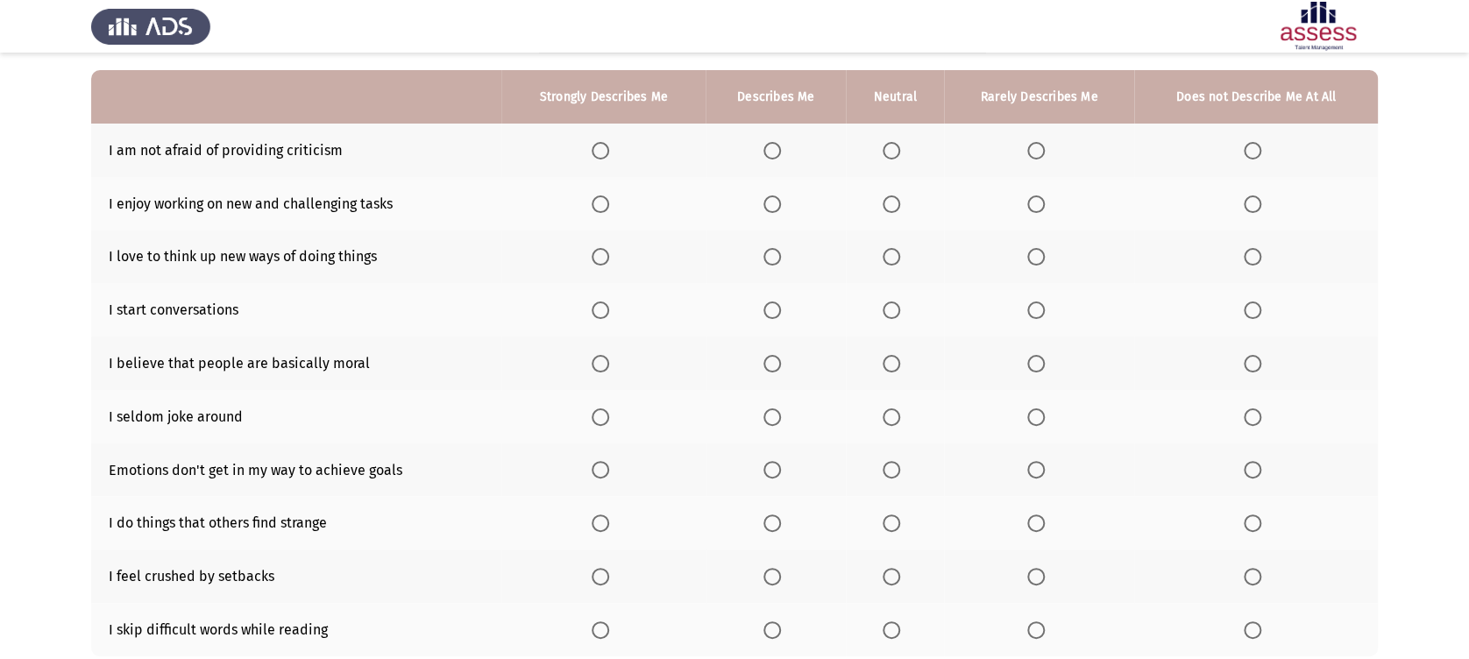
click at [771, 152] on span "Select an option" at bounding box center [772, 151] width 18 height 18
click at [771, 152] on input "Select an option" at bounding box center [772, 151] width 18 height 18
click at [597, 203] on span "Select an option" at bounding box center [601, 204] width 18 height 18
click at [597, 203] on input "Select an option" at bounding box center [601, 204] width 18 height 18
click at [608, 266] on th at bounding box center [603, 256] width 204 height 53
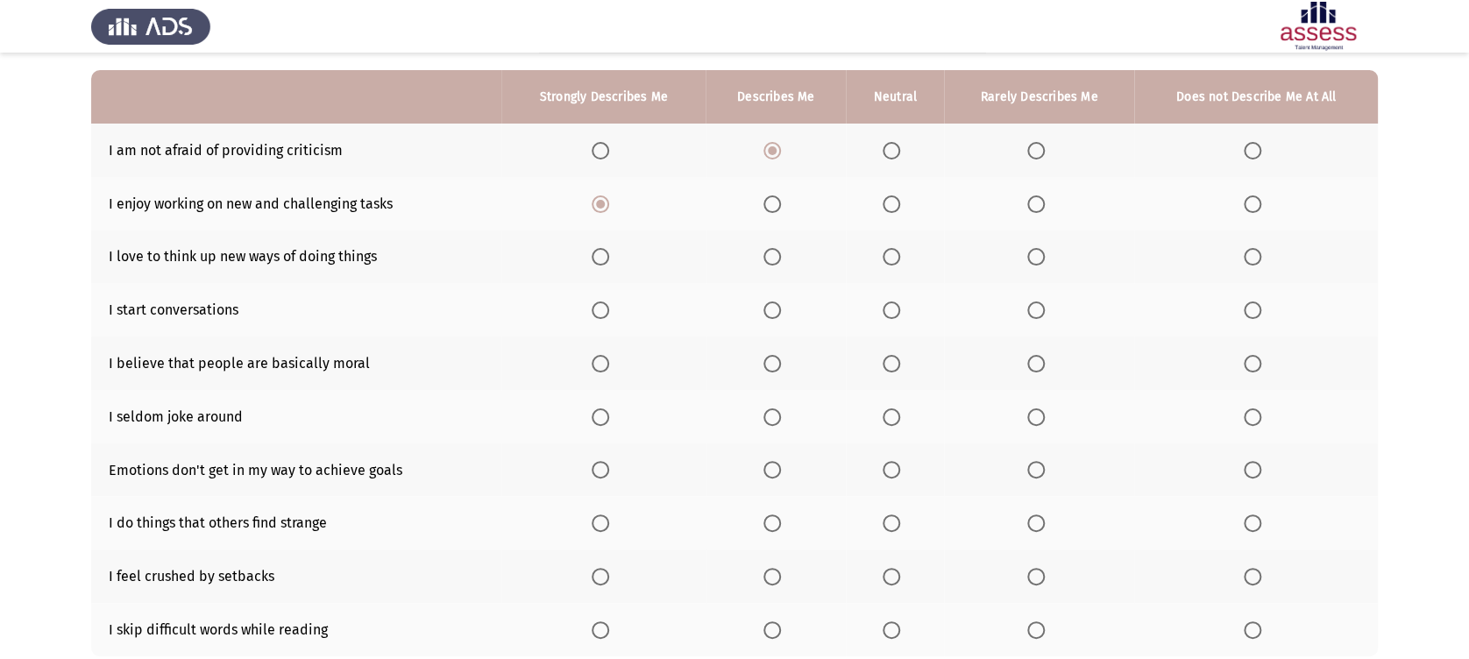
click at [760, 307] on th at bounding box center [775, 309] width 140 height 53
click at [767, 304] on span "Select an option" at bounding box center [772, 310] width 18 height 18
click at [767, 304] on input "Select an option" at bounding box center [772, 310] width 18 height 18
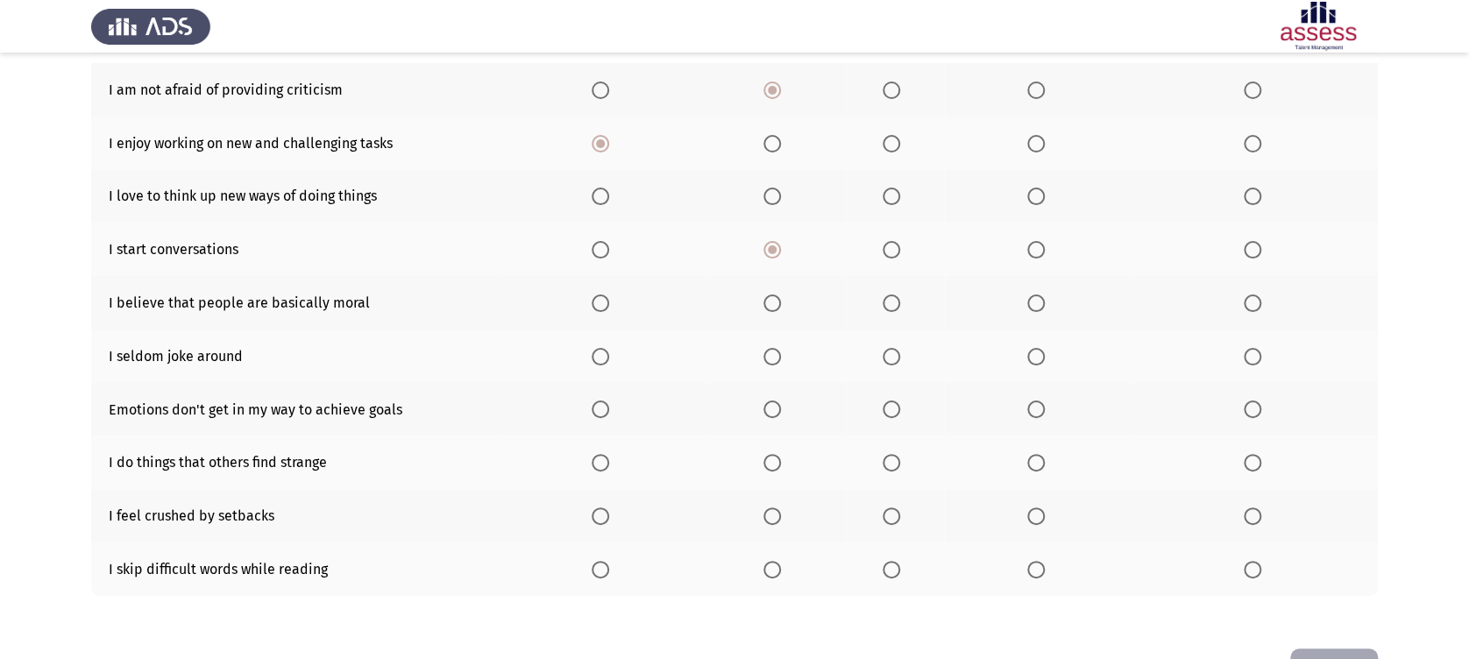
scroll to position [233, 0]
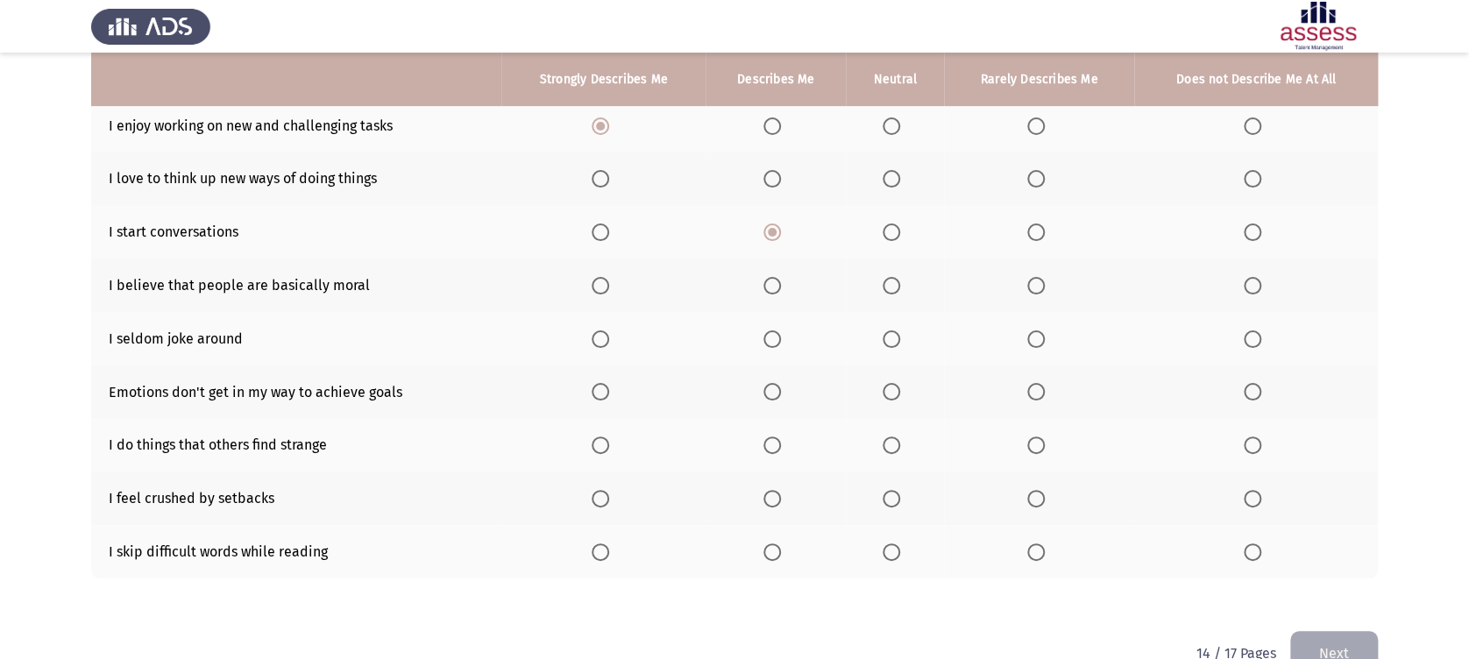
click at [886, 280] on span "Select an option" at bounding box center [891, 286] width 18 height 18
click at [886, 280] on input "Select an option" at bounding box center [891, 286] width 18 height 18
click at [774, 337] on span "Select an option" at bounding box center [772, 339] width 18 height 18
click at [774, 337] on input "Select an option" at bounding box center [772, 339] width 18 height 18
click at [869, 393] on th at bounding box center [895, 391] width 98 height 53
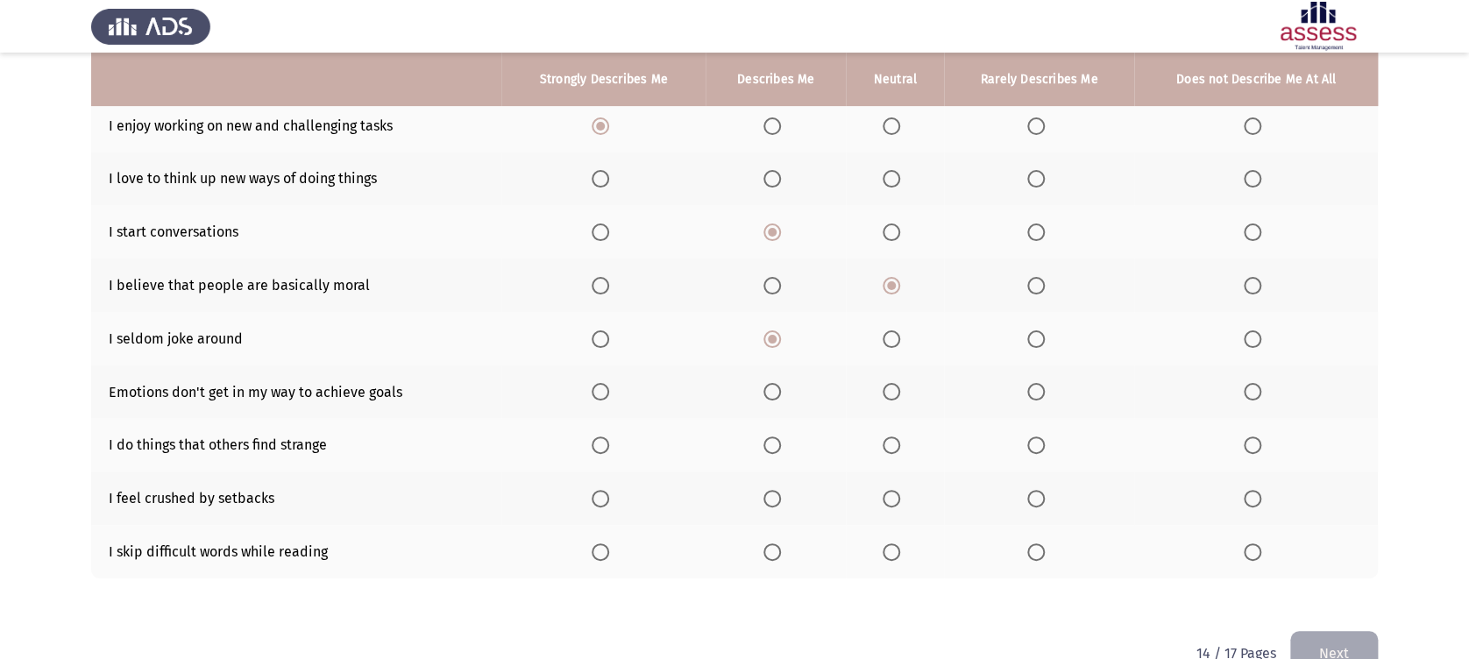
click at [888, 393] on span "Select an option" at bounding box center [891, 392] width 18 height 18
click at [888, 393] on input "Select an option" at bounding box center [891, 392] width 18 height 18
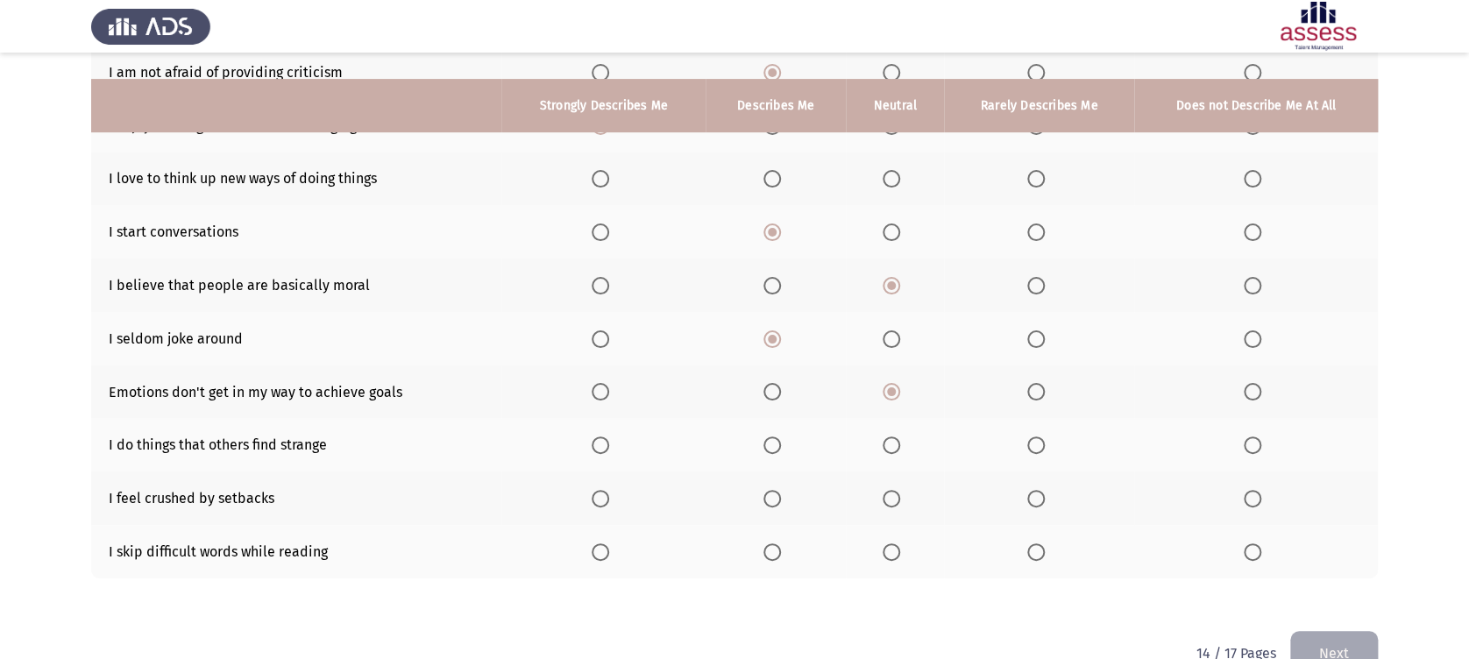
scroll to position [276, 0]
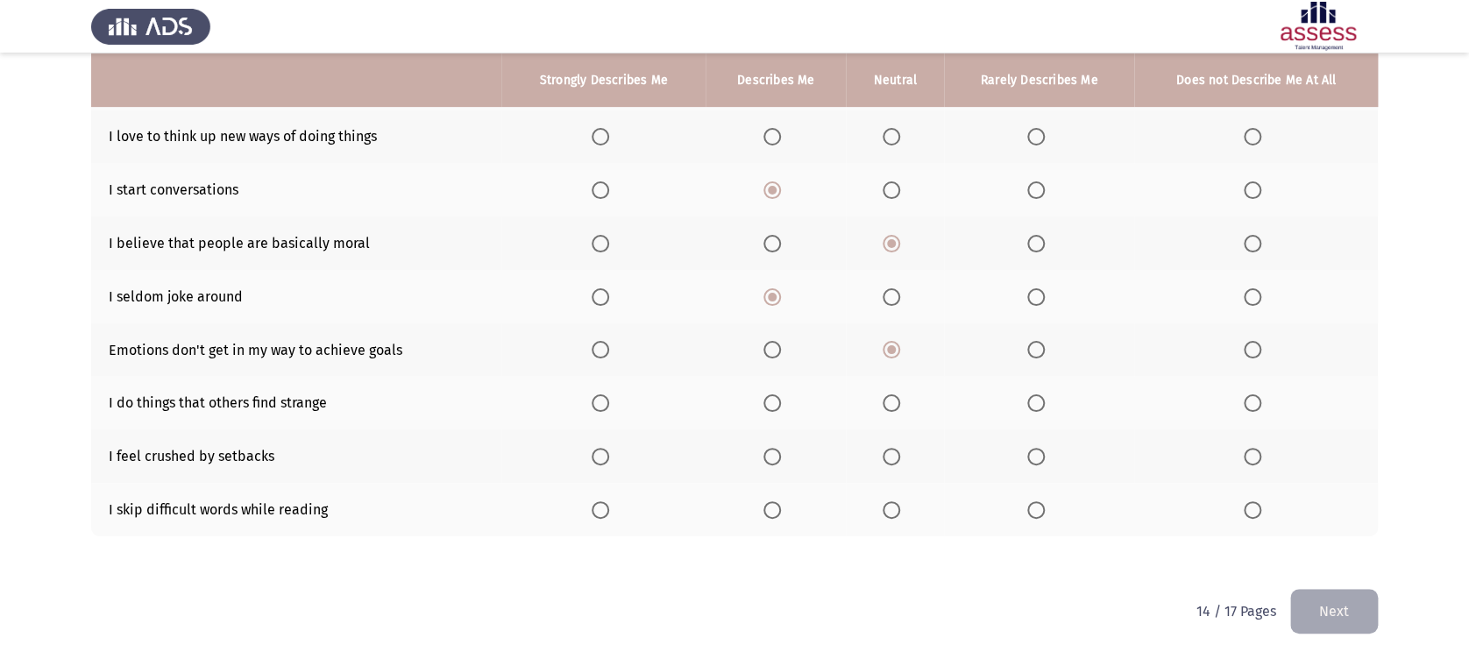
click at [597, 398] on span "Select an option" at bounding box center [601, 403] width 18 height 18
click at [597, 398] on input "Select an option" at bounding box center [601, 403] width 18 height 18
click at [902, 449] on label "Select an option" at bounding box center [894, 457] width 25 height 18
click at [900, 449] on input "Select an option" at bounding box center [891, 457] width 18 height 18
click at [1262, 507] on label "Select an option" at bounding box center [1256, 510] width 25 height 18
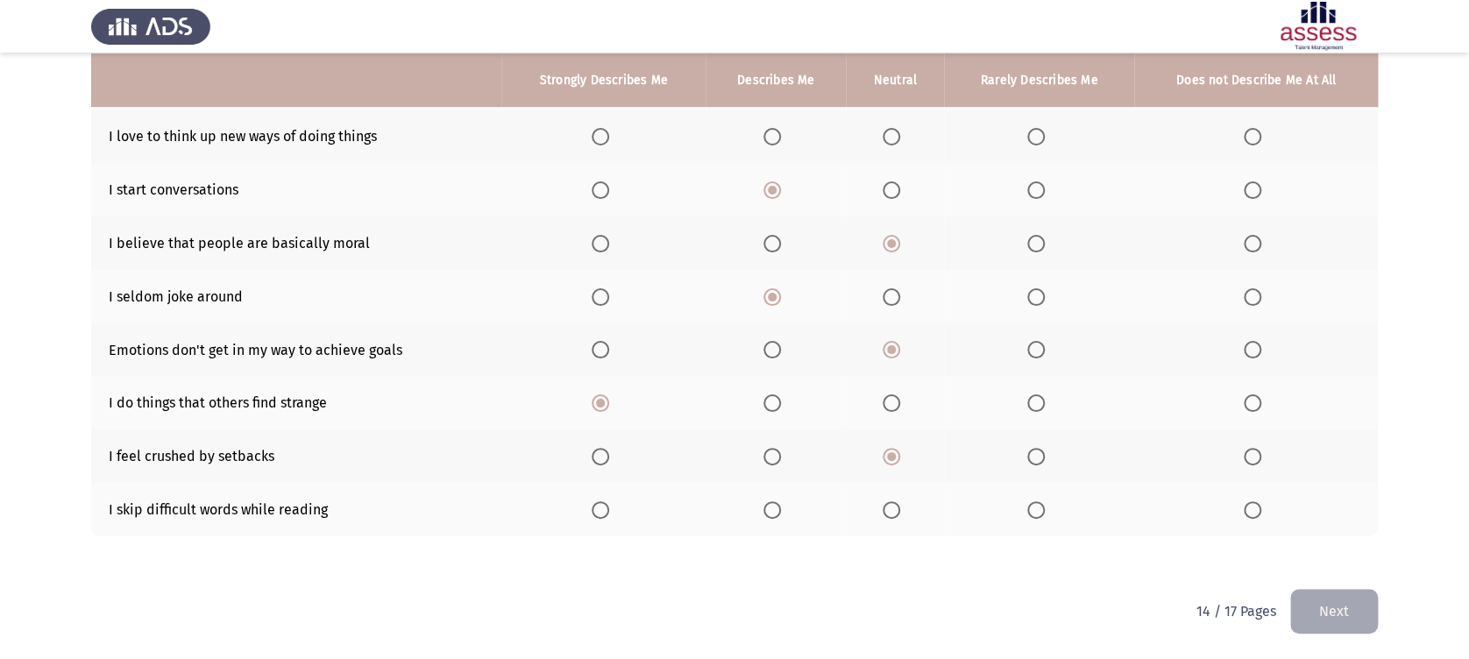
click at [1261, 507] on input "Select an option" at bounding box center [1253, 510] width 18 height 18
click at [1035, 501] on span "Select an option" at bounding box center [1036, 510] width 18 height 18
click at [1035, 501] on input "Select an option" at bounding box center [1036, 510] width 18 height 18
click at [1090, 540] on div "To what extent do the following statements describe you: Strongly Describes Me …" at bounding box center [734, 213] width 1287 height 717
click at [599, 137] on span "Select an option" at bounding box center [601, 137] width 18 height 18
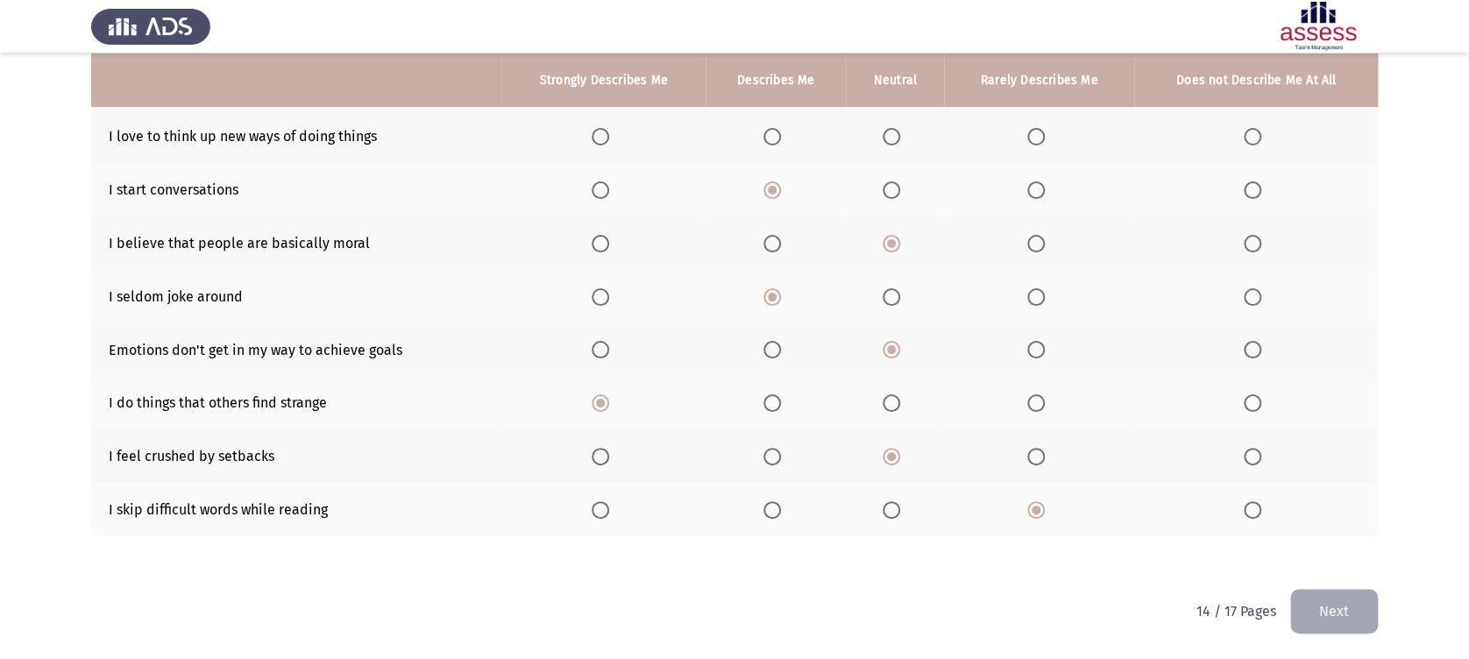
click at [599, 137] on input "Select an option" at bounding box center [601, 137] width 18 height 18
click at [1327, 613] on button "Next" at bounding box center [1334, 611] width 88 height 45
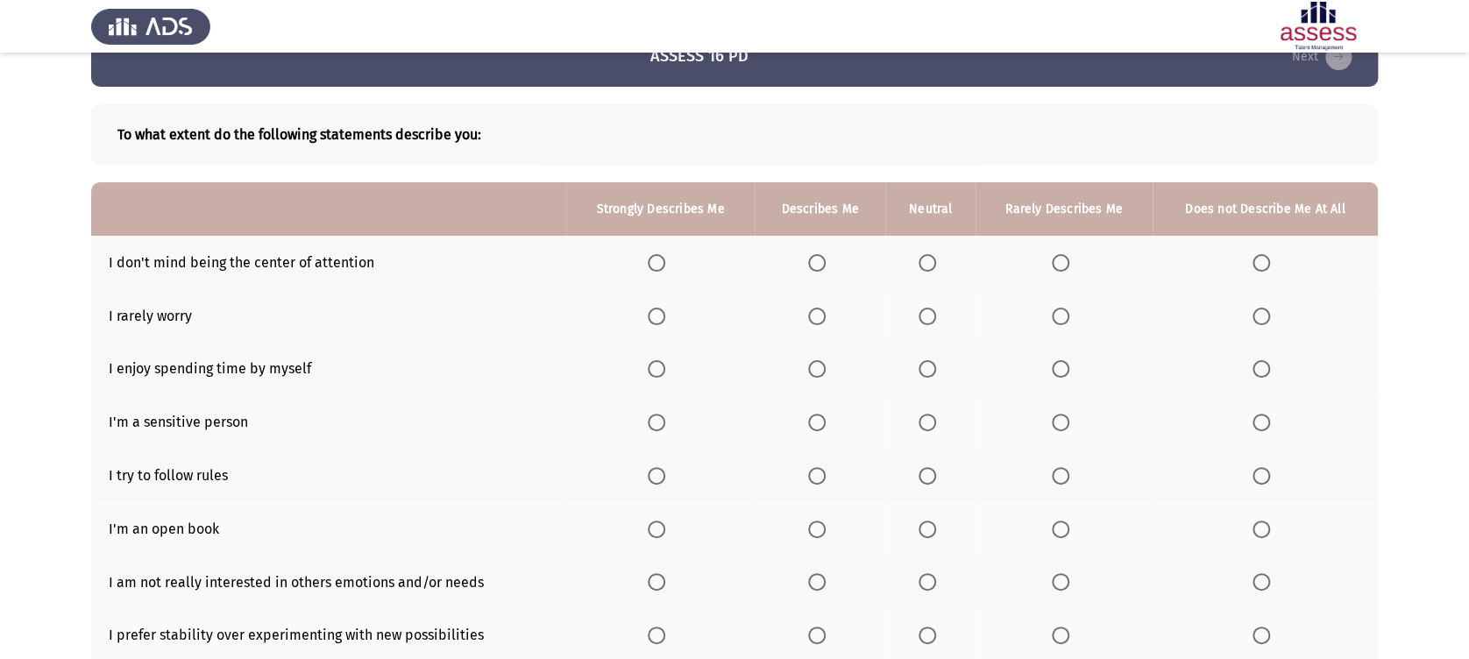
scroll to position [155, 0]
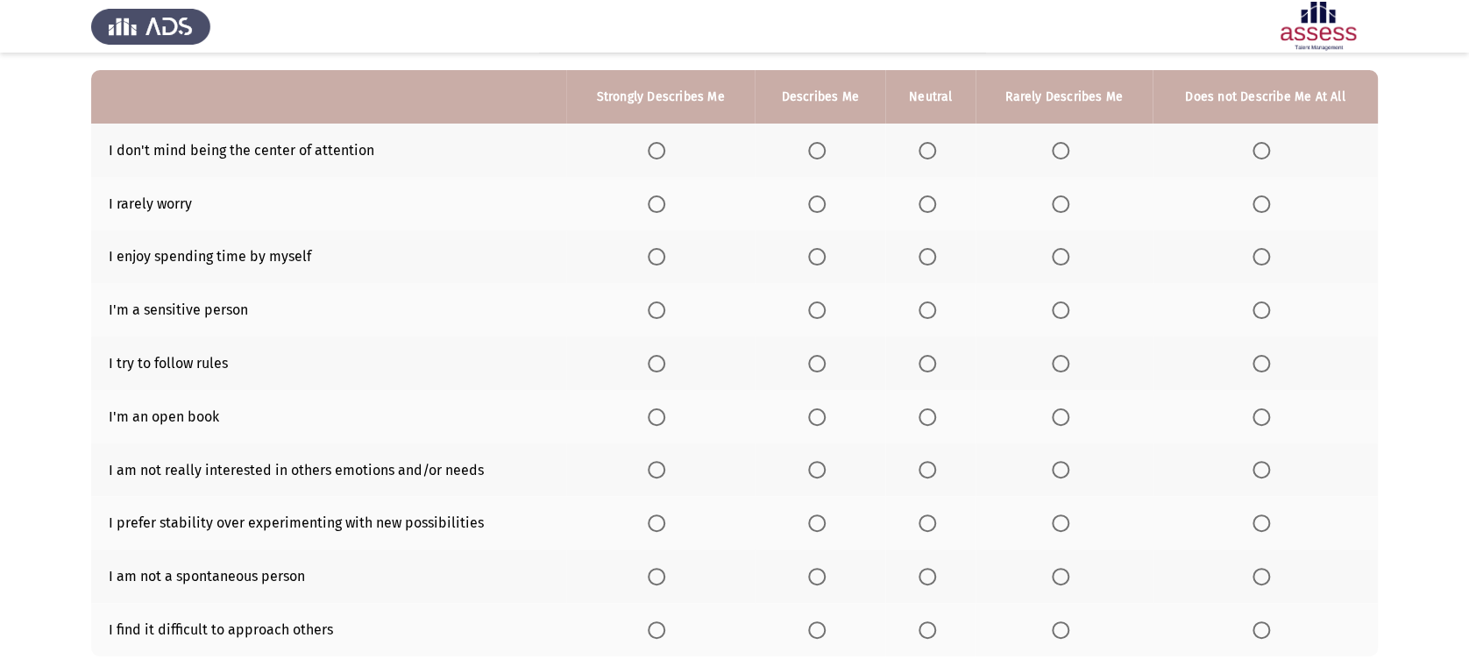
click at [1259, 152] on span "Select an option" at bounding box center [1261, 151] width 18 height 18
click at [1259, 152] on input "Select an option" at bounding box center [1261, 151] width 18 height 18
click at [1062, 155] on span "Select an option" at bounding box center [1061, 151] width 18 height 18
click at [1062, 155] on input "Select an option" at bounding box center [1061, 151] width 18 height 18
click at [936, 209] on span "Select an option" at bounding box center [927, 204] width 18 height 18
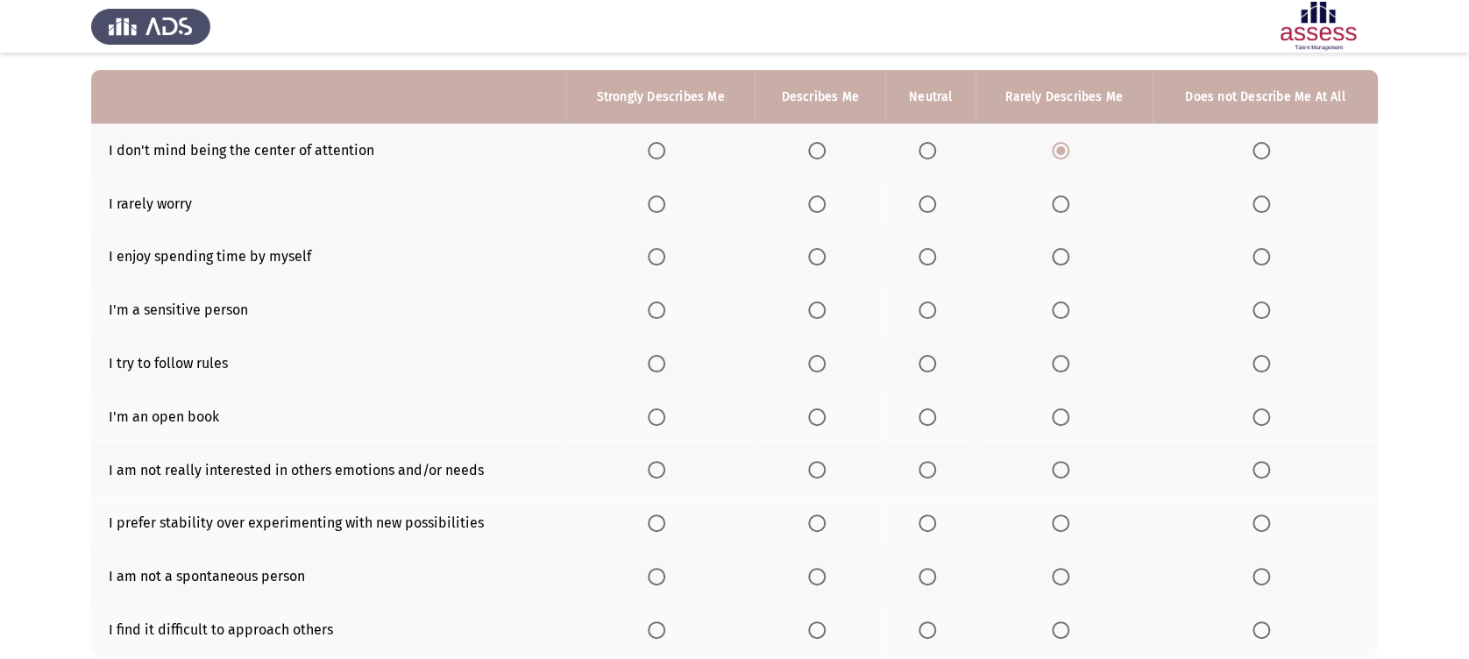
click at [936, 209] on input "Select an option" at bounding box center [927, 204] width 18 height 18
click at [672, 257] on label "Select an option" at bounding box center [660, 257] width 25 height 18
click at [665, 257] on input "Select an option" at bounding box center [657, 257] width 18 height 18
click at [826, 315] on span "Select an option" at bounding box center [817, 310] width 18 height 18
click at [826, 315] on input "Select an option" at bounding box center [817, 310] width 18 height 18
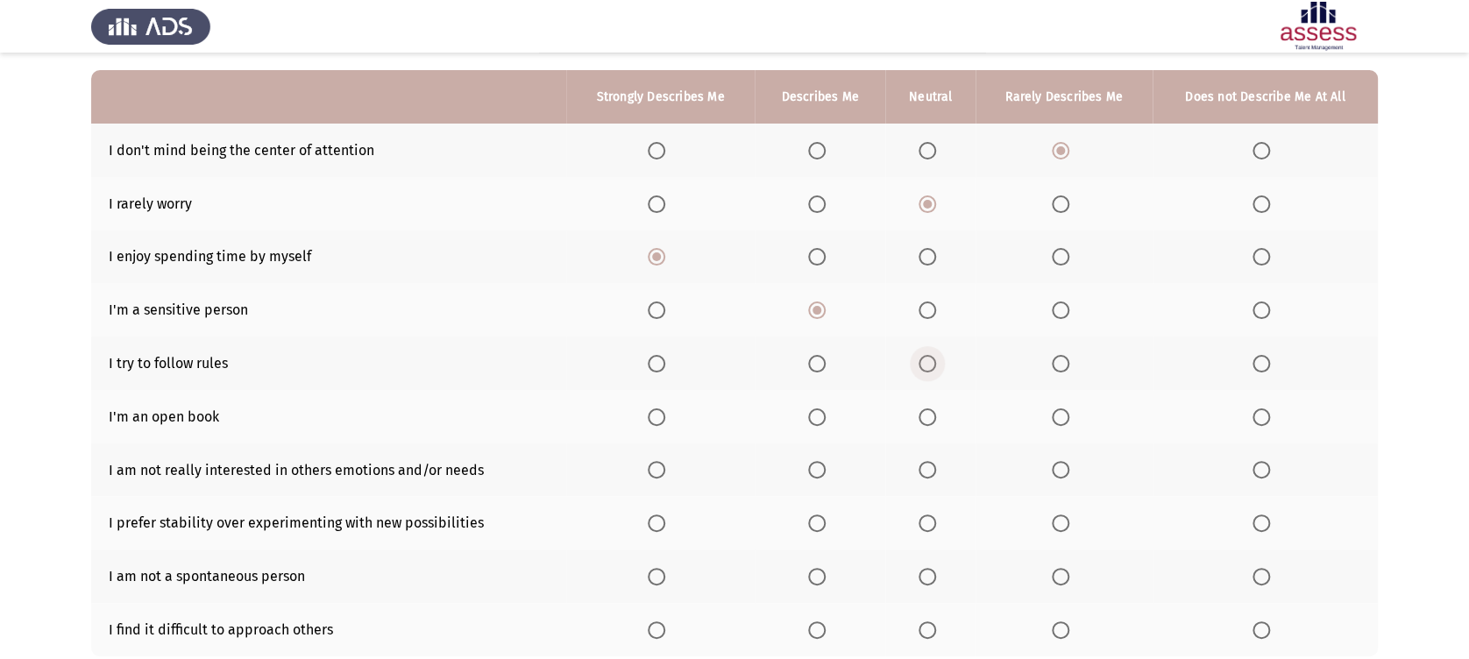
click at [933, 360] on span "Select an option" at bounding box center [927, 364] width 18 height 18
click at [933, 360] on input "Select an option" at bounding box center [927, 364] width 18 height 18
click at [1074, 420] on label "Select an option" at bounding box center [1064, 417] width 25 height 18
click at [1069, 420] on input "Select an option" at bounding box center [1061, 417] width 18 height 18
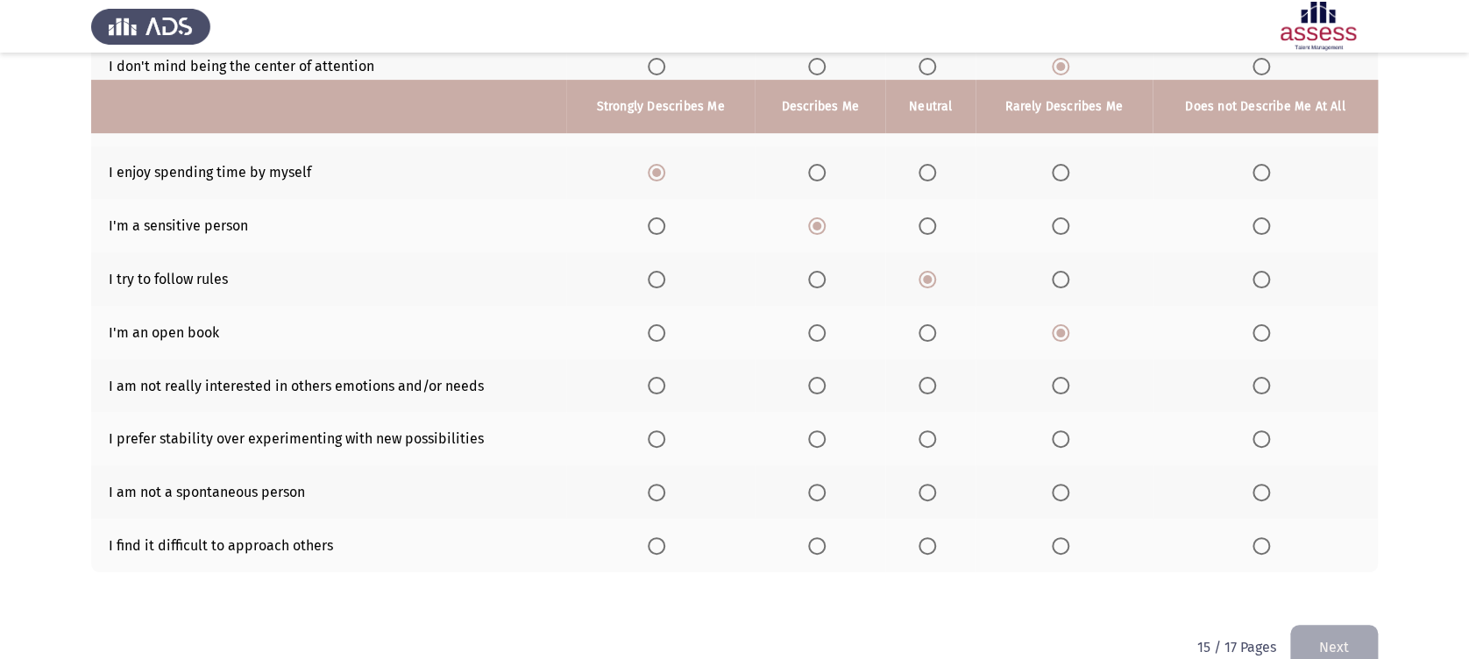
scroll to position [276, 0]
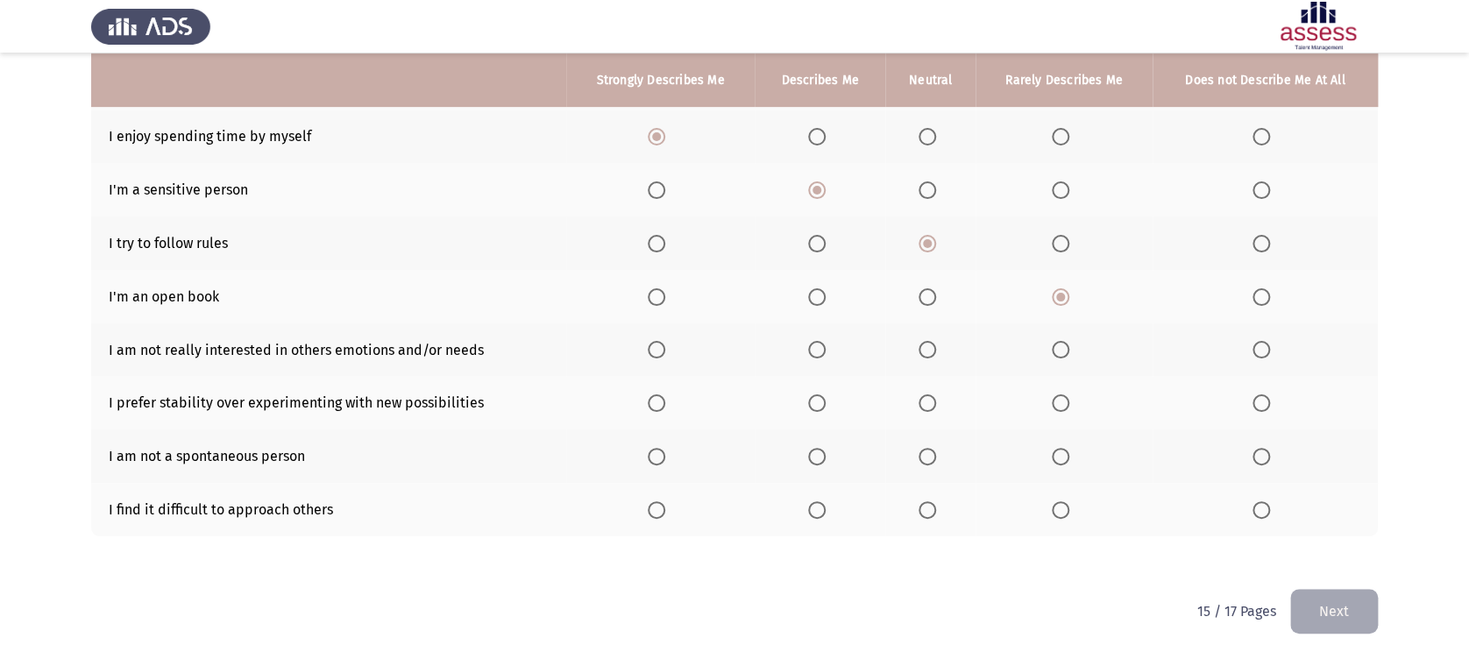
click at [936, 356] on span "Select an option" at bounding box center [927, 350] width 18 height 18
click at [936, 356] on input "Select an option" at bounding box center [927, 350] width 18 height 18
click at [1080, 351] on th at bounding box center [1063, 349] width 176 height 53
click at [1071, 351] on label "Select an option" at bounding box center [1064, 350] width 25 height 18
click at [1069, 351] on input "Select an option" at bounding box center [1061, 350] width 18 height 18
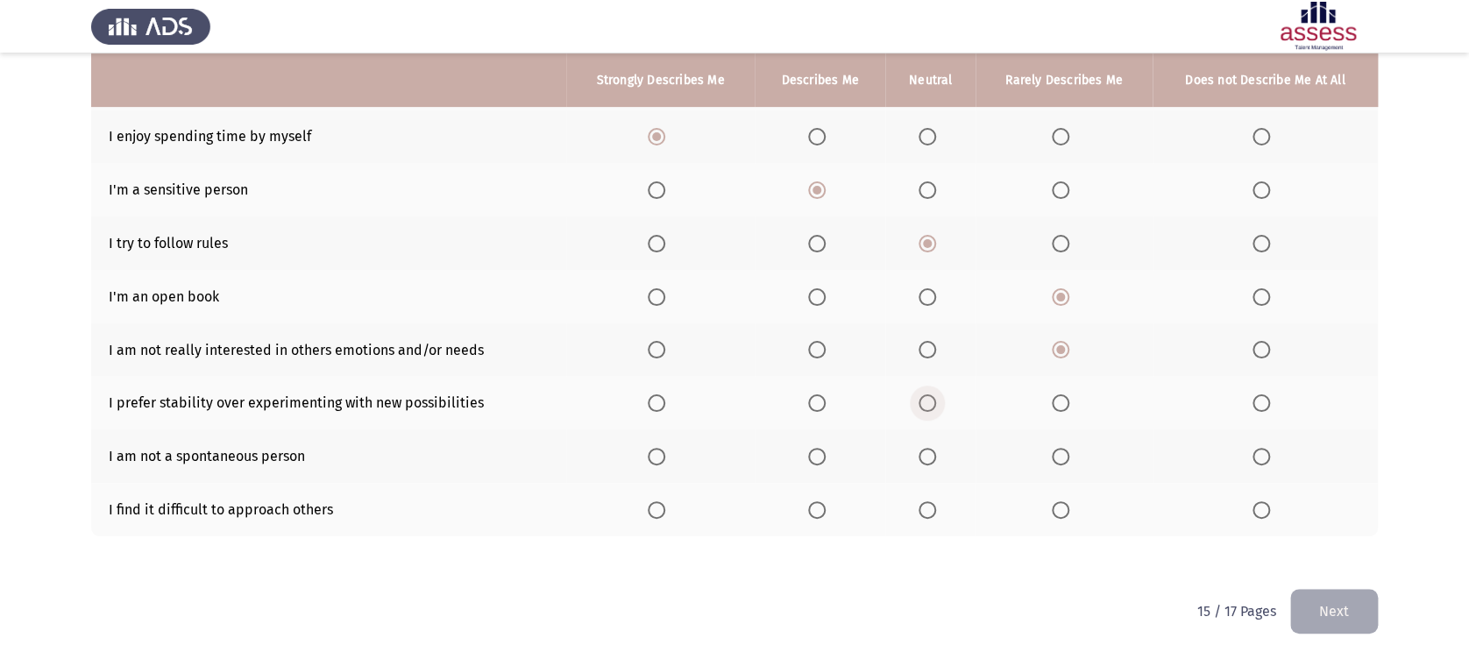
click at [939, 403] on label "Select an option" at bounding box center [930, 403] width 25 height 18
click at [936, 403] on input "Select an option" at bounding box center [927, 403] width 18 height 18
click at [1059, 458] on span "Select an option" at bounding box center [1061, 457] width 18 height 18
click at [1059, 458] on input "Select an option" at bounding box center [1061, 457] width 18 height 18
click at [939, 513] on label "Select an option" at bounding box center [930, 510] width 25 height 18
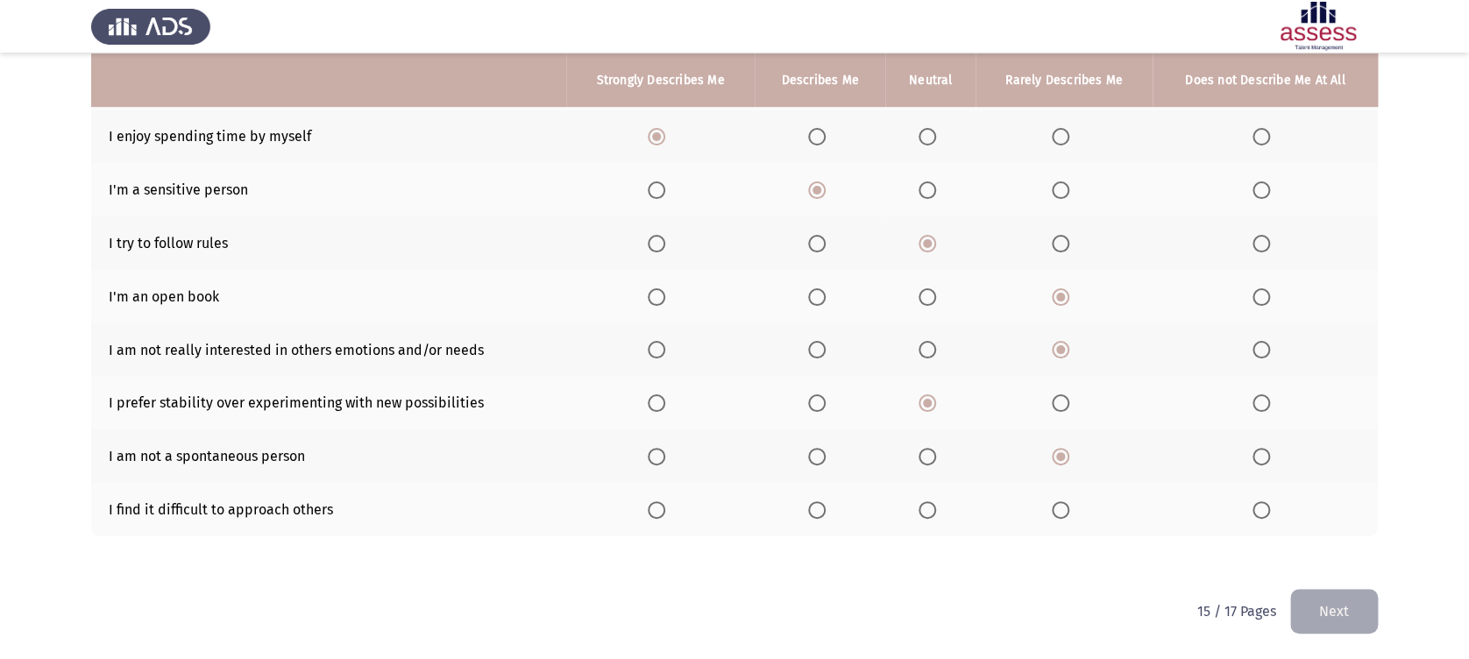
click at [936, 513] on input "Select an option" at bounding box center [927, 510] width 18 height 18
click at [1354, 615] on button "Next" at bounding box center [1334, 611] width 88 height 45
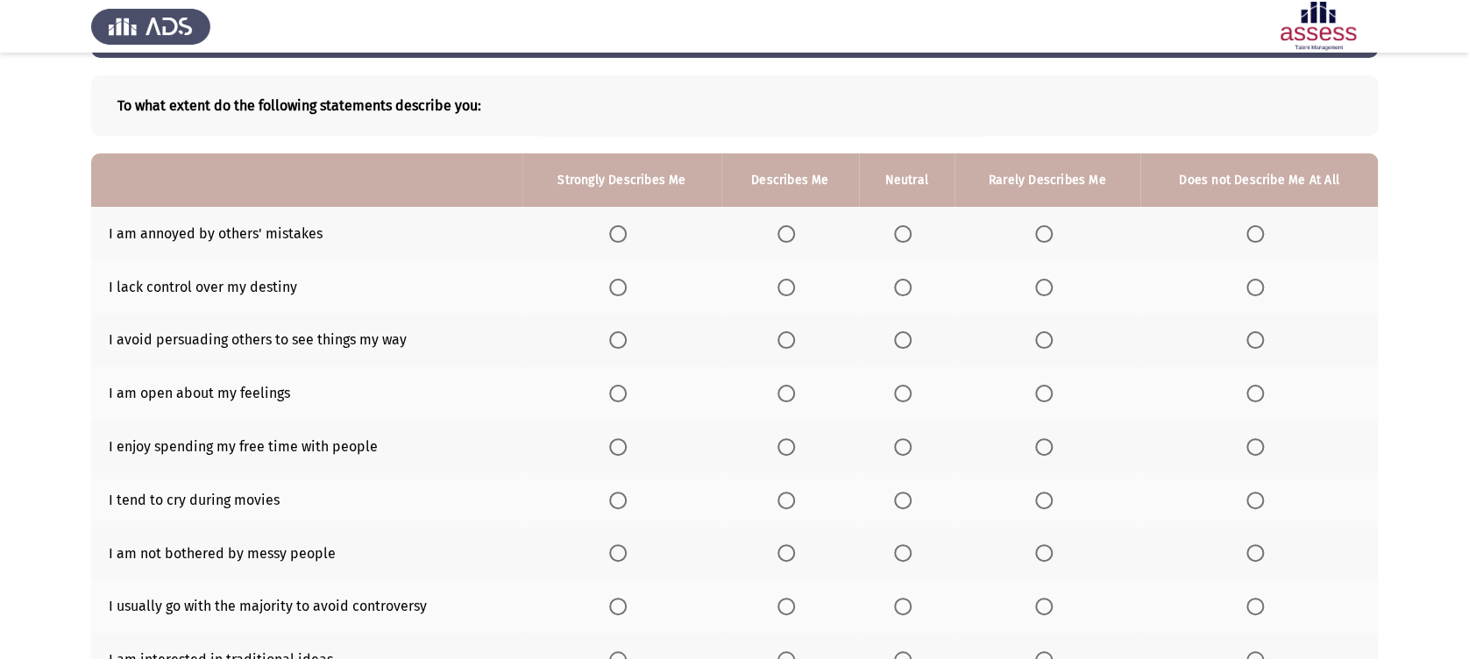
scroll to position [155, 0]
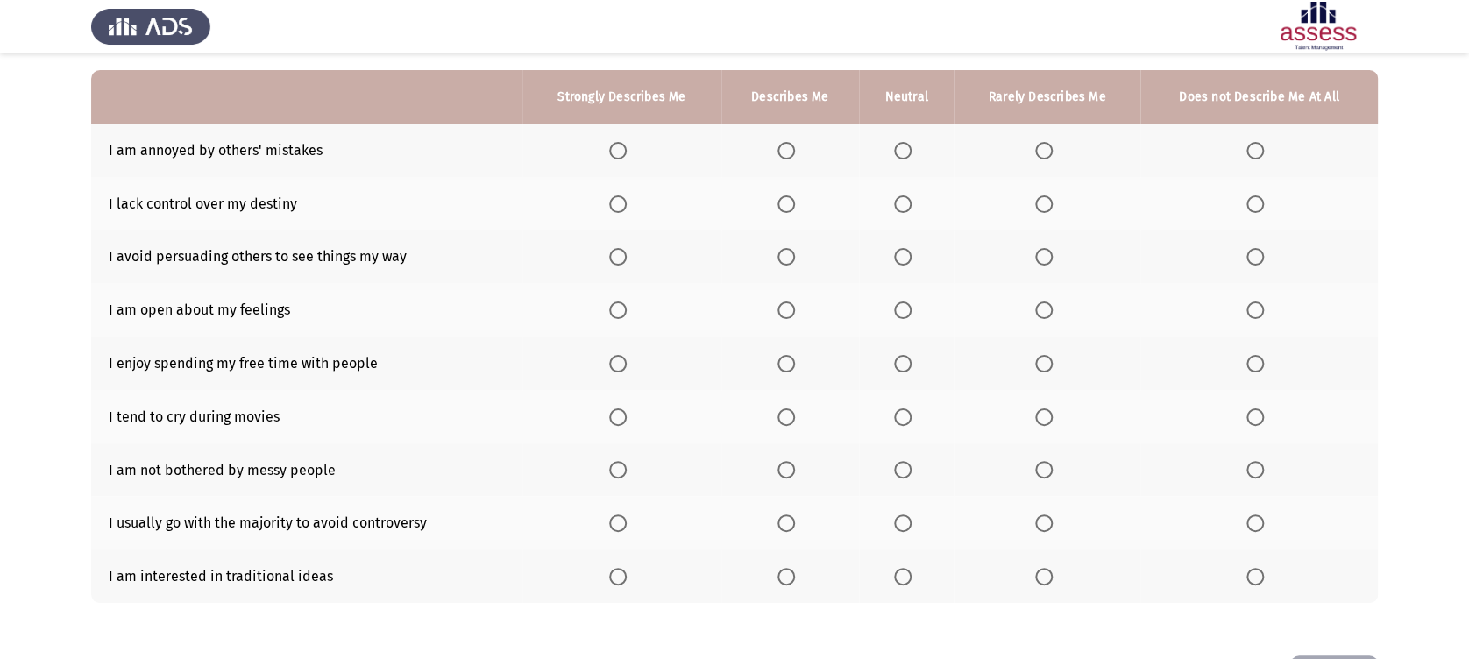
click at [795, 152] on span "Select an option" at bounding box center [786, 151] width 18 height 18
click at [795, 152] on input "Select an option" at bounding box center [786, 151] width 18 height 18
click at [899, 206] on span "Select an option" at bounding box center [903, 204] width 18 height 18
click at [899, 206] on input "Select an option" at bounding box center [903, 204] width 18 height 18
click at [904, 265] on span "Select an option" at bounding box center [903, 257] width 18 height 18
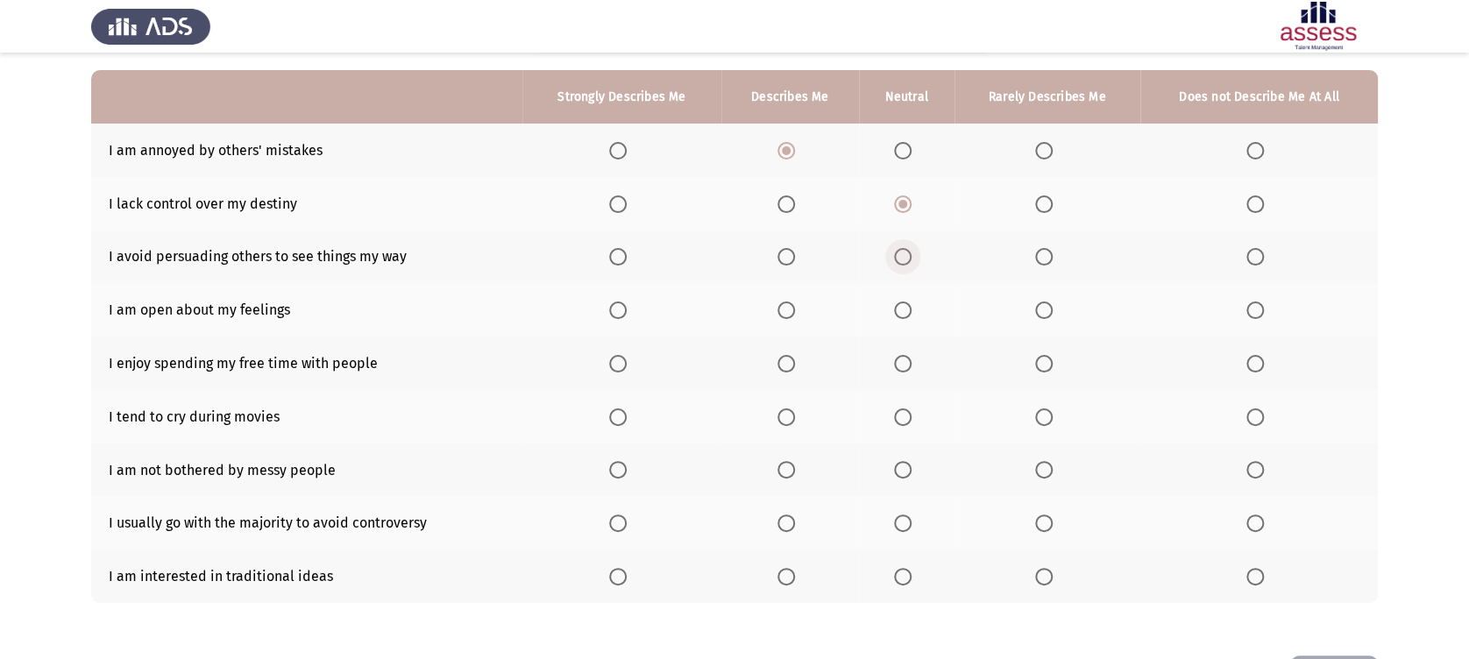
click at [904, 265] on input "Select an option" at bounding box center [903, 257] width 18 height 18
click at [795, 312] on span "Select an option" at bounding box center [786, 310] width 18 height 18
click at [795, 312] on input "Select an option" at bounding box center [786, 310] width 18 height 18
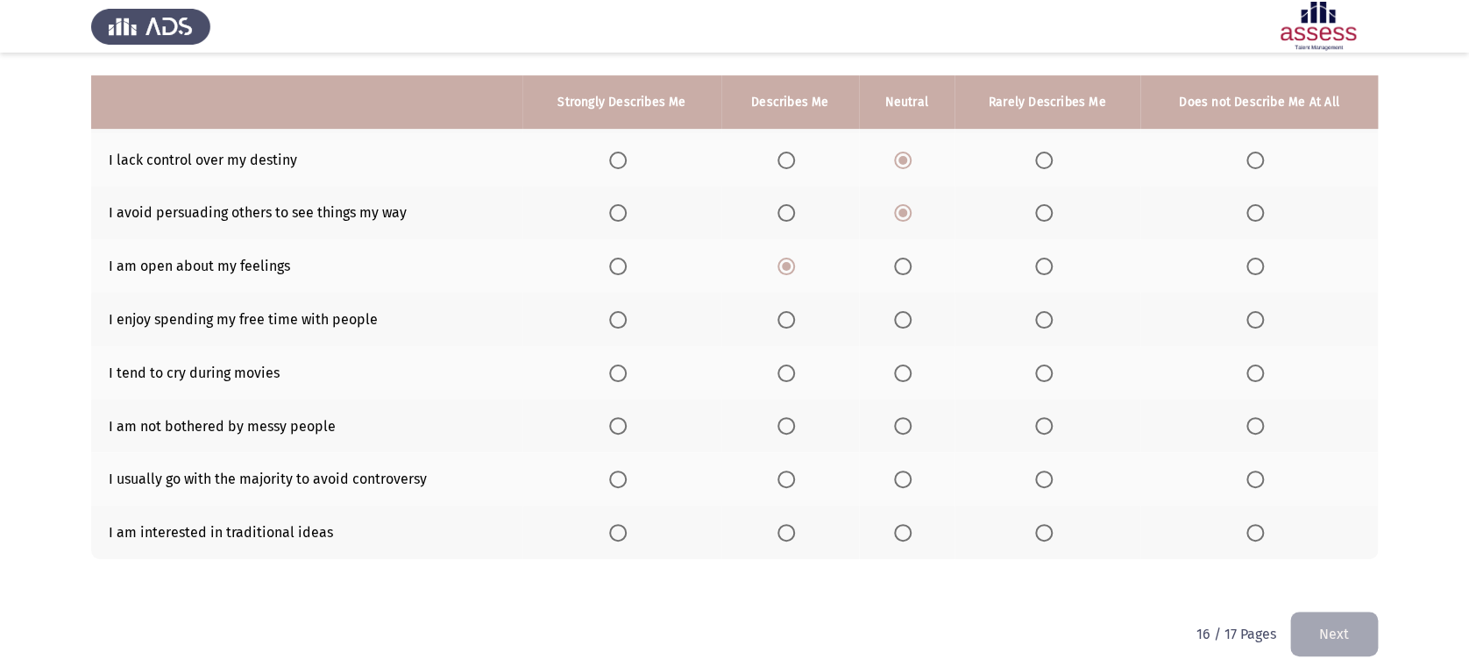
scroll to position [223, 0]
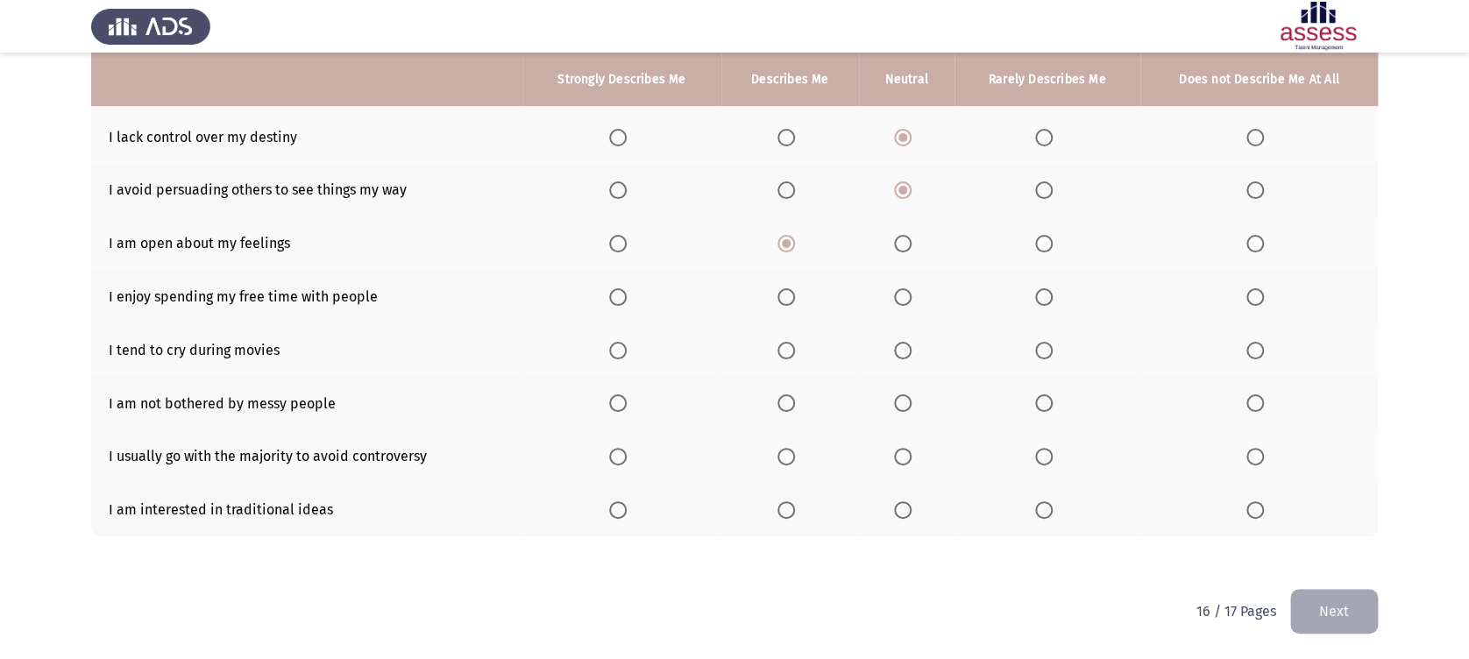
click at [1045, 300] on span "Select an option" at bounding box center [1044, 297] width 18 height 18
click at [1045, 300] on input "Select an option" at bounding box center [1044, 297] width 18 height 18
click at [897, 354] on span "Select an option" at bounding box center [903, 351] width 18 height 18
click at [897, 354] on input "Select an option" at bounding box center [903, 351] width 18 height 18
click at [1055, 409] on label "Select an option" at bounding box center [1047, 403] width 25 height 18
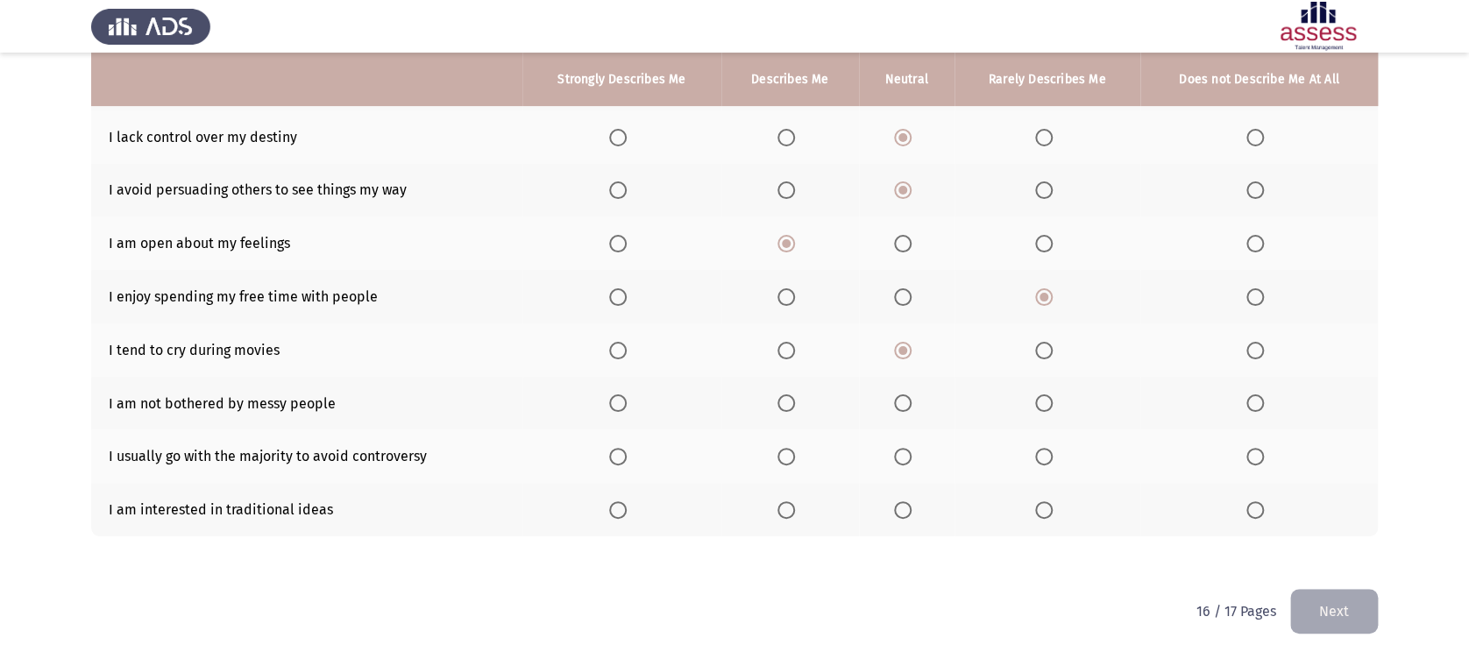
click at [1053, 409] on input "Select an option" at bounding box center [1044, 403] width 18 height 18
click at [1043, 463] on span "Select an option" at bounding box center [1044, 457] width 18 height 18
click at [1043, 463] on input "Select an option" at bounding box center [1044, 457] width 18 height 18
click at [1052, 510] on span "Select an option" at bounding box center [1044, 510] width 18 height 18
click at [1052, 510] on input "Select an option" at bounding box center [1044, 510] width 18 height 18
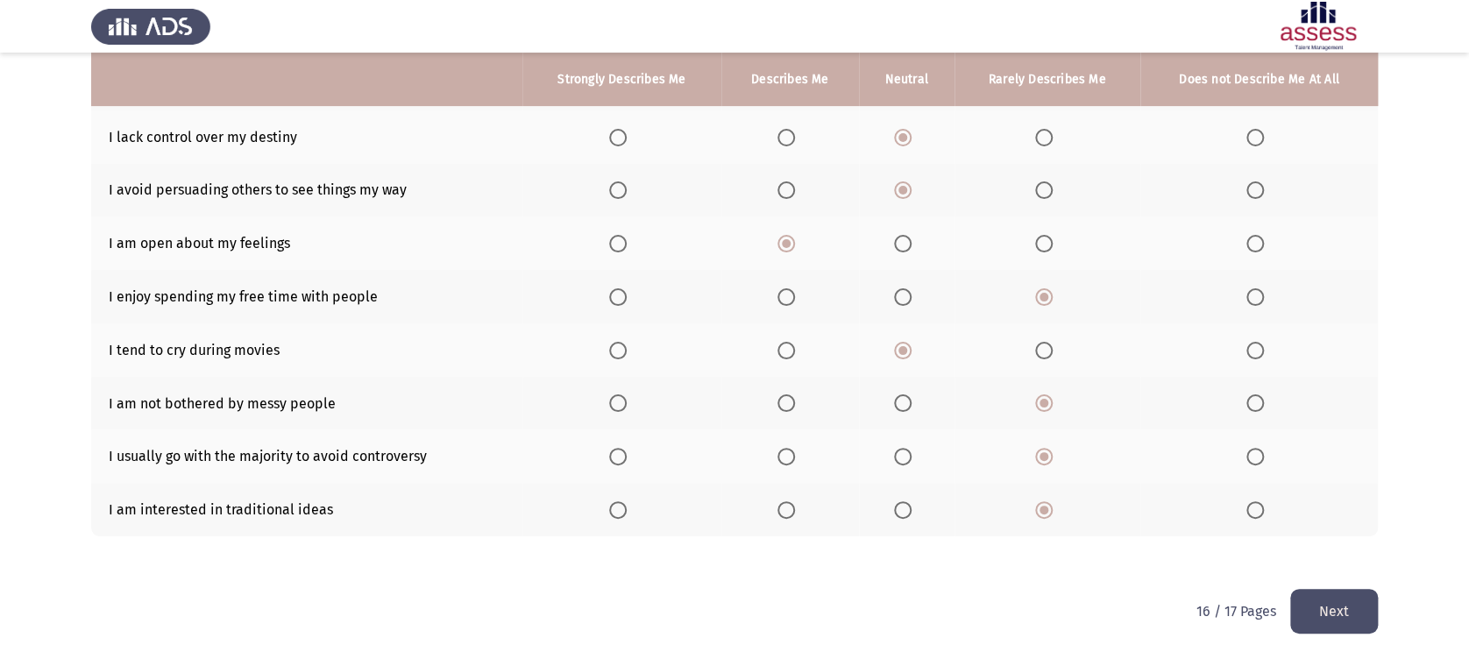
click at [1362, 610] on button "Next" at bounding box center [1334, 611] width 88 height 45
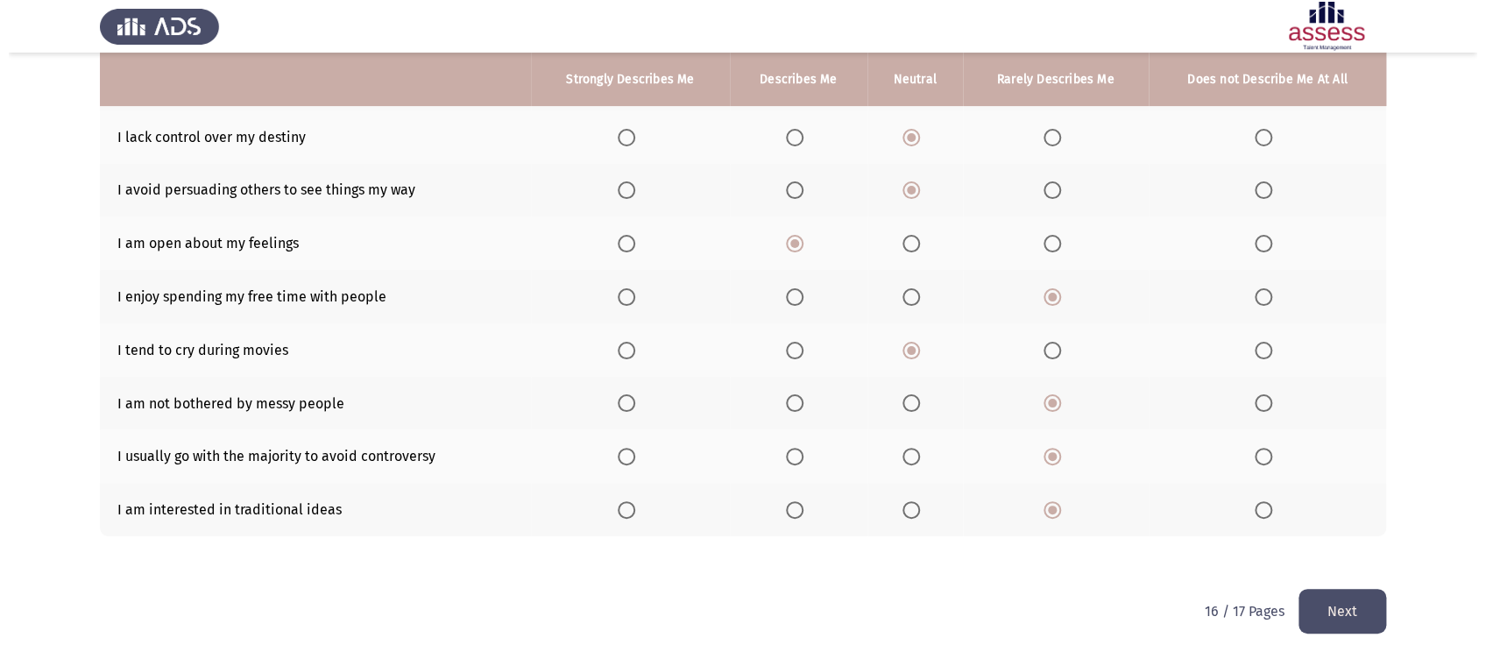
scroll to position [0, 0]
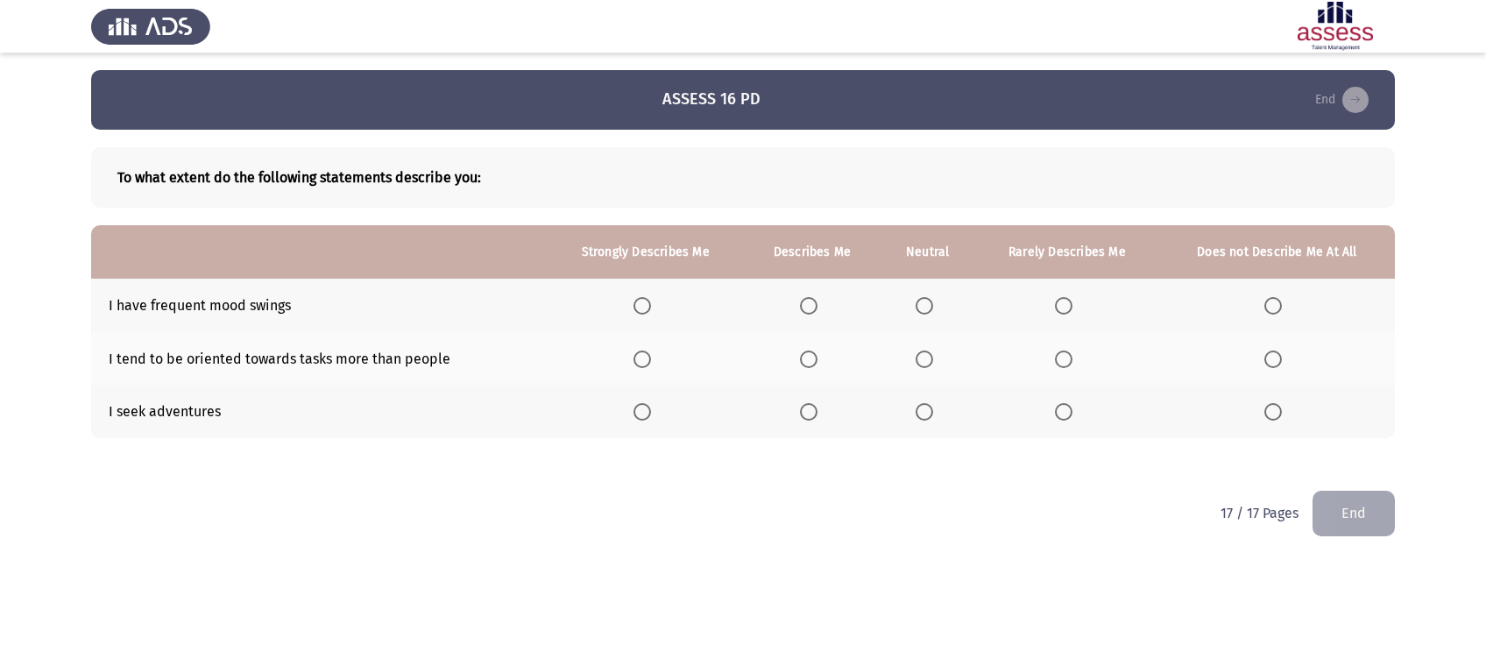
click at [650, 301] on span "Select an option" at bounding box center [643, 306] width 18 height 18
click at [650, 301] on input "Select an option" at bounding box center [643, 306] width 18 height 18
click at [810, 351] on span "Select an option" at bounding box center [809, 360] width 18 height 18
click at [810, 351] on input "Select an option" at bounding box center [809, 360] width 18 height 18
click at [649, 415] on span "Select an option" at bounding box center [643, 412] width 18 height 18
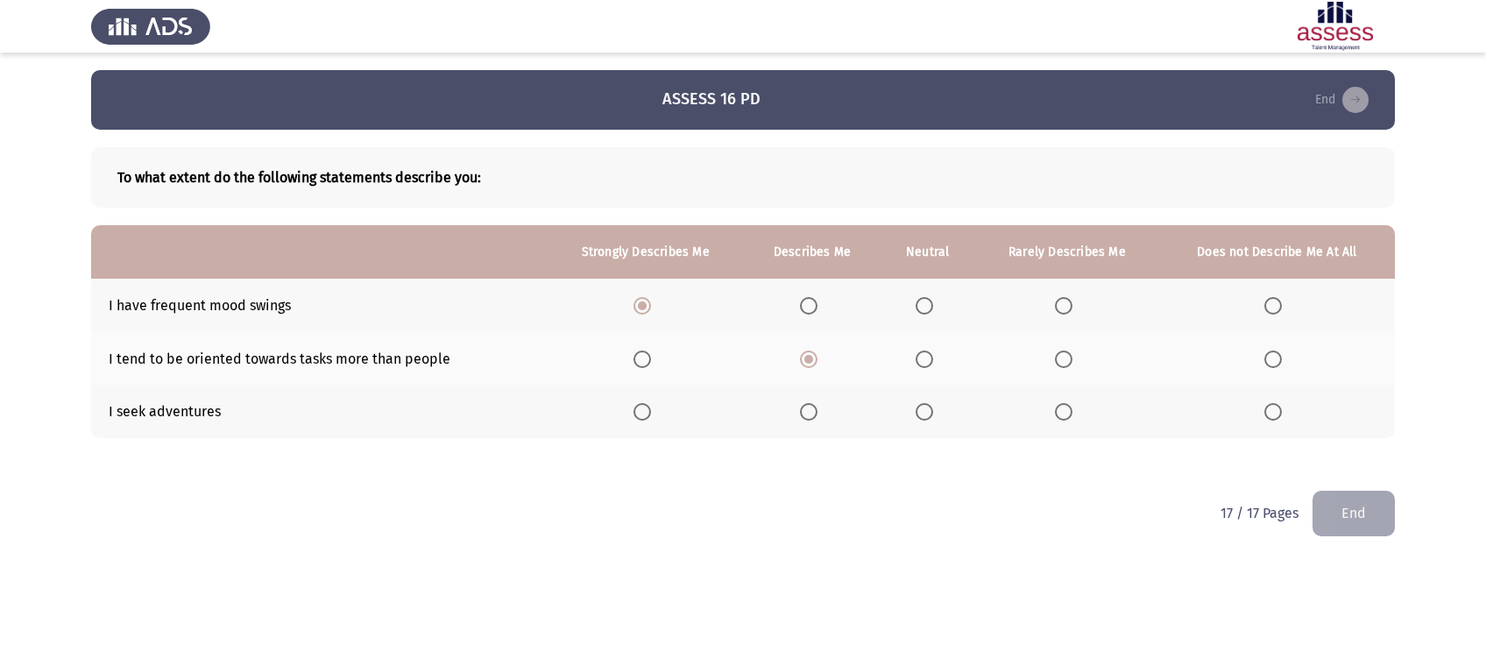
click at [649, 415] on input "Select an option" at bounding box center [643, 412] width 18 height 18
click at [1367, 522] on button "End" at bounding box center [1354, 513] width 82 height 45
